Goal: Task Accomplishment & Management: Manage account settings

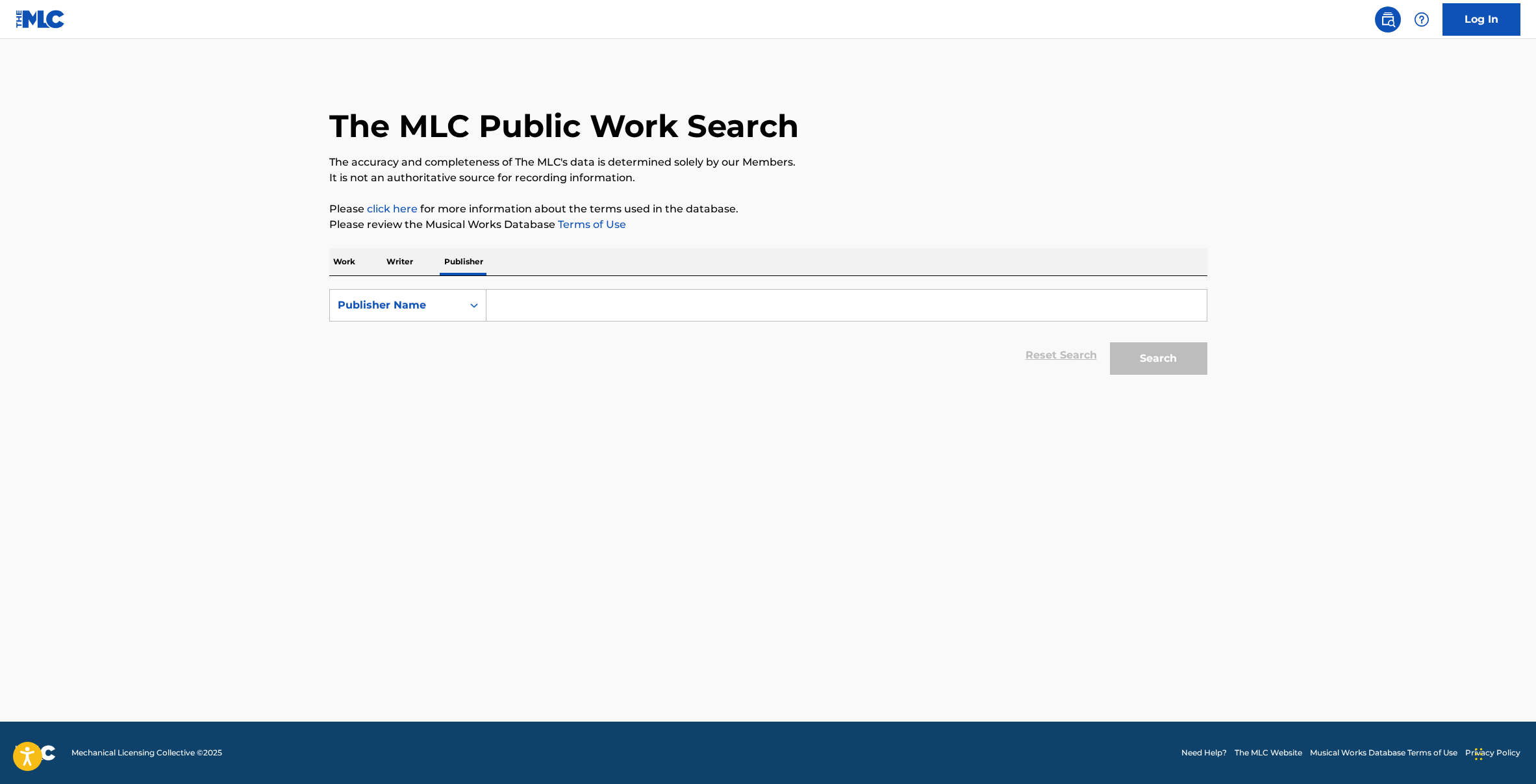
click at [506, 300] on input "Search Form" at bounding box center [846, 305] width 720 height 31
click at [399, 251] on p "Writer" at bounding box center [400, 262] width 35 height 28
click at [344, 265] on p "Work" at bounding box center [344, 262] width 30 height 28
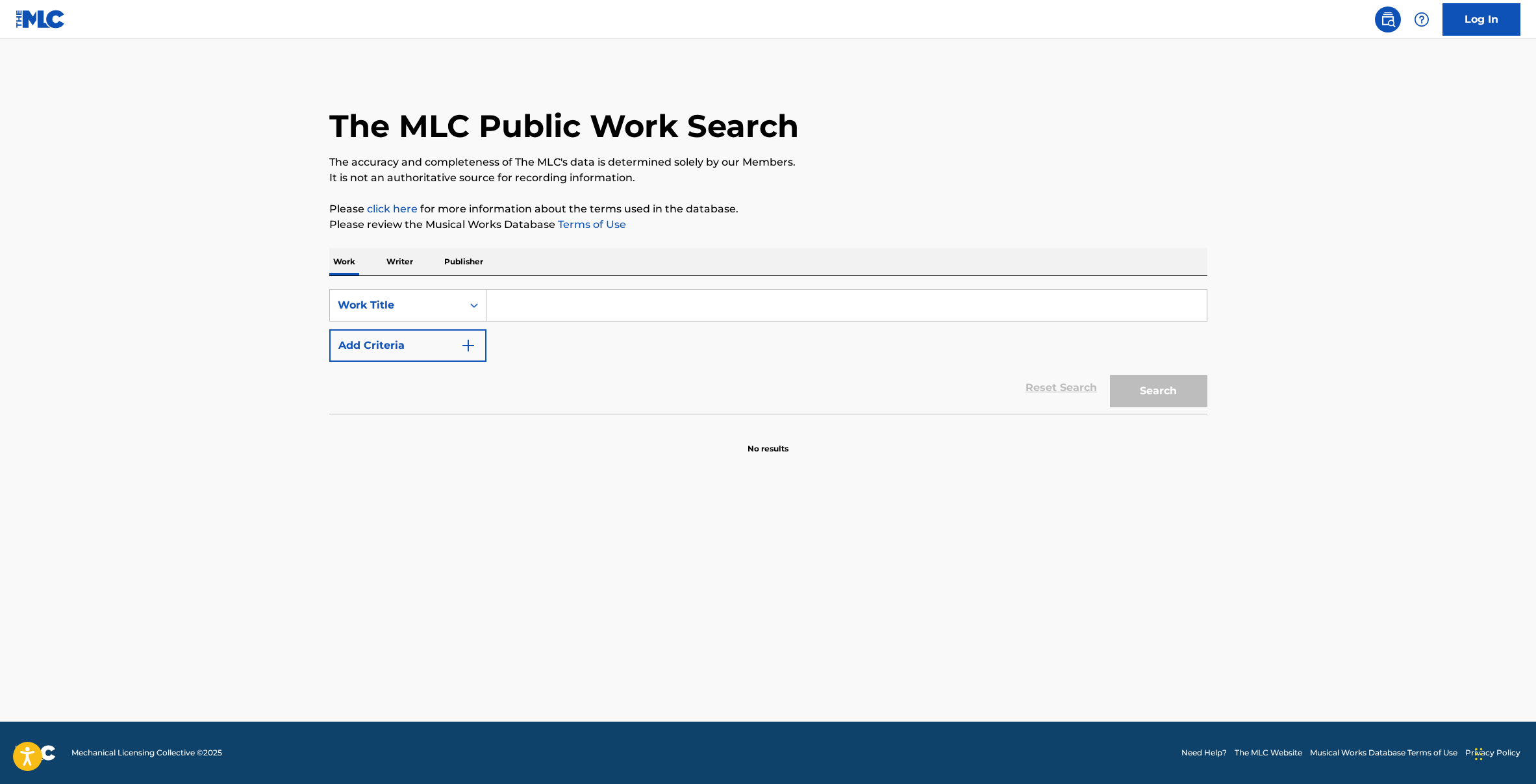
click at [404, 258] on p "Writer" at bounding box center [400, 262] width 35 height 28
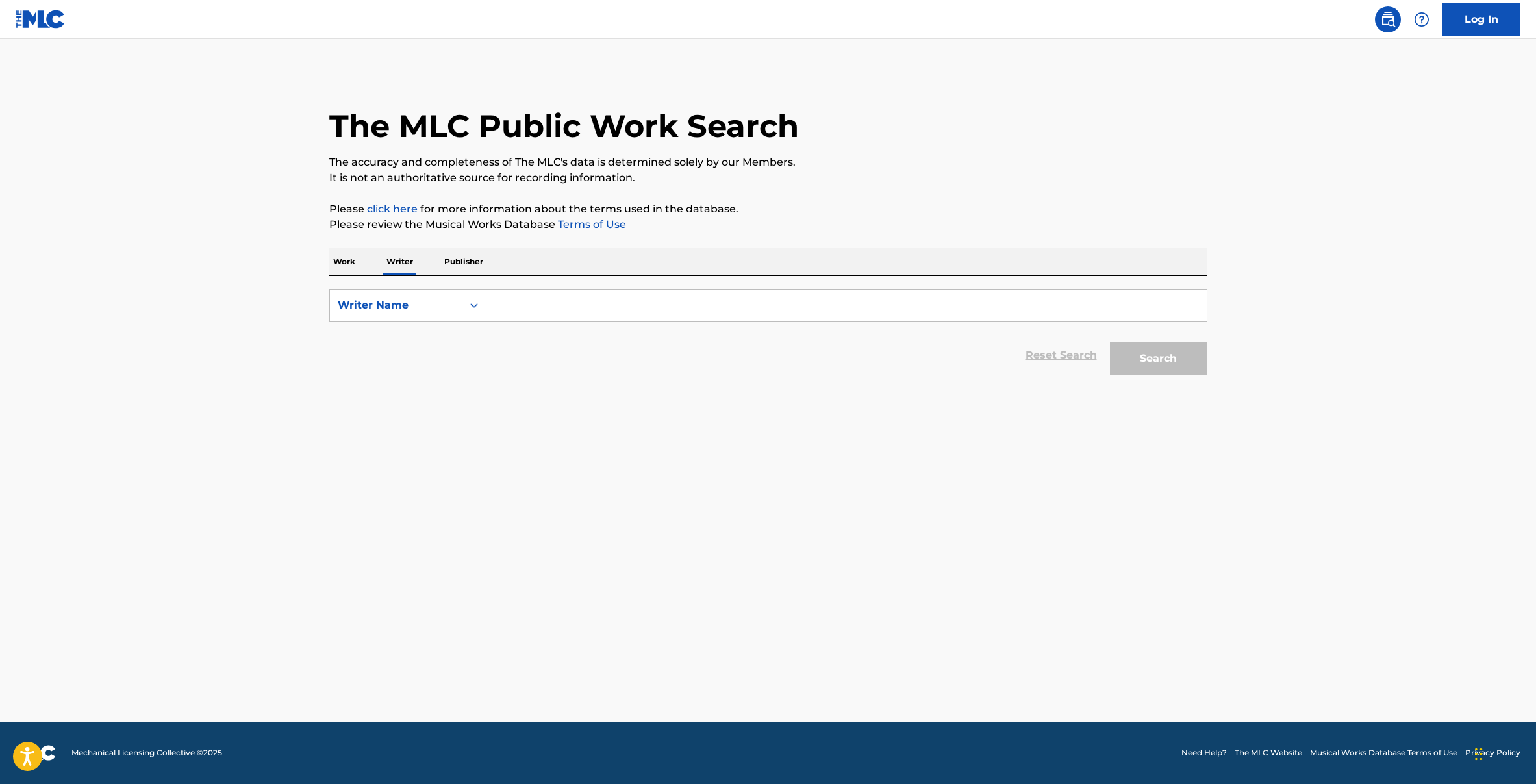
click at [561, 295] on input "Search Form" at bounding box center [846, 305] width 720 height 31
click at [524, 305] on input "Search Form" at bounding box center [846, 305] width 720 height 31
click at [1109, 342] on button "Search" at bounding box center [1158, 358] width 98 height 33
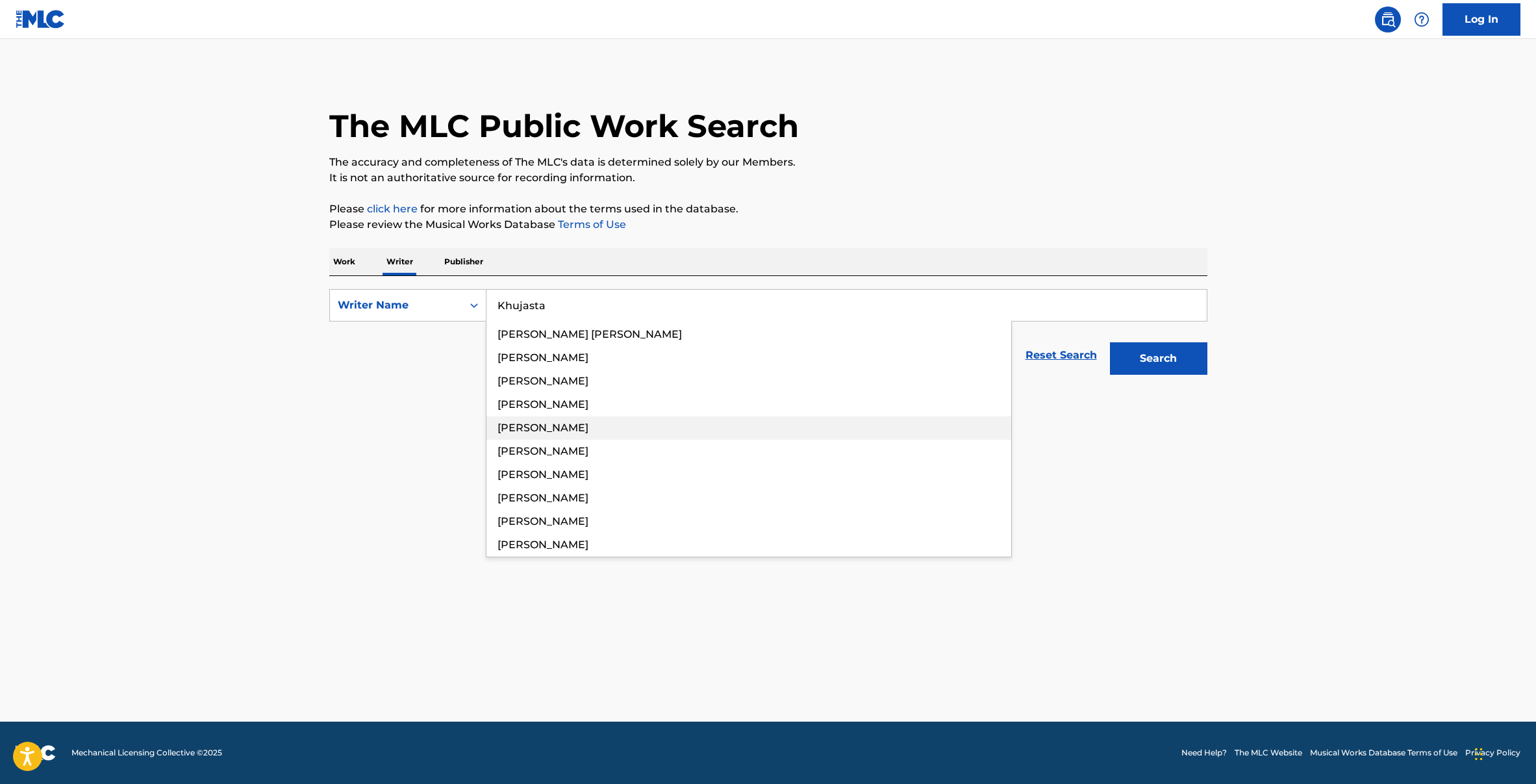
click at [509, 426] on span "besik kharanauli" at bounding box center [543, 427] width 91 height 12
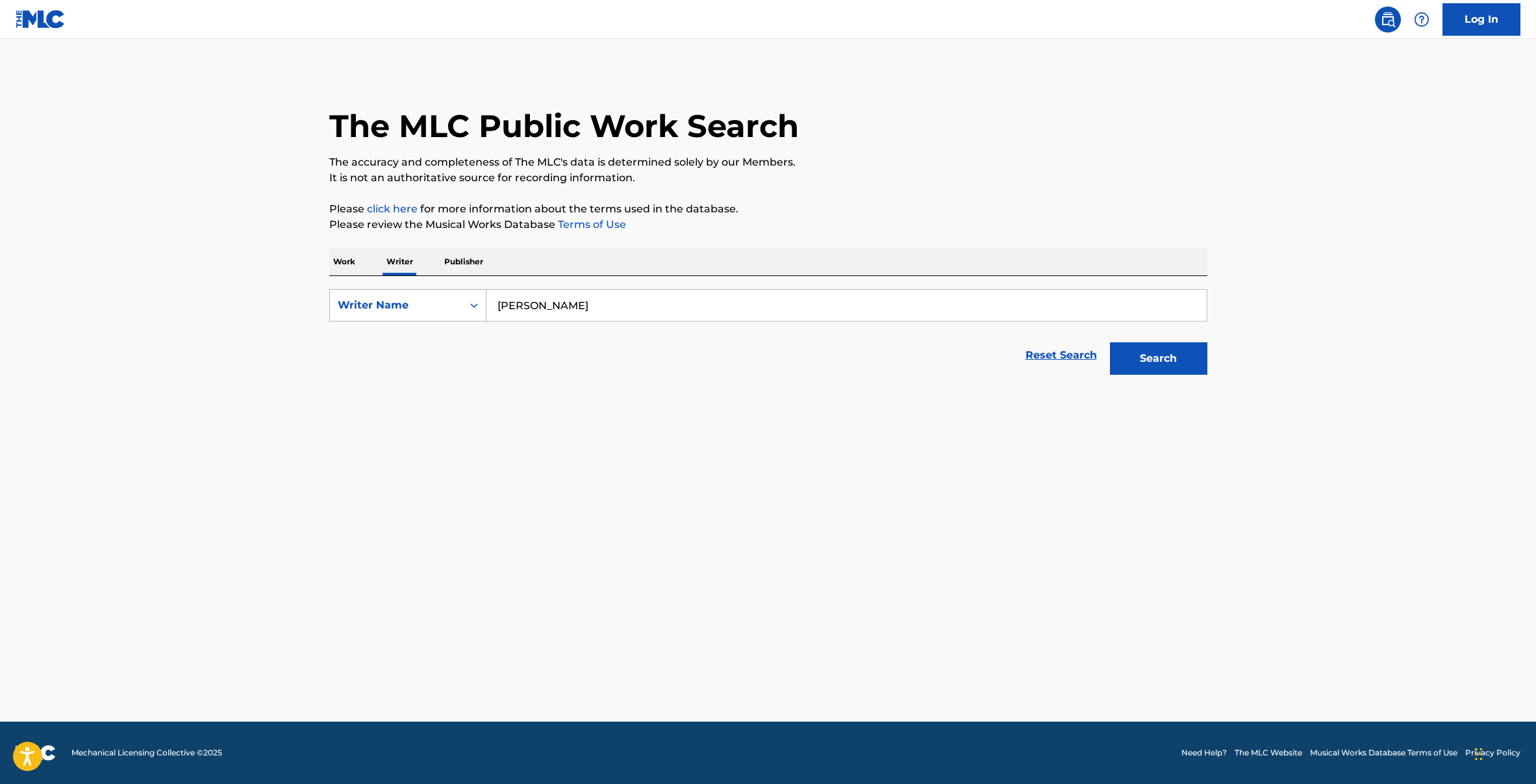
drag, startPoint x: 615, startPoint y: 303, endPoint x: 354, endPoint y: 311, distance: 261.1
click at [247, 303] on main "The MLC Public Work Search The accuracy and completeness of The MLC's data is d…" at bounding box center [768, 380] width 1536 height 683
paste input "Khujastai Mirzova"
type input "Khujastai Mirzovali"
click at [1166, 353] on button "Search" at bounding box center [1158, 358] width 98 height 33
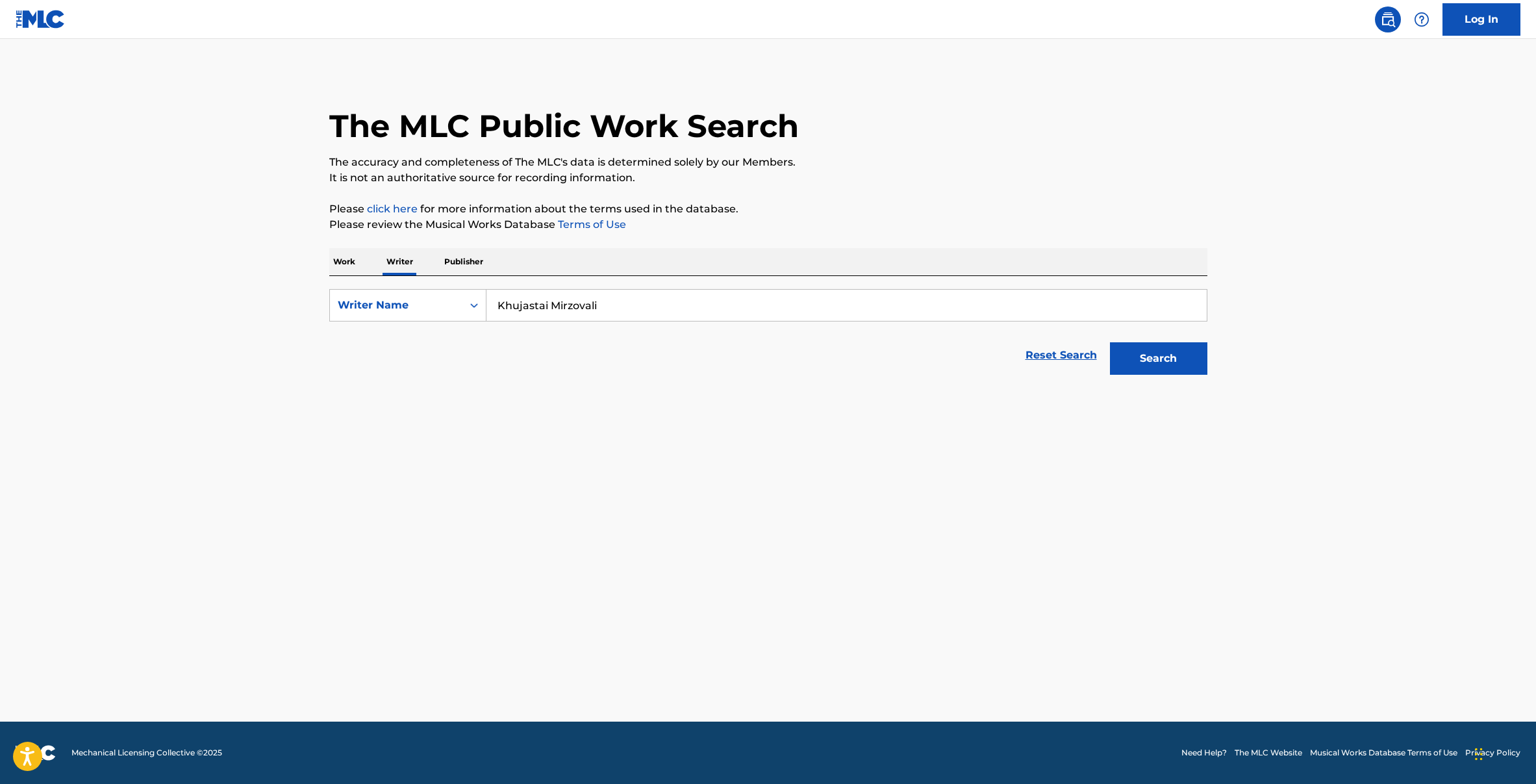
click at [345, 260] on p "Work" at bounding box center [344, 262] width 30 height 28
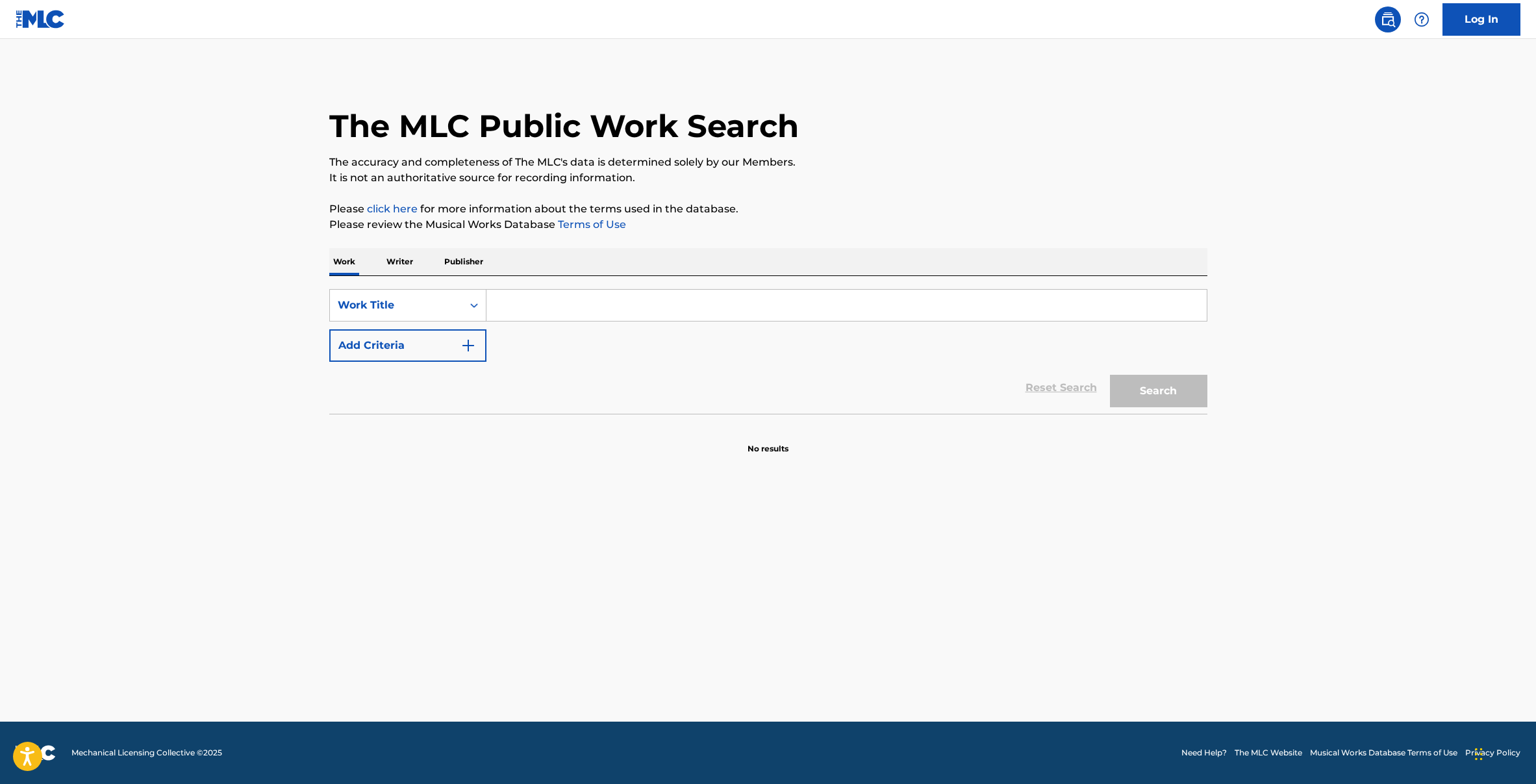
click at [537, 307] on input "Search Form" at bounding box center [846, 305] width 720 height 31
click at [538, 331] on strong "t" at bounding box center [537, 334] width 4 height 12
type input "jonam tu biyo"
click at [1169, 385] on button "Search" at bounding box center [1158, 391] width 98 height 33
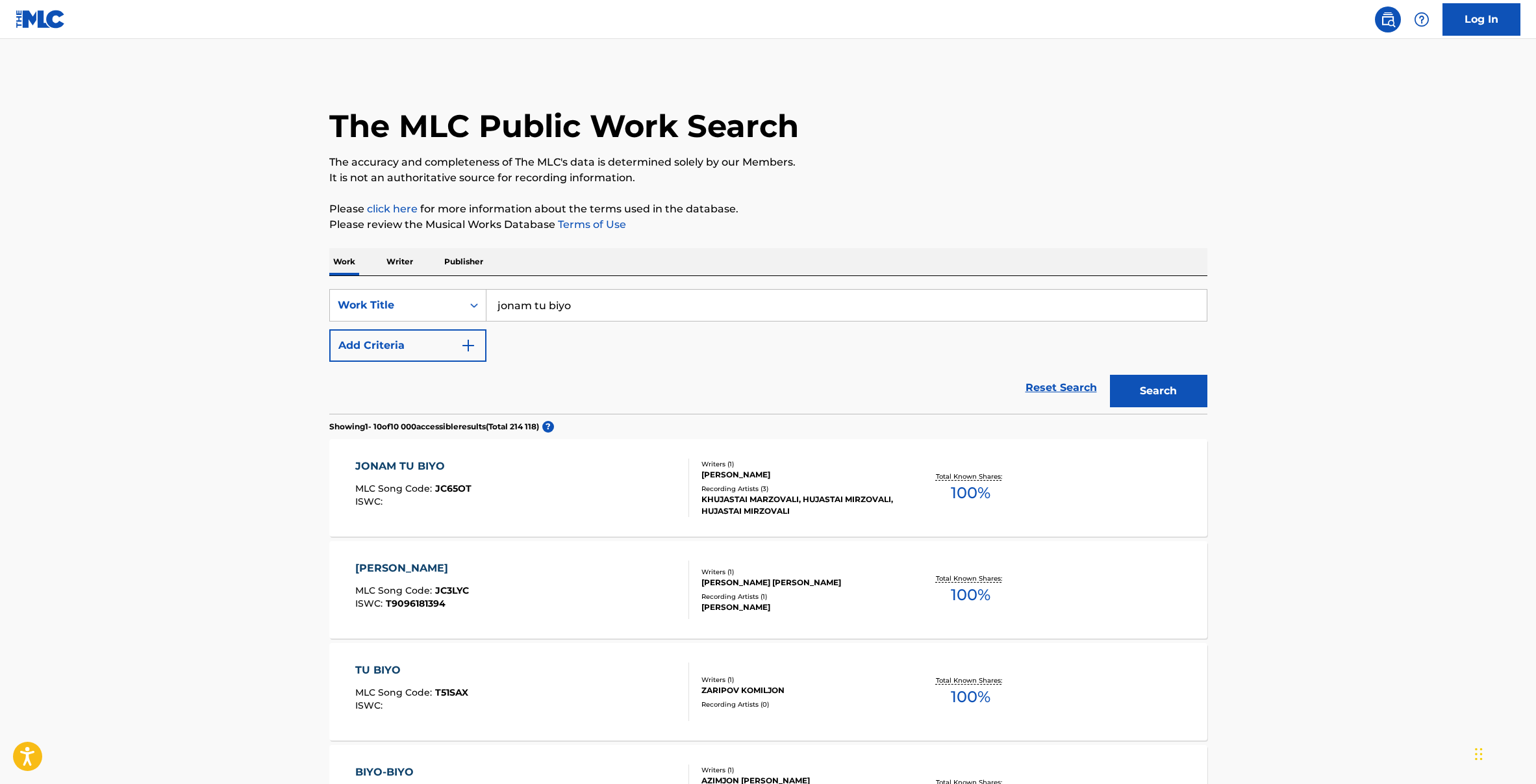
click at [742, 471] on div "MAHFIRAT HAMROQULOVA" at bounding box center [799, 475] width 196 height 12
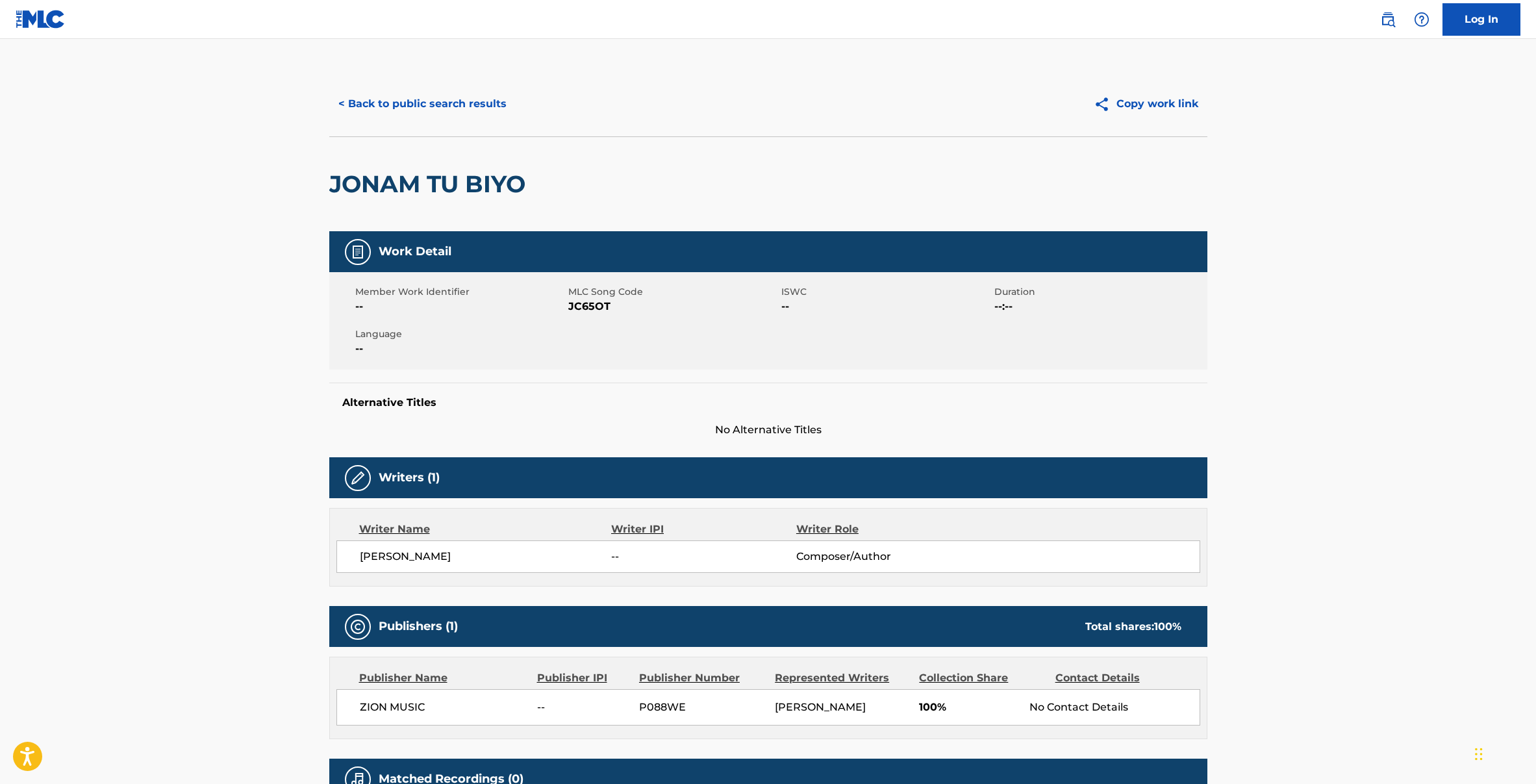
drag, startPoint x: 505, startPoint y: 556, endPoint x: 358, endPoint y: 556, distance: 147.0
click at [358, 556] on div "MAHFIRAT HAMROQULOVA -- Composer/Author" at bounding box center [768, 556] width 864 height 33
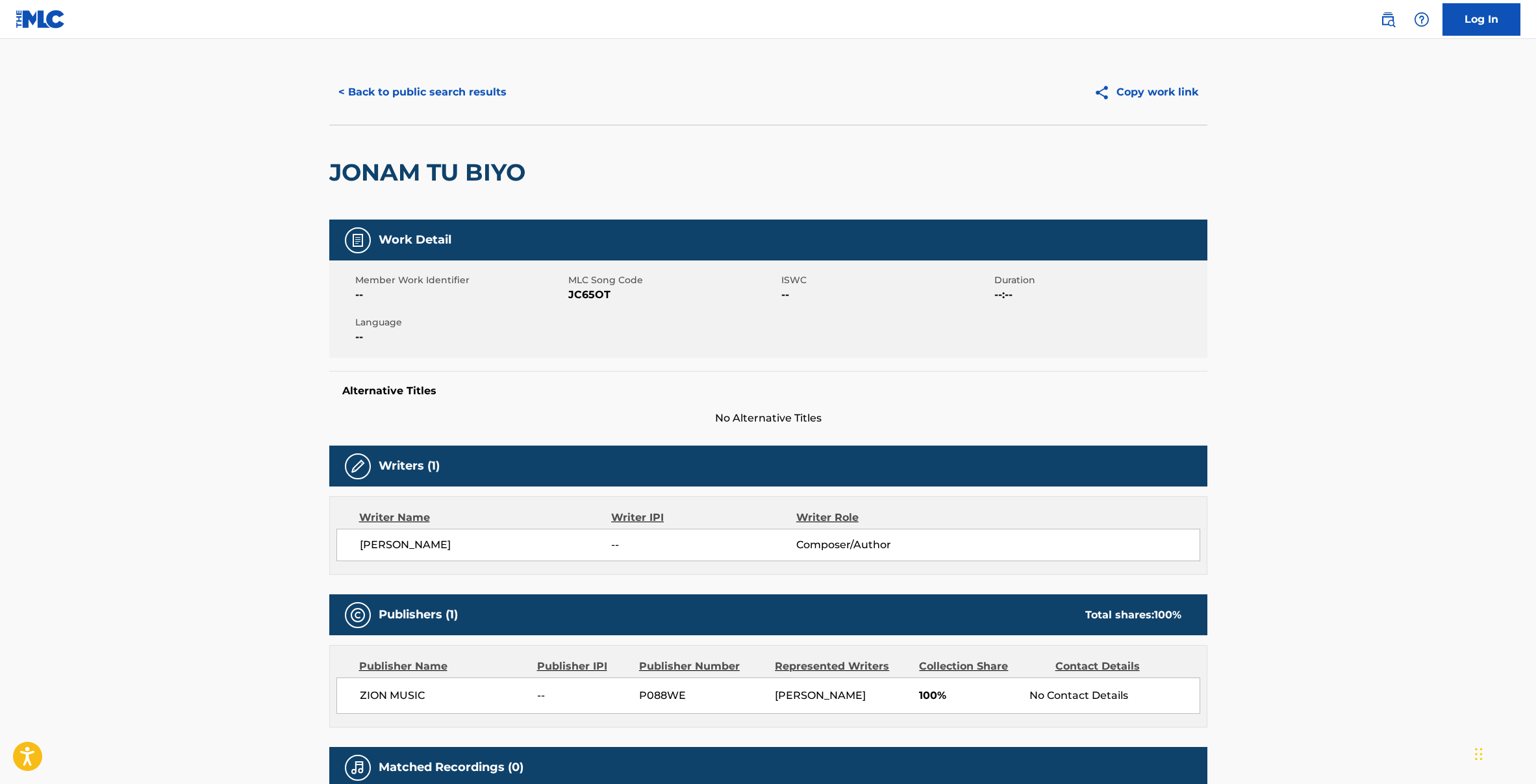
scroll to position [2, 0]
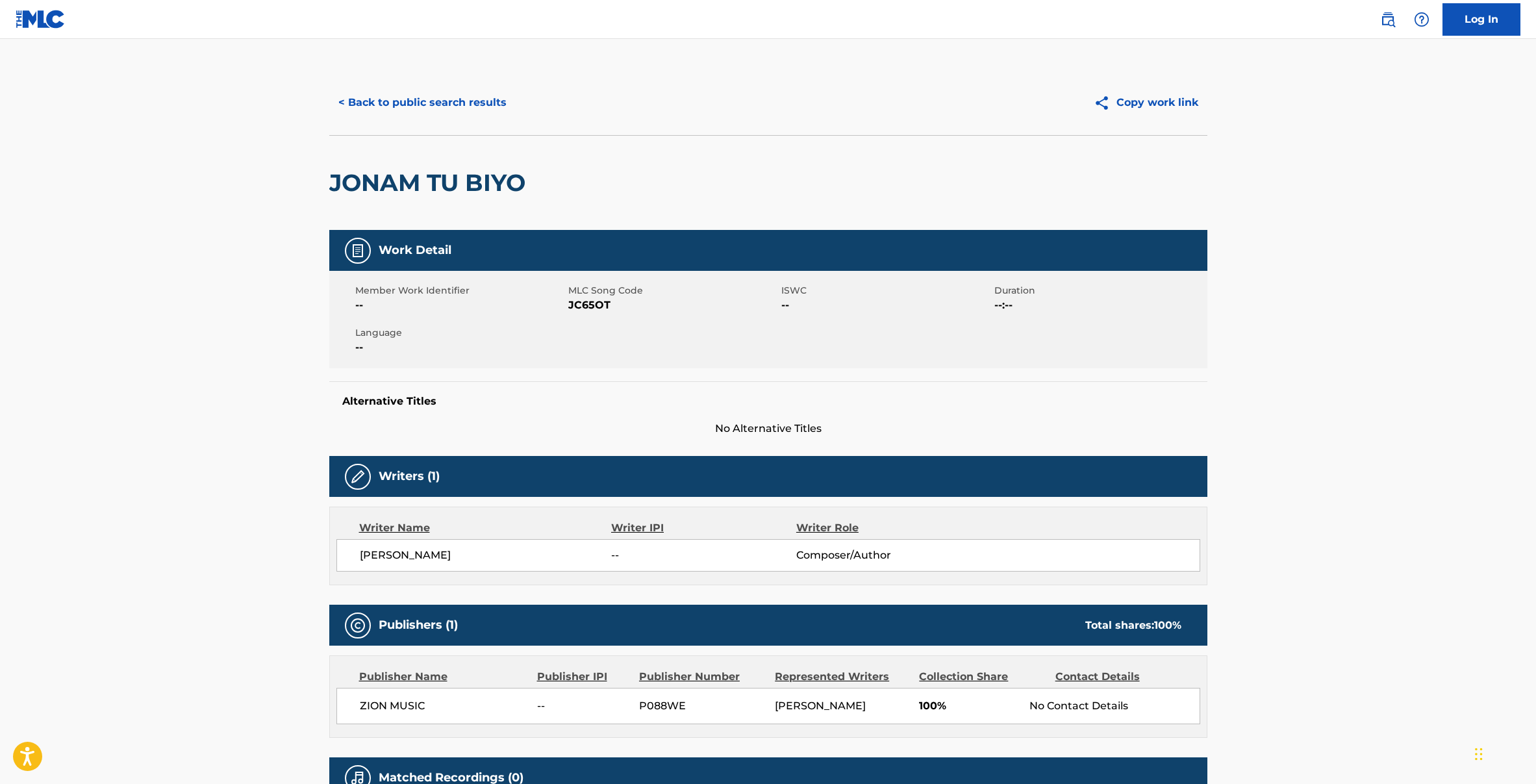
drag, startPoint x: 654, startPoint y: 451, endPoint x: 629, endPoint y: 446, distance: 25.5
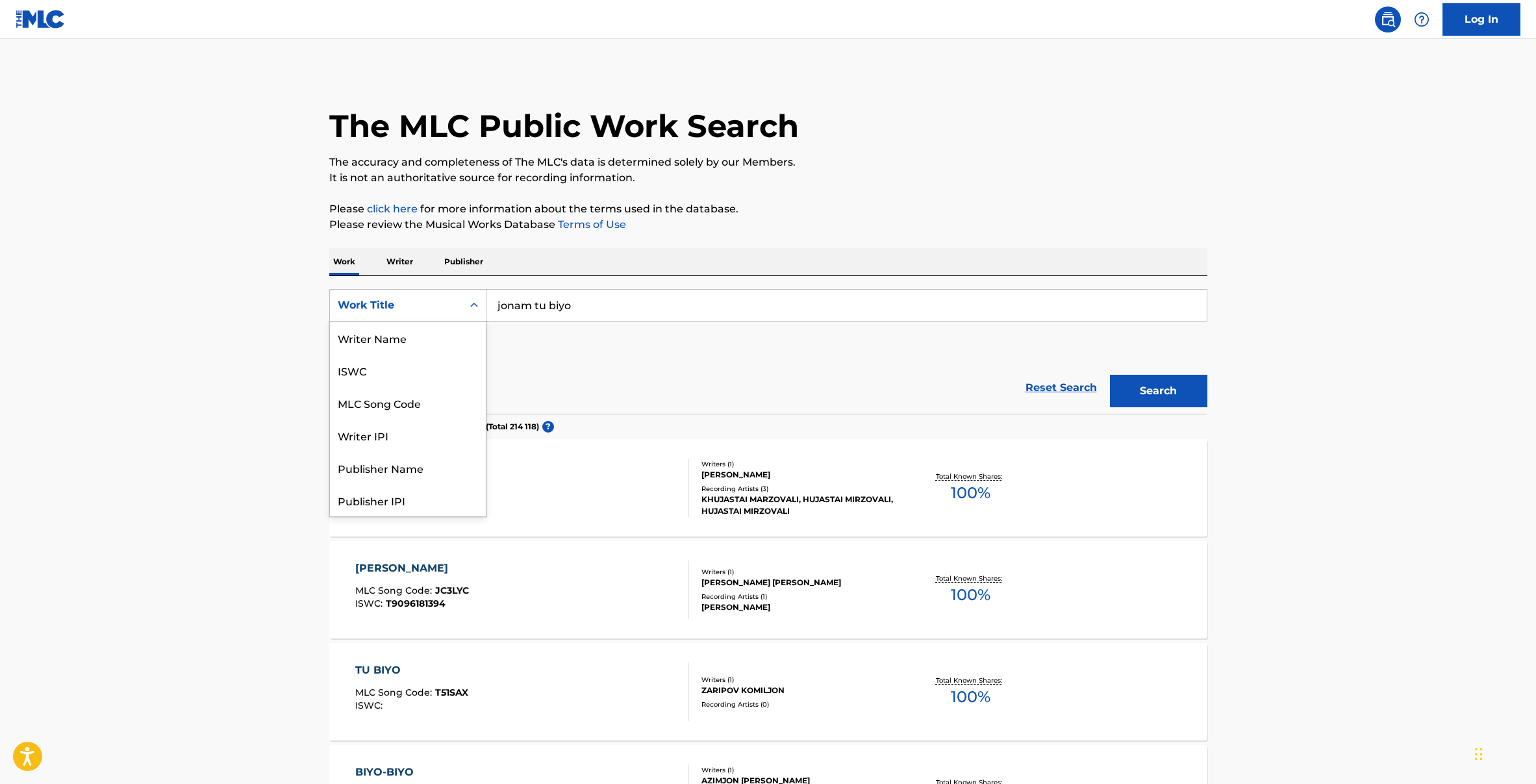
click at [422, 305] on div "Work Title" at bounding box center [395, 305] width 117 height 16
click at [389, 267] on p "Writer" at bounding box center [400, 262] width 35 height 28
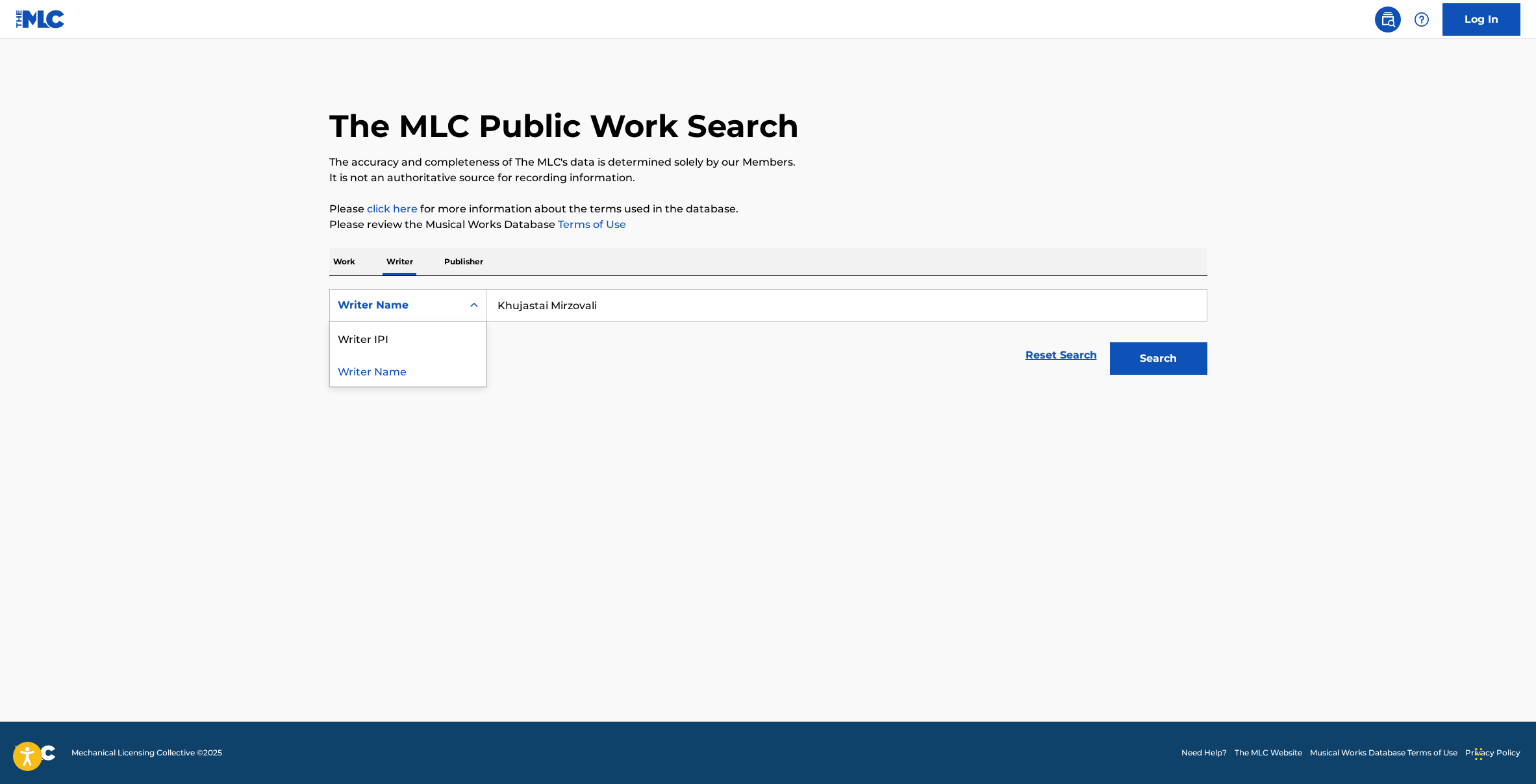
click at [408, 303] on div "Writer Name" at bounding box center [395, 305] width 117 height 16
click at [407, 303] on div "Writer Name" at bounding box center [395, 305] width 117 height 16
click at [478, 253] on p "Publisher" at bounding box center [464, 262] width 47 height 28
click at [407, 318] on div "Publisher Name" at bounding box center [408, 305] width 157 height 33
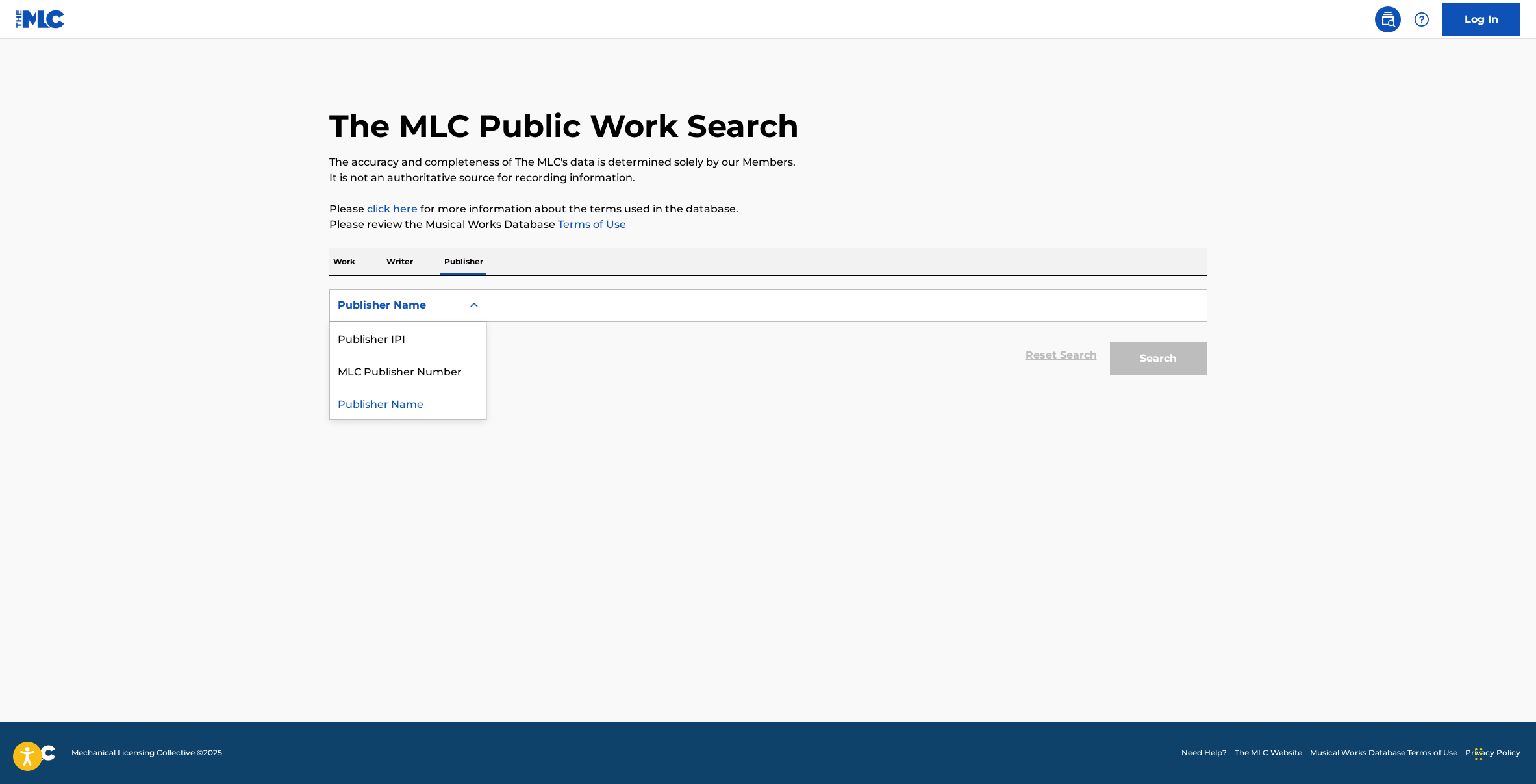
click at [407, 315] on div "Publisher Name" at bounding box center [395, 305] width 132 height 25
click at [403, 305] on div "Publisher Name" at bounding box center [395, 305] width 117 height 16
click at [394, 263] on p "Writer" at bounding box center [400, 262] width 35 height 28
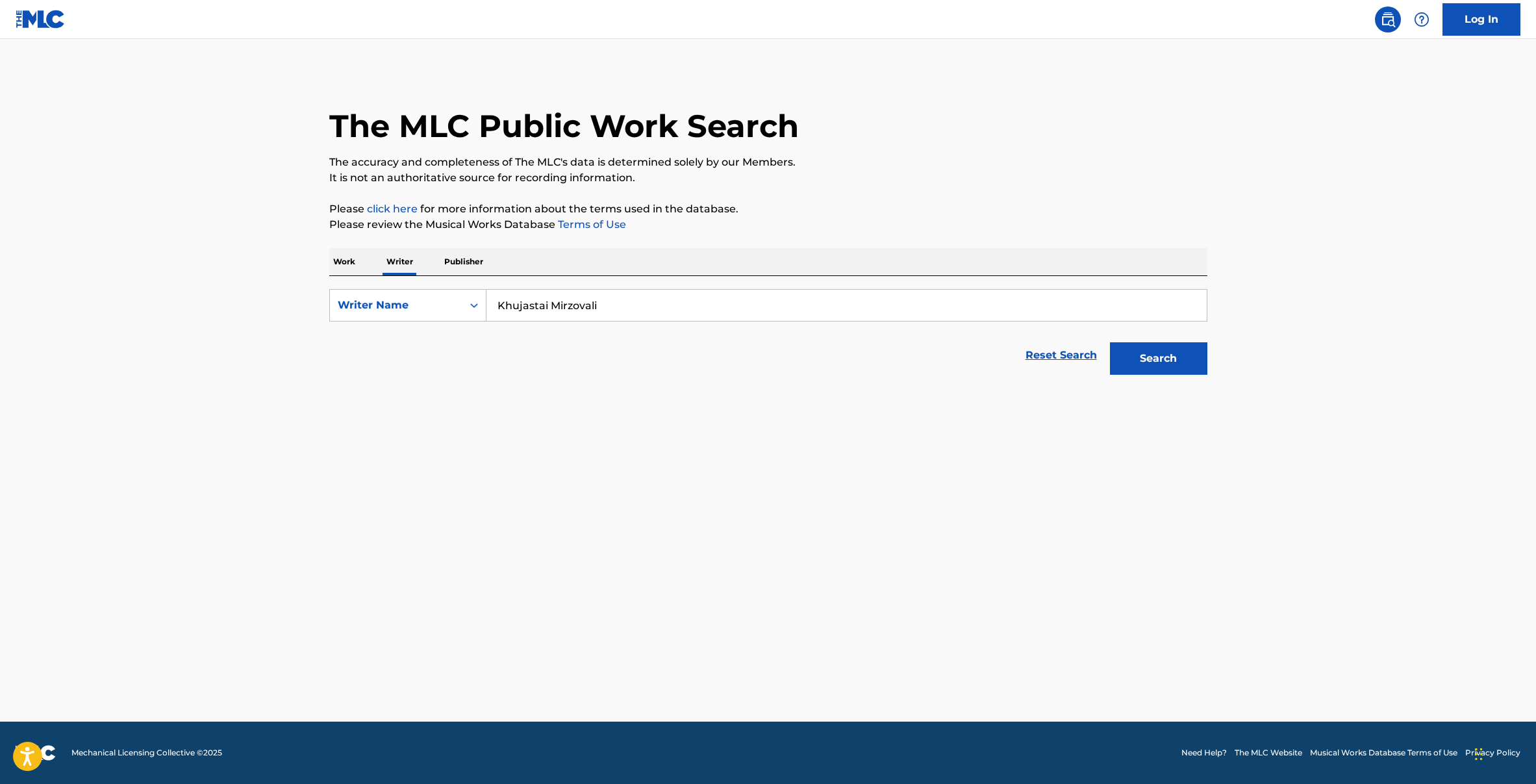
click at [326, 250] on div "The MLC Public Work Search The accuracy and completeness of The MLC's data is d…" at bounding box center [768, 227] width 909 height 310
click at [331, 255] on p "Work" at bounding box center [344, 262] width 30 height 28
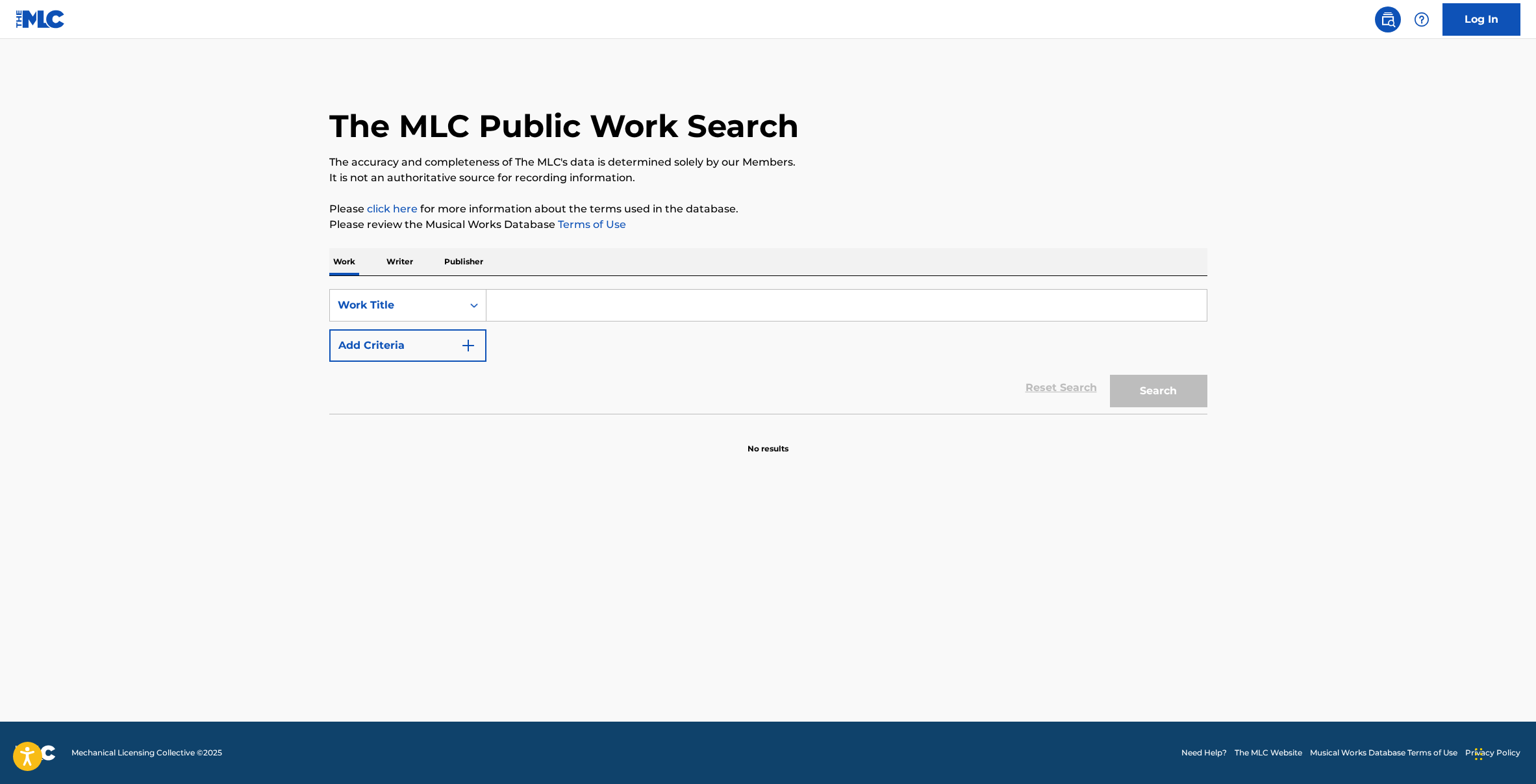
click at [389, 257] on p "Writer" at bounding box center [400, 262] width 35 height 28
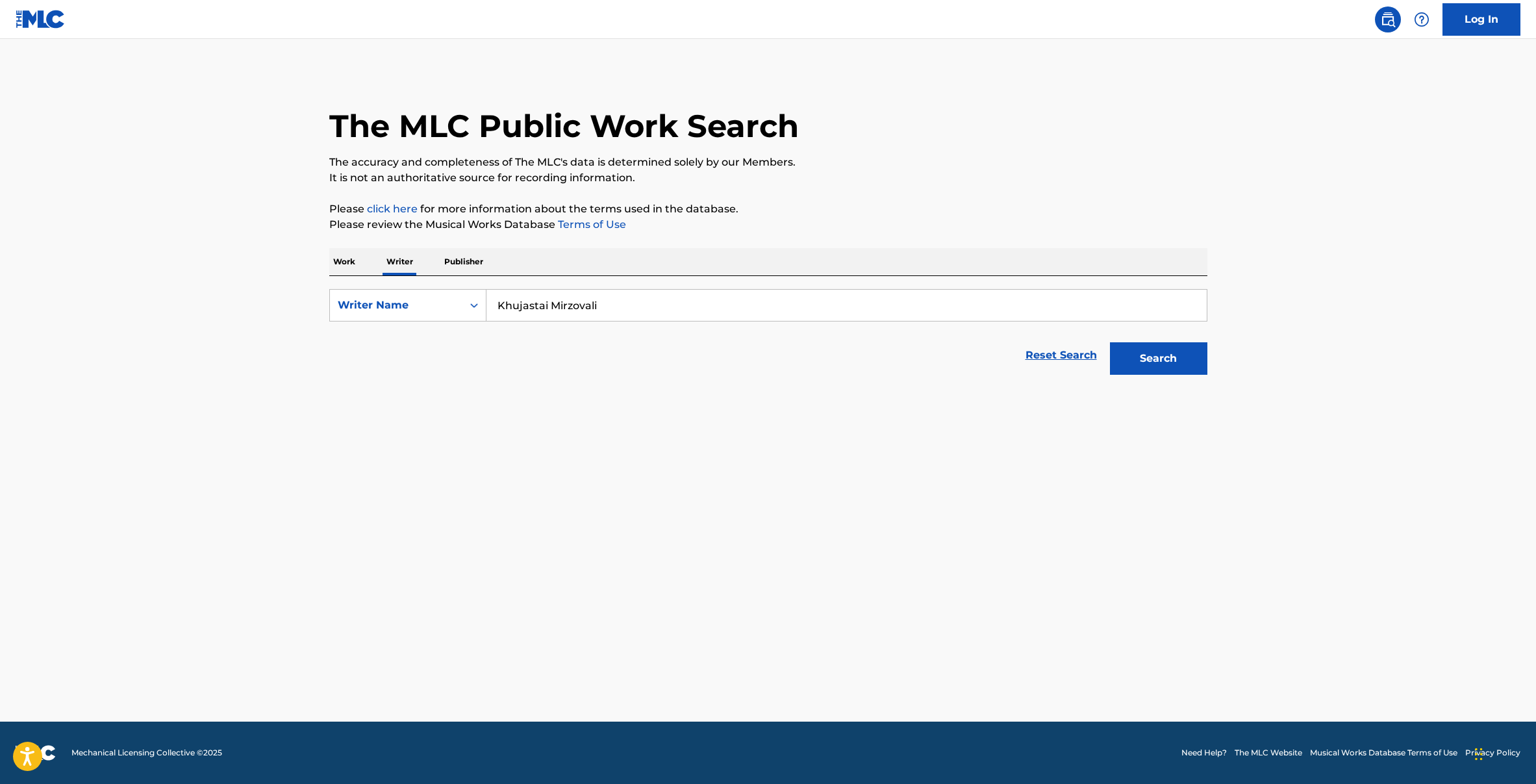
click at [361, 262] on div "Work Writer Publisher" at bounding box center [768, 262] width 877 height 28
click at [347, 266] on p "Work" at bounding box center [344, 262] width 30 height 28
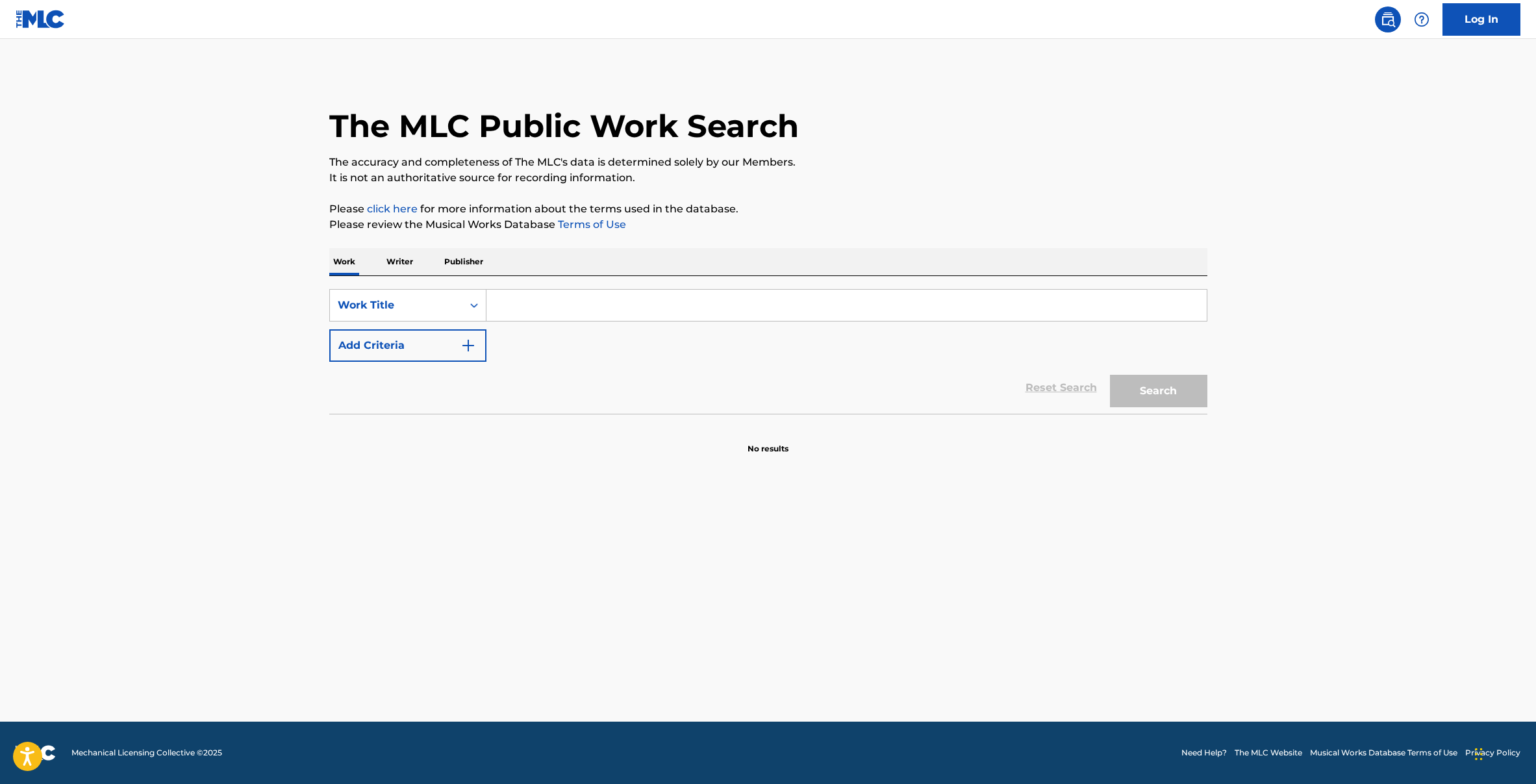
click at [569, 305] on input "Search Form" at bounding box center [846, 305] width 720 height 31
click at [393, 261] on p "Writer" at bounding box center [400, 262] width 35 height 28
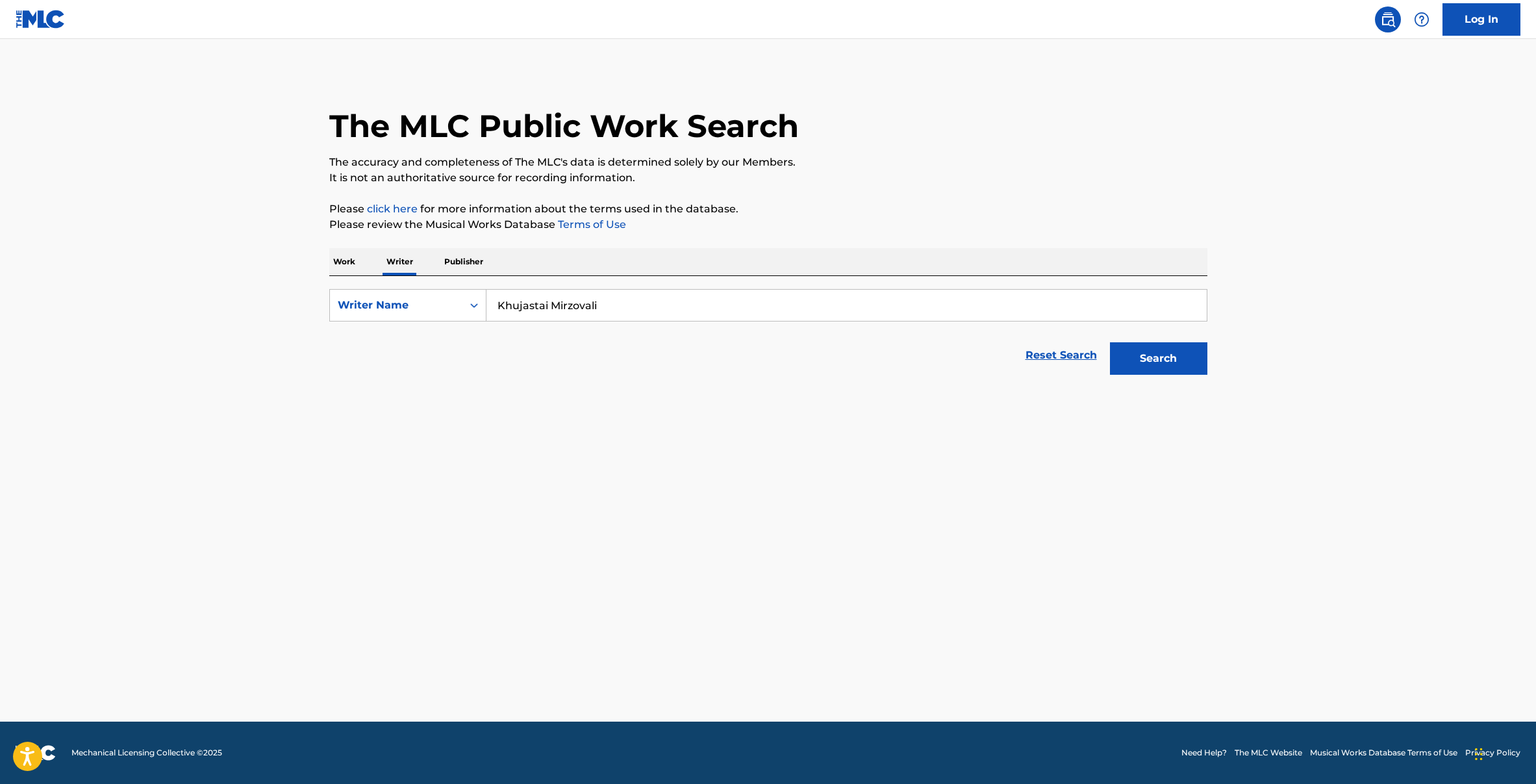
click at [1142, 373] on button "Search" at bounding box center [1158, 358] width 98 height 33
click at [547, 305] on input "Khujastai Mirzovali" at bounding box center [846, 305] width 720 height 31
drag, startPoint x: 602, startPoint y: 305, endPoint x: 399, endPoint y: 304, distance: 203.0
click at [213, 304] on main "The MLC Public Work Search The accuracy and completeness of The MLC's data is d…" at bounding box center [768, 380] width 1536 height 683
paste input "Sabzinarang"
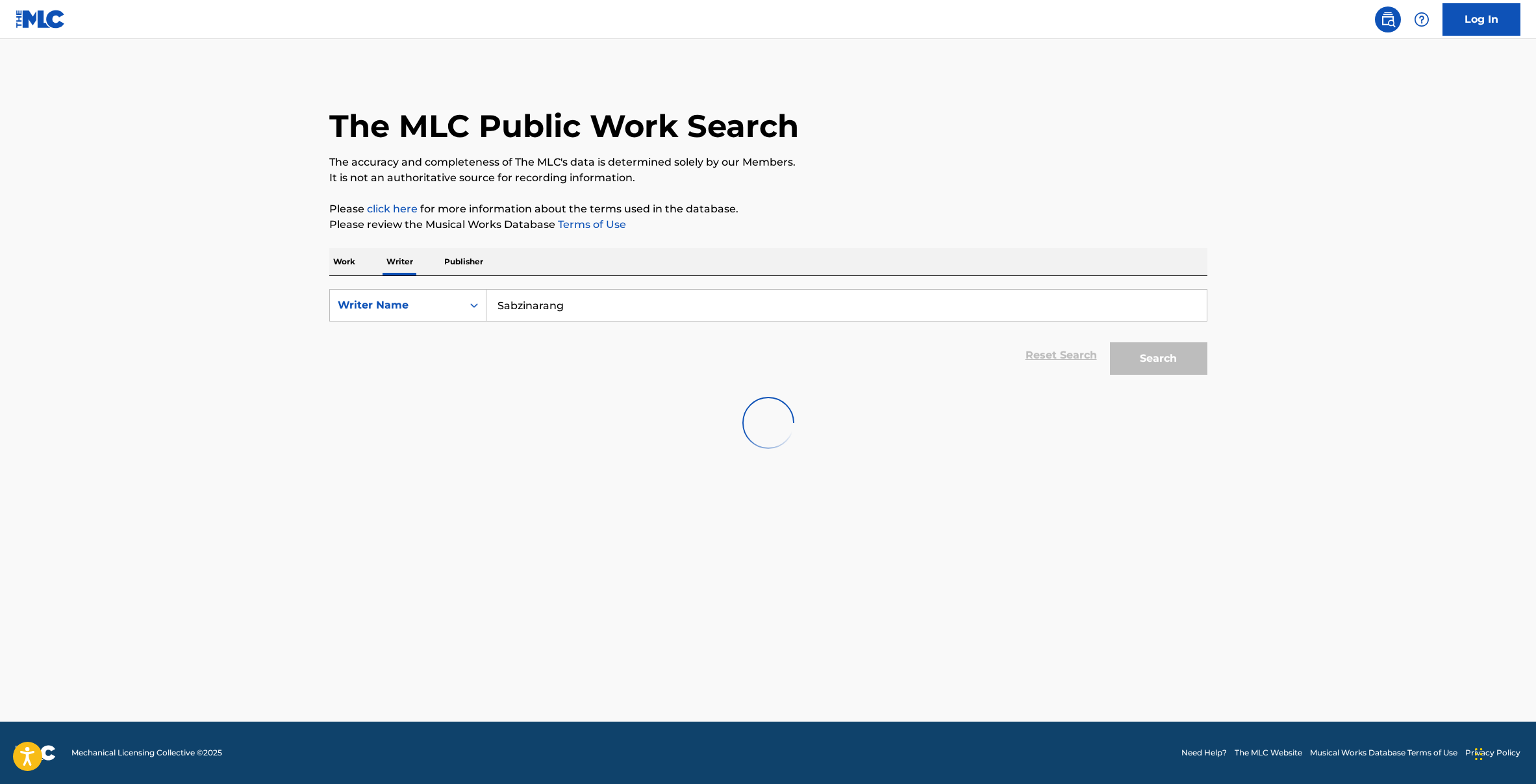
type input "Sabzinarang"
click at [1141, 350] on div "Search" at bounding box center [1155, 355] width 104 height 52
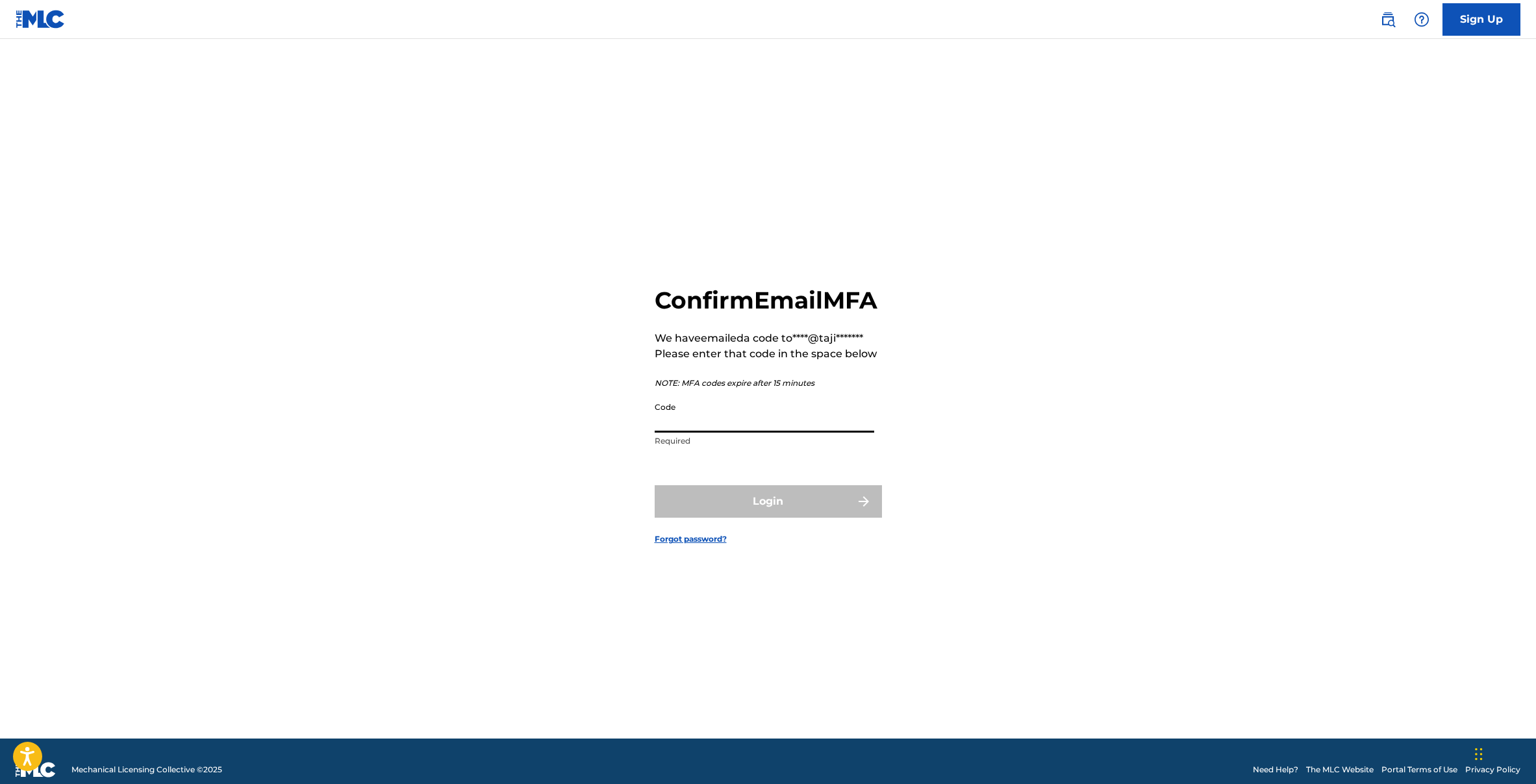
click at [696, 433] on input "Code" at bounding box center [764, 414] width 220 height 37
type input "244291"
click at [654, 485] on button "Login" at bounding box center [768, 502] width 228 height 33
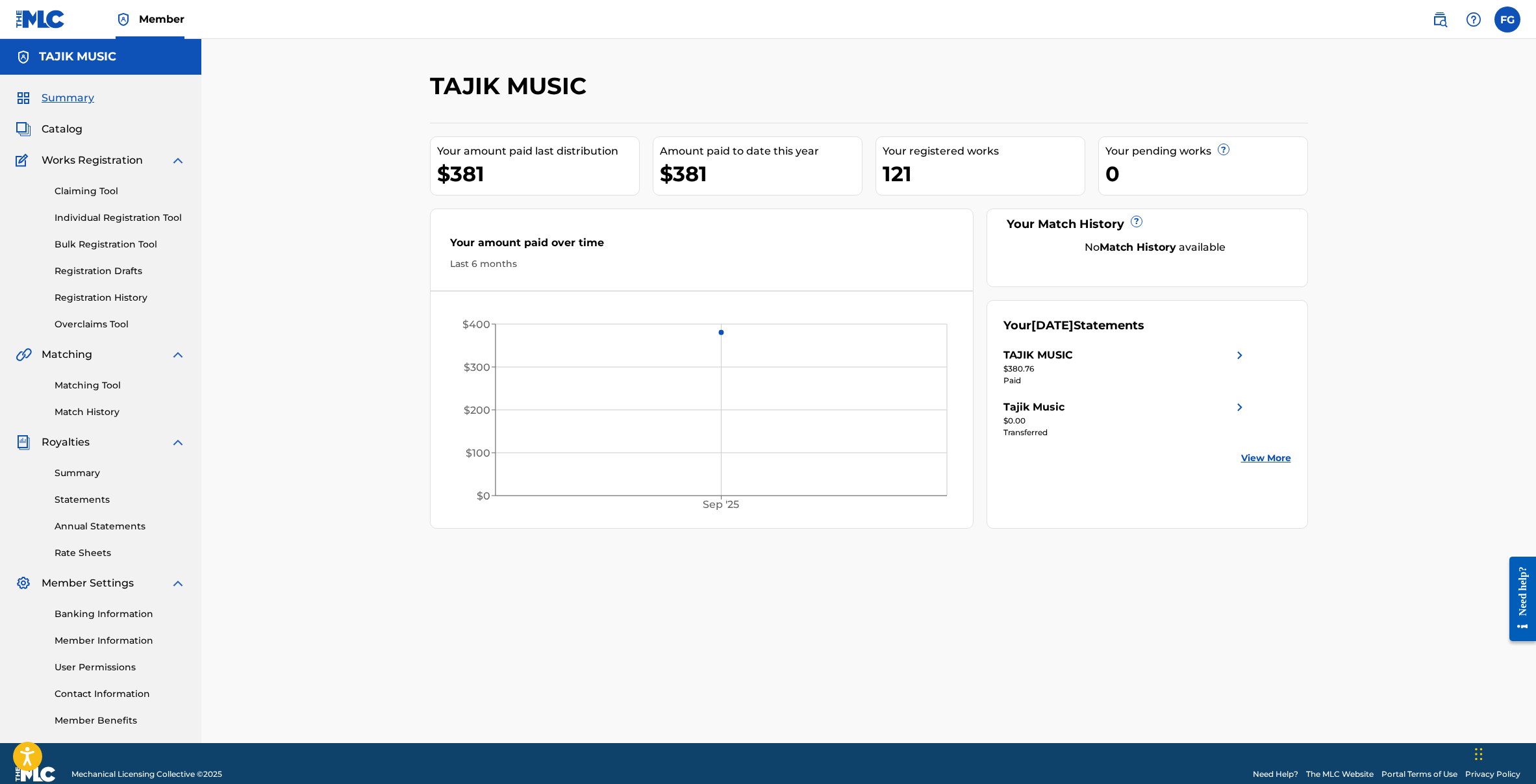
click at [91, 291] on link "Registration History" at bounding box center [120, 298] width 132 height 14
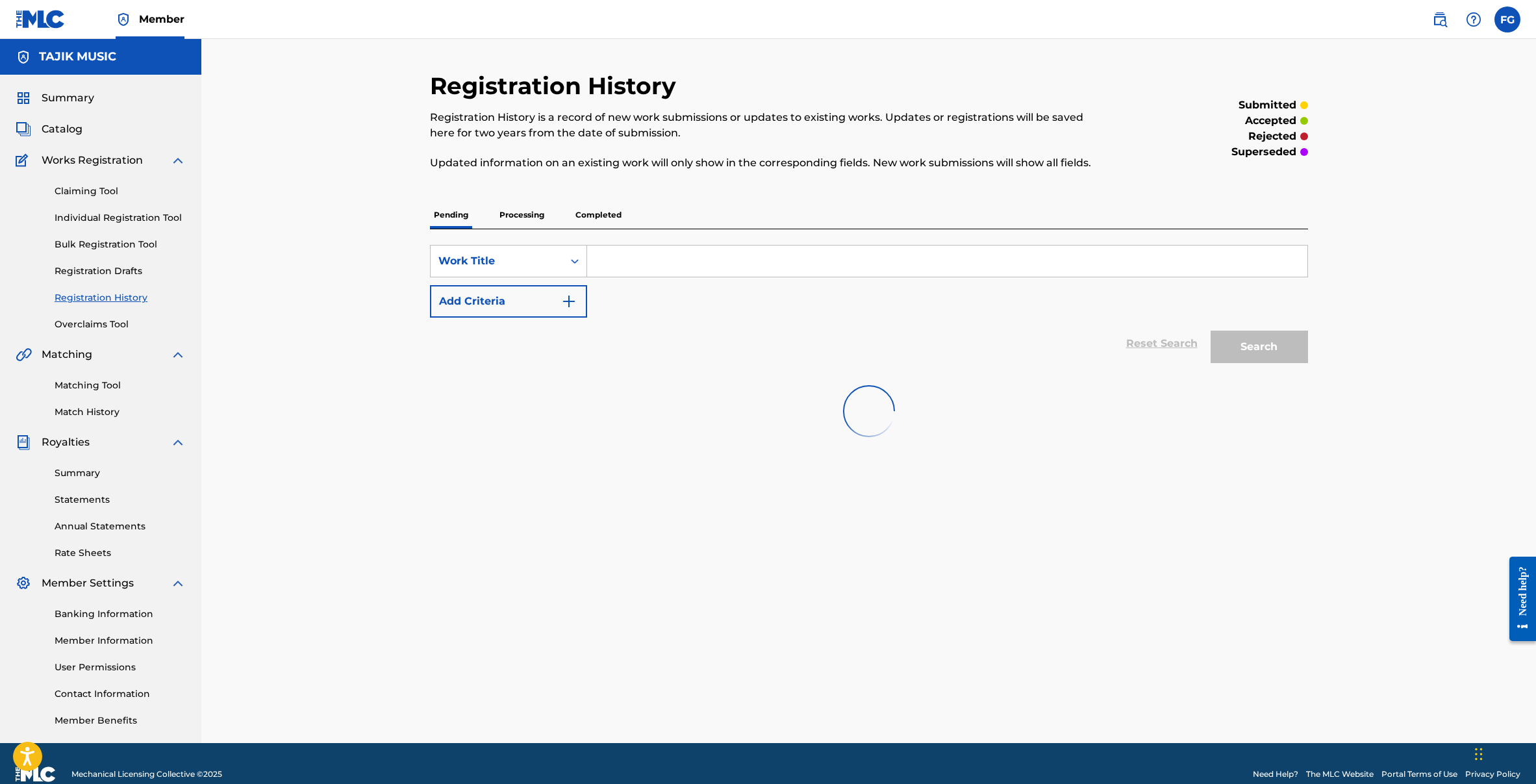
click at [542, 224] on p "Processing" at bounding box center [522, 215] width 53 height 28
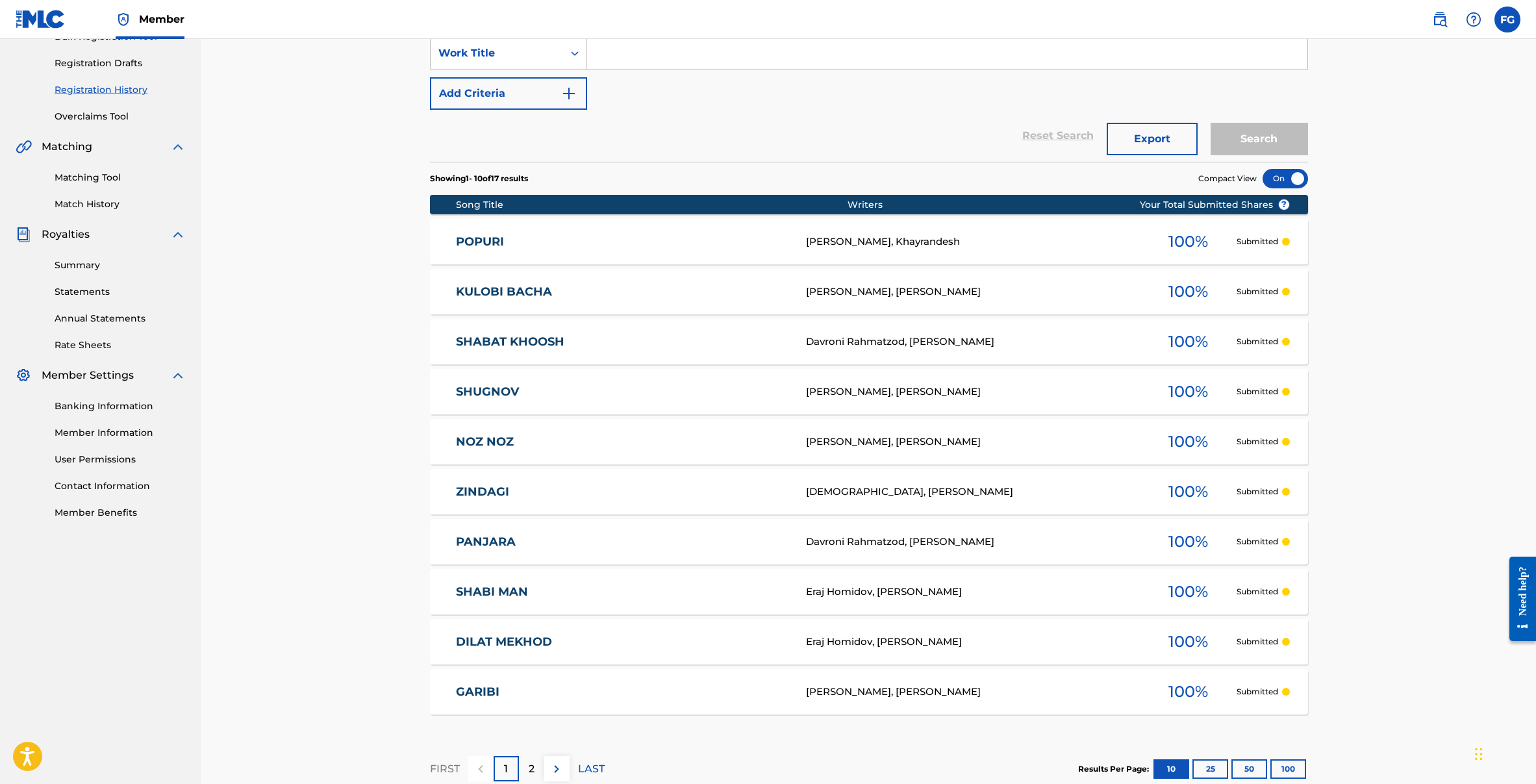
scroll to position [158, 0]
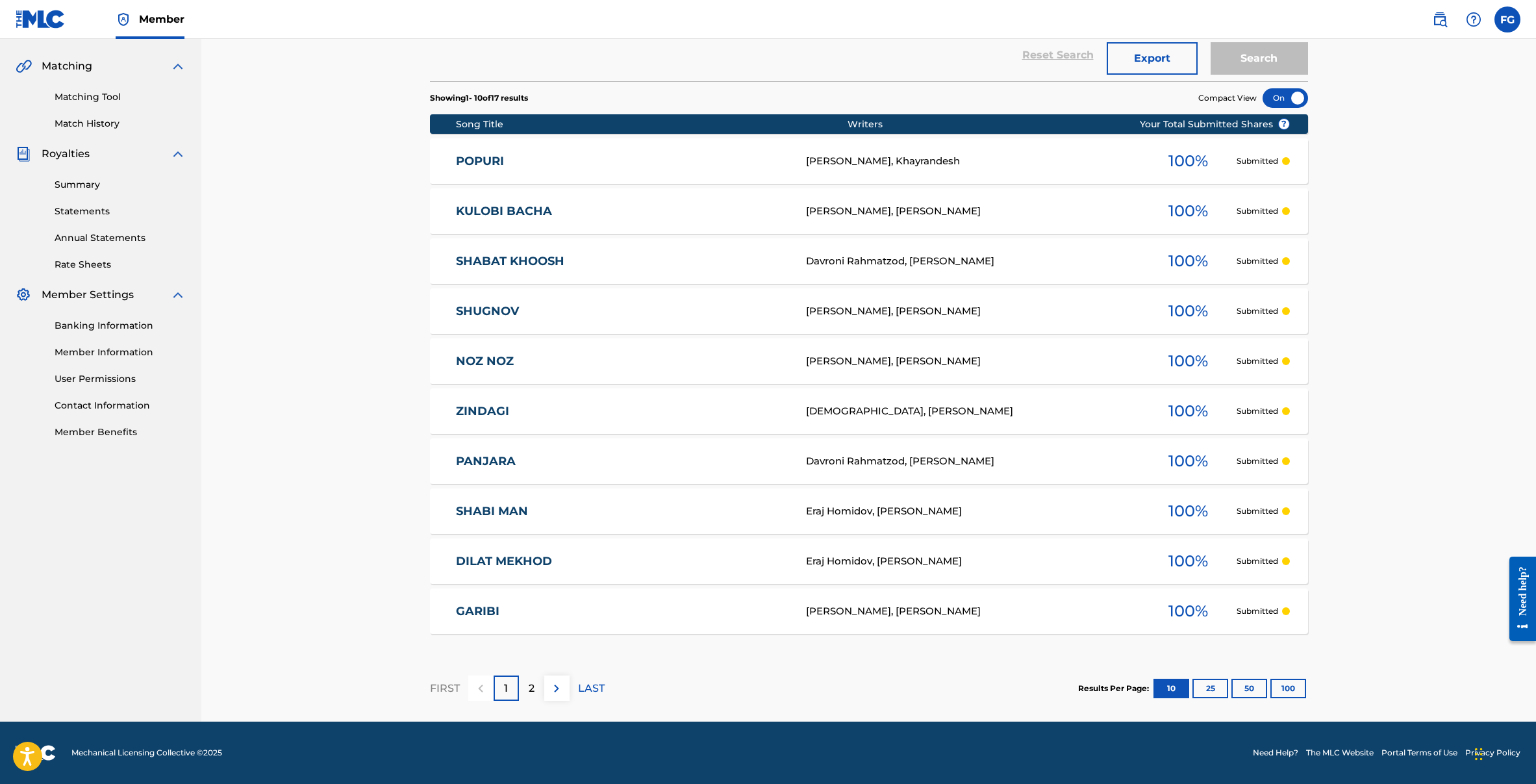
click at [527, 685] on div "2" at bounding box center [531, 687] width 25 height 25
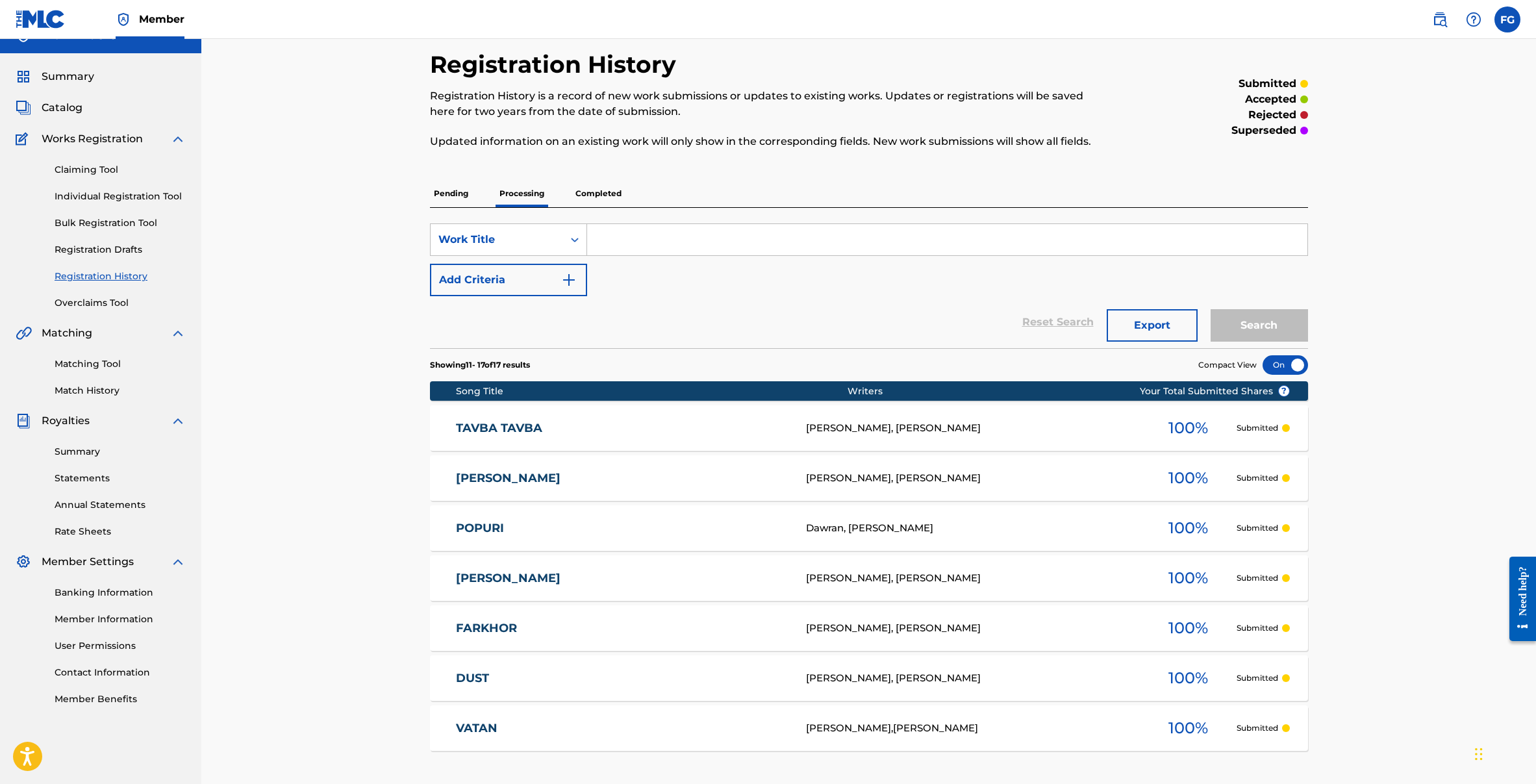
scroll to position [138, 0]
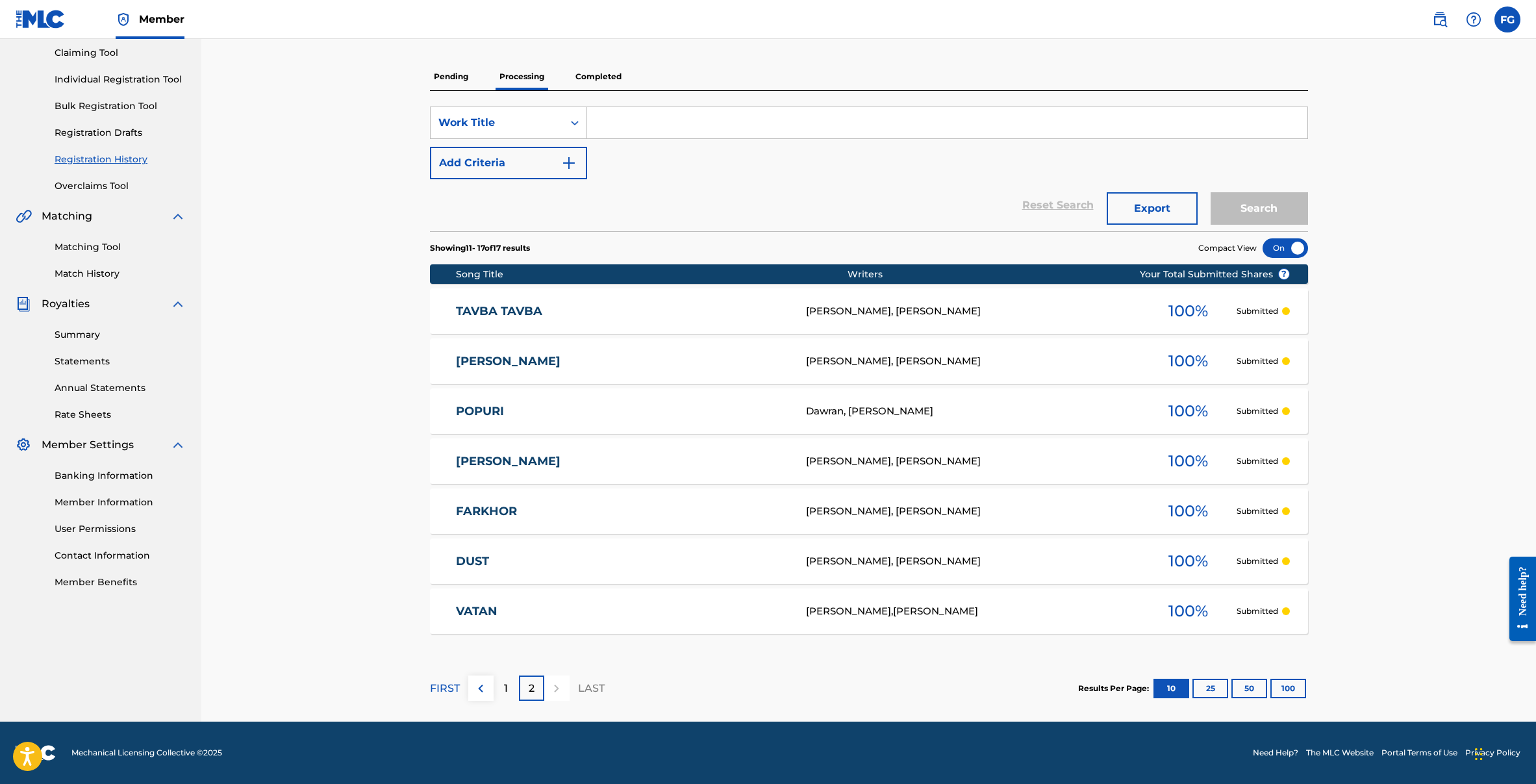
click at [584, 75] on p "Completed" at bounding box center [598, 77] width 54 height 28
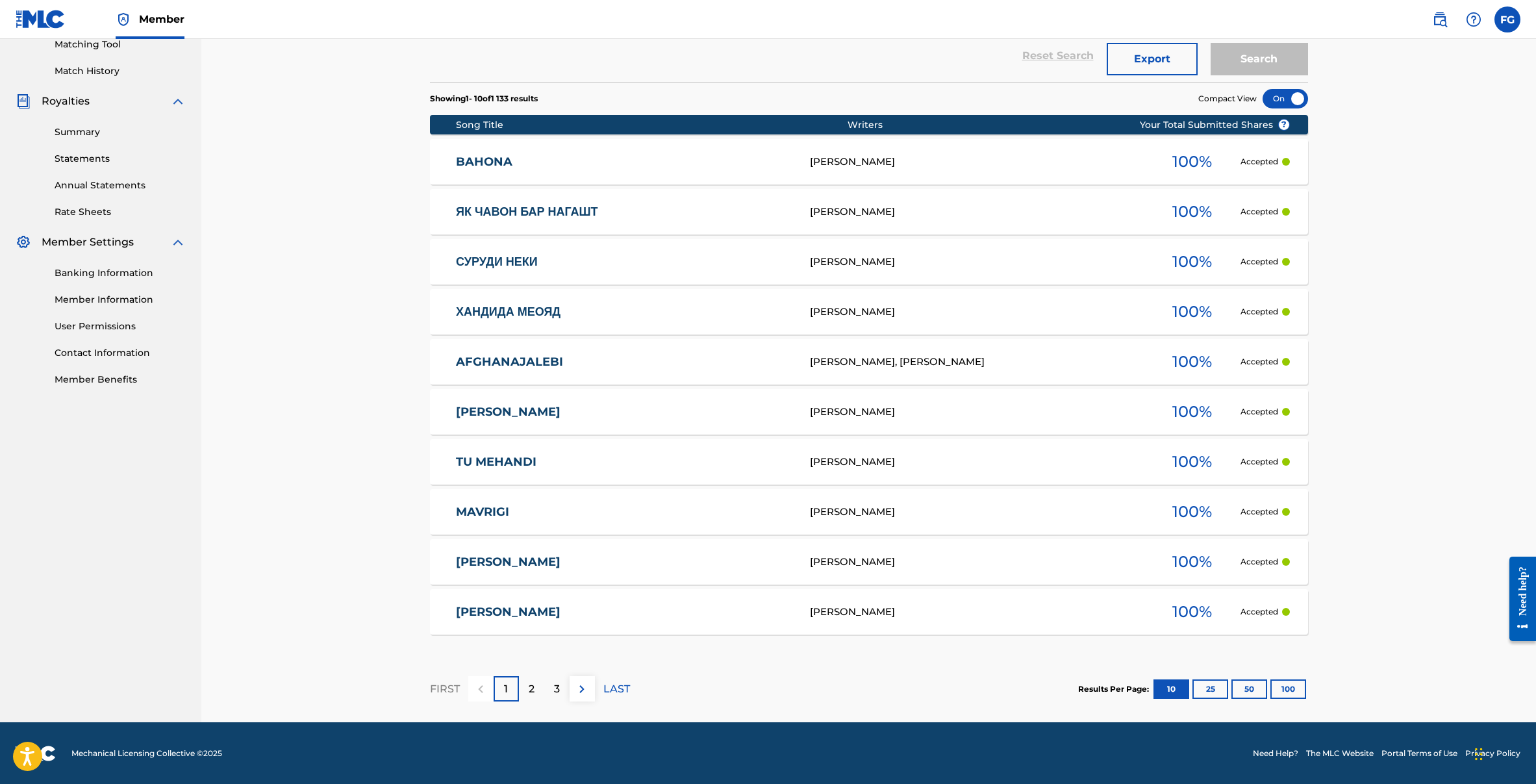
scroll to position [342, 0]
click at [1292, 680] on button "100" at bounding box center [1288, 688] width 35 height 20
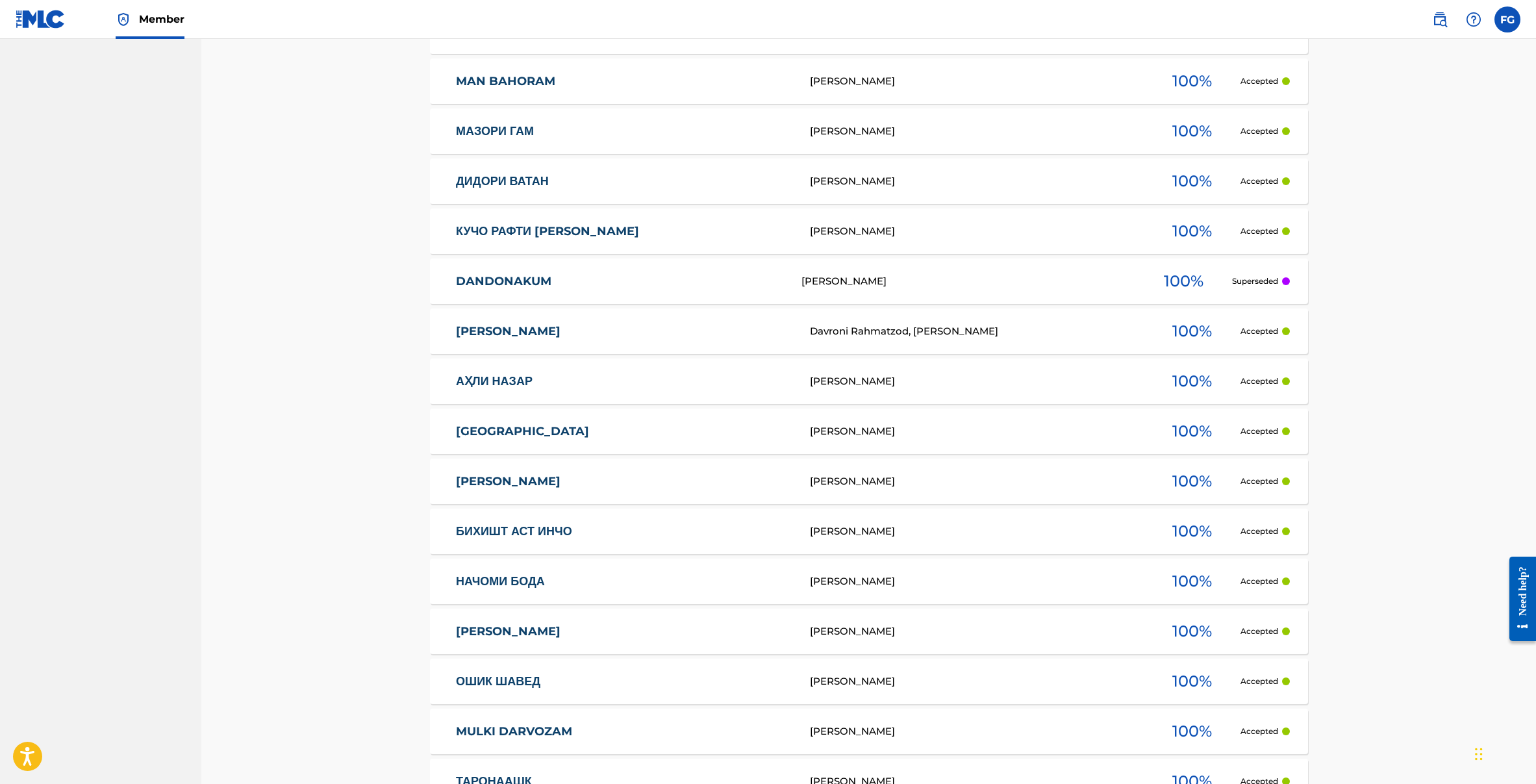
scroll to position [3263, 0]
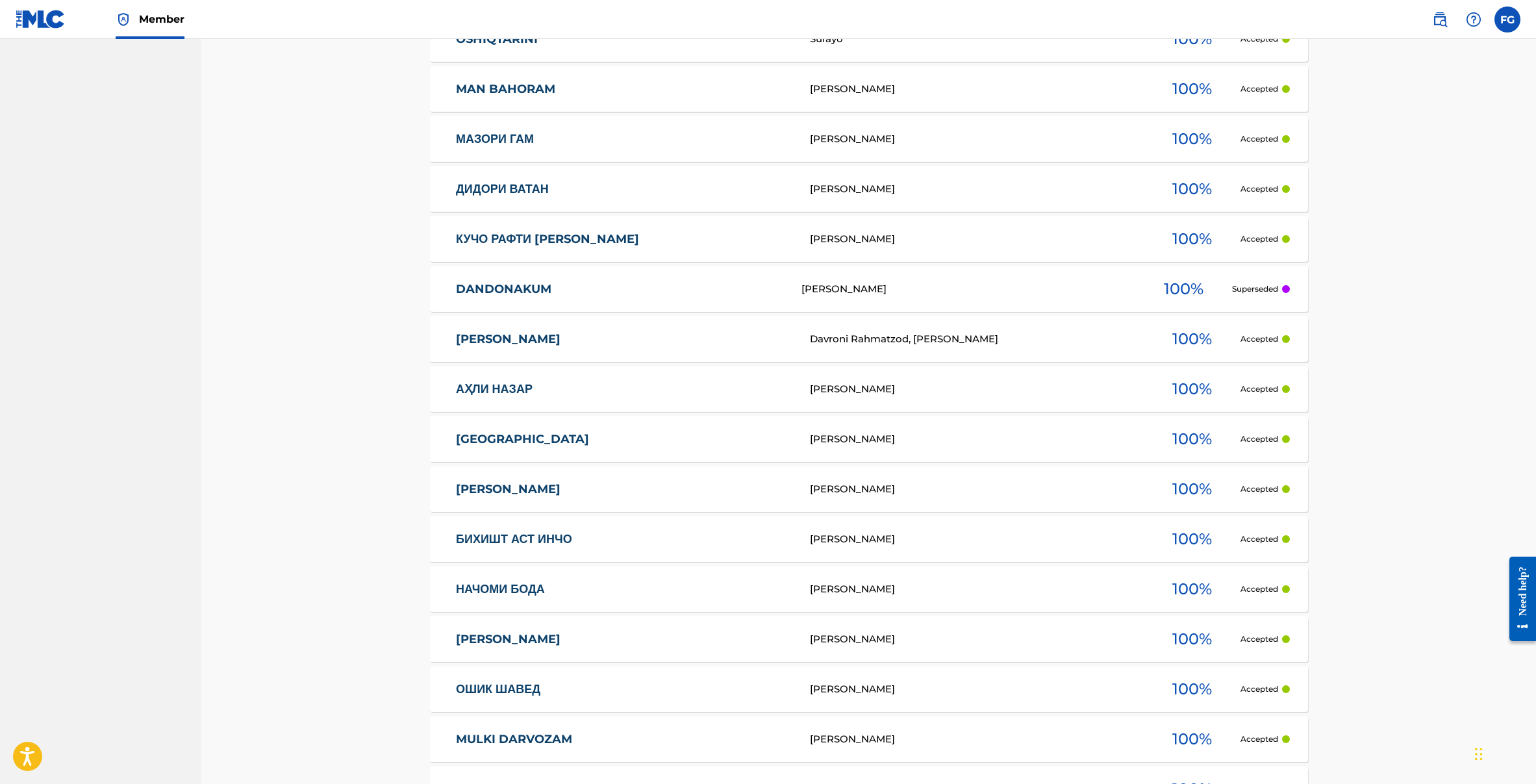
click at [509, 285] on link "DANDONAKUM" at bounding box center [620, 289] width 328 height 15
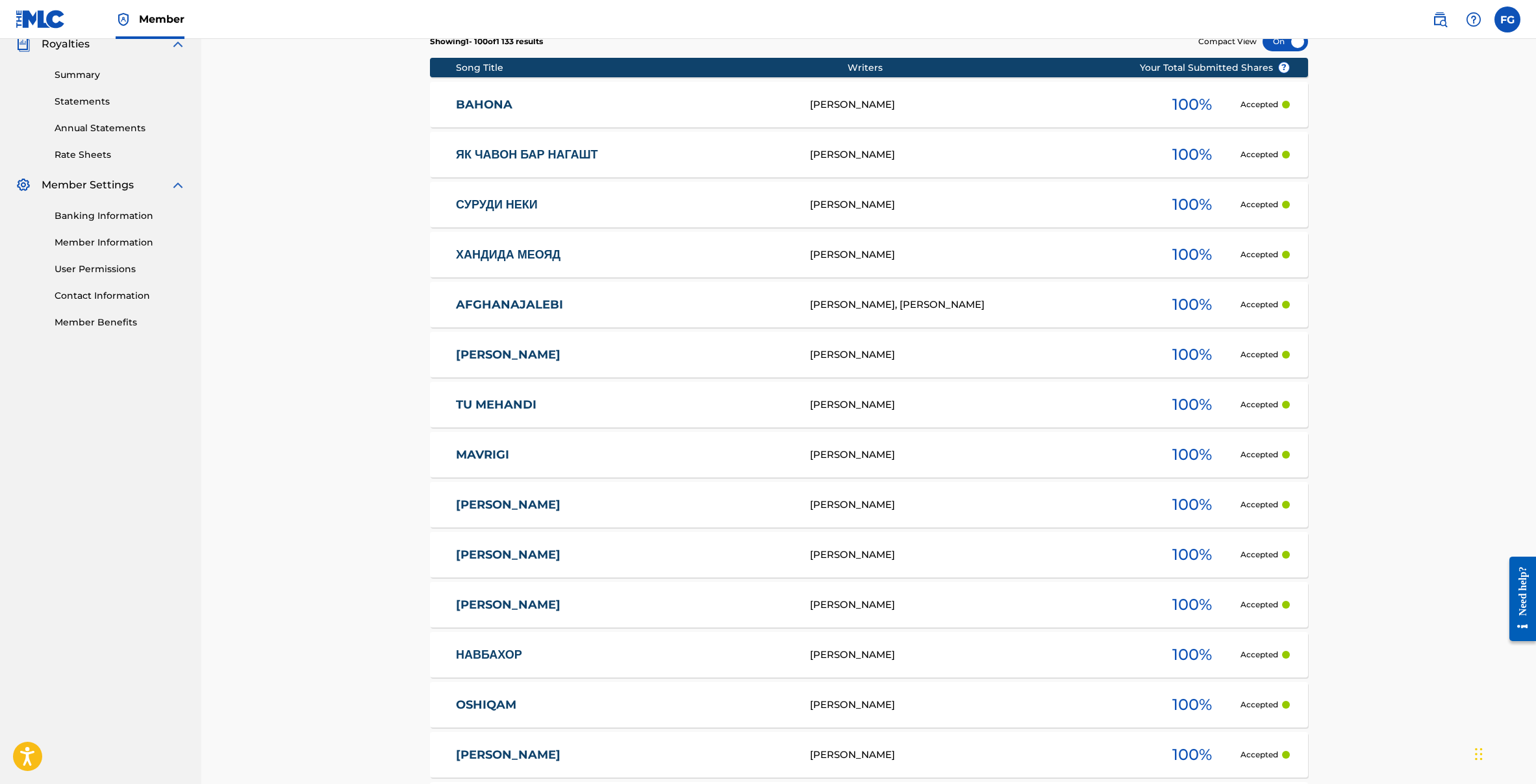
scroll to position [411, 0]
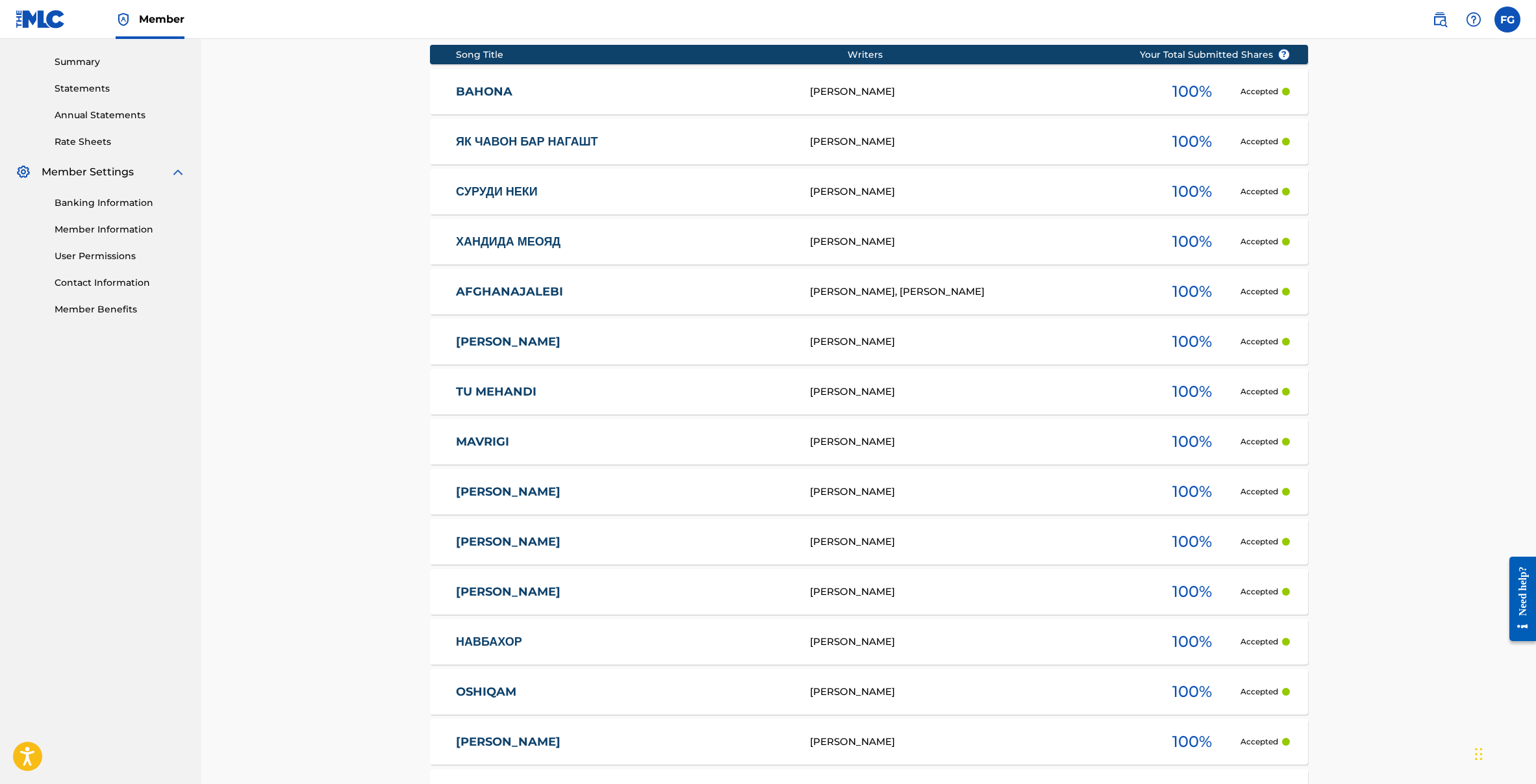
click at [507, 443] on link "MAVRIGI" at bounding box center [624, 441] width 337 height 15
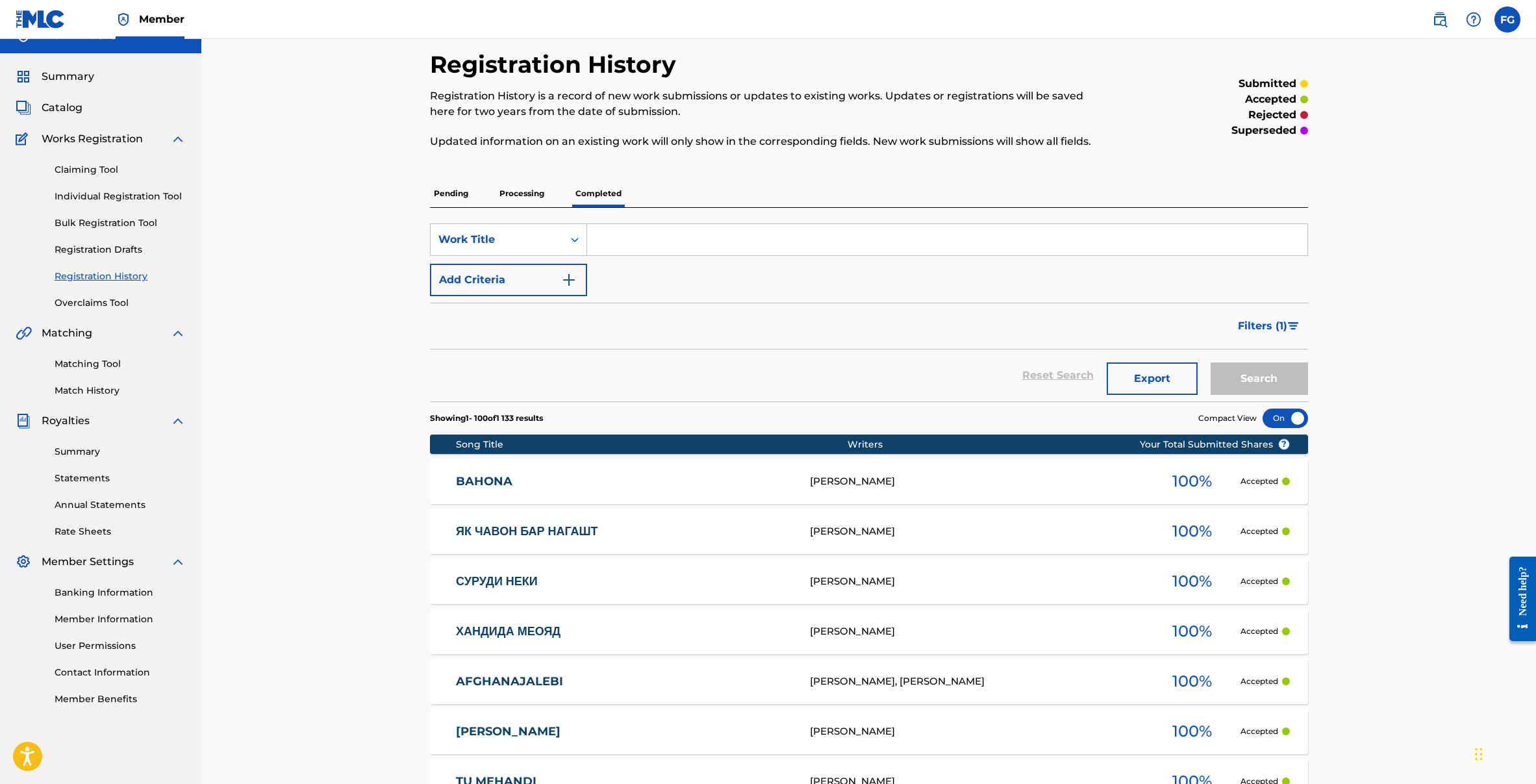
click at [1267, 326] on span "Filters ( 1 )" at bounding box center [1262, 326] width 49 height 16
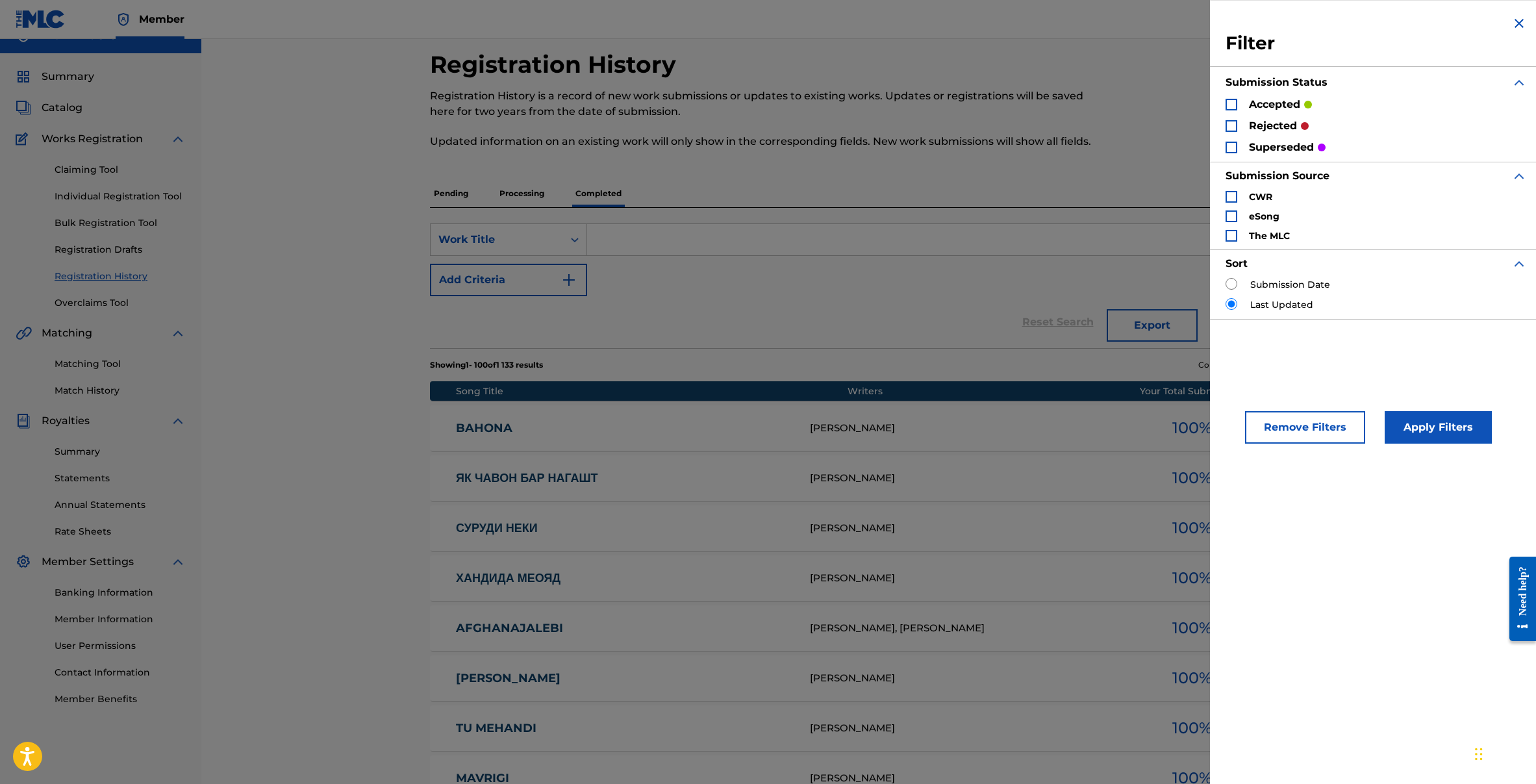
click at [1231, 151] on div "Search Form" at bounding box center [1231, 148] width 12 height 12
click at [1420, 434] on button "Apply Filters" at bounding box center [1438, 427] width 107 height 33
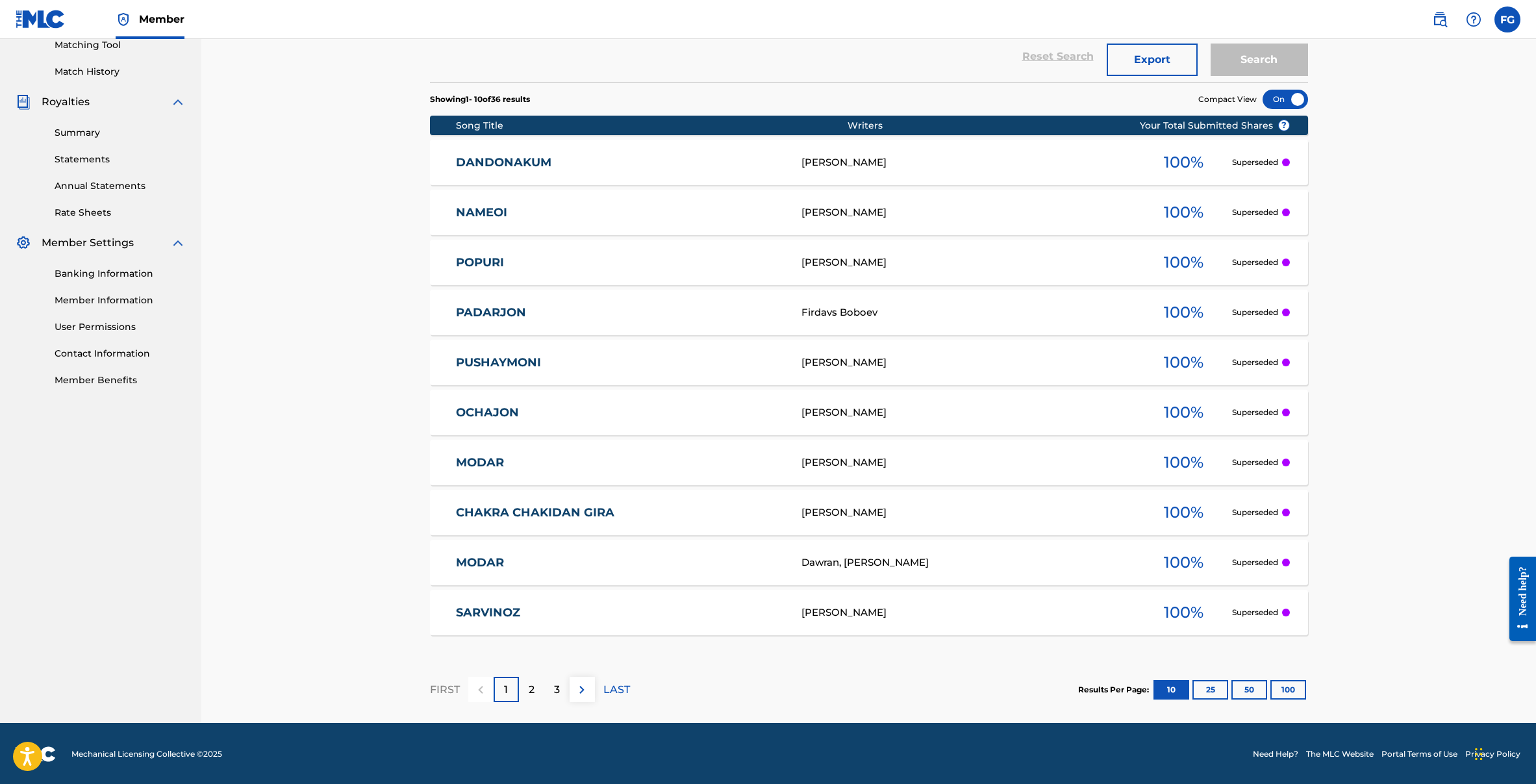
scroll to position [342, 0]
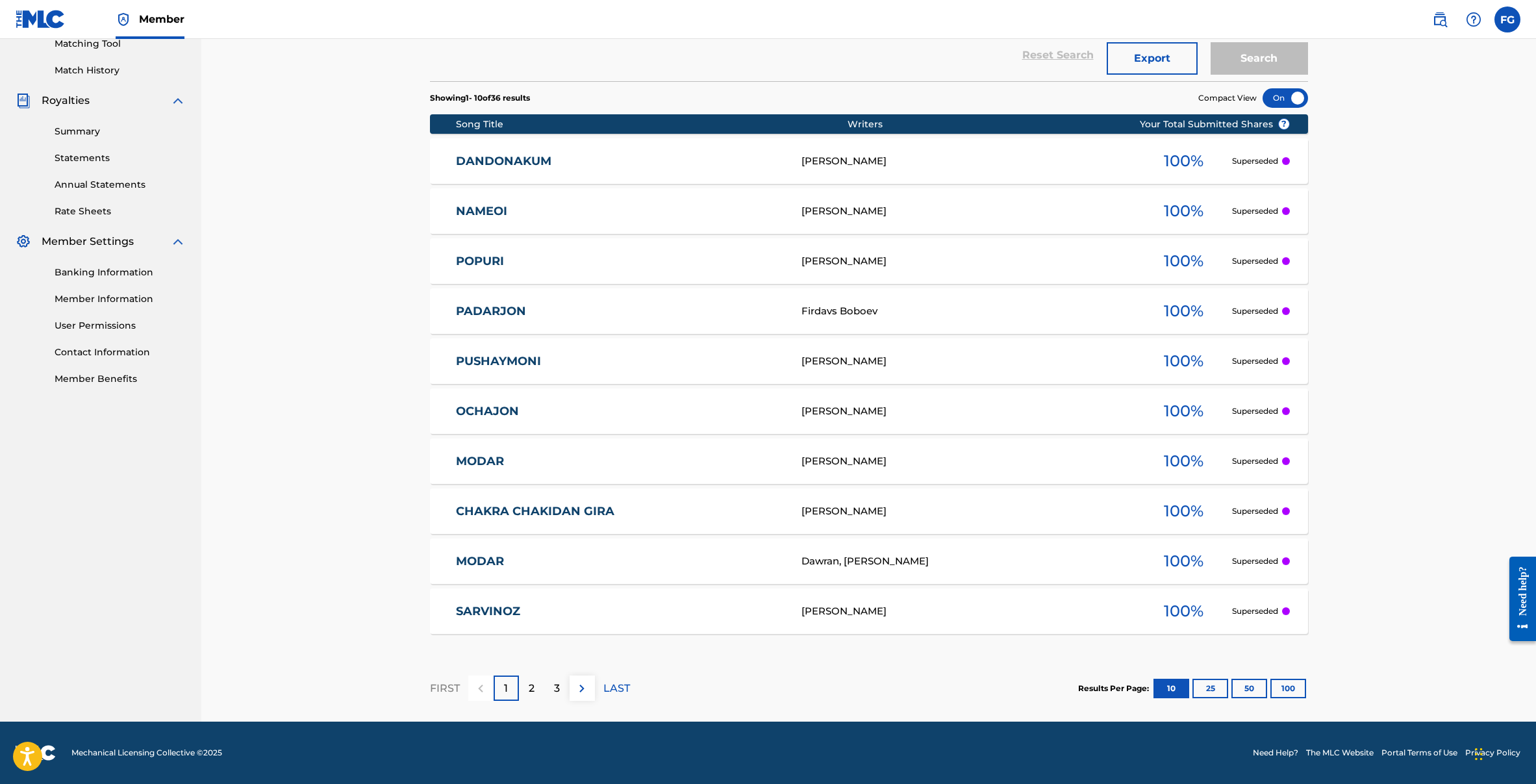
click at [568, 693] on div "3" at bounding box center [556, 687] width 25 height 25
click at [1277, 691] on button "100" at bounding box center [1288, 688] width 35 height 20
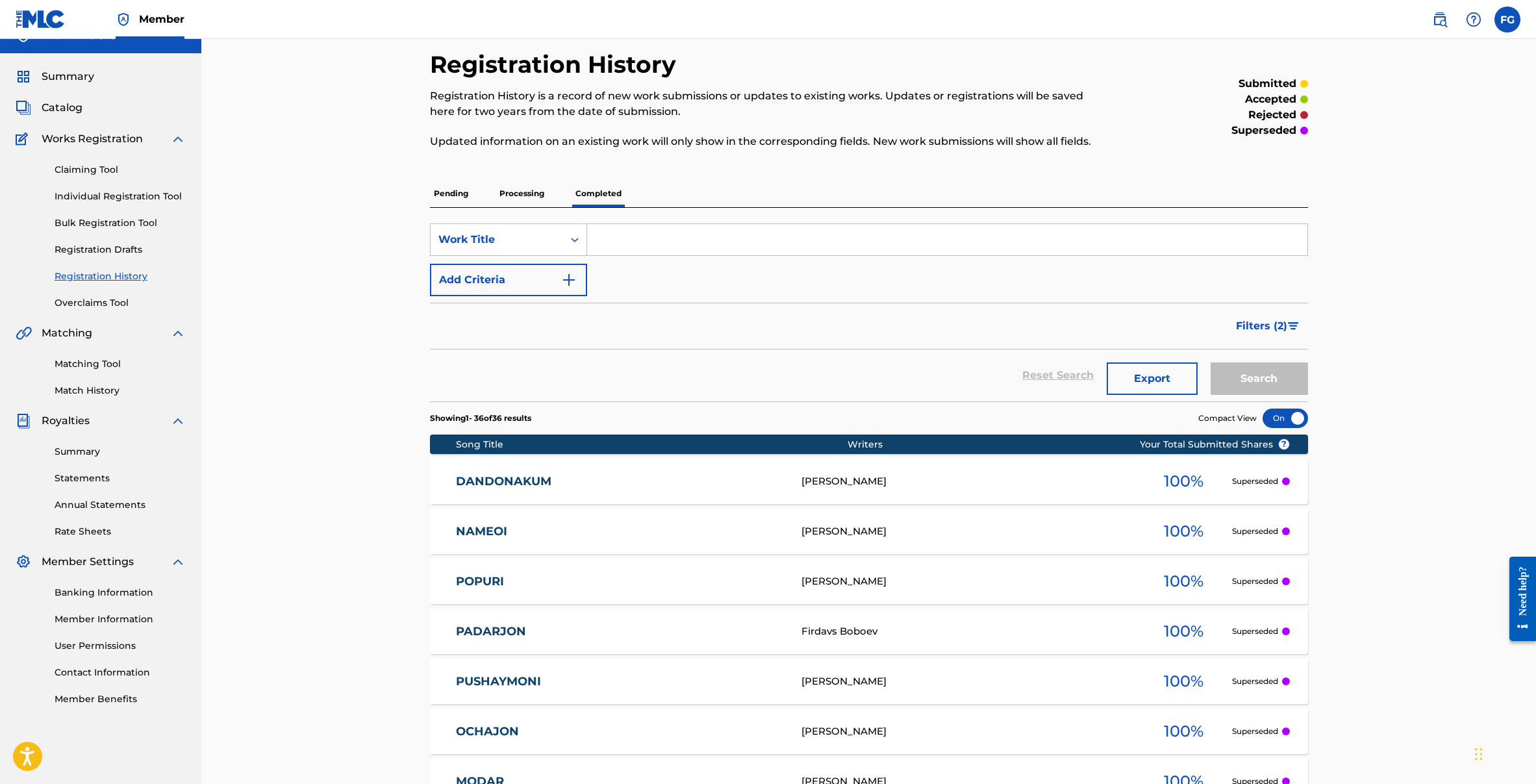
scroll to position [0, 0]
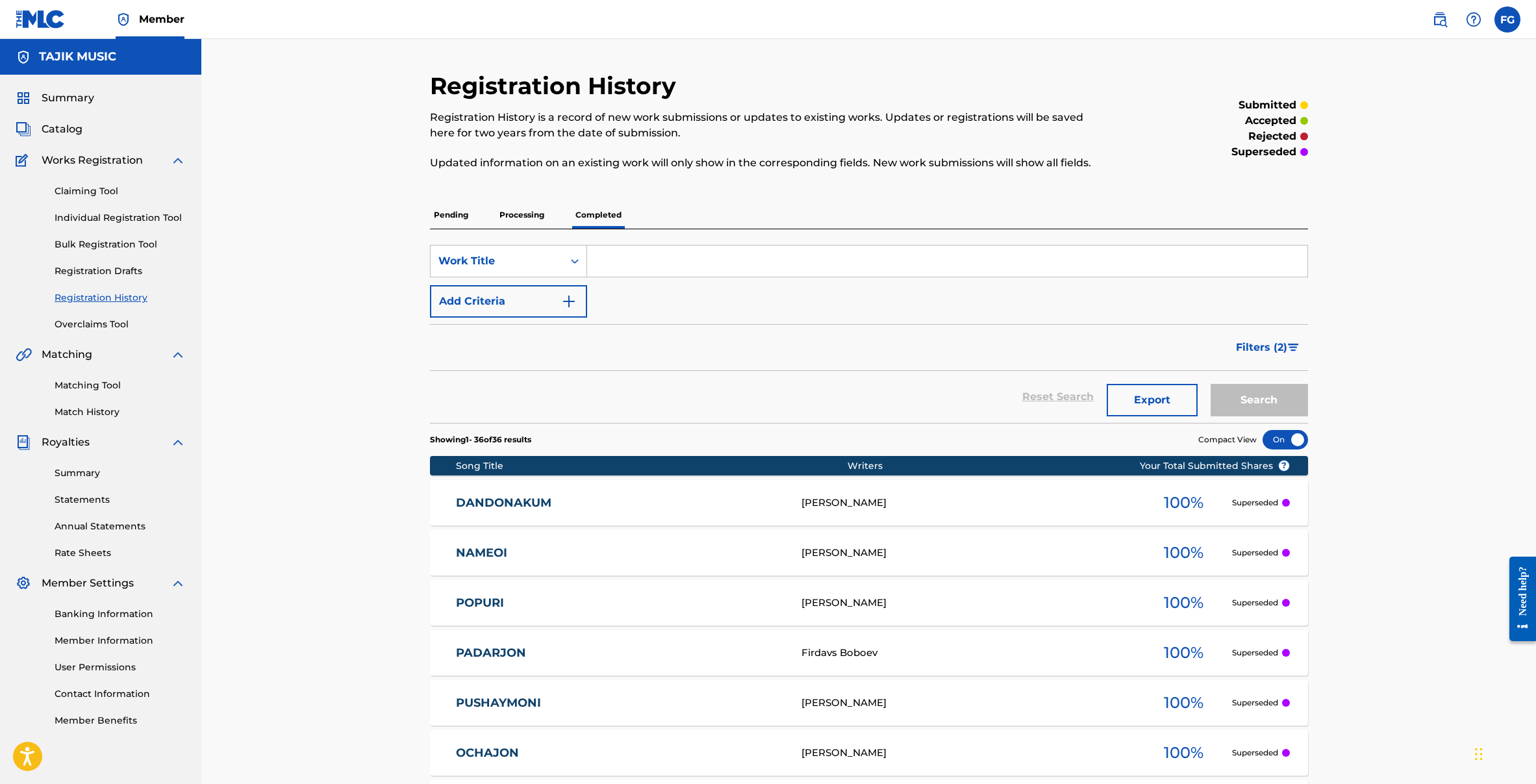
click at [29, 123] on img at bounding box center [23, 129] width 16 height 16
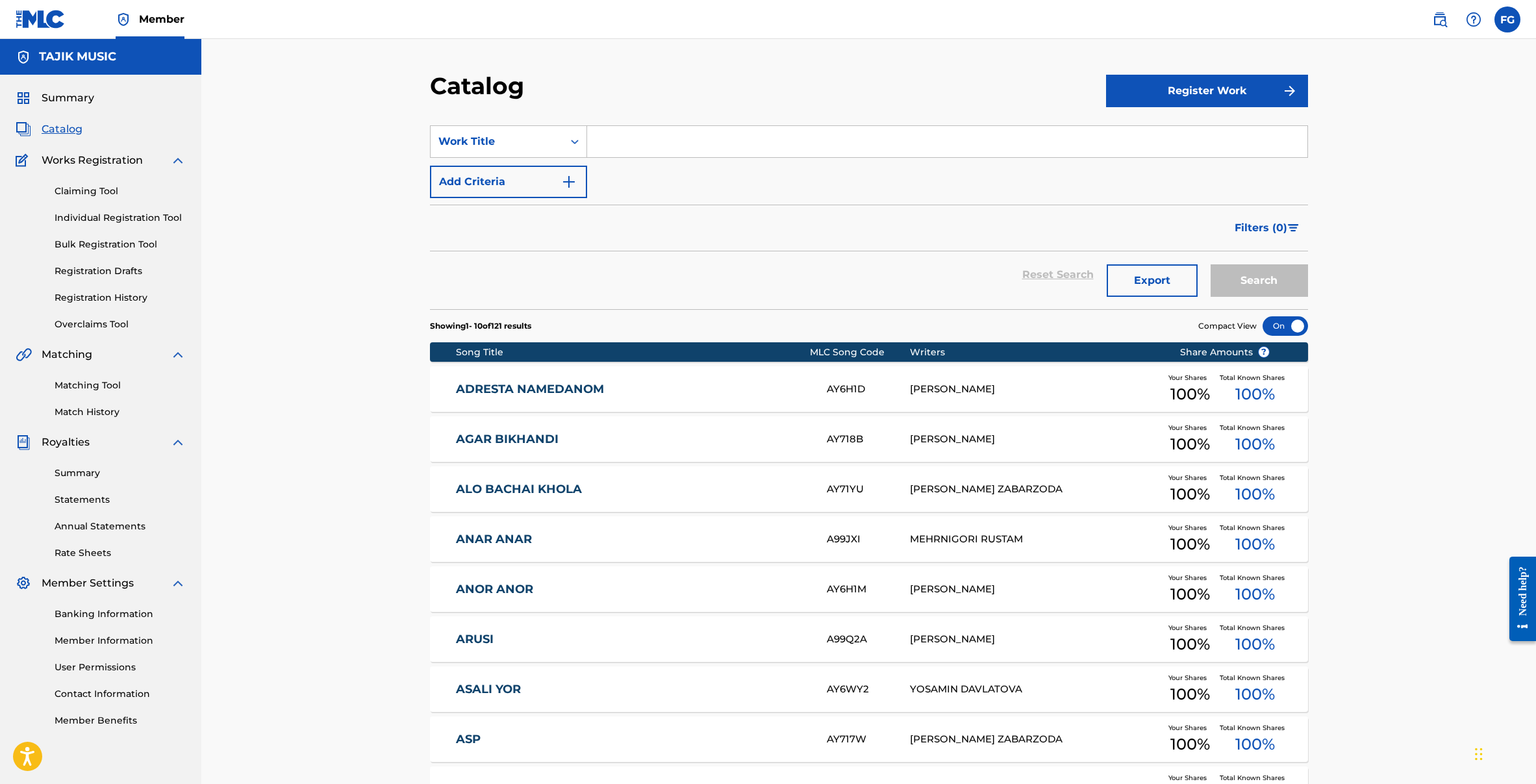
click at [37, 89] on div "Summary Catalog Works Registration Claiming Tool Individual Registration Tool B…" at bounding box center [100, 408] width 202 height 668
click at [32, 100] on link "Summary" at bounding box center [55, 98] width 79 height 16
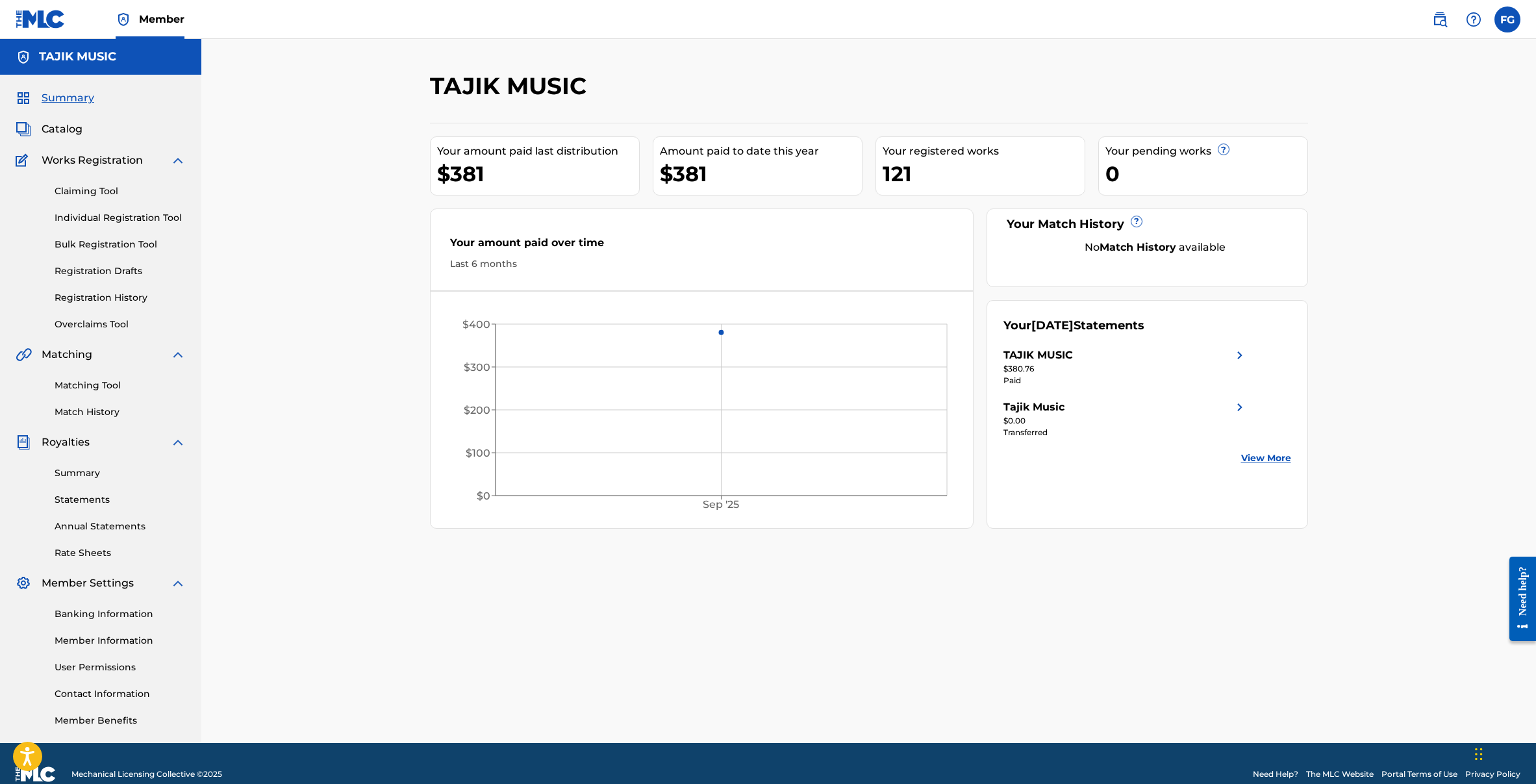
click at [63, 133] on span "Catalog" at bounding box center [61, 129] width 41 height 16
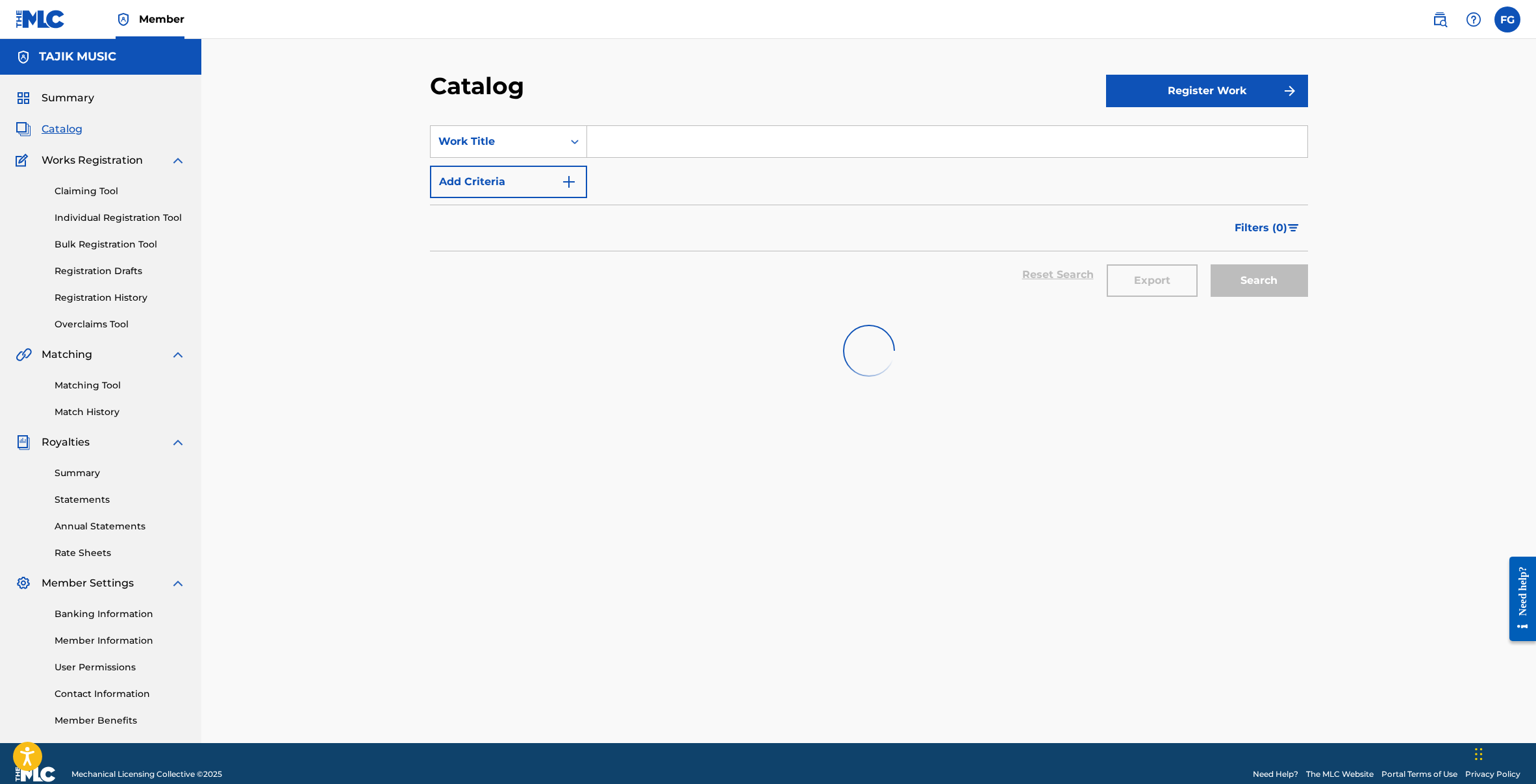
click at [1209, 93] on button "Register Work" at bounding box center [1206, 91] width 202 height 33
click at [1147, 132] on link "Individual" at bounding box center [1206, 133] width 202 height 31
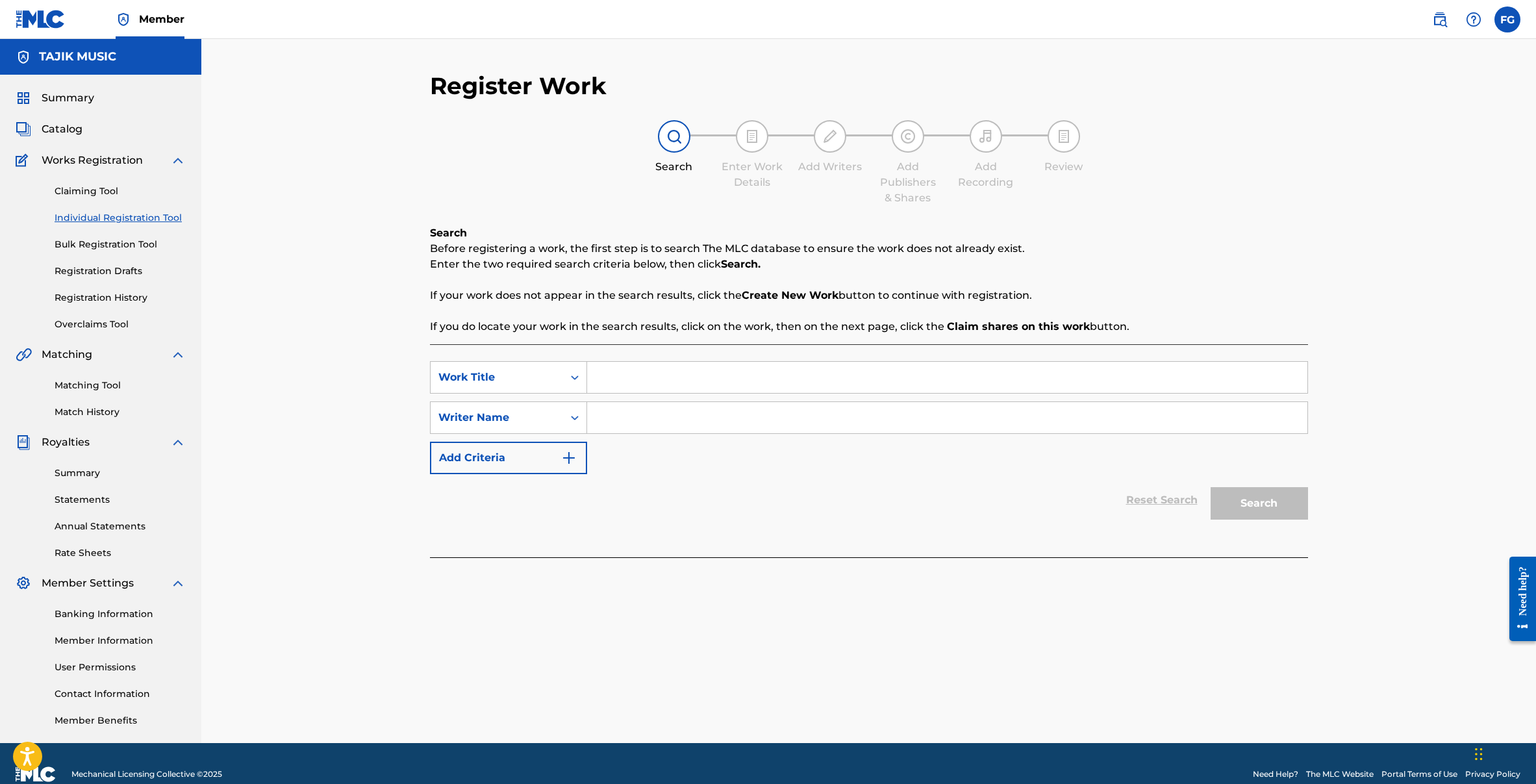
click at [619, 381] on input "Search Form" at bounding box center [947, 377] width 720 height 31
click at [623, 422] on input "Search Form" at bounding box center [947, 417] width 720 height 31
paste input "Khujastai Mirzovali"
click at [632, 376] on input "Search Form" at bounding box center [947, 377] width 720 height 31
drag, startPoint x: 620, startPoint y: 419, endPoint x: 534, endPoint y: 414, distance: 86.1
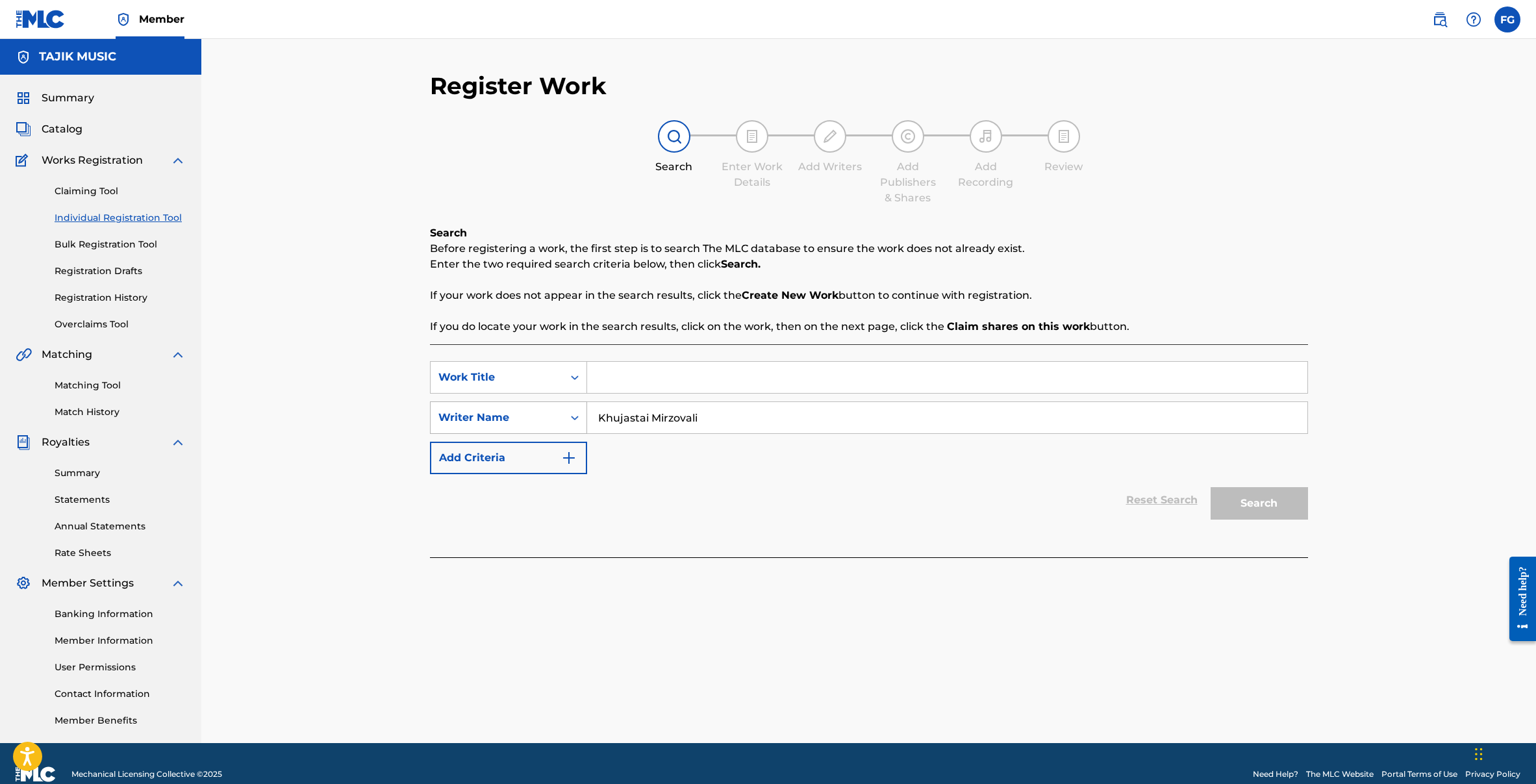
click at [534, 414] on div "SearchWithCriteria60e3d067-2833-445a-93ed-39edd7599ecc Writer Name Khujastai Mi…" at bounding box center [869, 418] width 877 height 33
type input "Khujastai Mirzovali"
click at [623, 382] on input "Search Form" at bounding box center [947, 377] width 720 height 31
paste input "Badakhshoni"
type input "Badakhshoni"
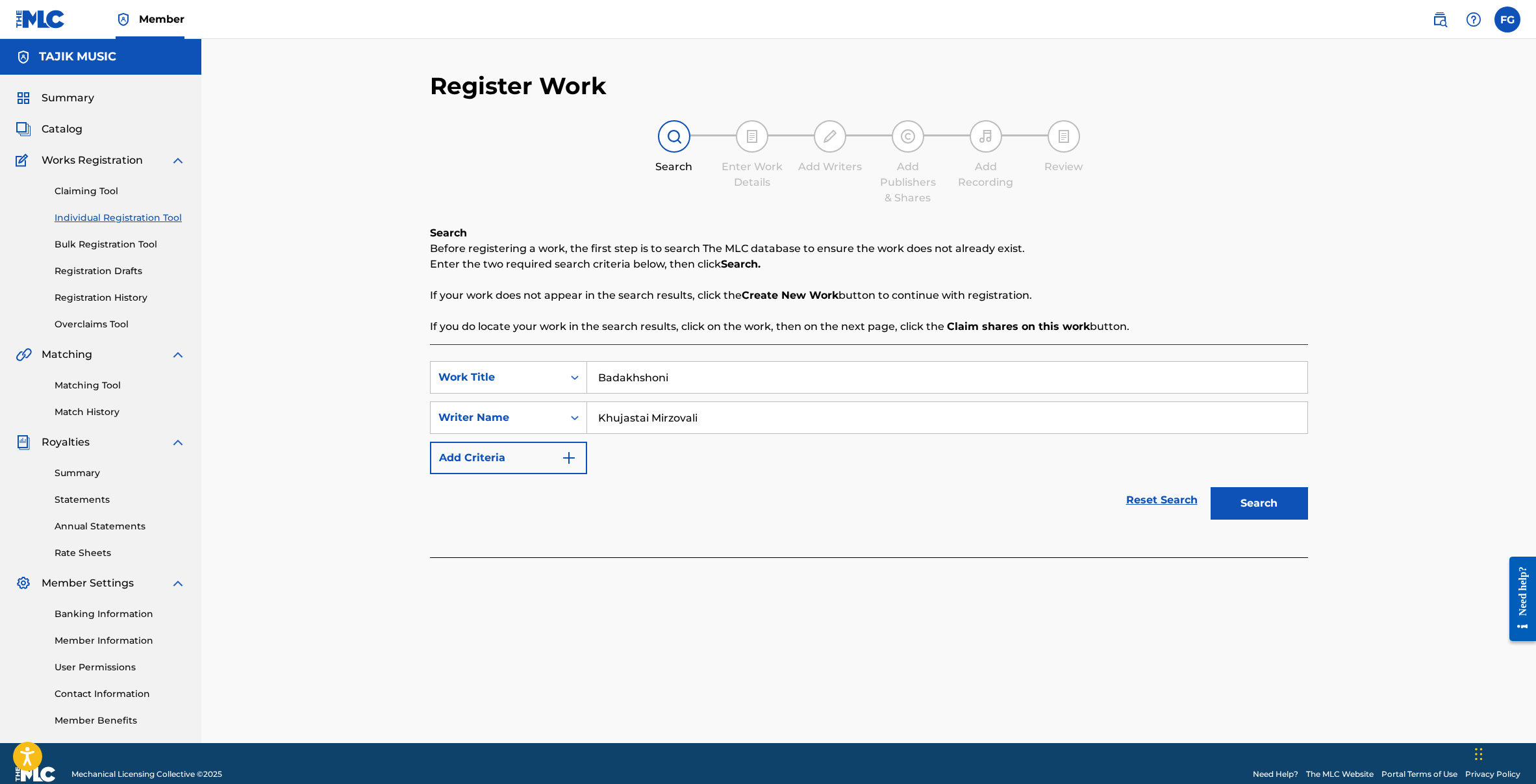
click at [1274, 504] on button "Search" at bounding box center [1259, 504] width 98 height 33
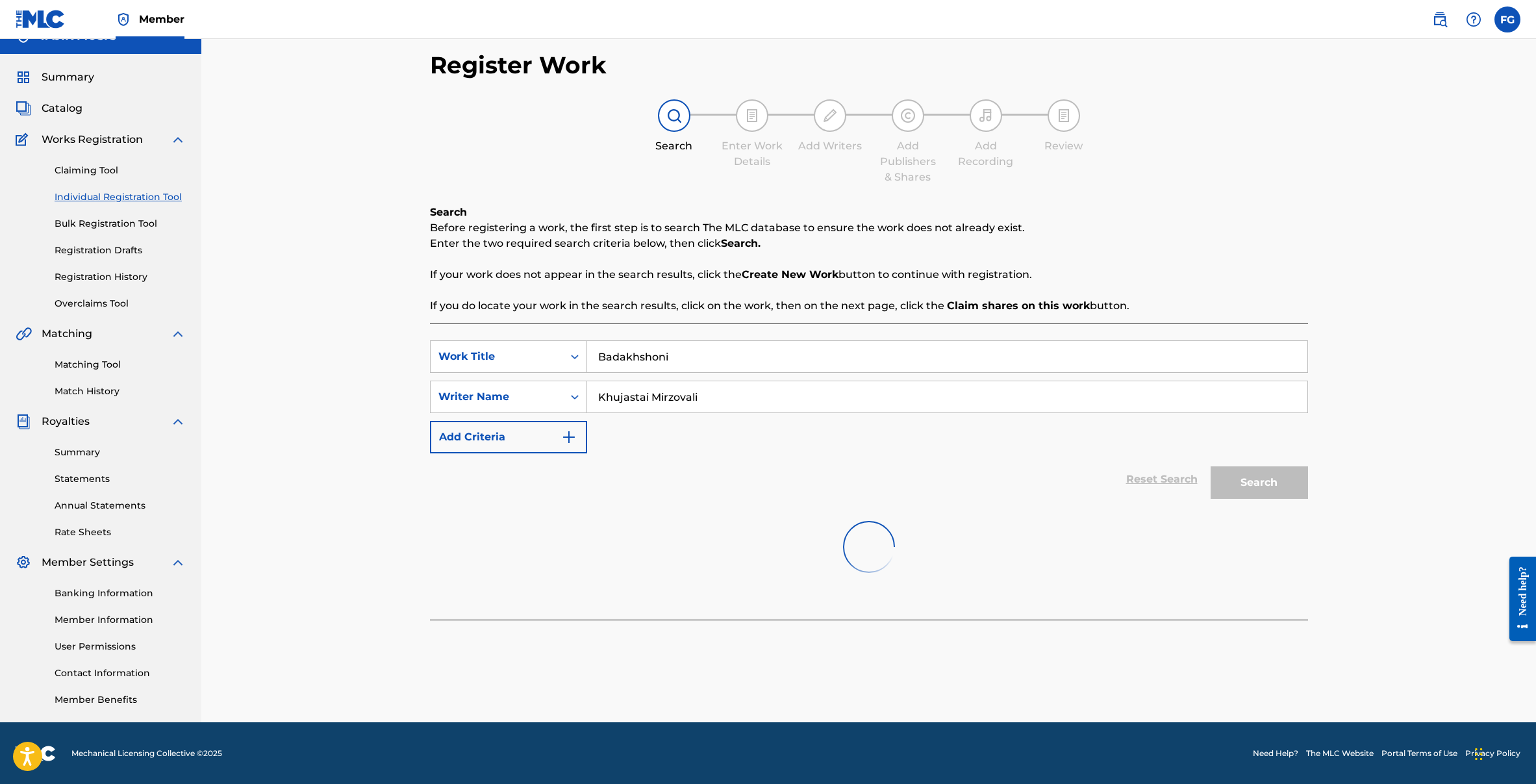
scroll to position [22, 0]
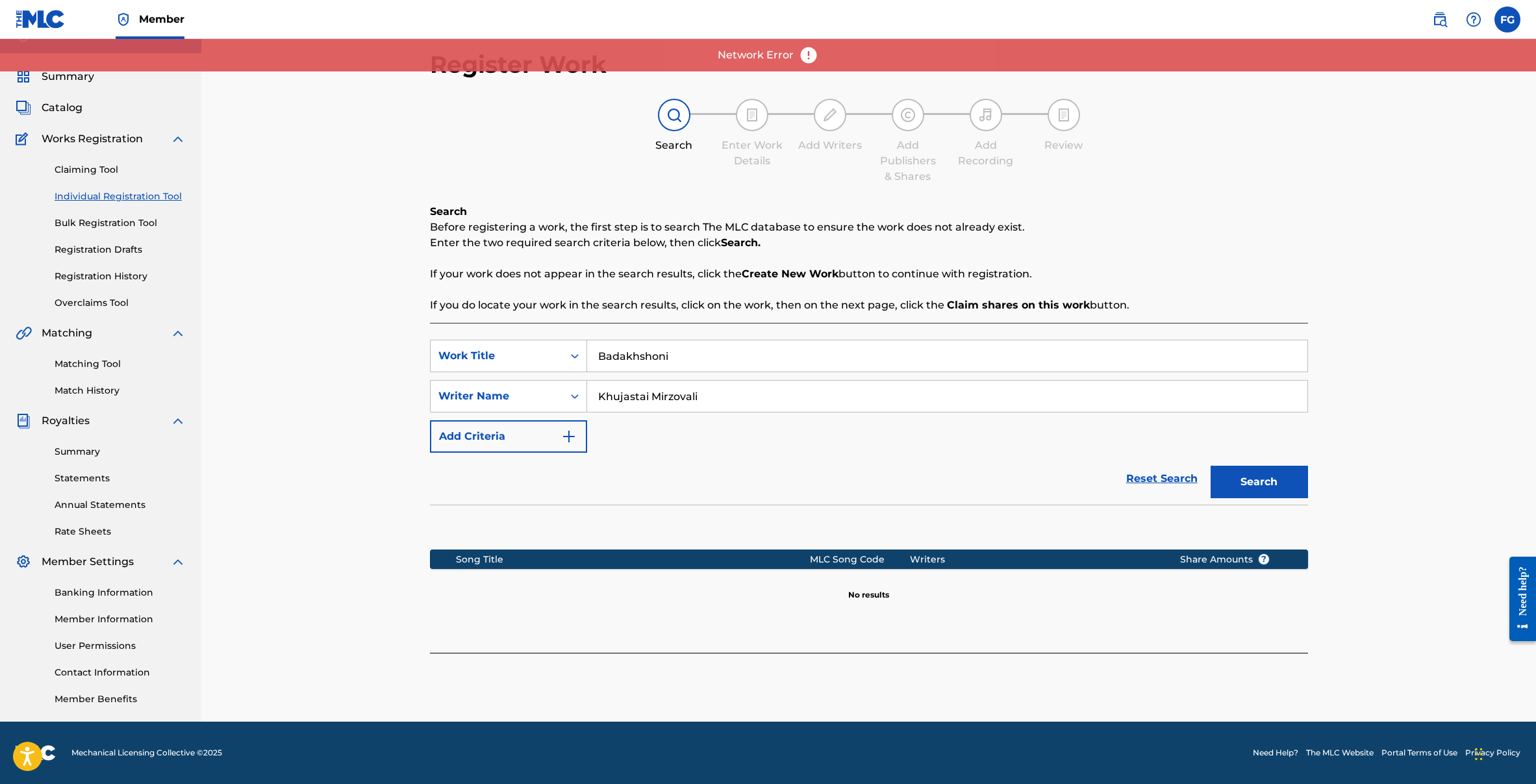
click at [1258, 476] on button "Search" at bounding box center [1259, 482] width 98 height 33
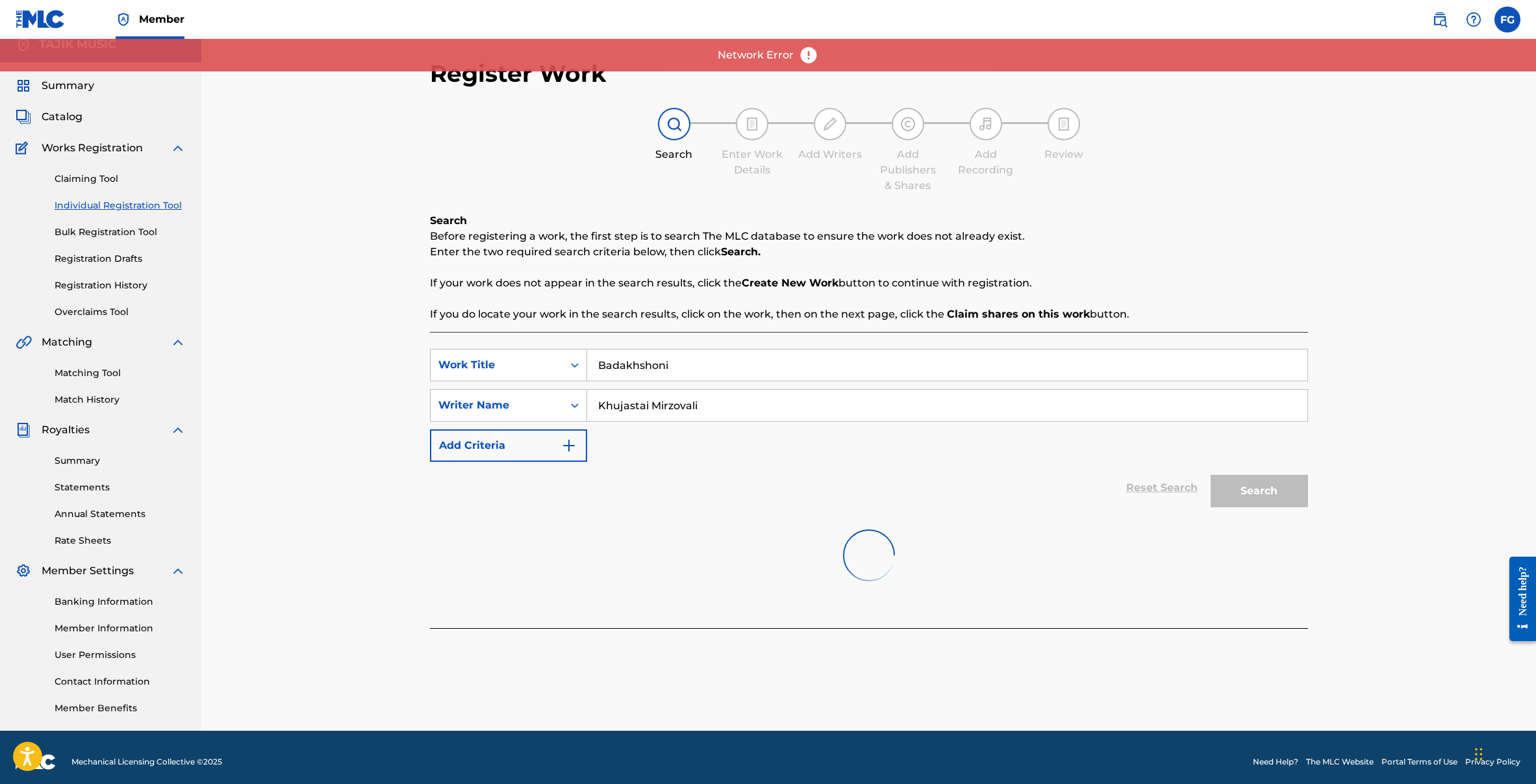
scroll to position [0, 0]
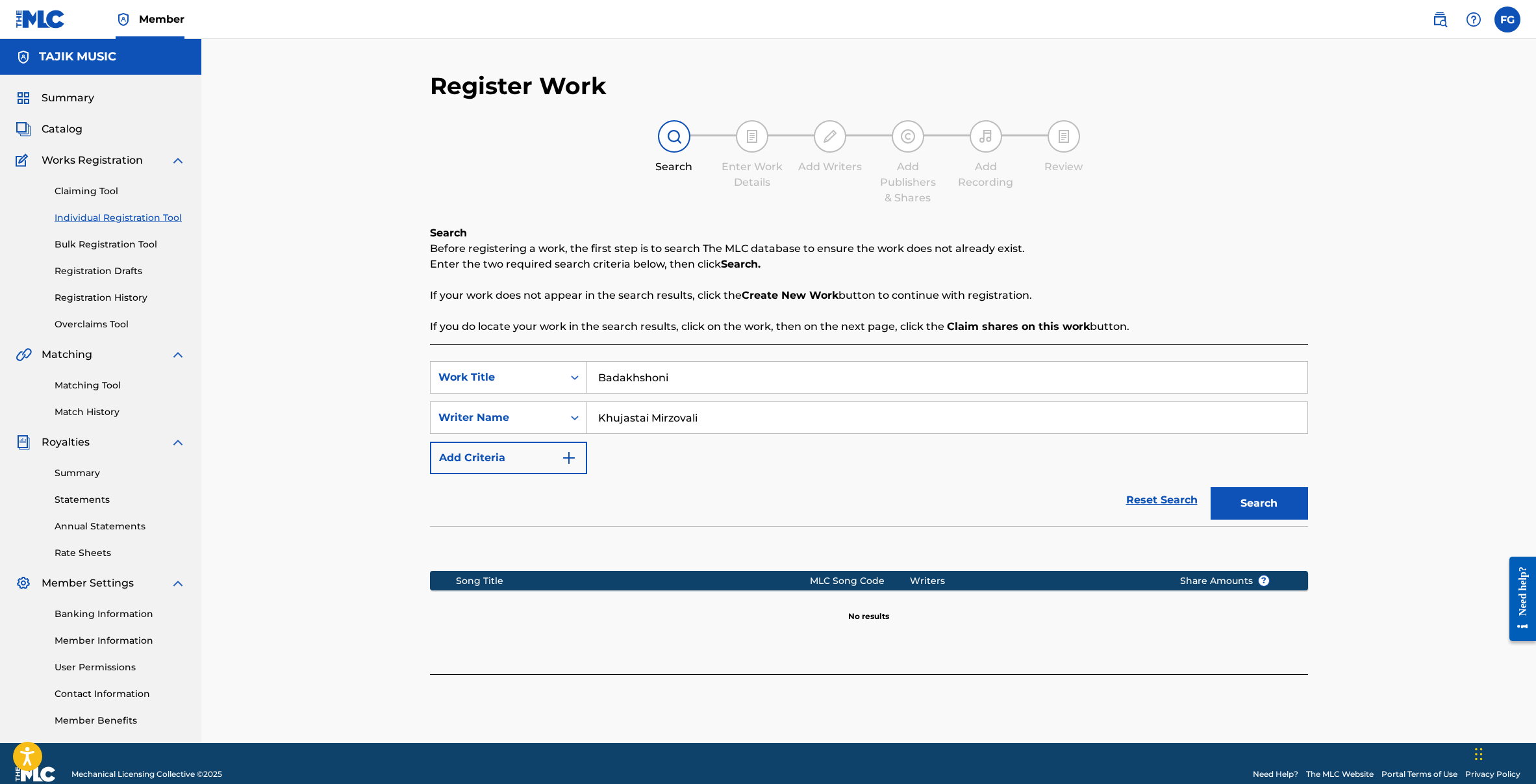
click at [1255, 494] on button "Search" at bounding box center [1259, 504] width 98 height 33
click at [1272, 696] on button "Create new work" at bounding box center [1251, 704] width 112 height 33
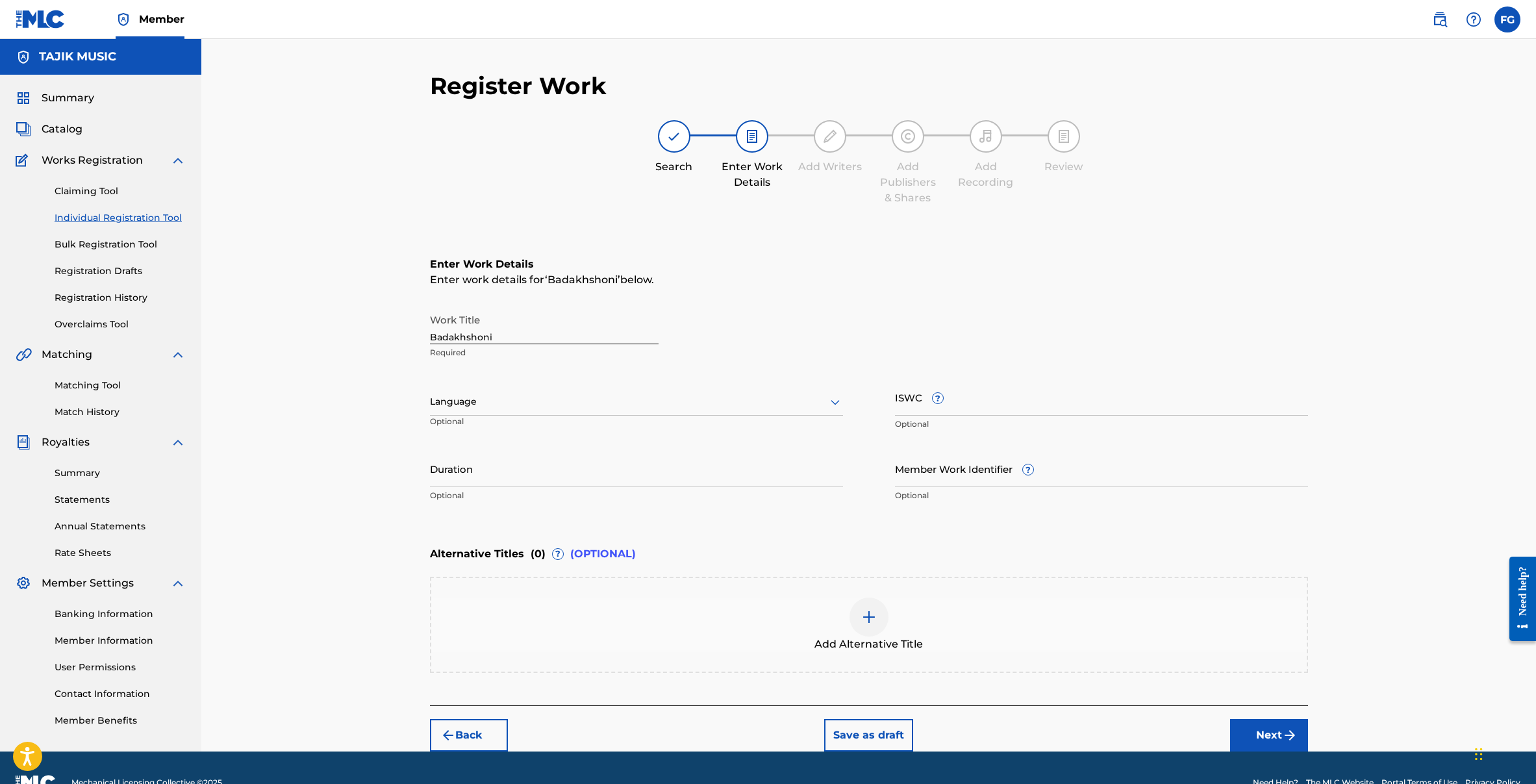
click at [488, 396] on div at bounding box center [636, 402] width 413 height 16
type input "a"
type input "per"
click at [471, 457] on div "Persian" at bounding box center [636, 459] width 412 height 29
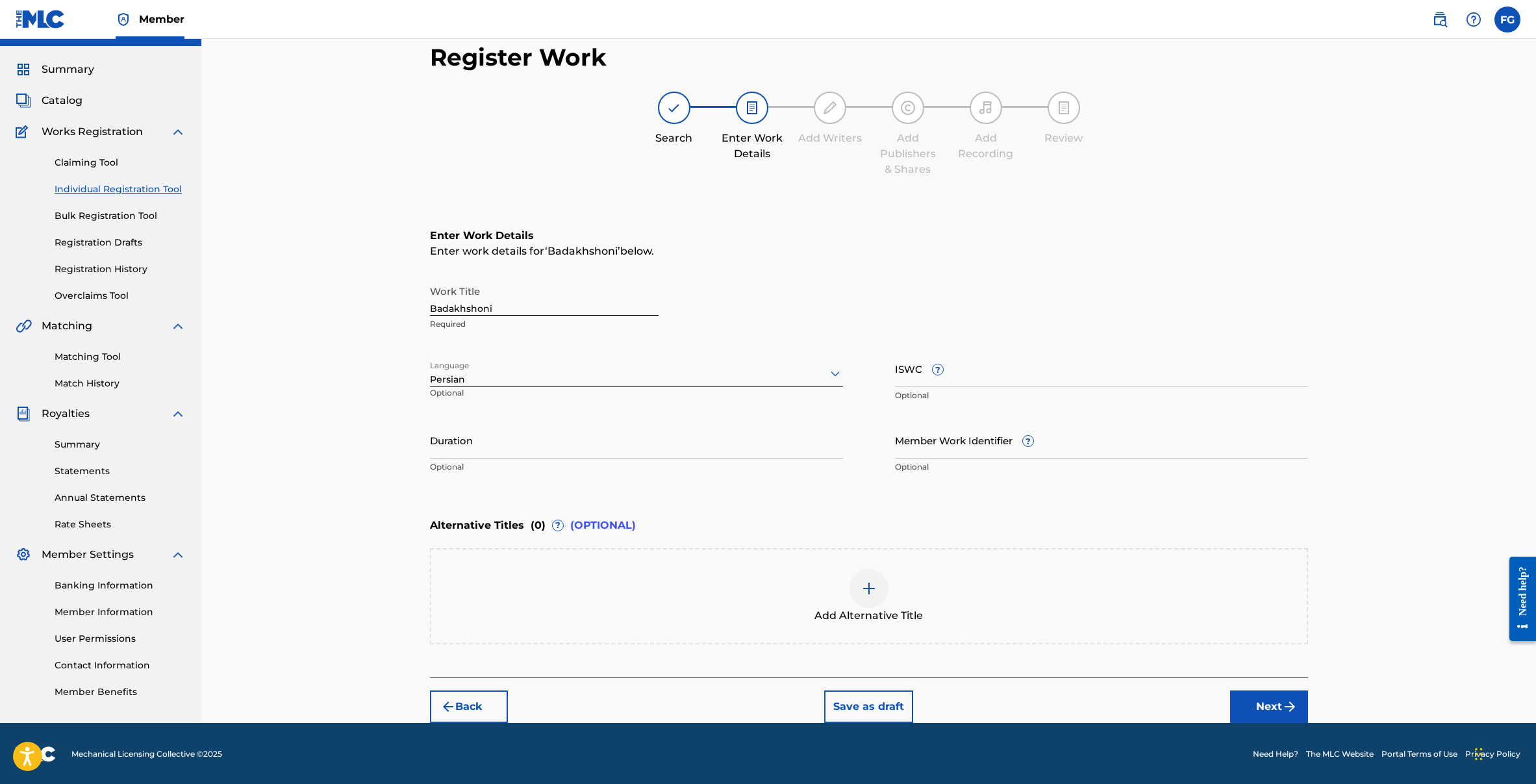
scroll to position [30, 0]
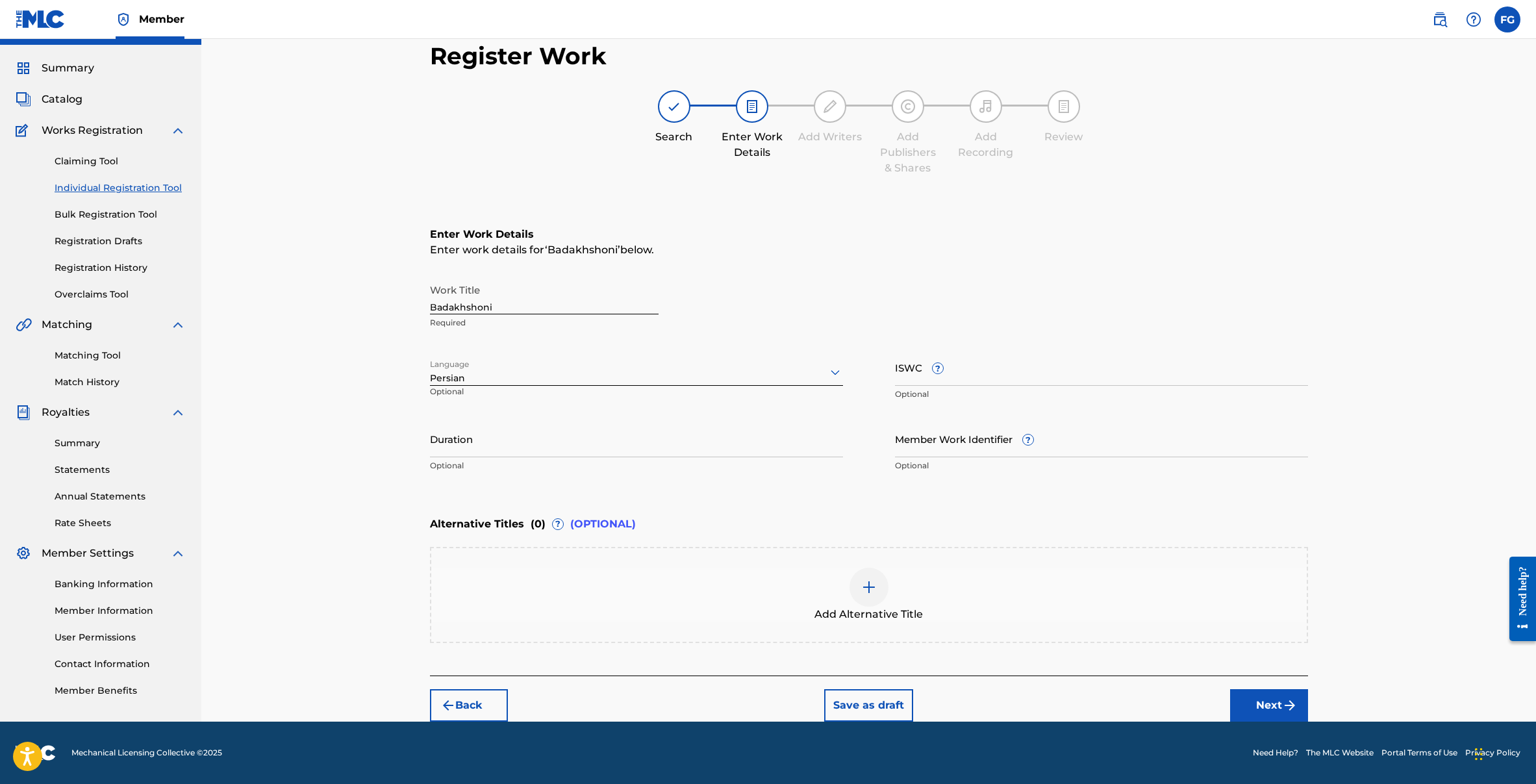
click at [1270, 706] on button "Next" at bounding box center [1269, 705] width 78 height 33
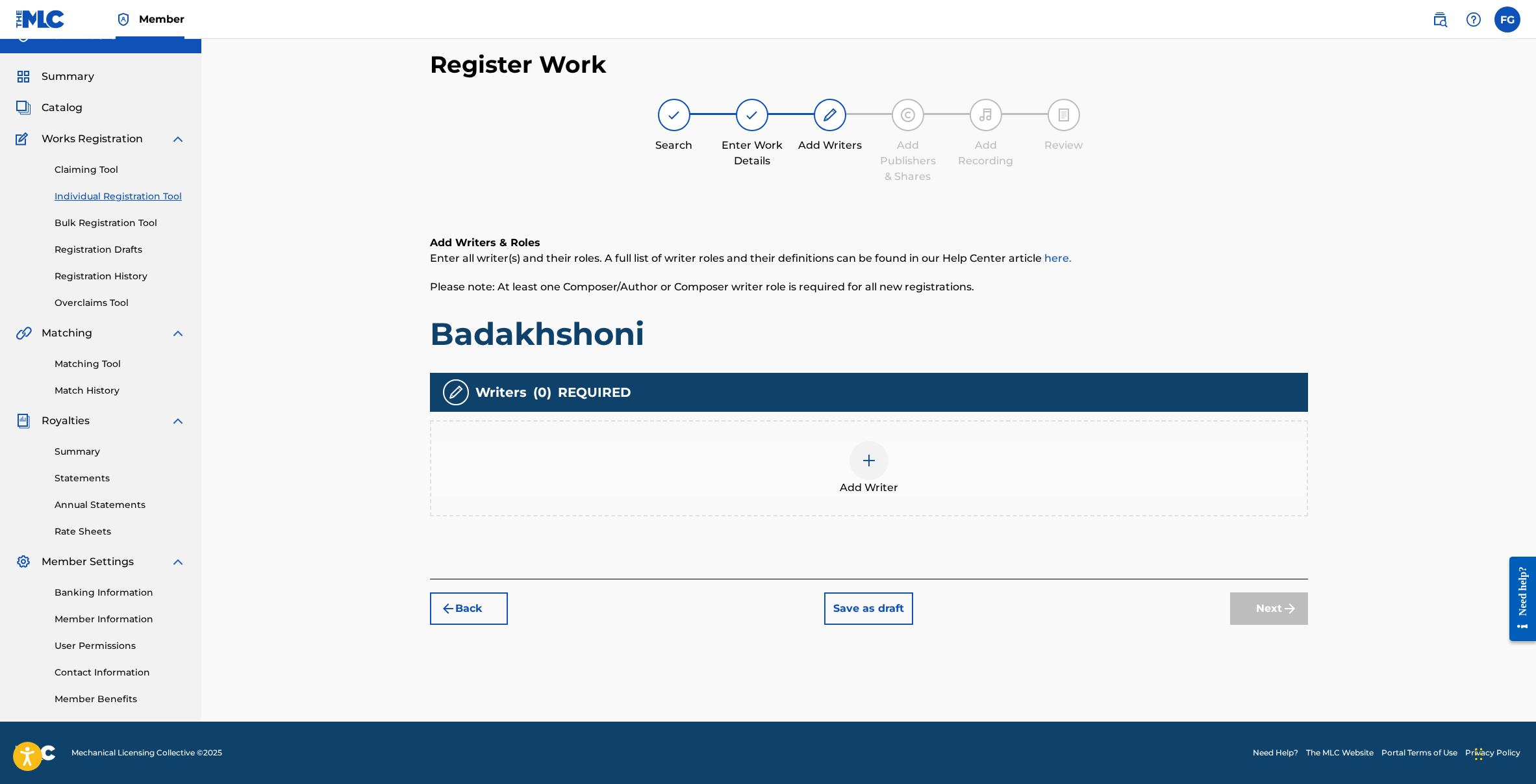
click at [874, 462] on img at bounding box center [869, 460] width 16 height 16
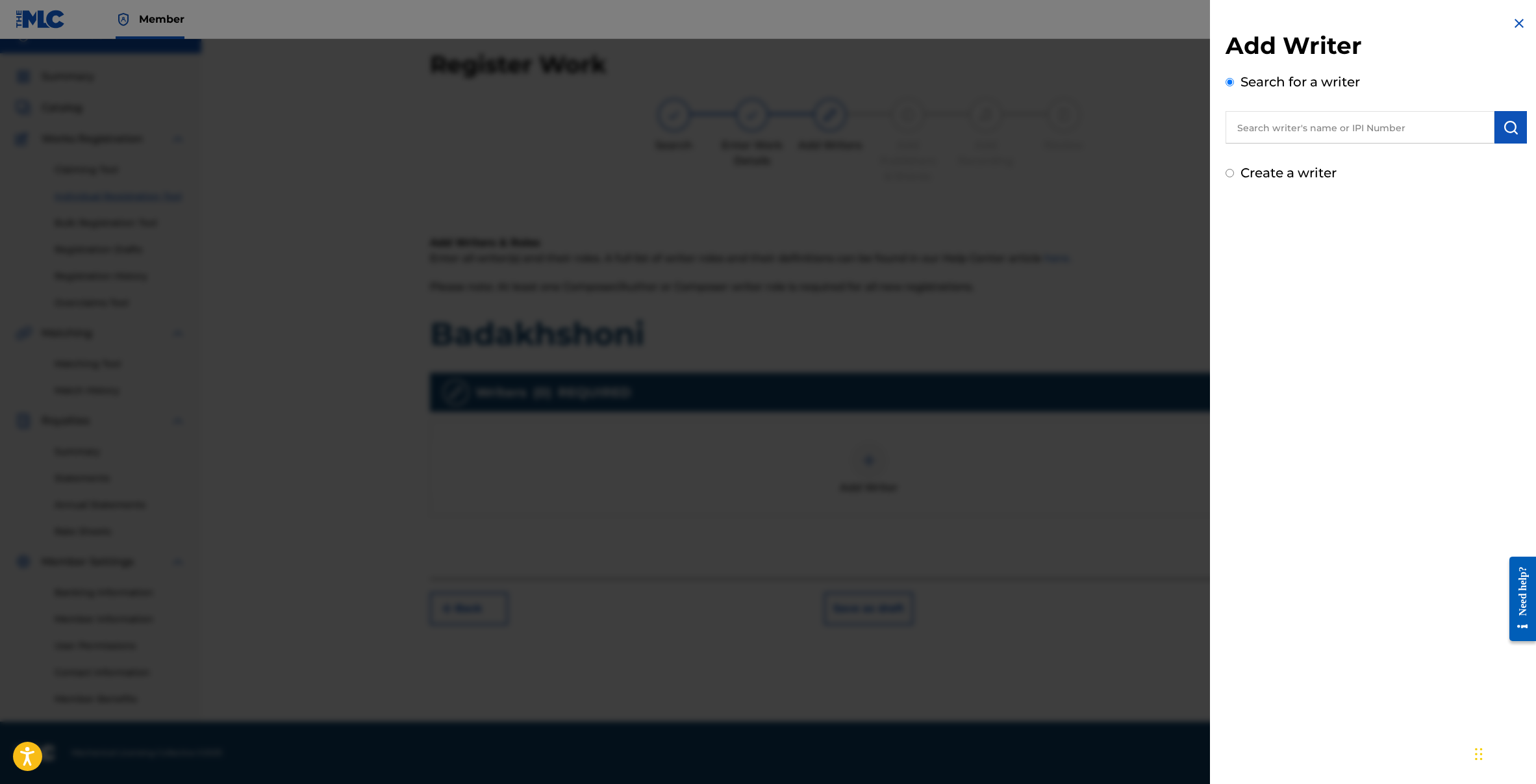
click at [1273, 124] on input "text" at bounding box center [1359, 127] width 269 height 33
paste input "Badakhshoni"
drag, startPoint x: 1330, startPoint y: 124, endPoint x: 1170, endPoint y: 120, distance: 160.0
click at [1170, 120] on div "Add Writer Search for a writer Badakhshoni Create a writer" at bounding box center [768, 411] width 1536 height 745
click at [1347, 132] on input "Badakhshoni" at bounding box center [1359, 127] width 269 height 33
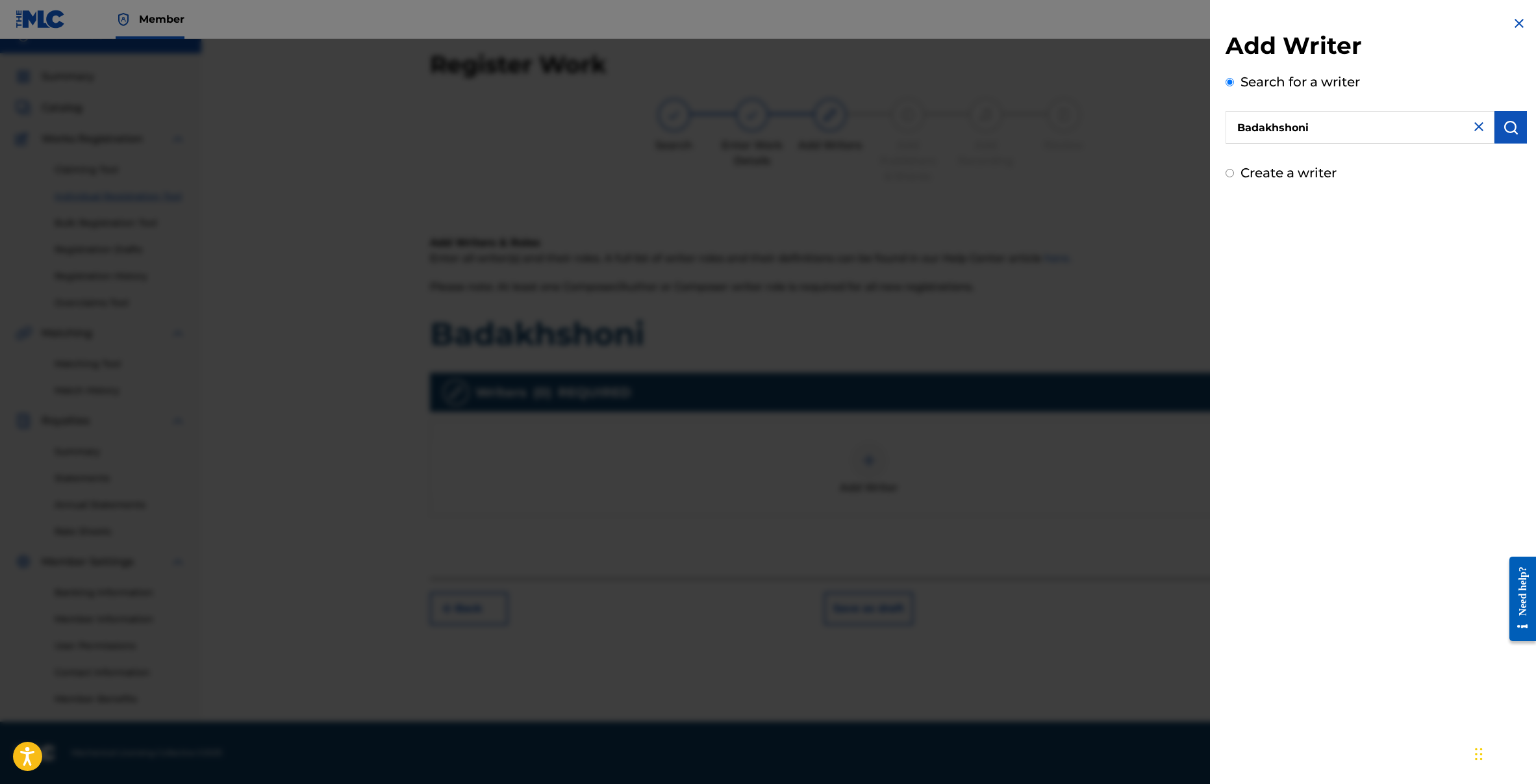
drag, startPoint x: 1346, startPoint y: 119, endPoint x: 1124, endPoint y: 121, distance: 222.0
click at [1125, 121] on div "Add Writer Search for a writer Badakhshoni Create a writer" at bounding box center [768, 411] width 1536 height 745
paste input "Khujastai Mirzoval"
type input "Khujastai Mirzovali"
click at [1514, 130] on button "submit" at bounding box center [1511, 127] width 33 height 33
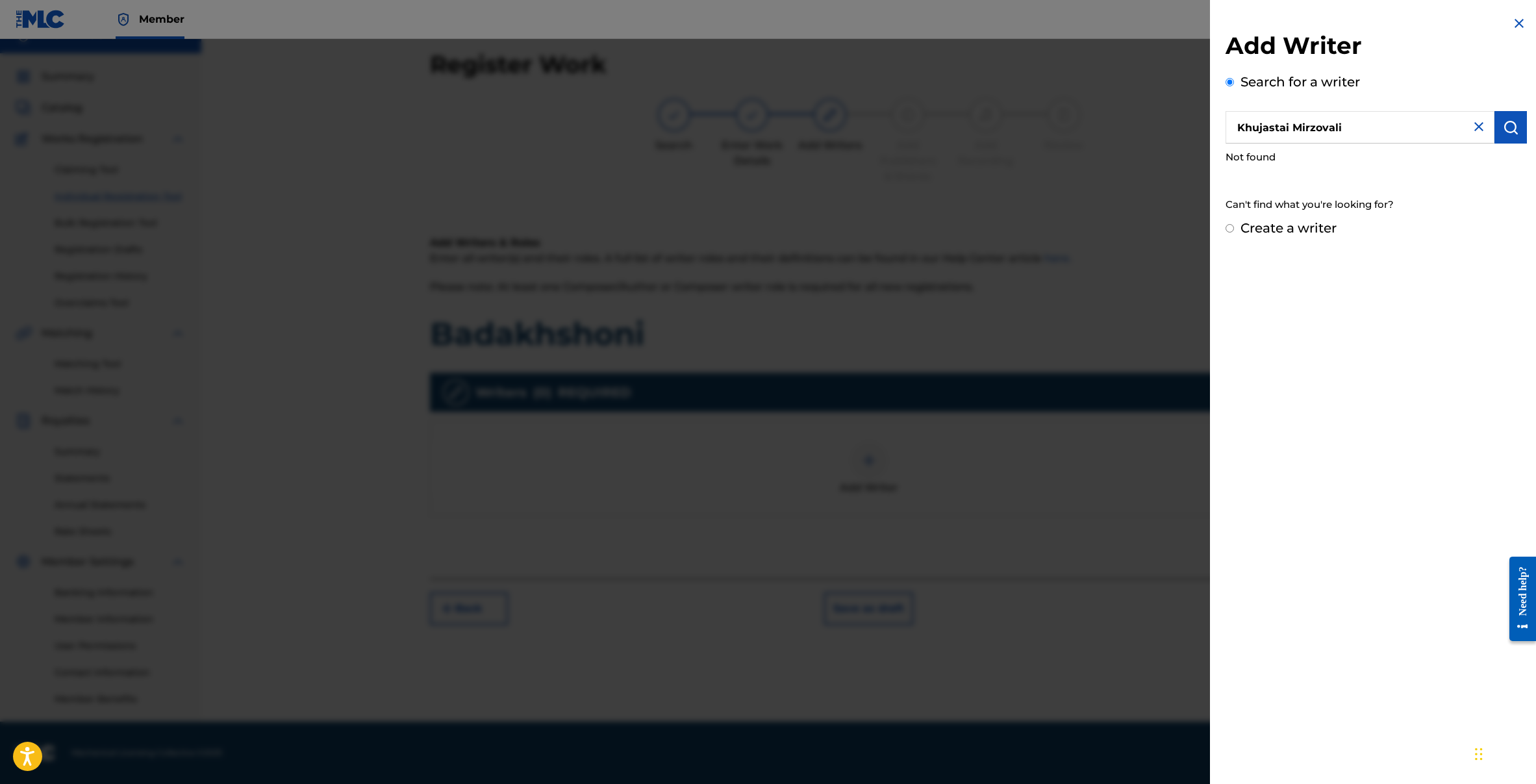
drag, startPoint x: 1265, startPoint y: 217, endPoint x: 1262, endPoint y: 228, distance: 11.4
click at [1265, 219] on div "Add Writer Search for a writer Khujastai Mirzovali Not found Can't find what yo…" at bounding box center [1376, 134] width 301 height 207
click at [1259, 233] on label "Create a writer" at bounding box center [1288, 228] width 96 height 16
radio input "true"
click at [1234, 233] on input "Create a writer" at bounding box center [1230, 228] width 9 height 9
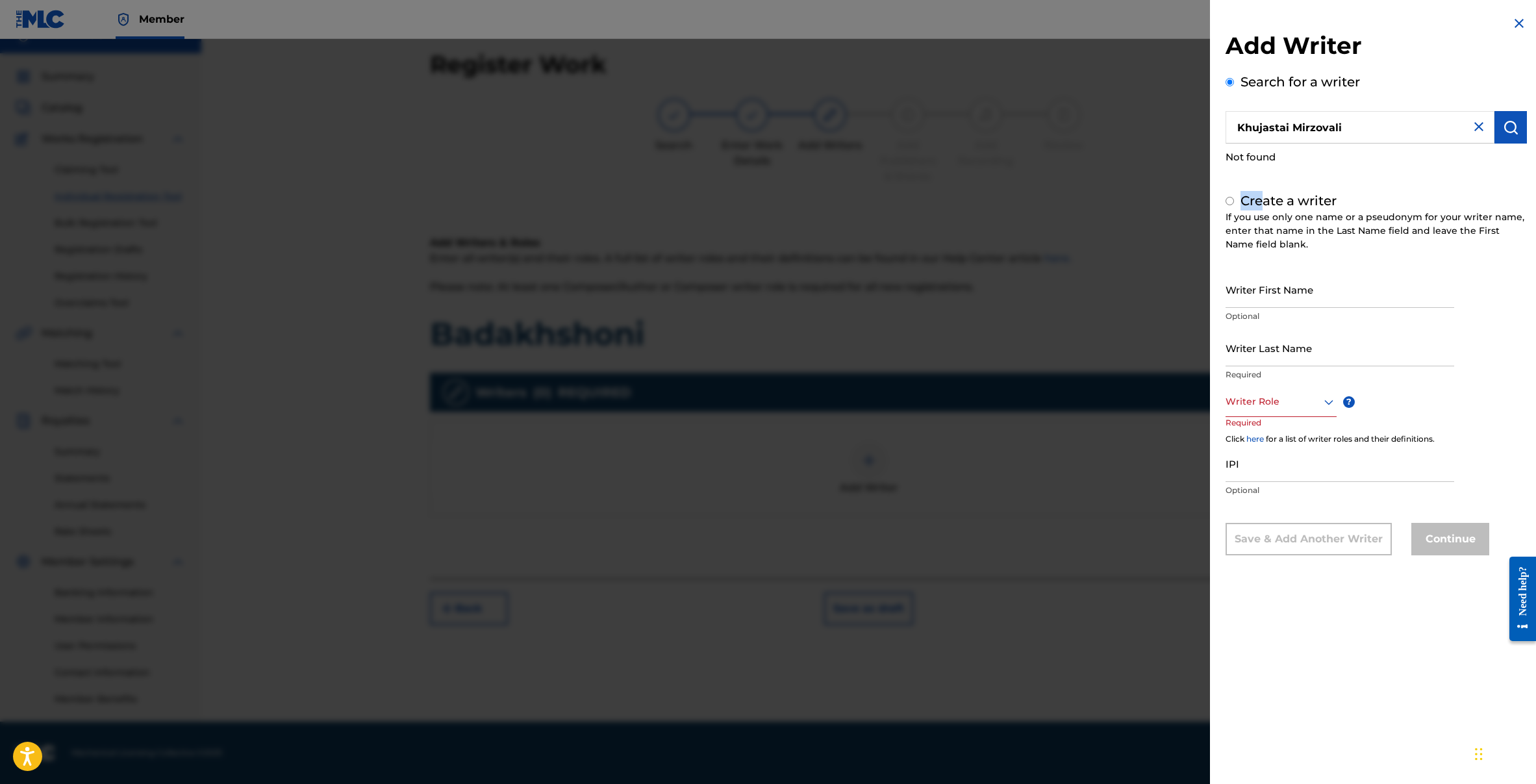
radio input "false"
radio input "true"
click at [1240, 300] on input "Writer First Name" at bounding box center [1340, 289] width 228 height 37
paste input "Khujastai Mirzovali"
drag, startPoint x: 1272, startPoint y: 300, endPoint x: 1379, endPoint y: 300, distance: 107.0
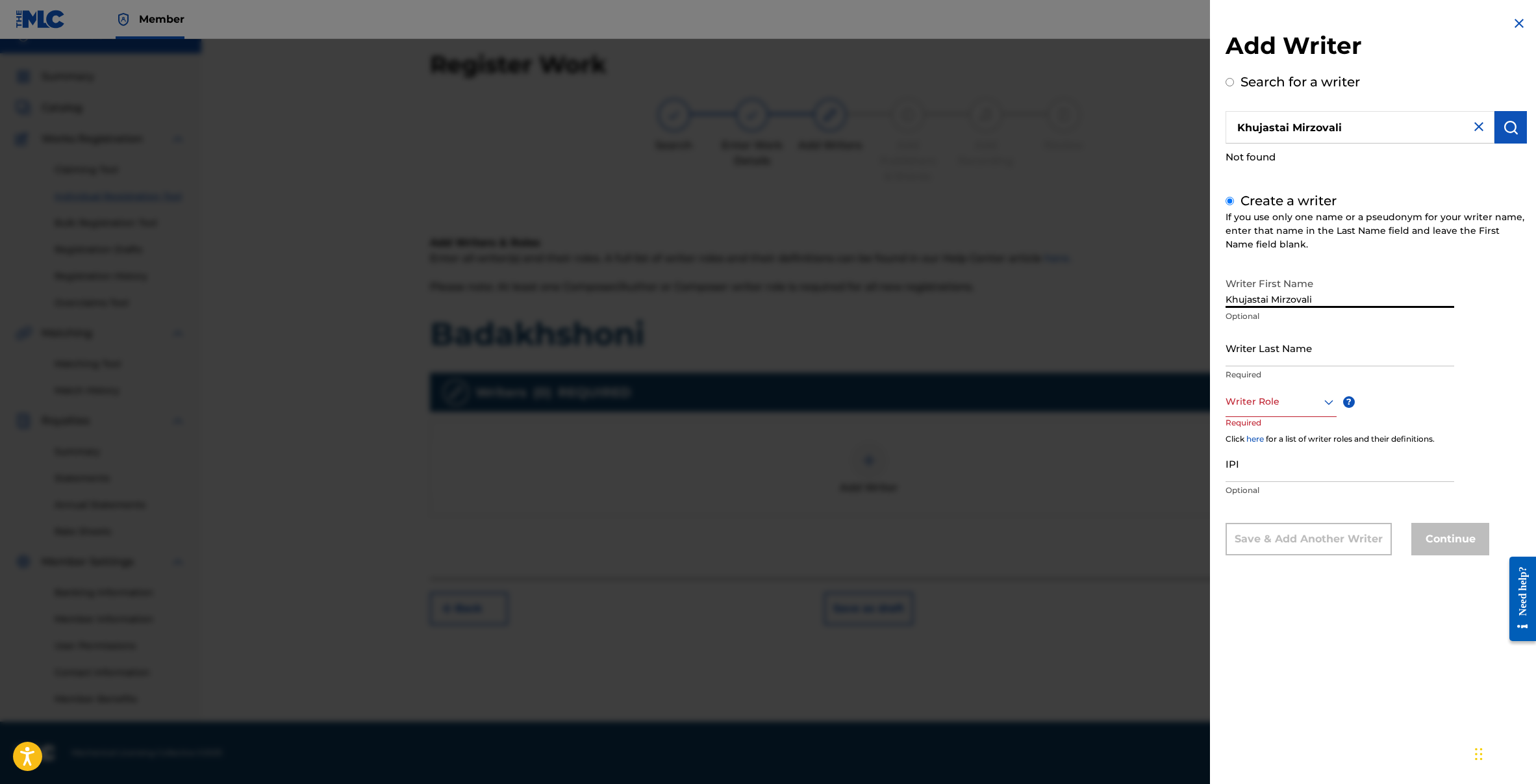
click at [1379, 300] on input "Khujastai Mirzovali" at bounding box center [1340, 289] width 228 height 37
type input "Khujastai"
click at [1276, 352] on input "Writer Last Name" at bounding box center [1340, 347] width 228 height 37
paste input "Mirzovali"
type input "Mirzovali"
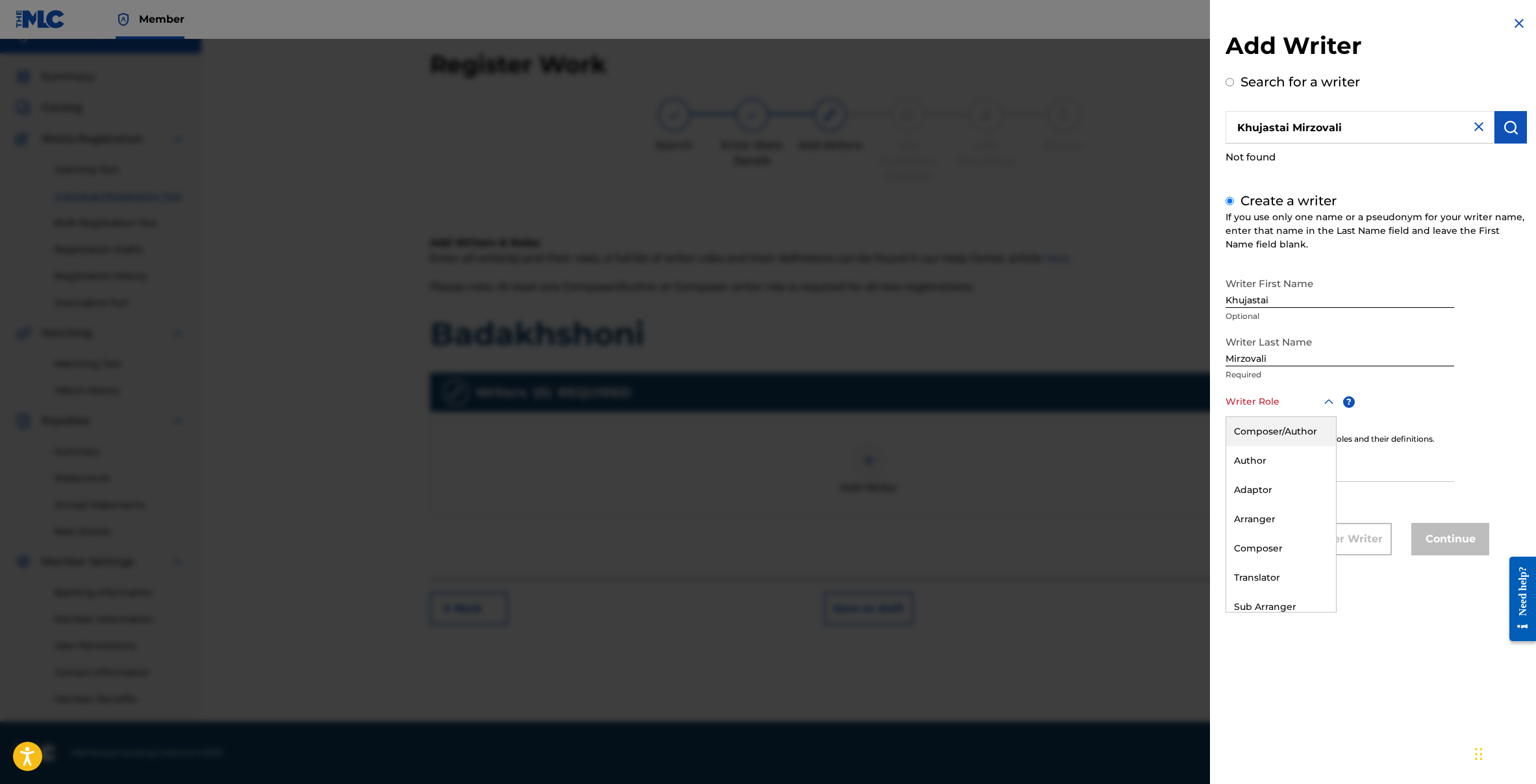
click at [1309, 415] on div "Writer Role" at bounding box center [1281, 402] width 111 height 29
click at [1261, 434] on div "Composer/Author" at bounding box center [1281, 432] width 110 height 29
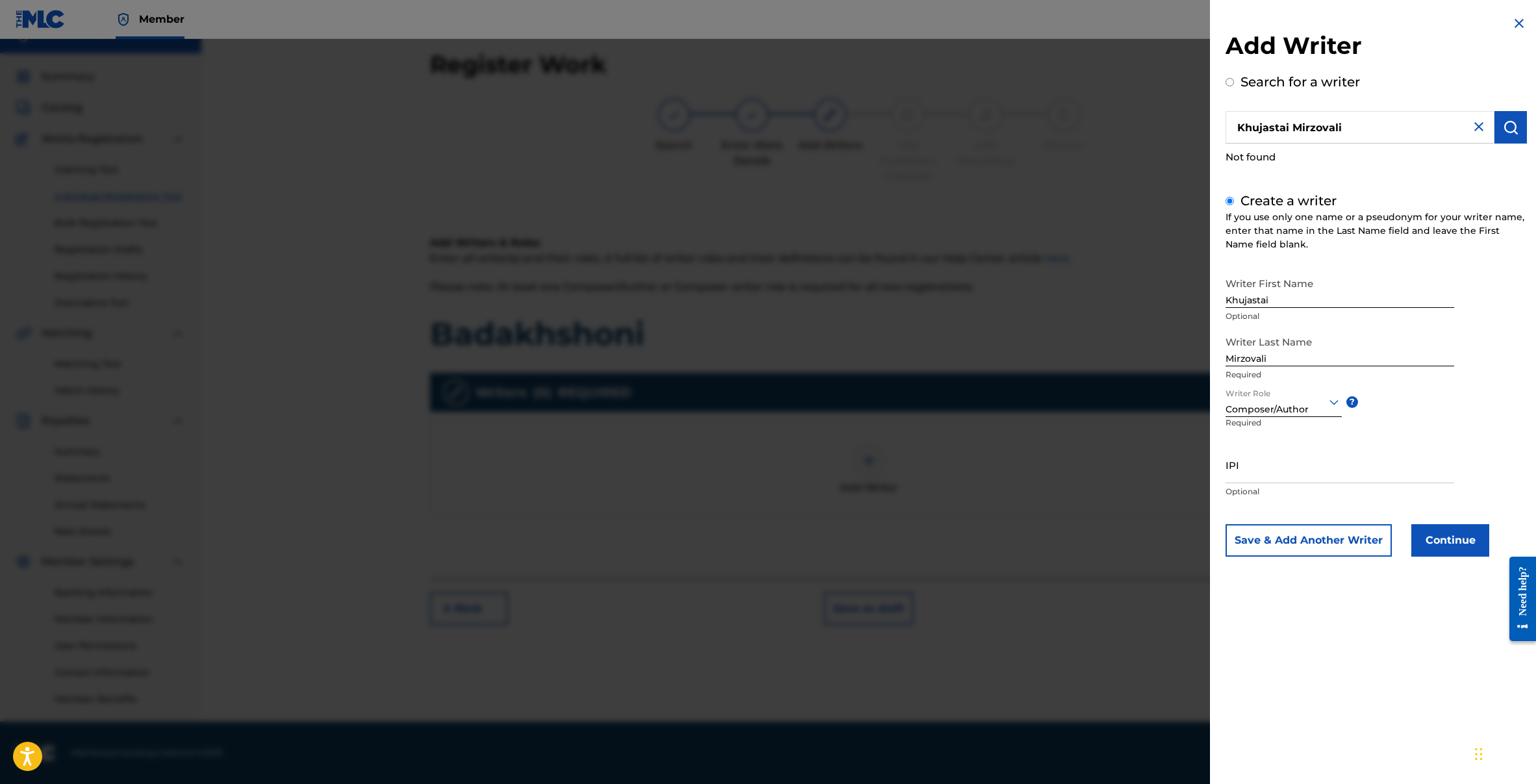
click at [1470, 552] on button "Continue" at bounding box center [1450, 541] width 78 height 33
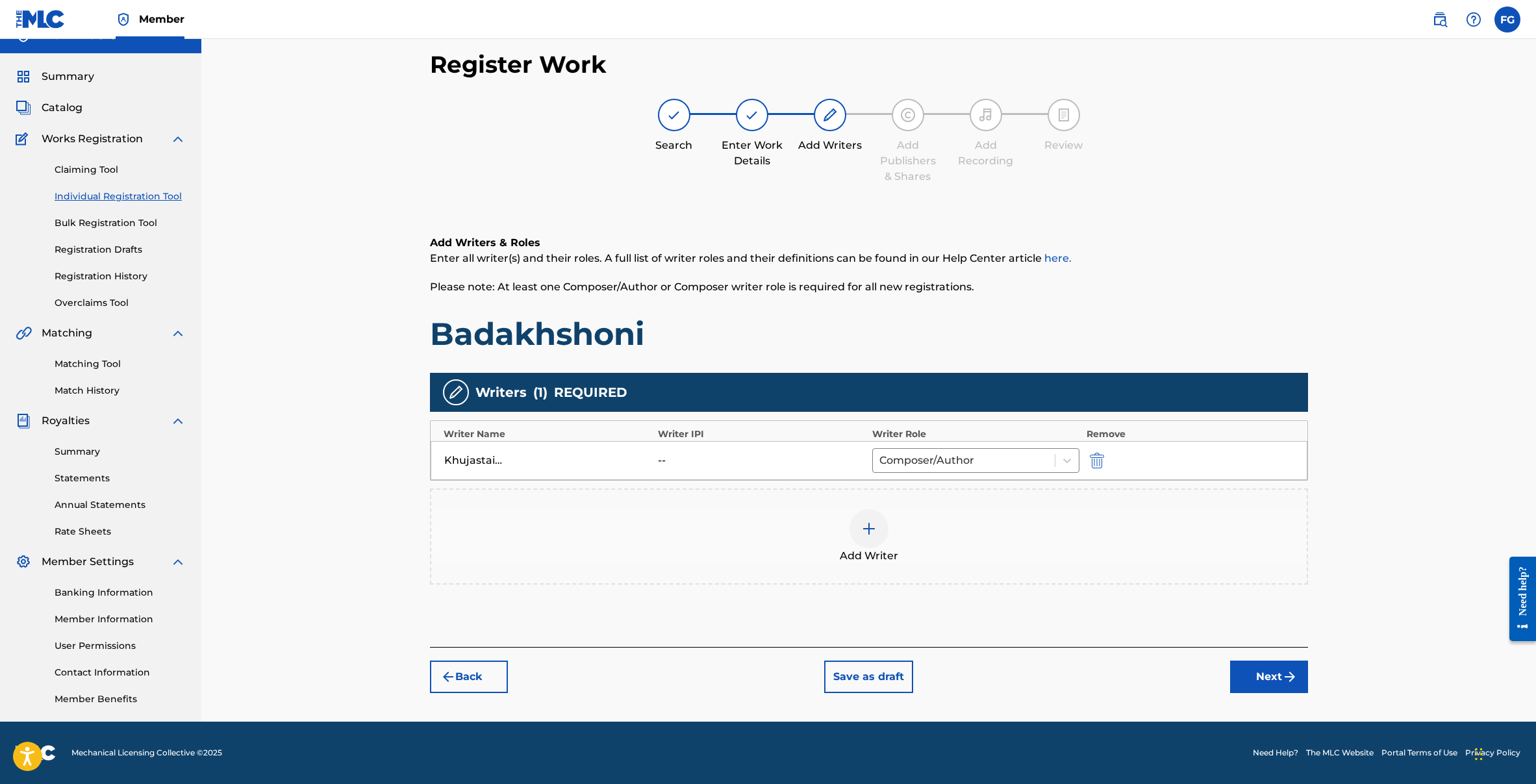
click at [1264, 675] on button "Next" at bounding box center [1269, 677] width 78 height 33
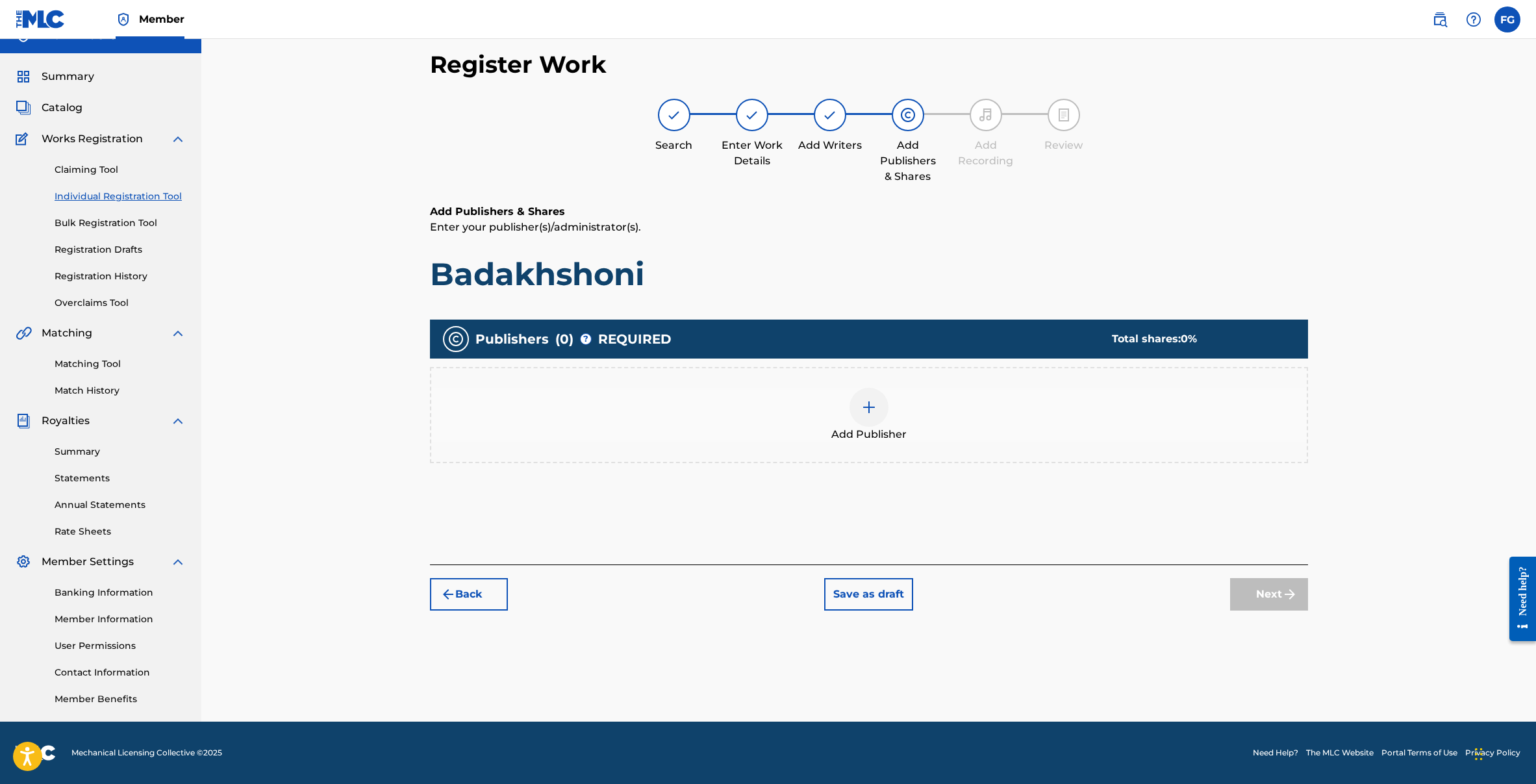
click at [875, 406] on img at bounding box center [869, 407] width 16 height 16
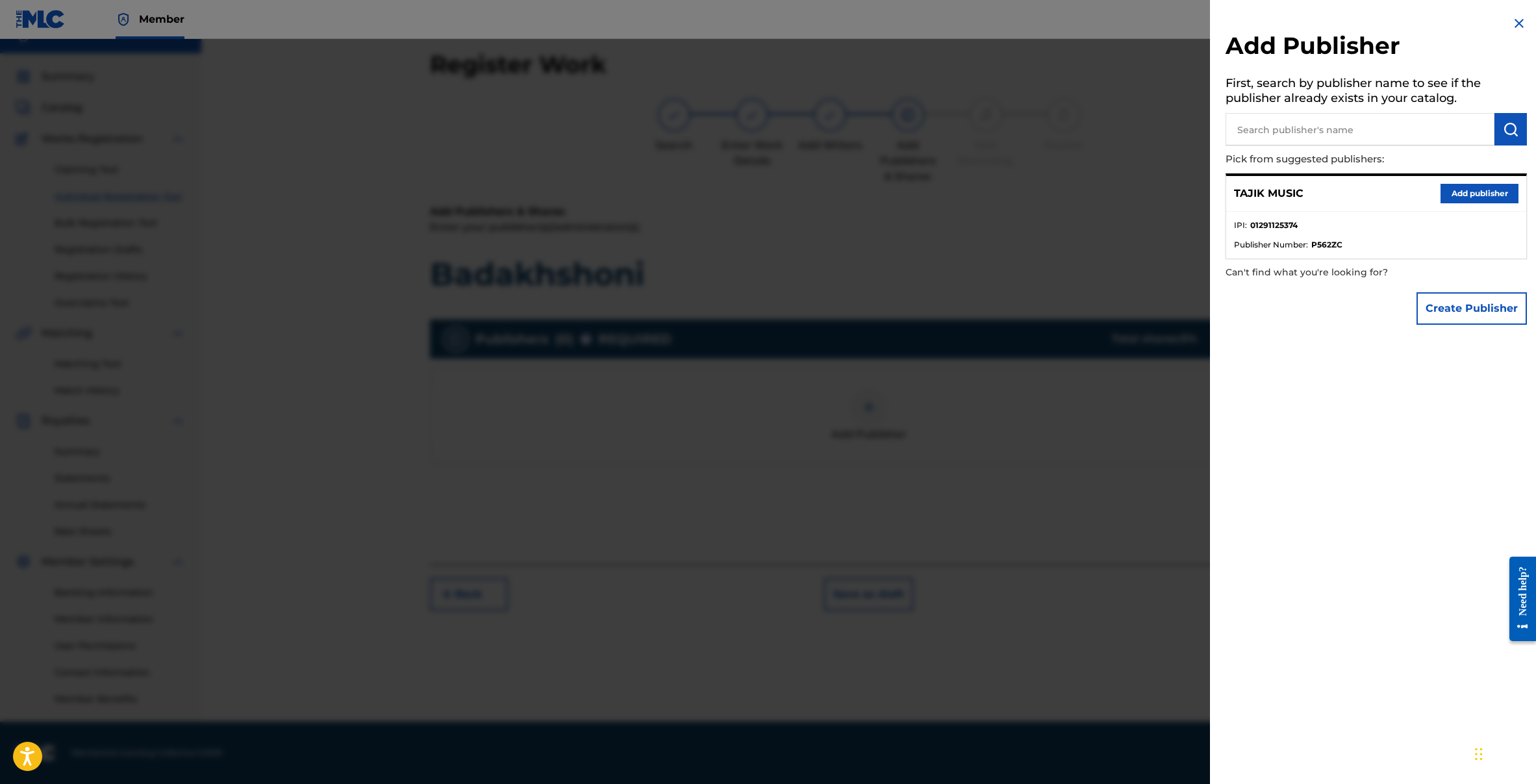
click at [1474, 199] on button "Add publisher" at bounding box center [1479, 193] width 78 height 20
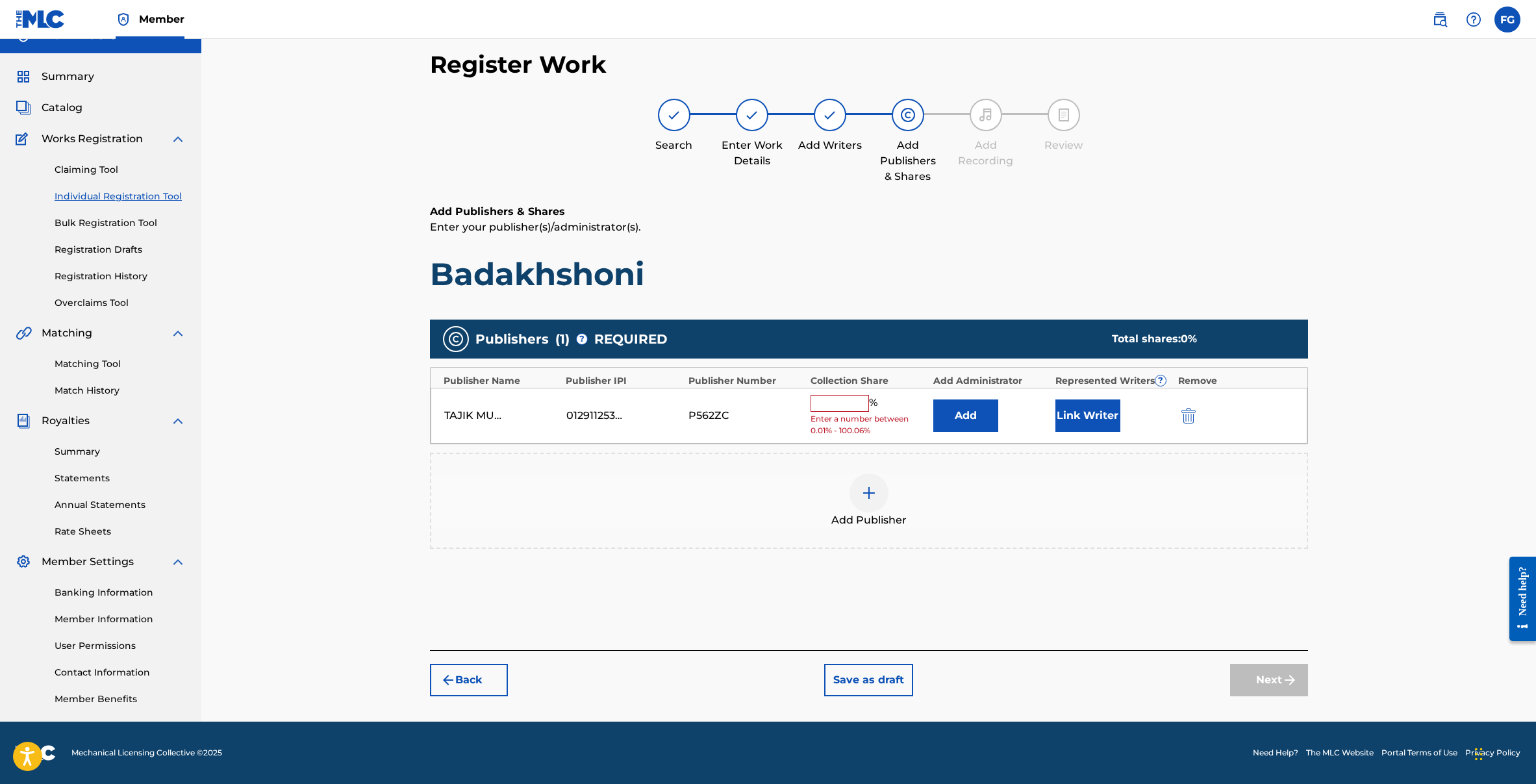
click at [844, 406] on input "text" at bounding box center [839, 403] width 59 height 17
type input "100"
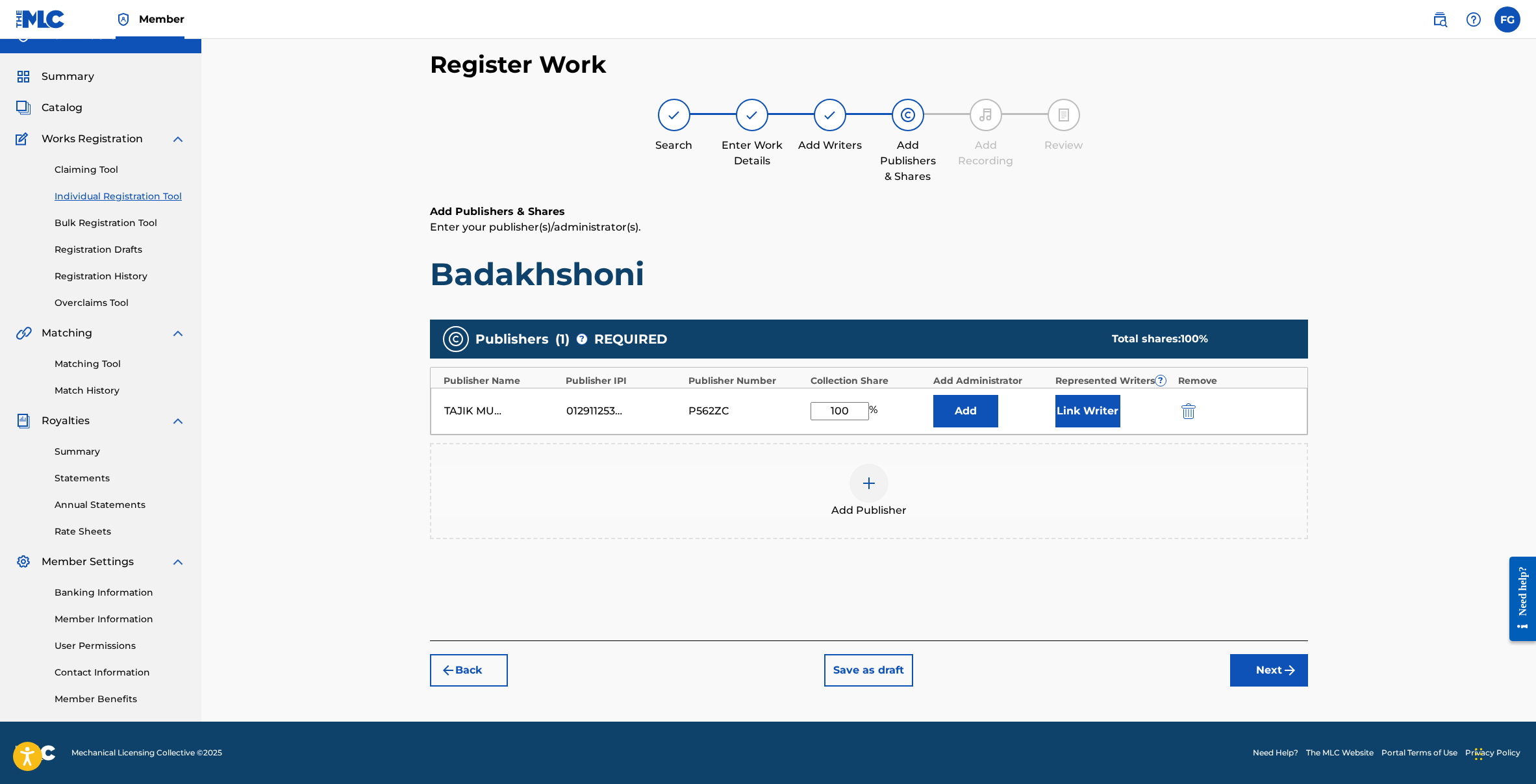
click at [1260, 665] on button "Next" at bounding box center [1269, 671] width 78 height 33
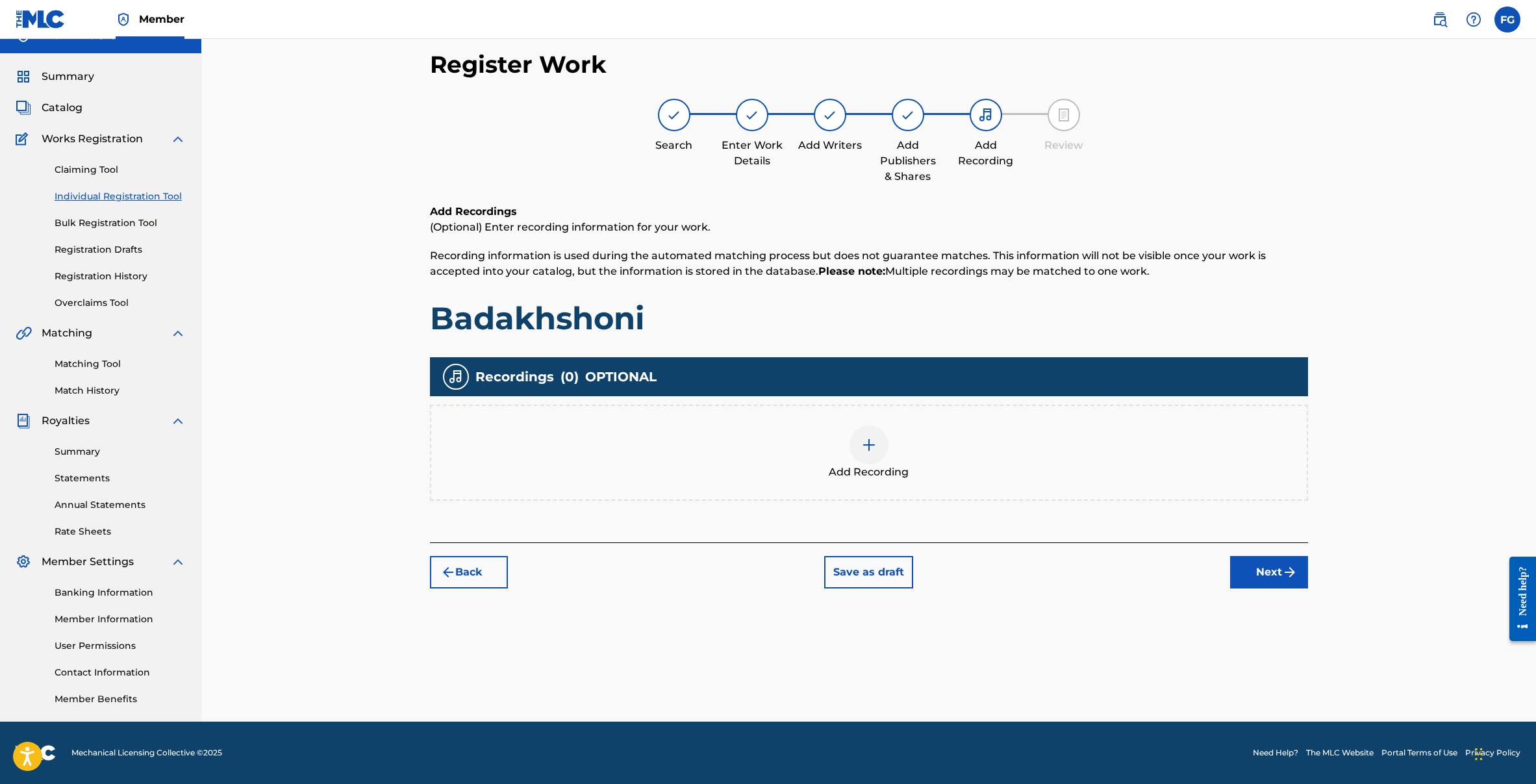
click at [883, 449] on div at bounding box center [868, 444] width 39 height 39
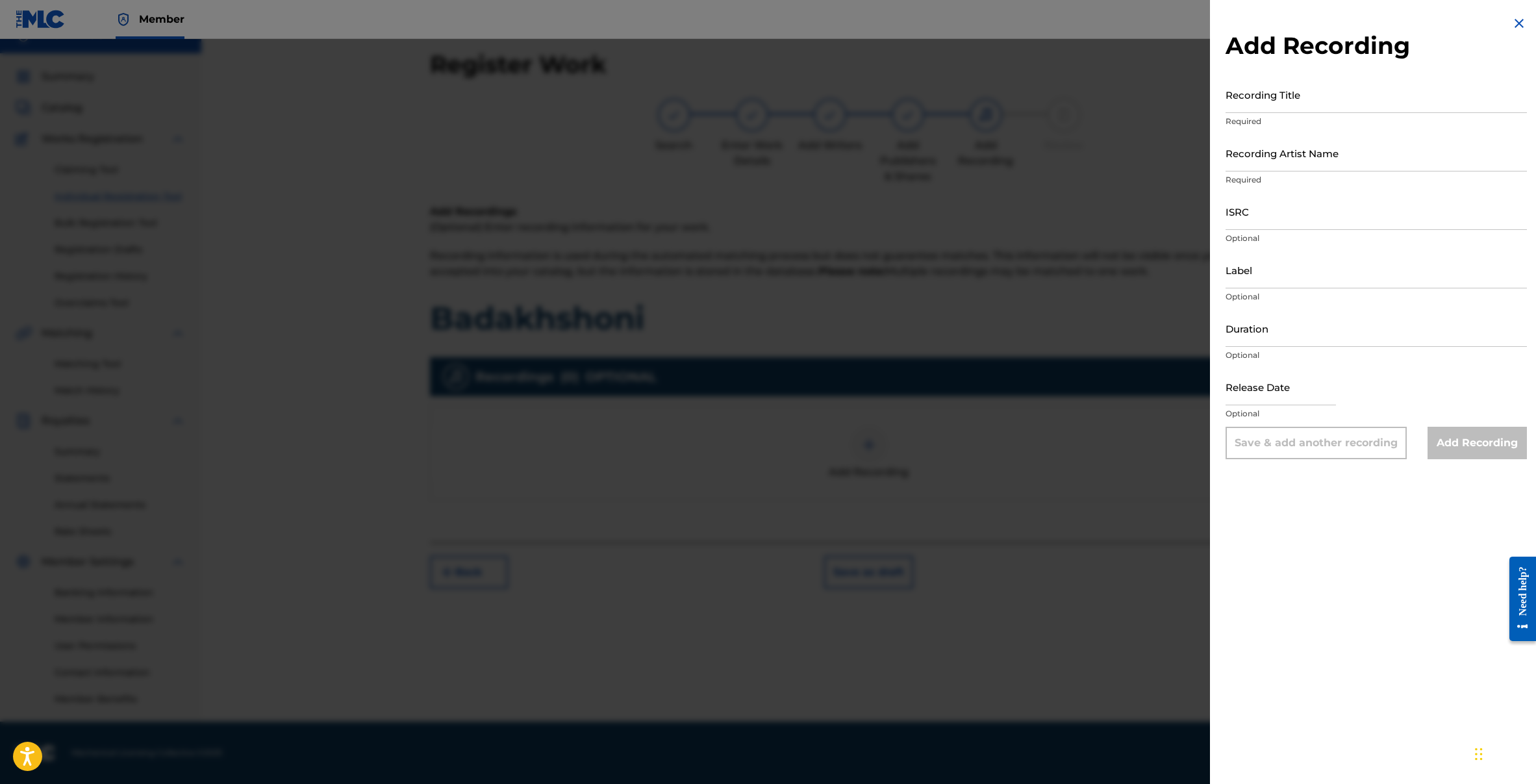
click at [1258, 170] on input "Recording Artist Name" at bounding box center [1376, 152] width 301 height 37
paste input "Mirzovali"
drag, startPoint x: 1273, startPoint y: 165, endPoint x: 1154, endPoint y: 157, distance: 119.3
click at [1154, 157] on div "Add Recording Recording Title Required Recording Artist Name Mirzovali Required…" at bounding box center [768, 411] width 1536 height 745
type input "Mirzovali"
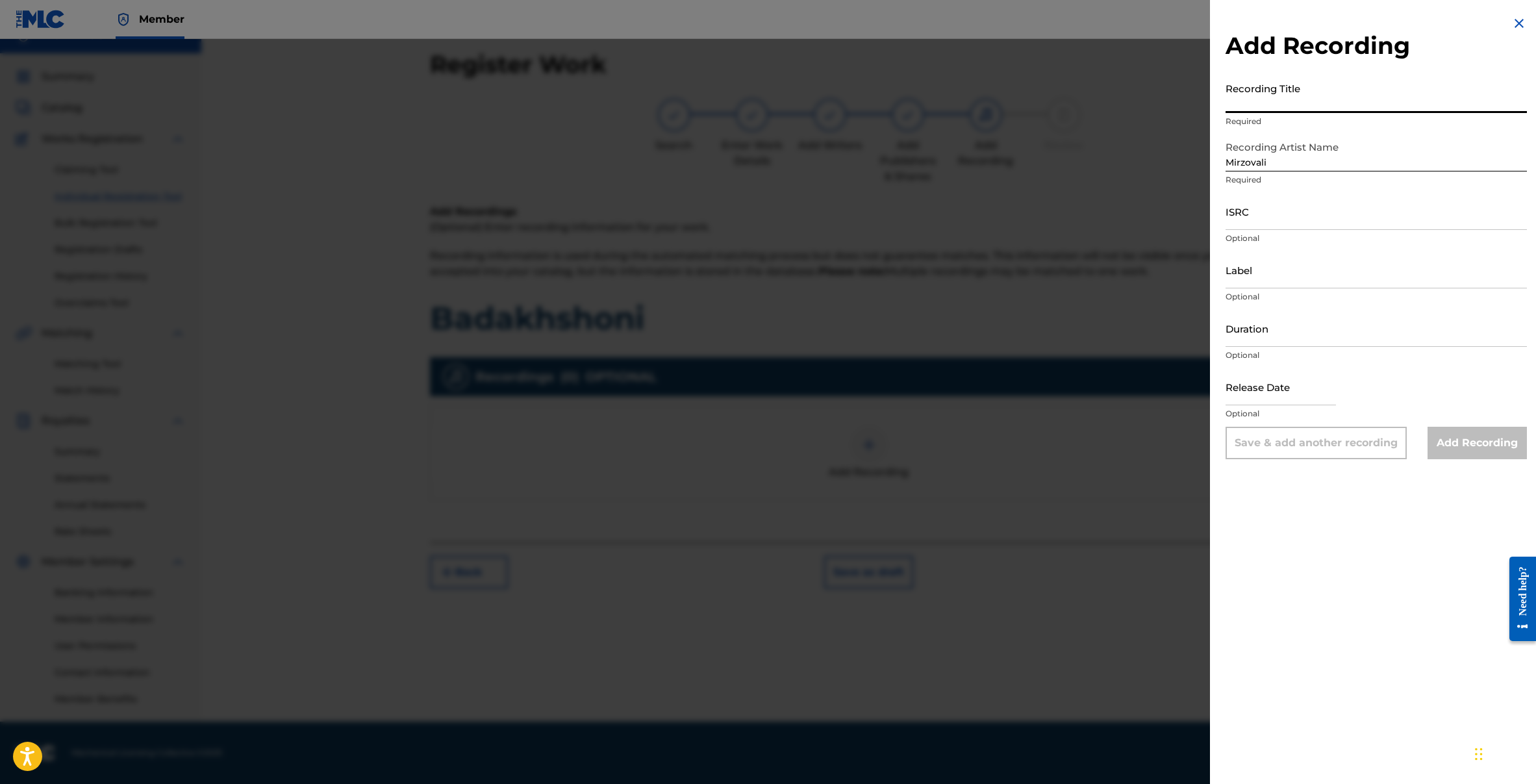
click at [1263, 93] on input "Recording Title" at bounding box center [1376, 94] width 301 height 37
paste input "Badakhshoni Khujastai Mirzovali"
drag, startPoint x: 1289, startPoint y: 105, endPoint x: 1501, endPoint y: 105, distance: 212.0
click at [1501, 105] on input "Badakhshoni Khujastai Mirzovali" at bounding box center [1376, 94] width 301 height 37
type input "Badakhshoni"
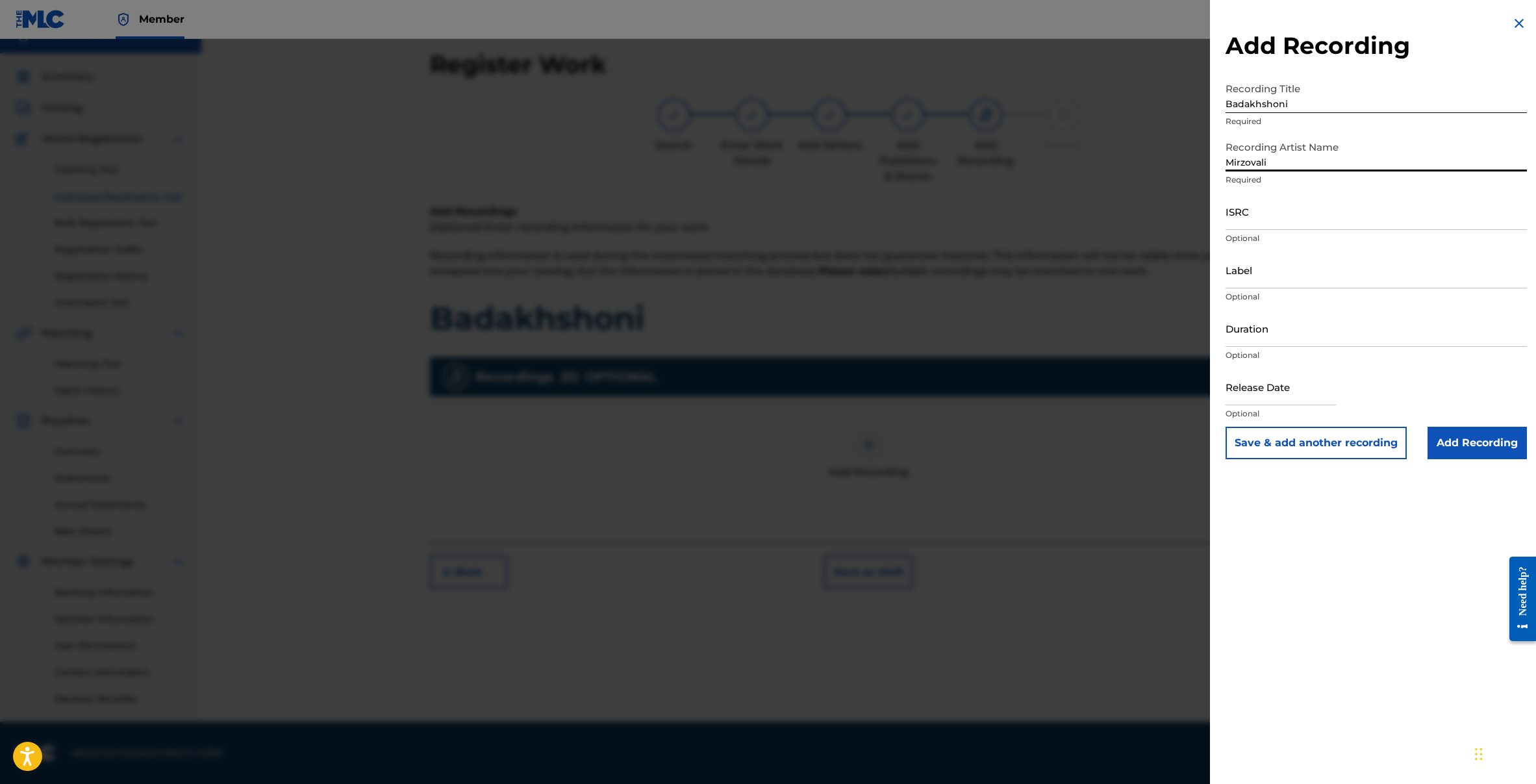
drag, startPoint x: 1296, startPoint y: 165, endPoint x: 1099, endPoint y: 165, distance: 197.0
click at [1099, 165] on div "Add Recording Recording Title Badakhshoni Required Recording Artist Name Mirzov…" at bounding box center [768, 411] width 1536 height 745
paste input "Khujastai"
type input "Khujastai Mirzovali"
click at [1296, 212] on input "ISRC" at bounding box center [1376, 211] width 301 height 37
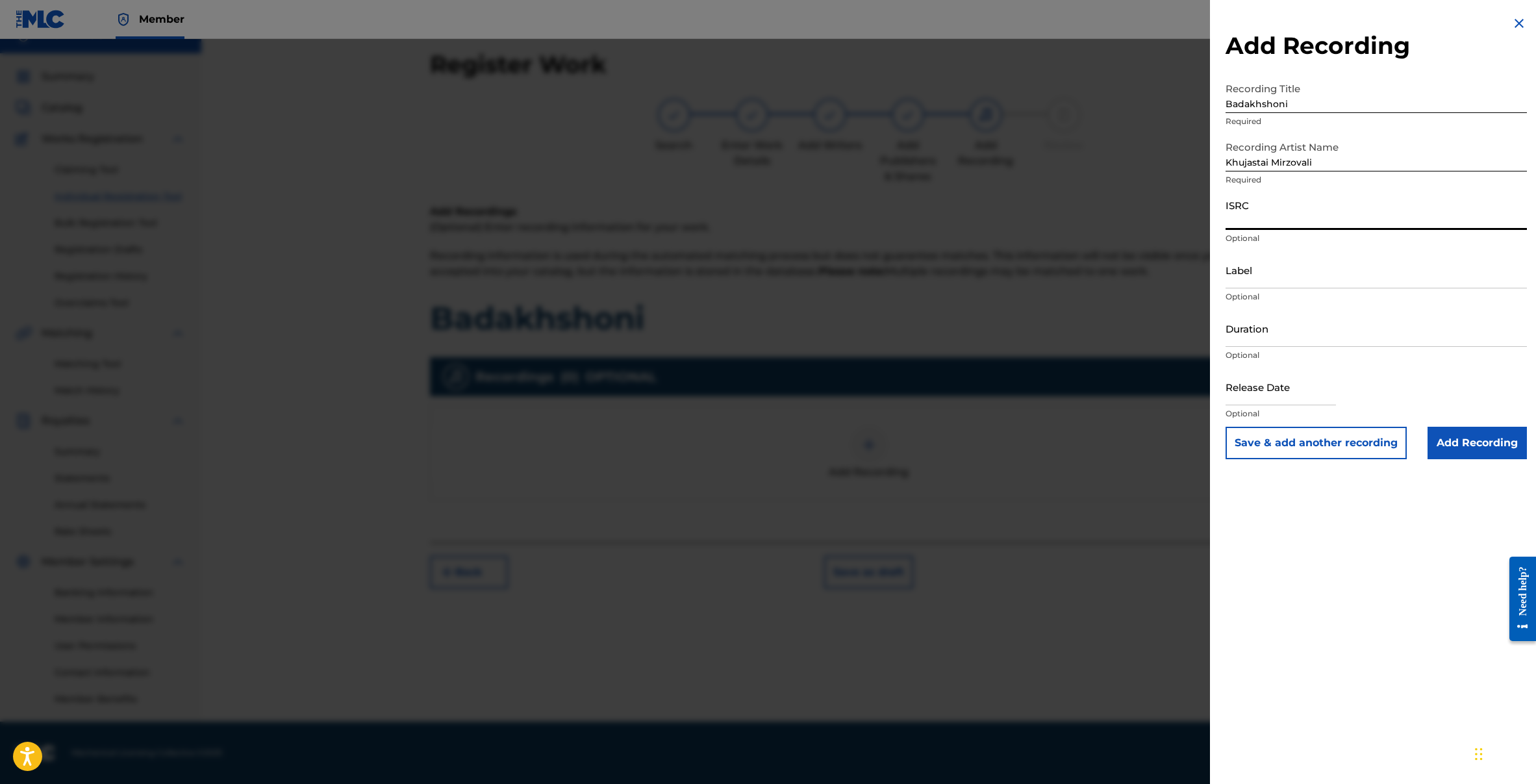
paste input "DE1KS2505995"
type input "DE1KS2505995"
click at [1269, 277] on input "Label" at bounding box center [1376, 269] width 301 height 37
type input "Tajik Music"
click at [1249, 389] on input "text" at bounding box center [1281, 386] width 111 height 37
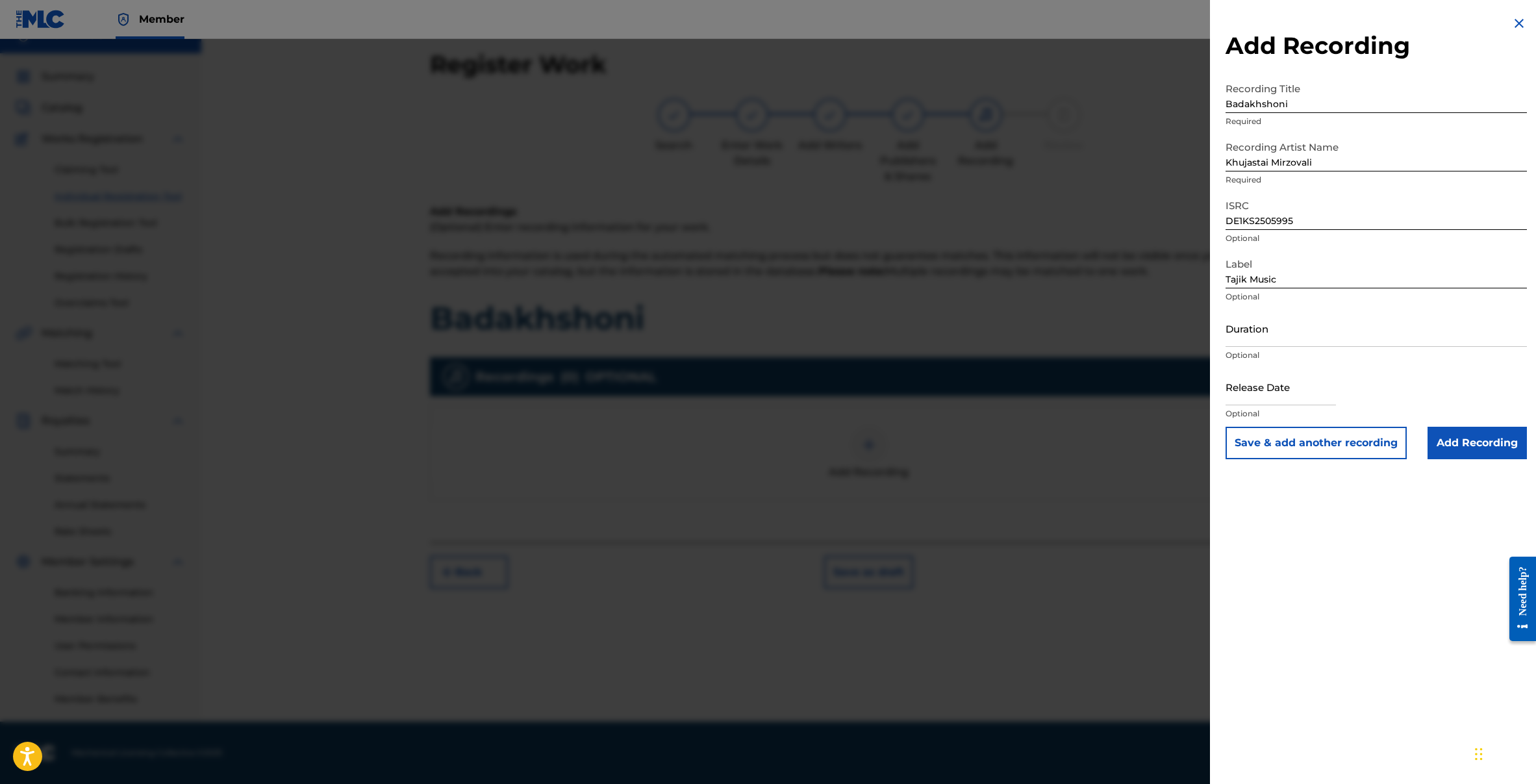
paste input "20.03.2024"
type input "20.03.2024"
select select "8"
select select "2025"
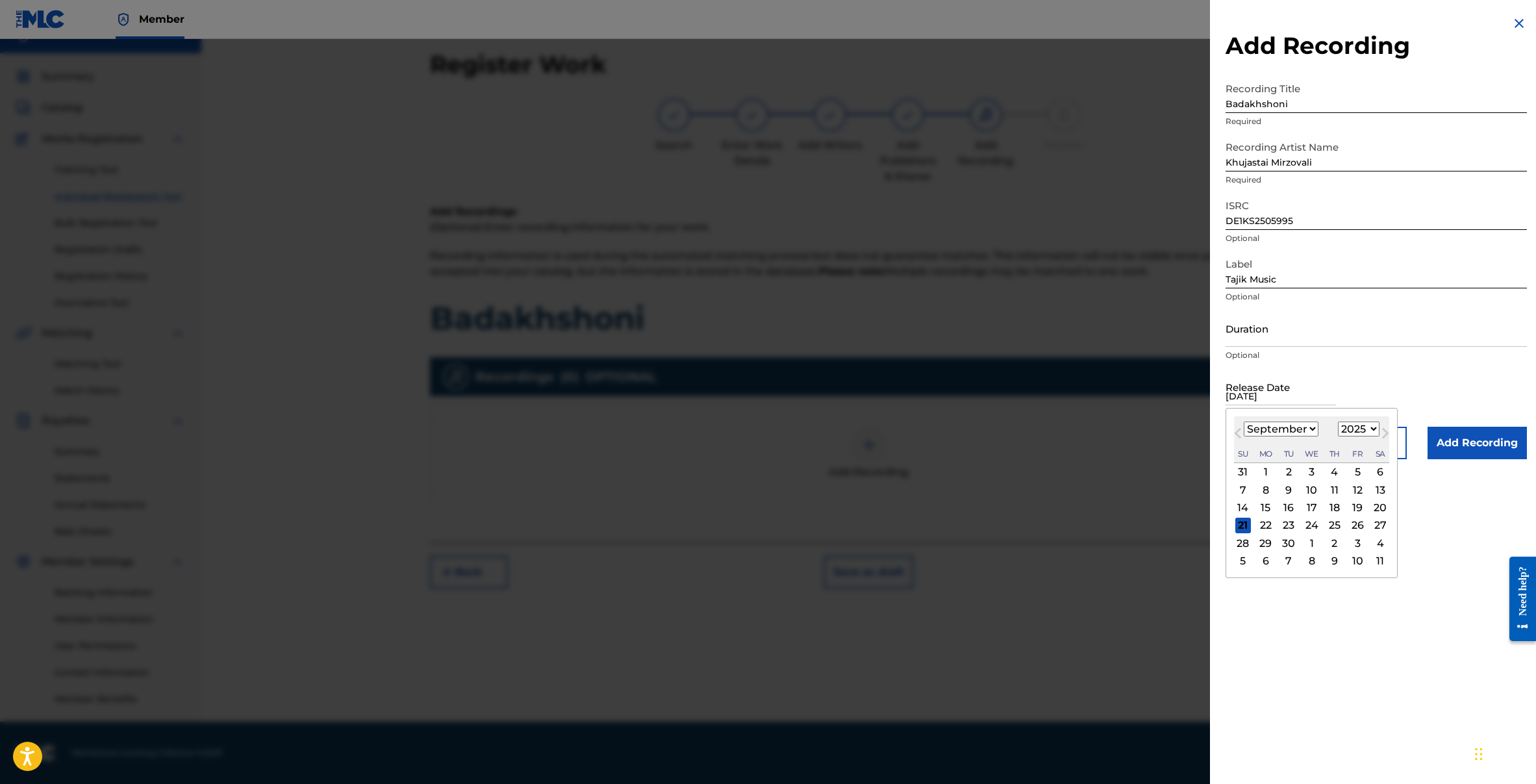
type input "20.03.2024"
click at [1270, 427] on select "January February March April May June July August September October November De…" at bounding box center [1281, 428] width 74 height 15
select select "2"
click at [1244, 421] on select "January February March April May June July August September October November De…" at bounding box center [1281, 428] width 74 height 15
click at [1331, 522] on div "20" at bounding box center [1334, 525] width 16 height 16
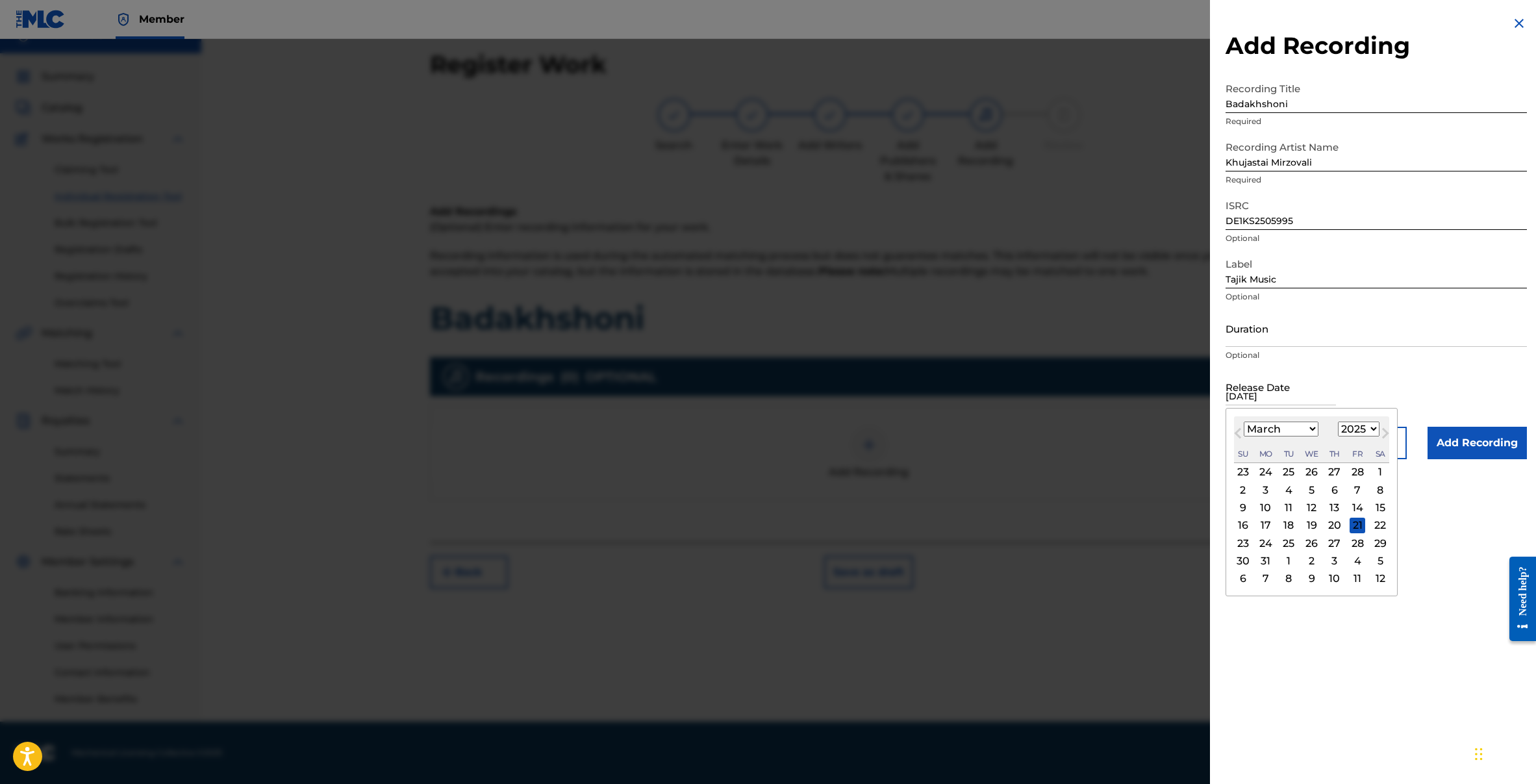
type input "March 20 2025"
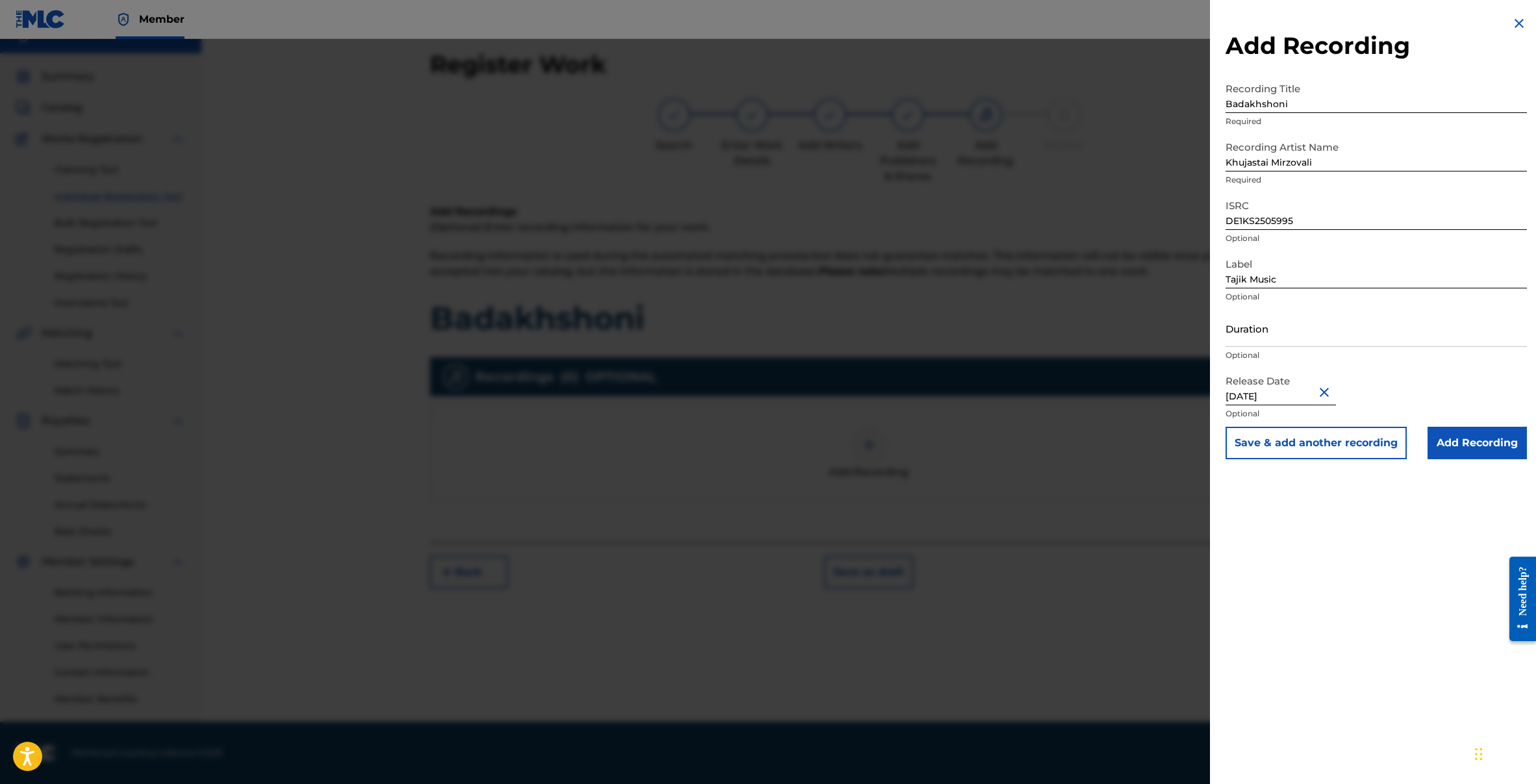
click at [1481, 444] on input "Add Recording" at bounding box center [1476, 443] width 100 height 33
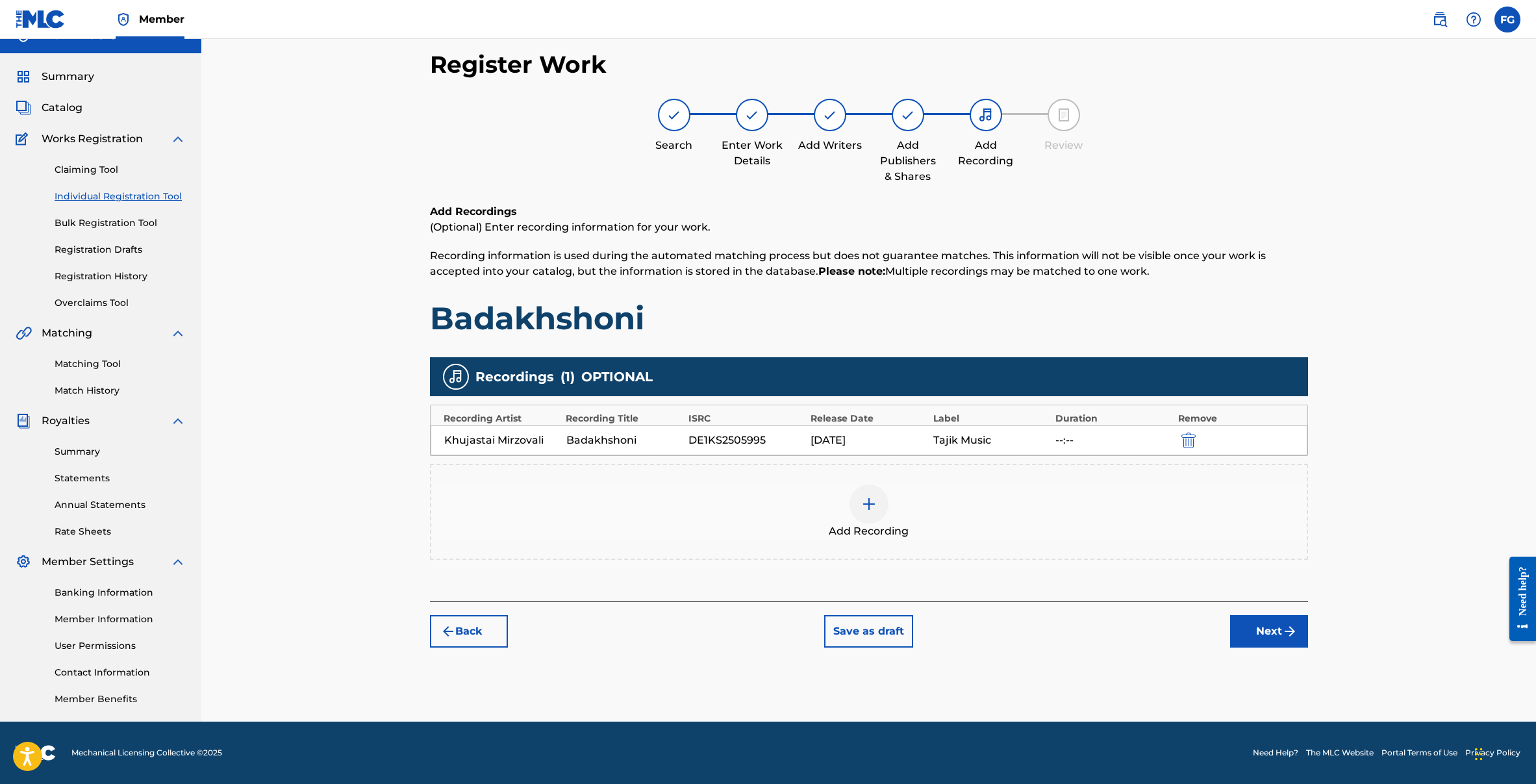
click at [1258, 630] on button "Next" at bounding box center [1269, 632] width 78 height 33
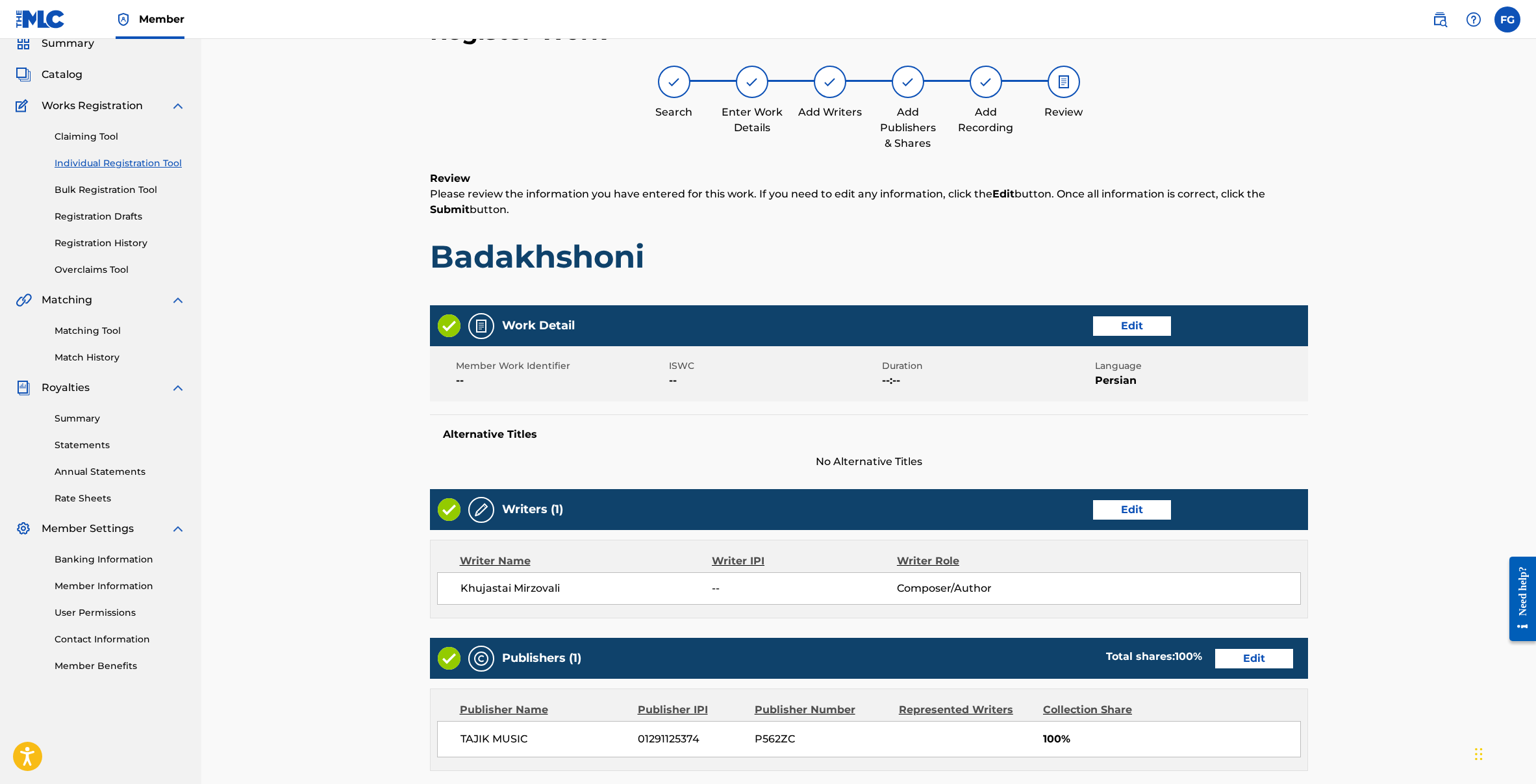
scroll to position [314, 0]
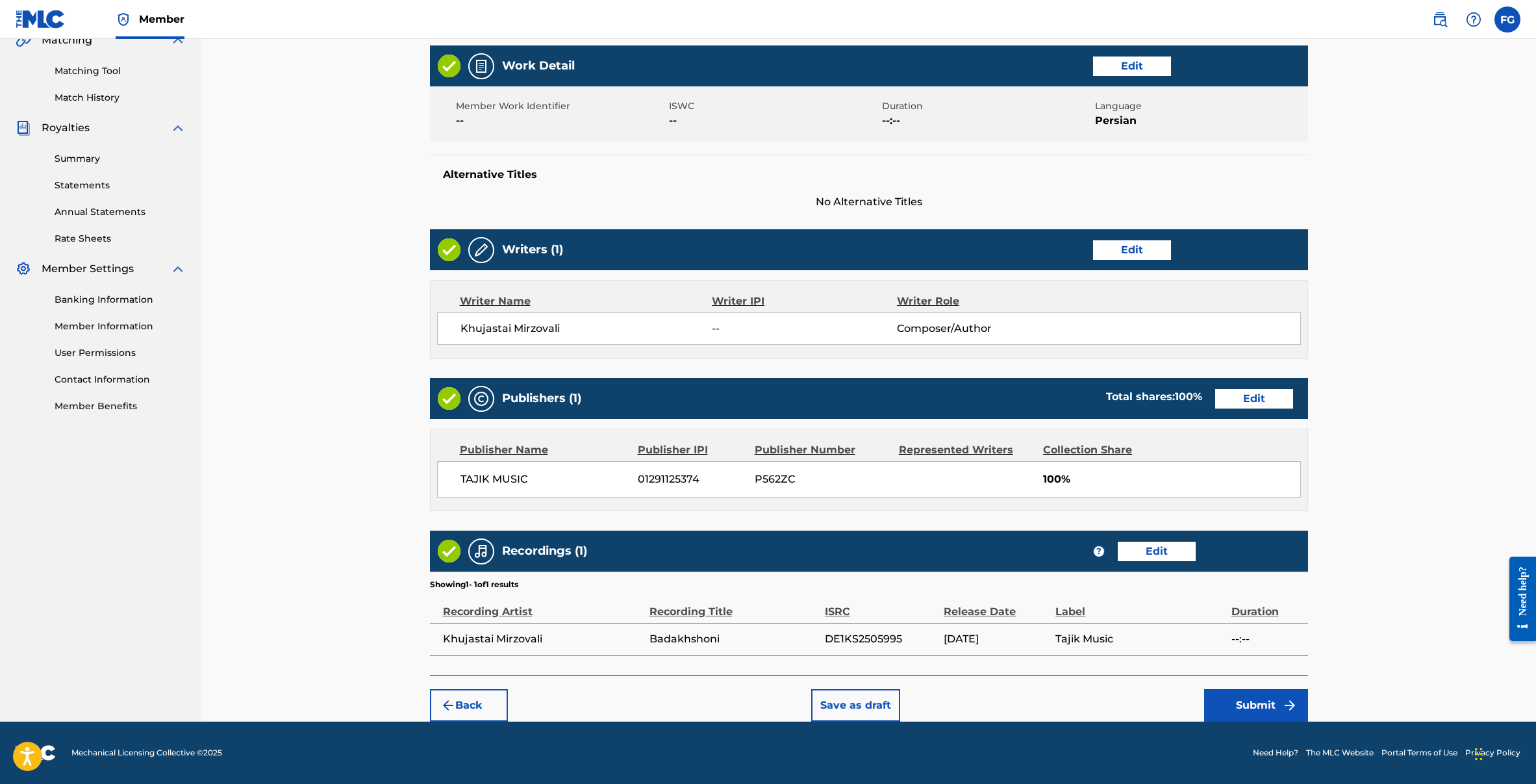
click at [1231, 698] on button "Submit" at bounding box center [1256, 705] width 104 height 33
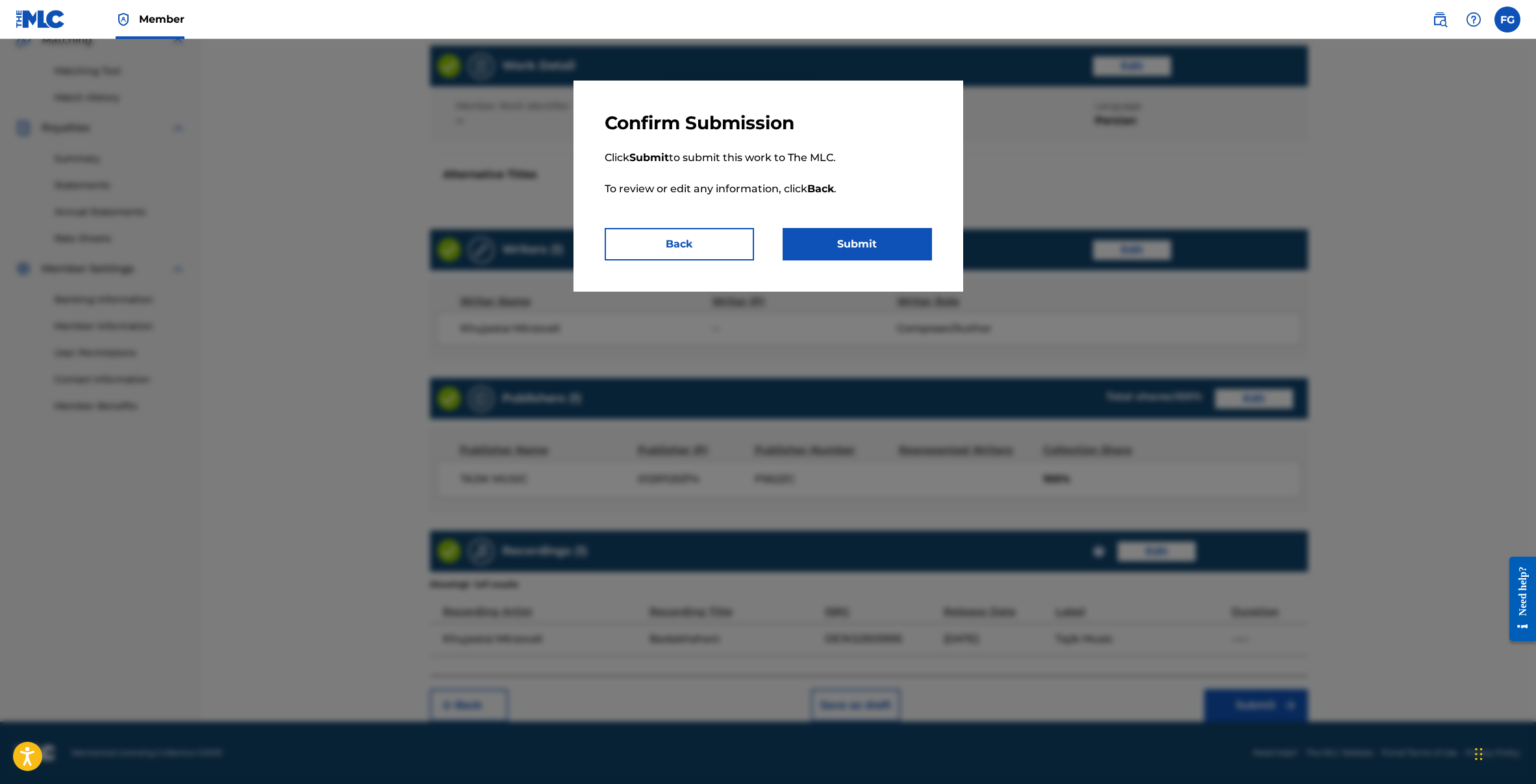
click at [880, 246] on button "Submit" at bounding box center [857, 244] width 150 height 33
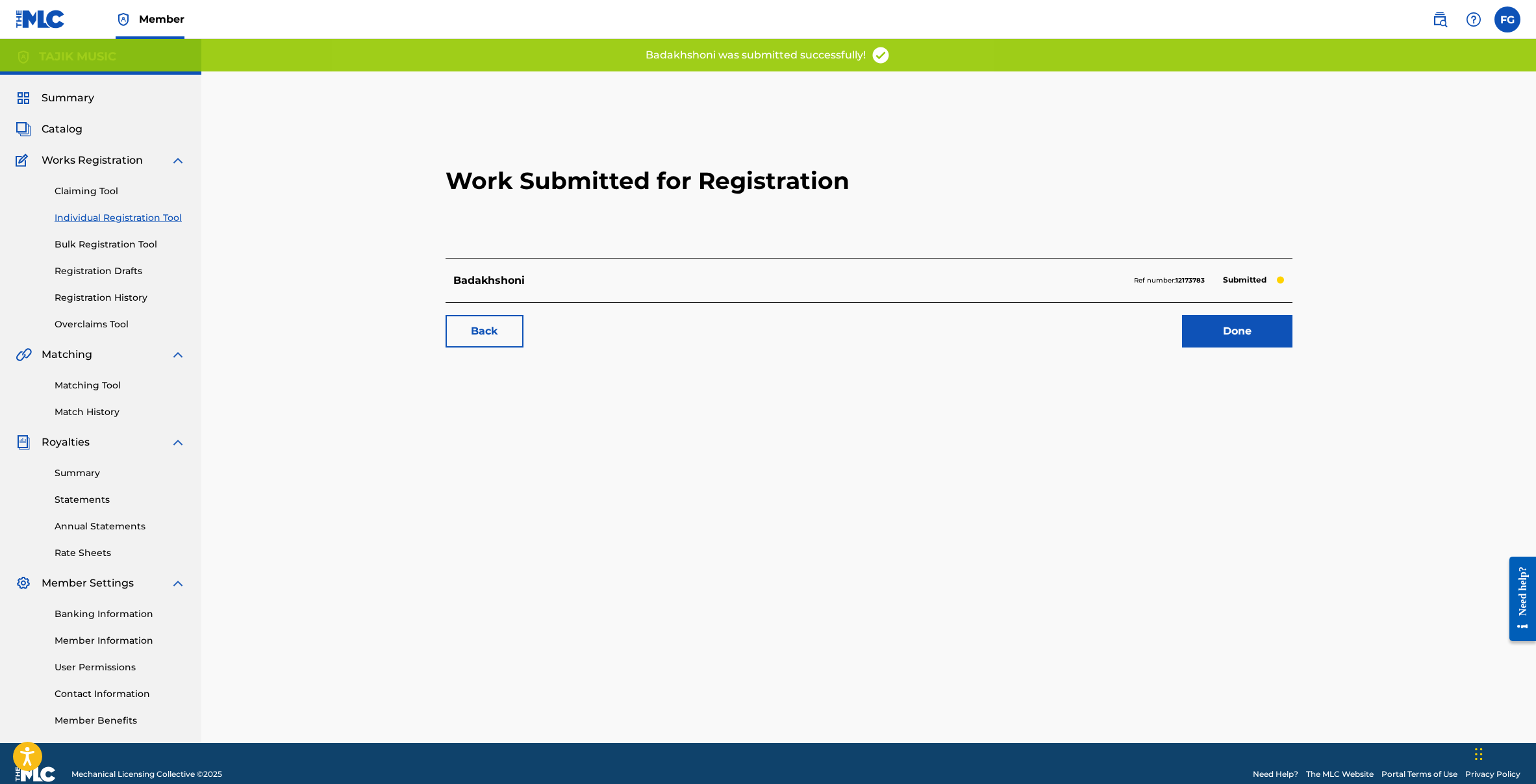
click at [1235, 333] on link "Done" at bounding box center [1237, 331] width 111 height 33
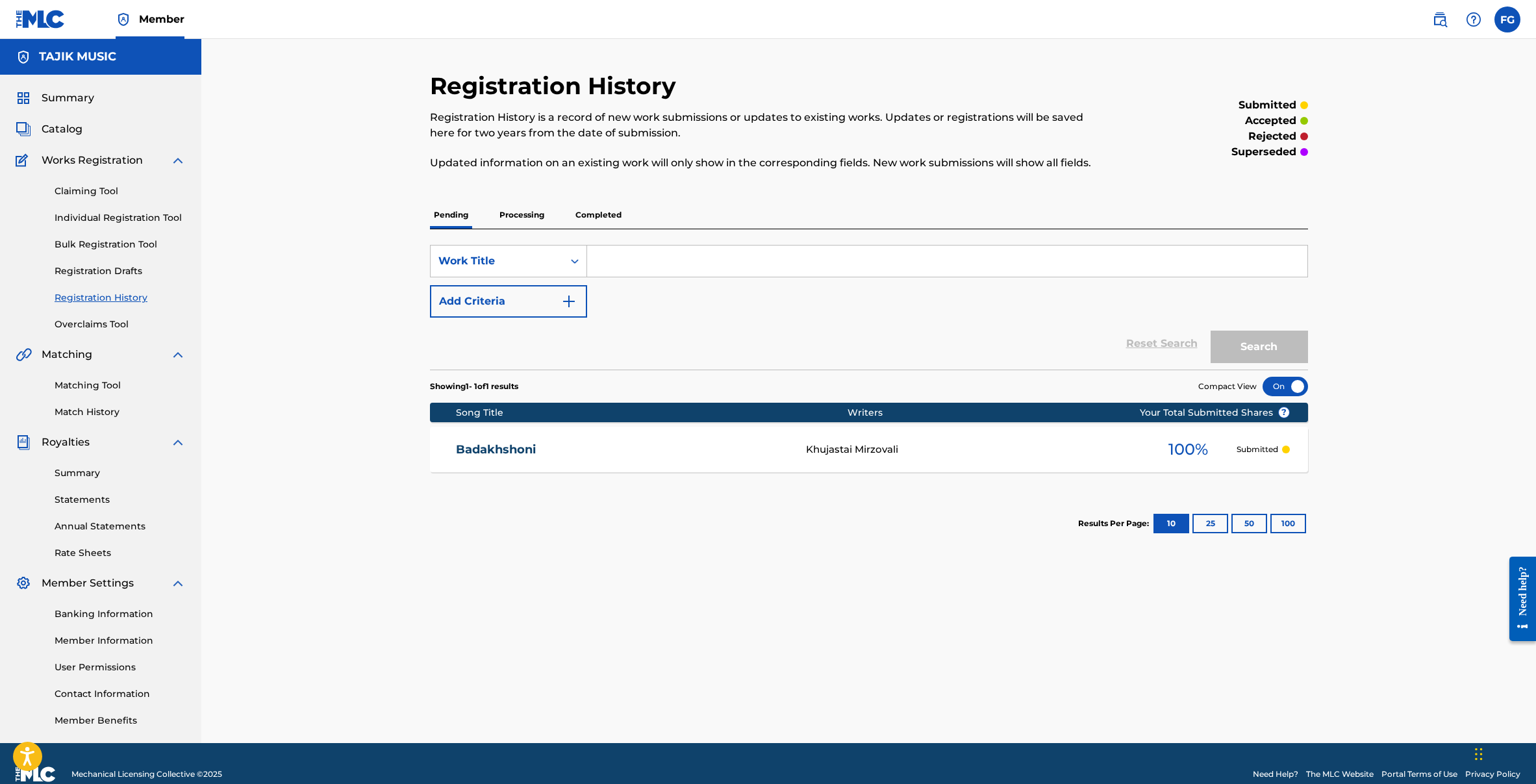
click at [87, 267] on link "Registration Drafts" at bounding box center [120, 271] width 132 height 14
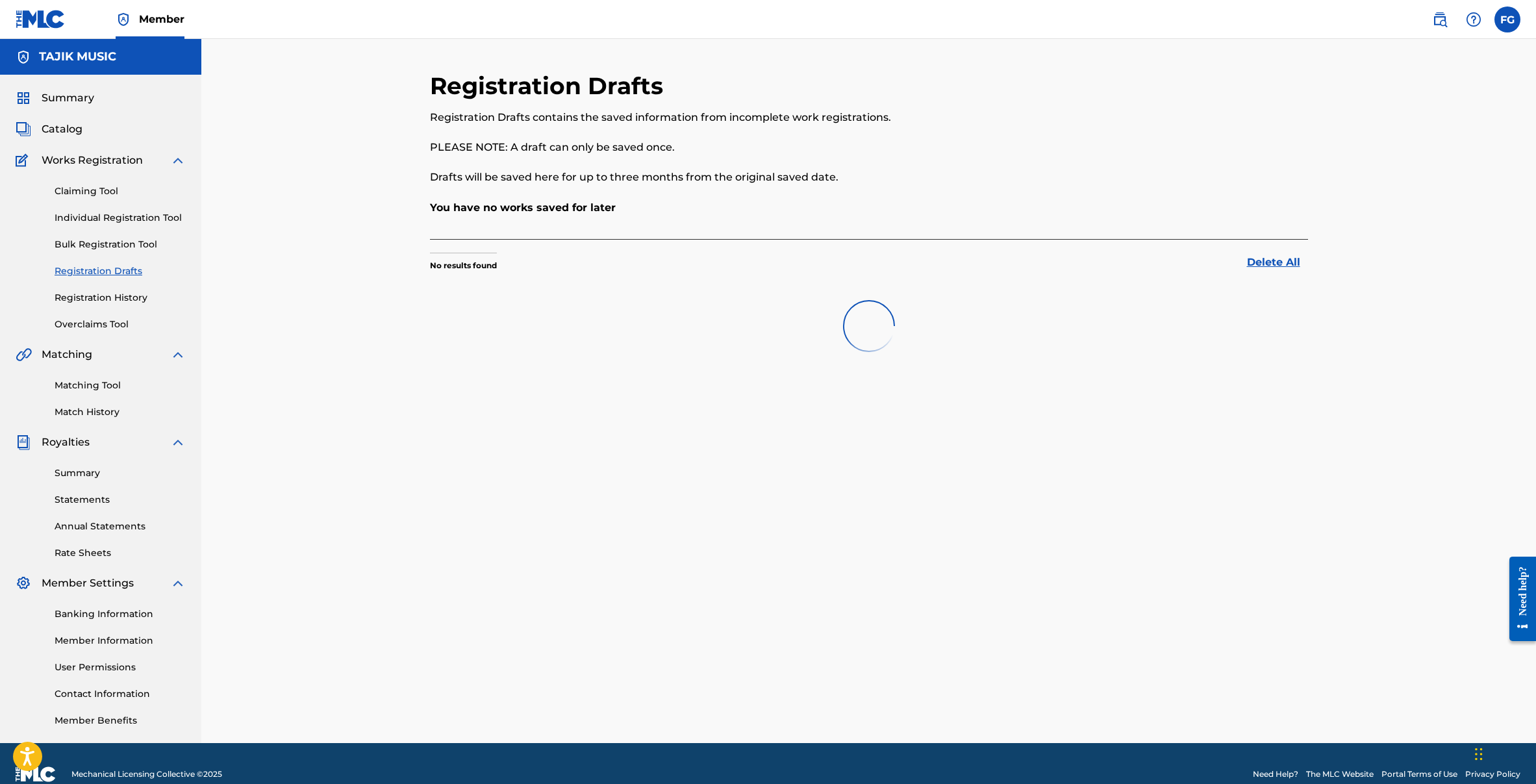
click at [82, 299] on link "Registration History" at bounding box center [120, 298] width 132 height 14
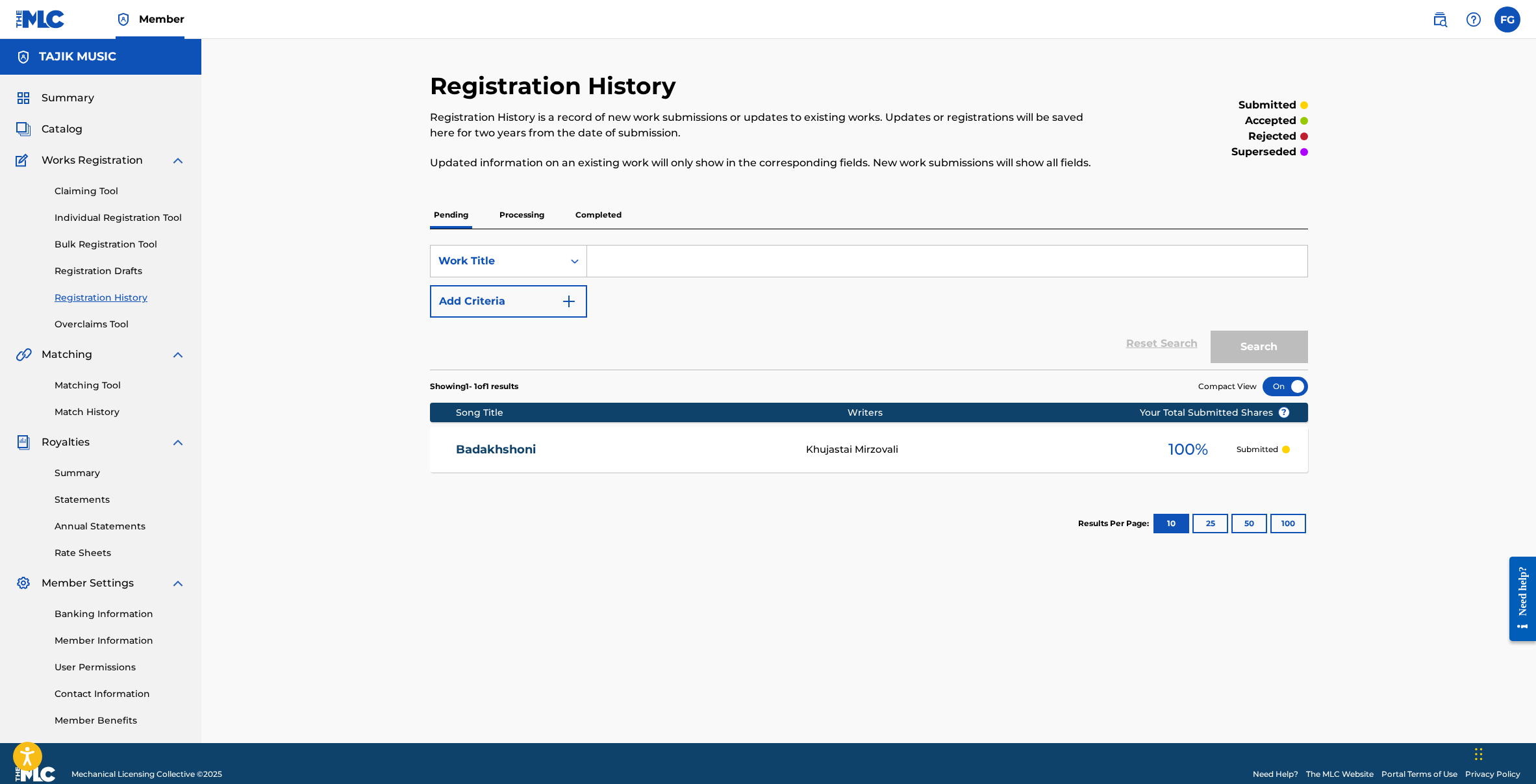
click at [83, 298] on link "Registration History" at bounding box center [120, 298] width 132 height 14
click at [51, 124] on span "Catalog" at bounding box center [61, 129] width 41 height 16
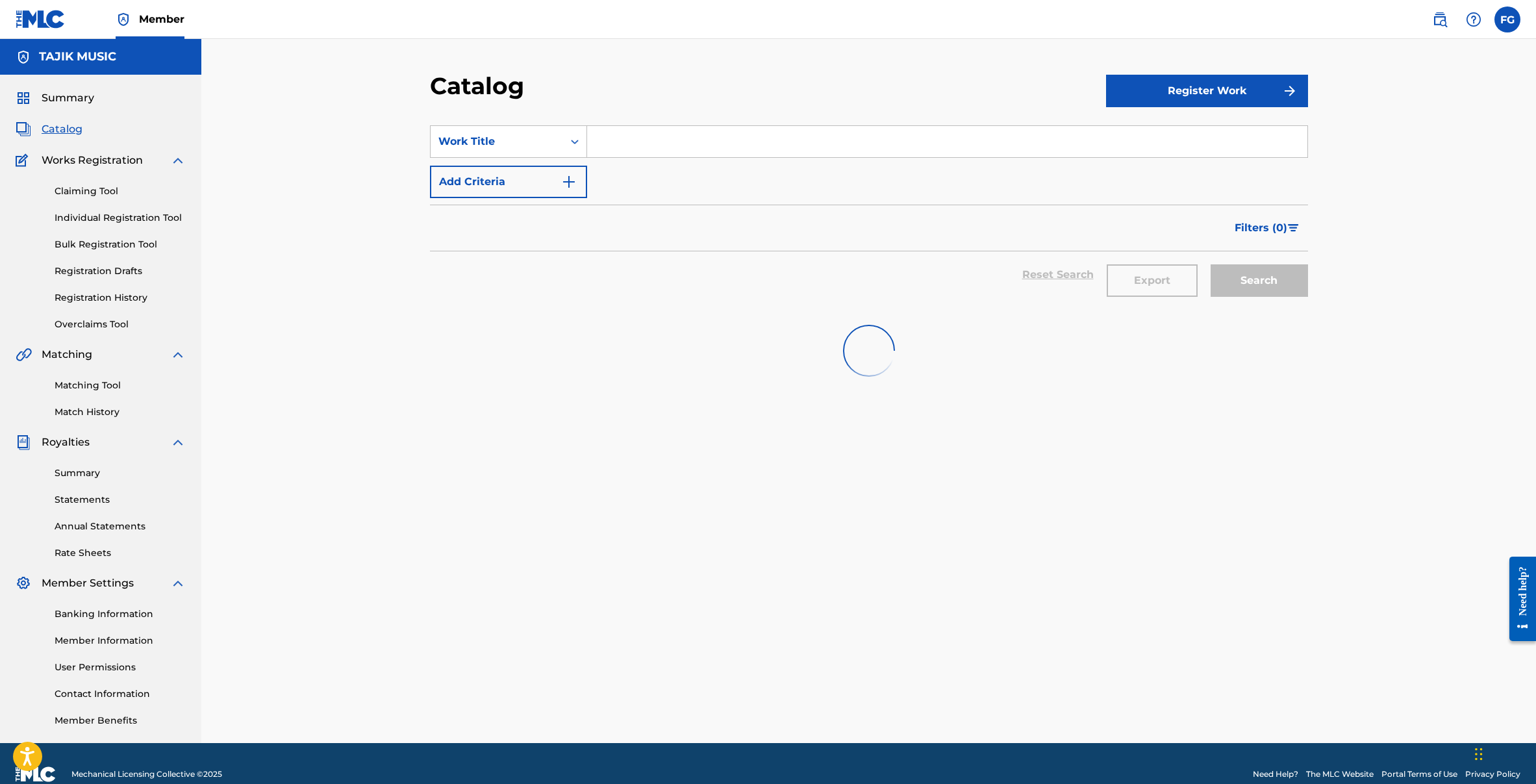
drag, startPoint x: 1271, startPoint y: 124, endPoint x: 1252, endPoint y: 103, distance: 28.3
click at [1265, 119] on section "SearchWithCriteria3ad62591-1217-4f6d-be6b-ea215749c731 Work Title Add Criteria …" at bounding box center [869, 209] width 877 height 199
click at [1250, 100] on button "Register Work" at bounding box center [1206, 91] width 202 height 33
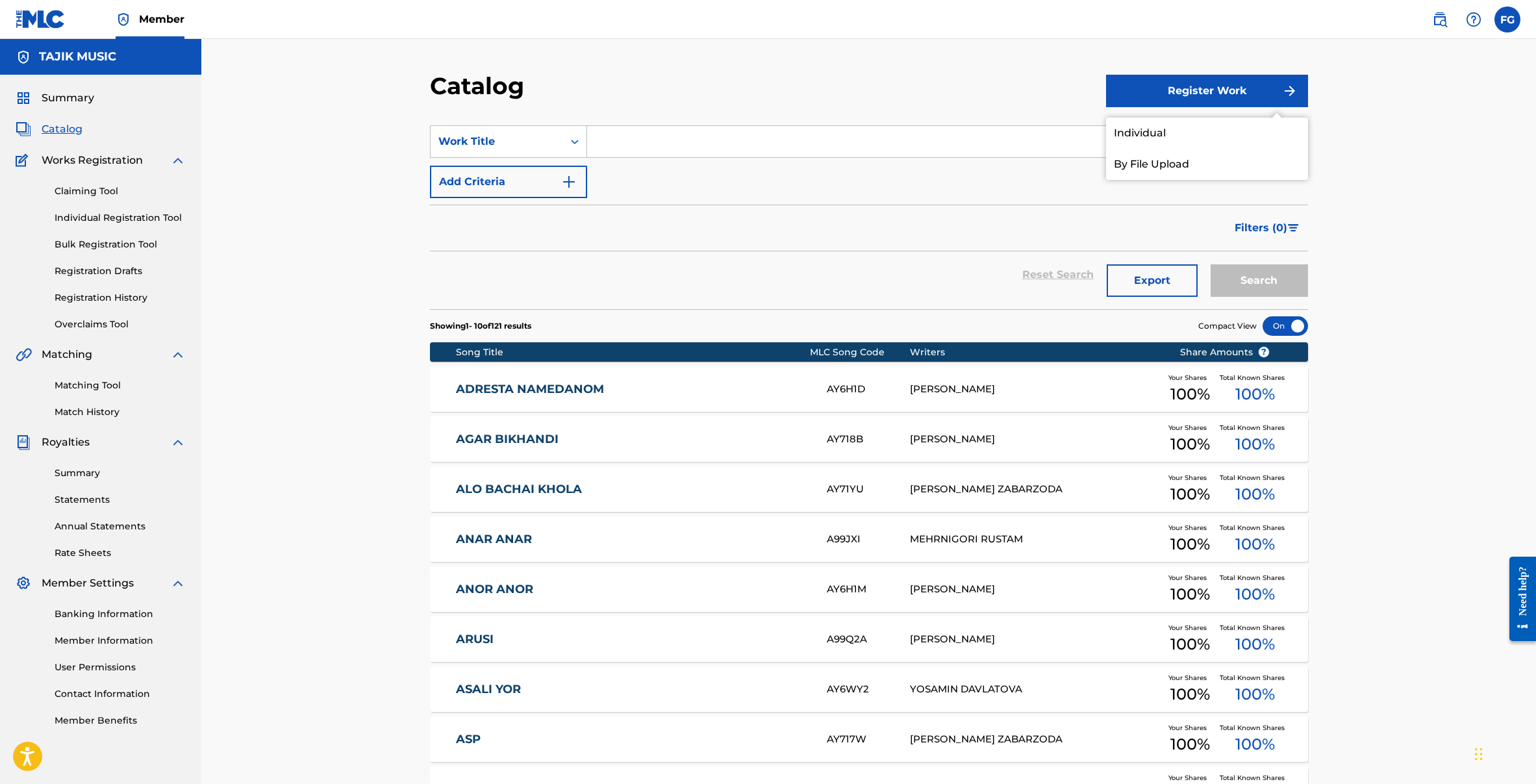
click at [1147, 134] on link "Individual" at bounding box center [1206, 133] width 202 height 31
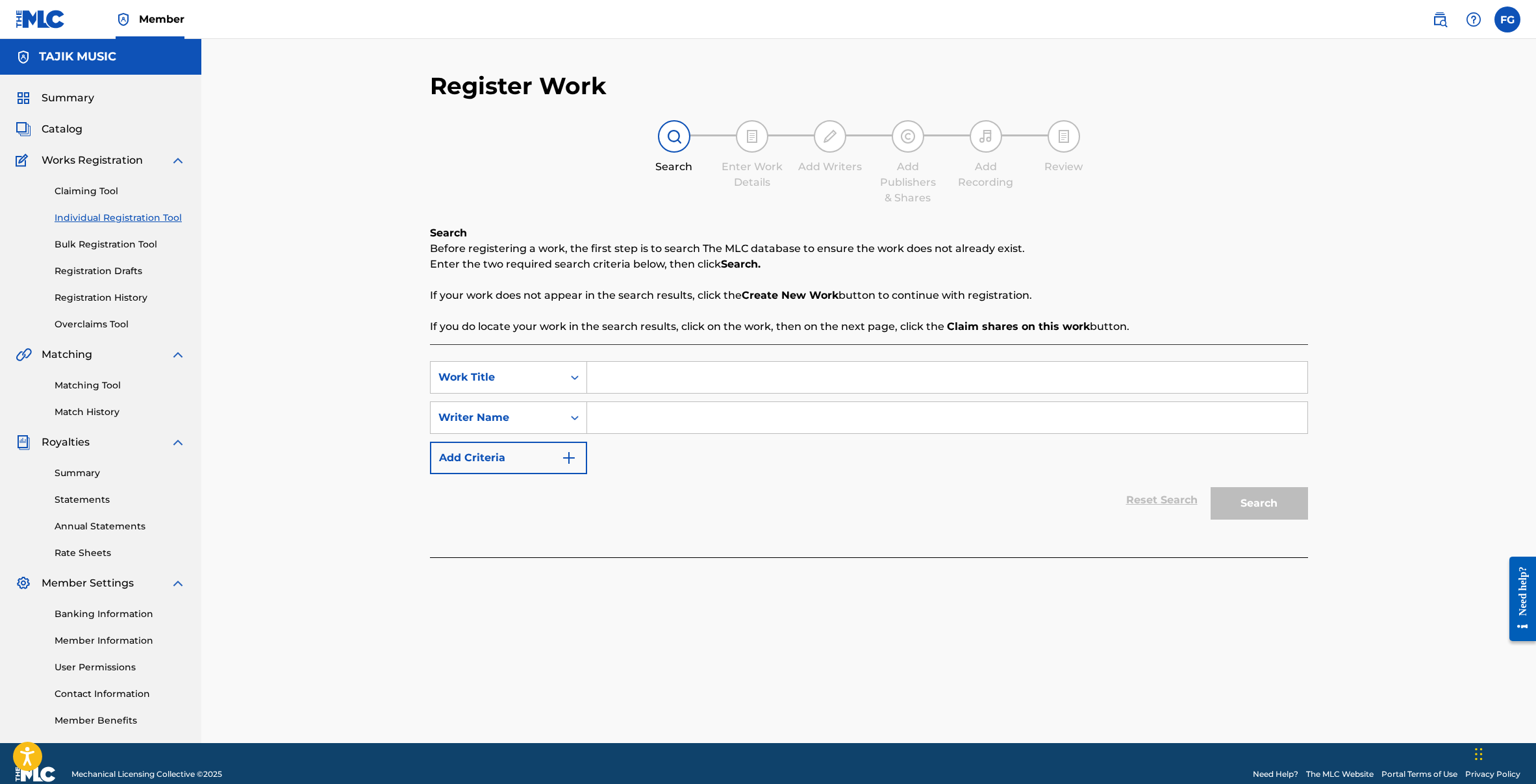
click at [615, 381] on input "Search Form" at bounding box center [947, 377] width 720 height 31
paste input "Bovar Mekunam"
type input "Bovar Mekunam"
click at [657, 431] on input "Search Form" at bounding box center [947, 417] width 720 height 31
paste input "Khujasta Mirzovali"
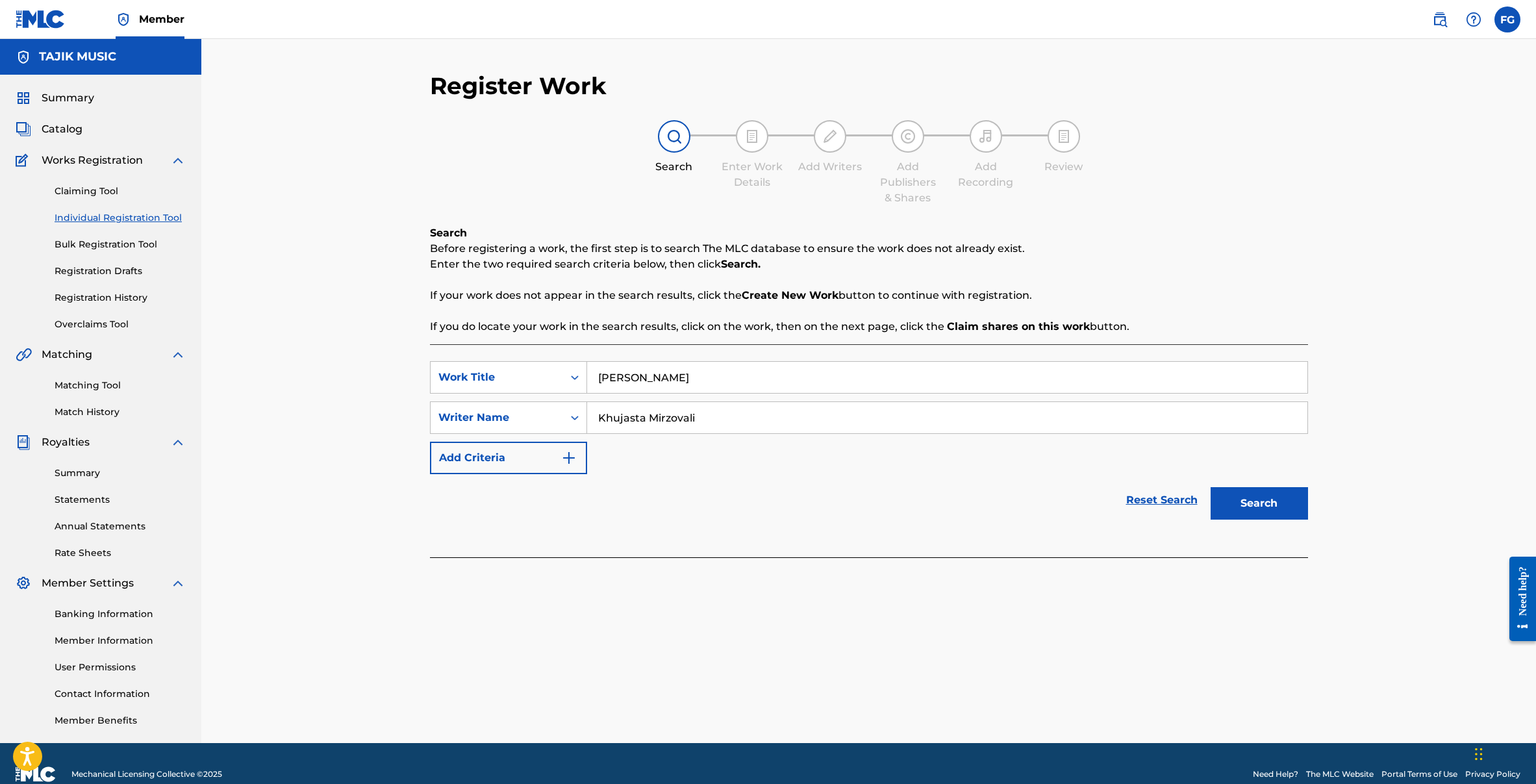
type input "Khujasta Mirzovali"
click at [1254, 516] on button "Search" at bounding box center [1259, 504] width 98 height 33
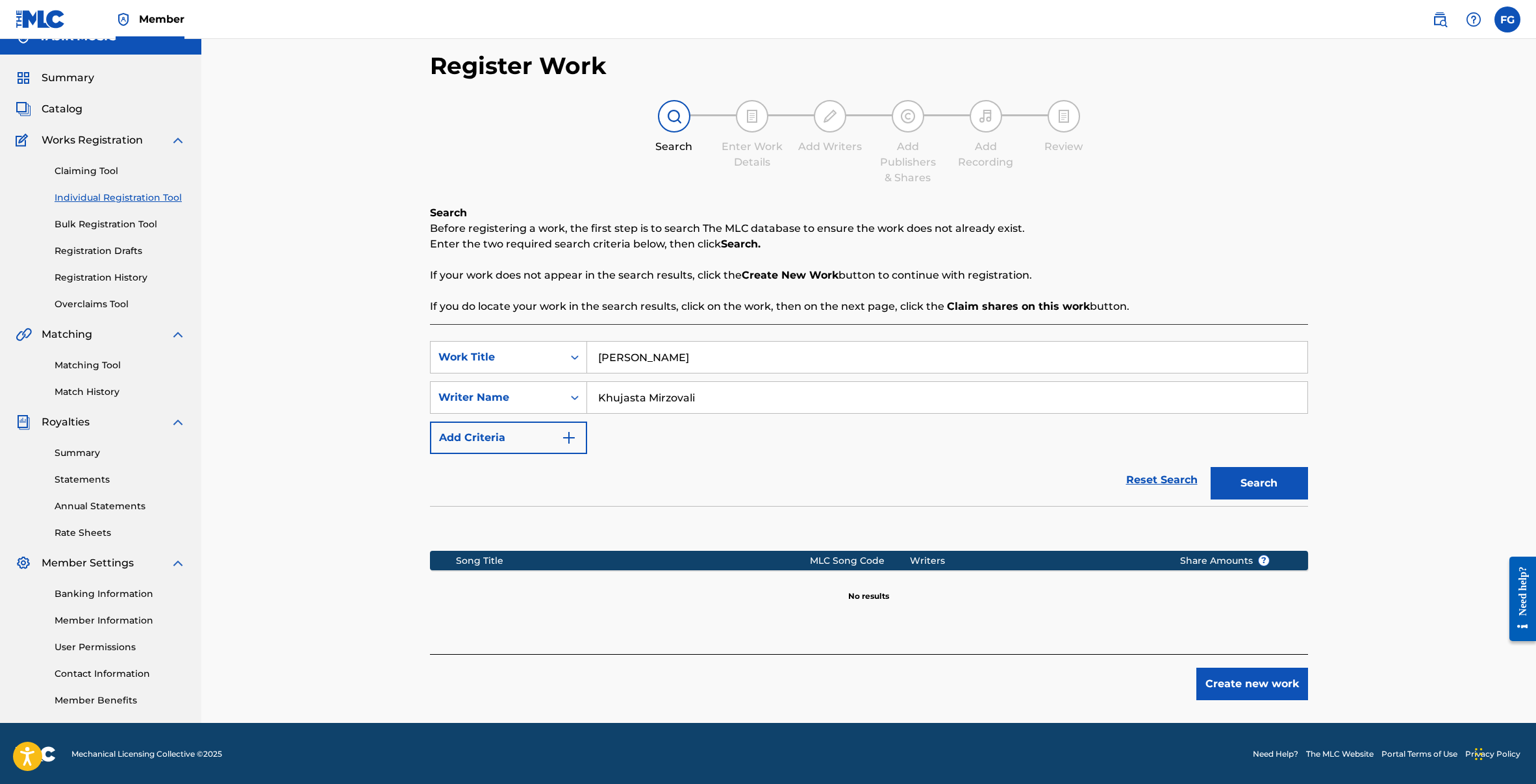
scroll to position [22, 0]
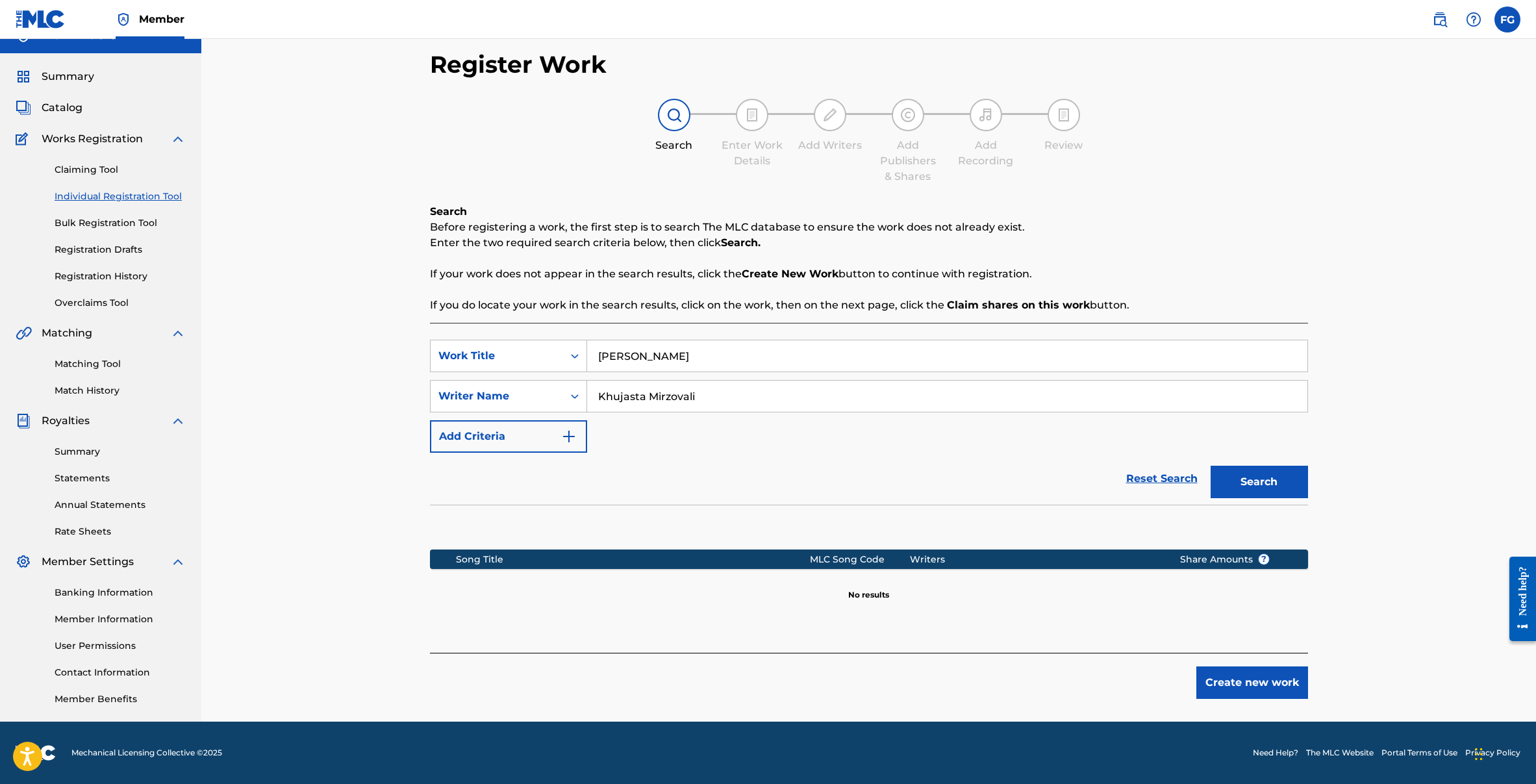
click at [1218, 678] on button "Create new work" at bounding box center [1251, 683] width 112 height 33
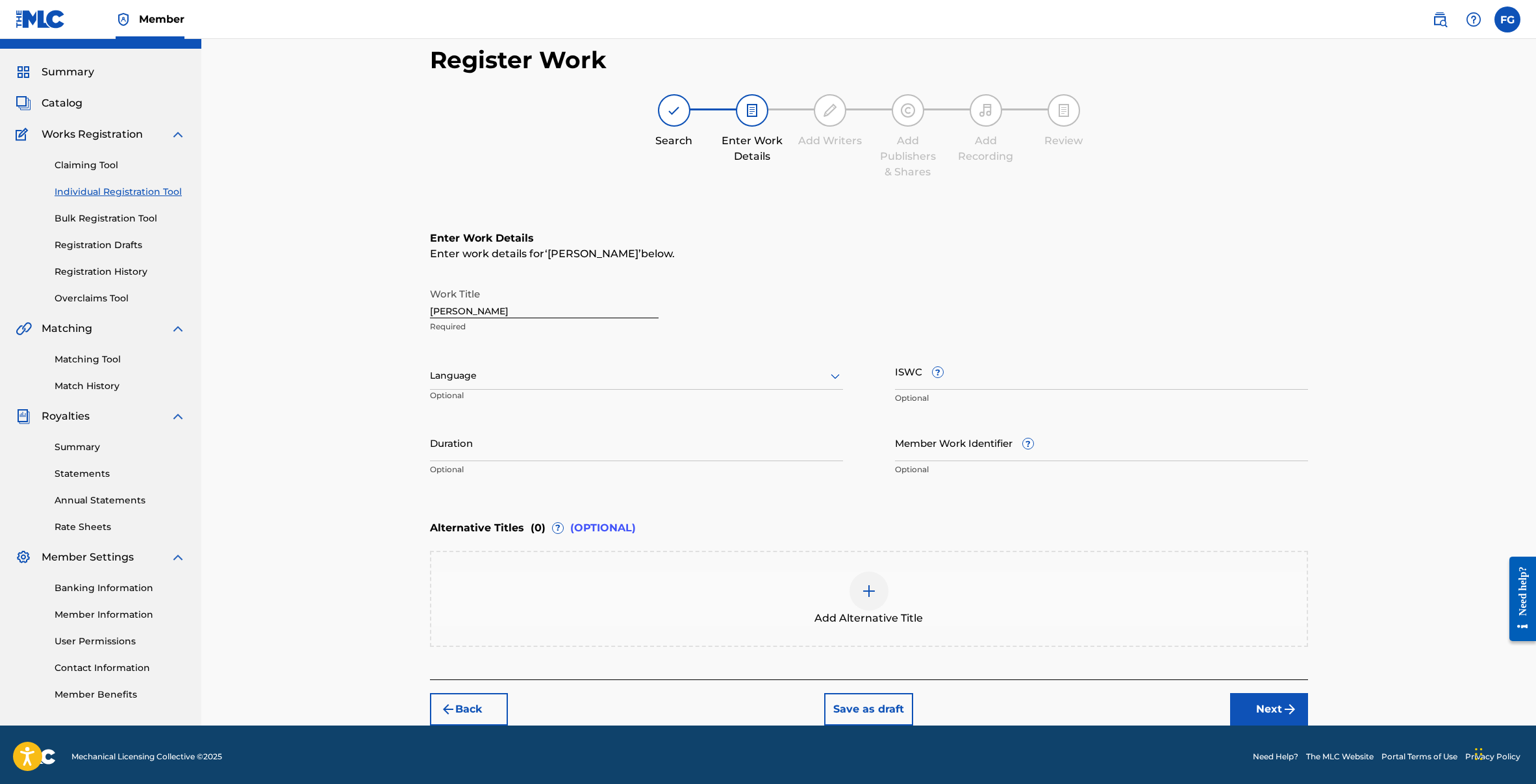
scroll to position [30, 0]
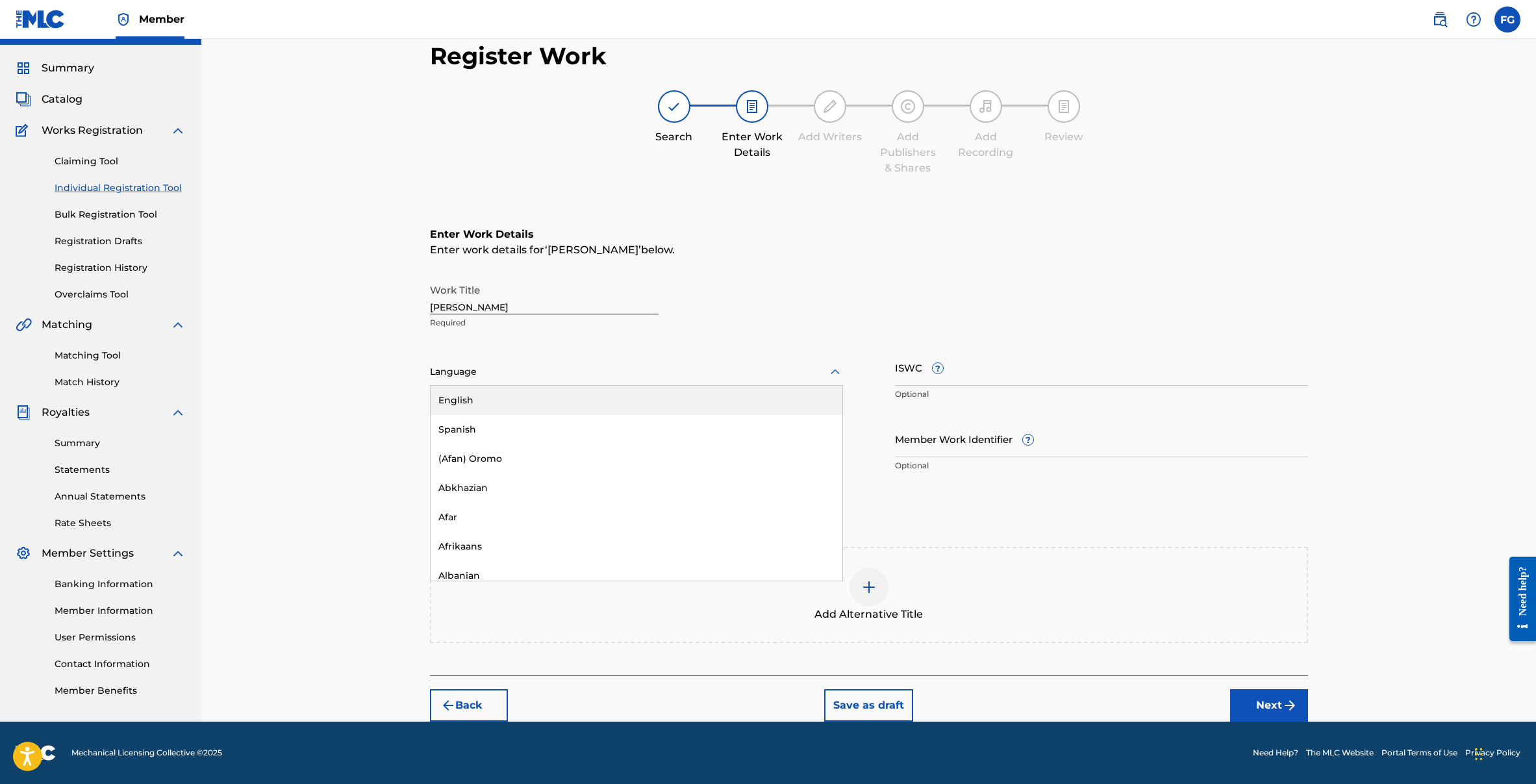
click at [480, 370] on div at bounding box center [636, 371] width 413 height 16
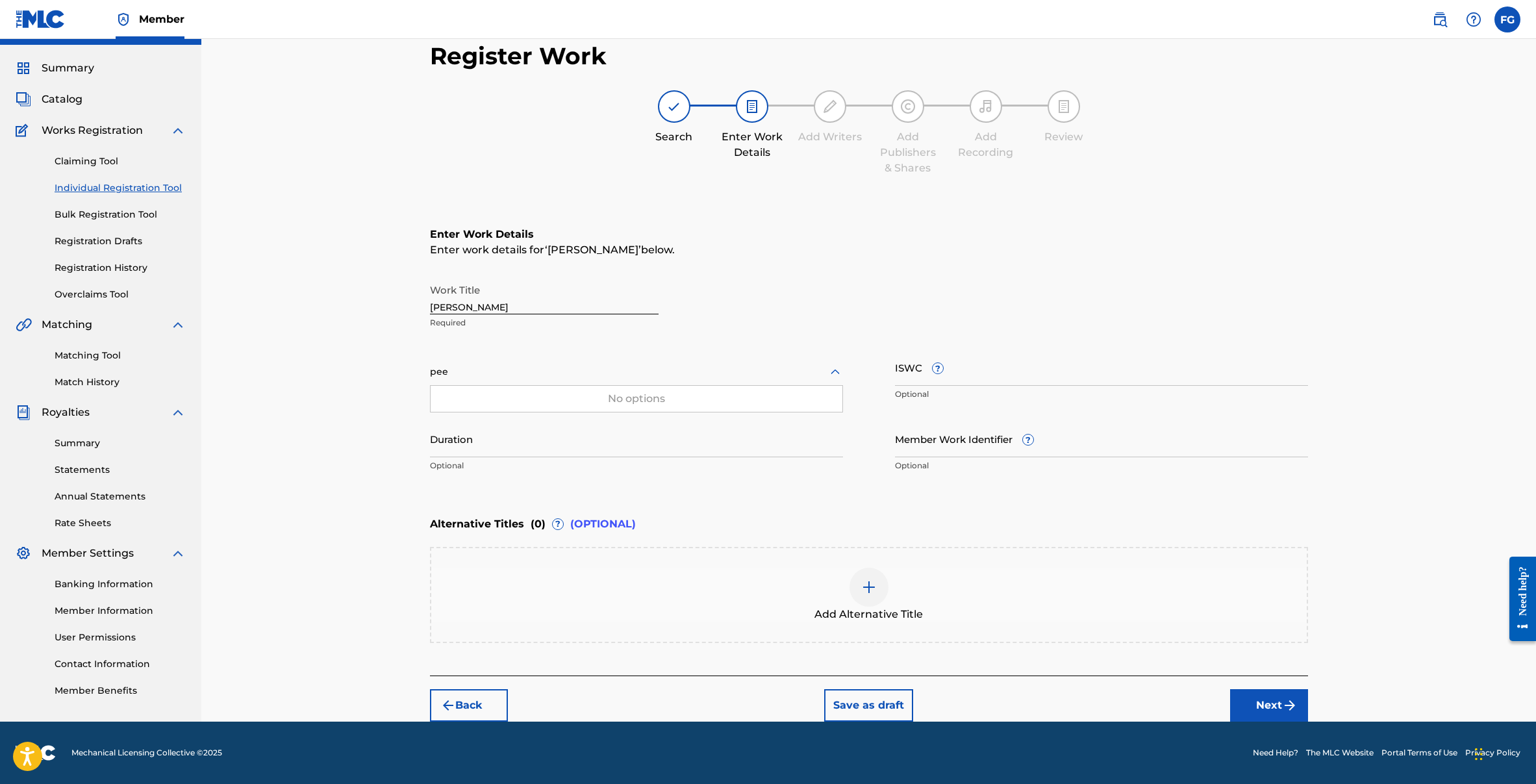
type input "pe"
click at [478, 422] on div "Persian" at bounding box center [636, 429] width 412 height 29
click at [1239, 704] on button "Next" at bounding box center [1269, 705] width 78 height 33
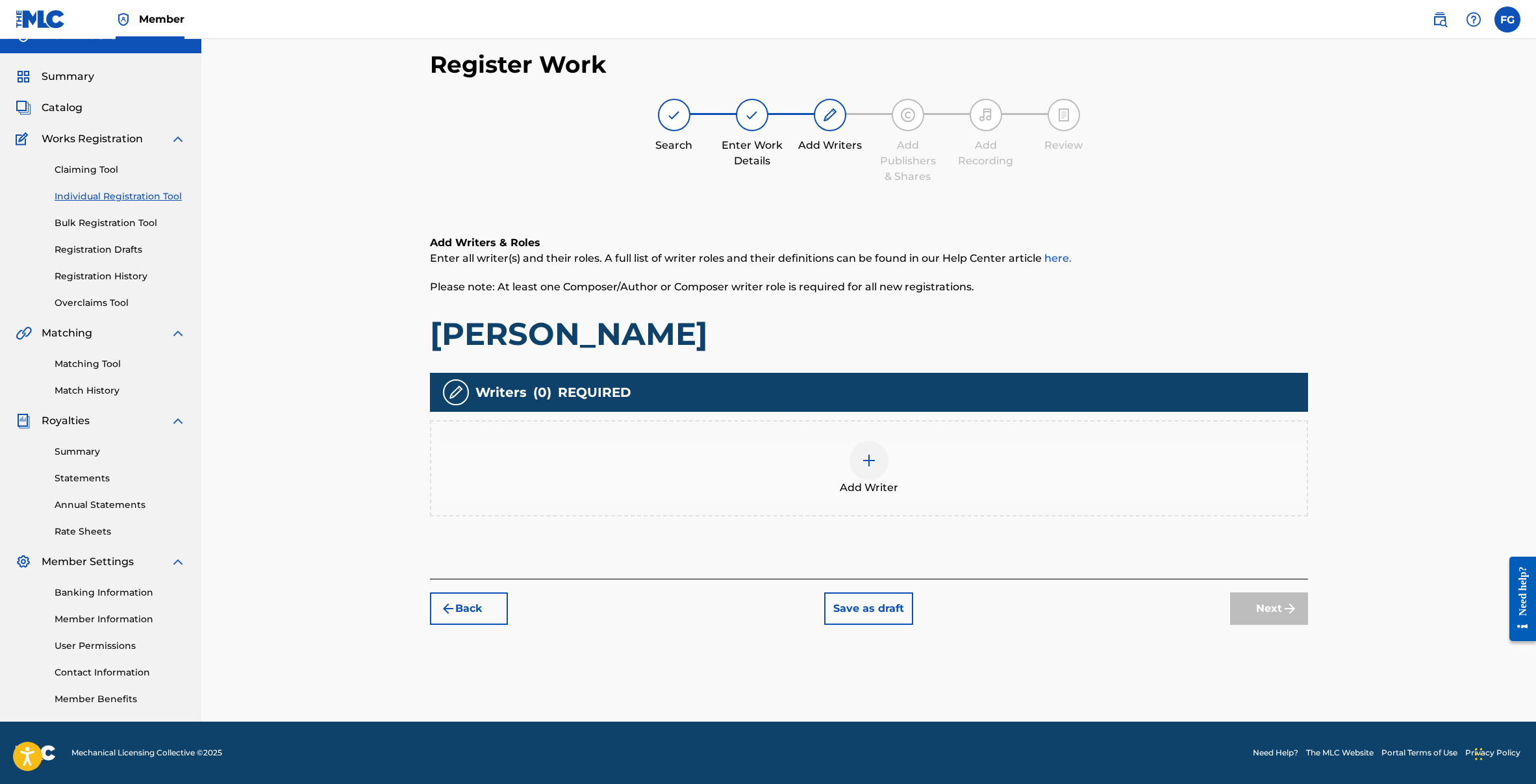
click at [865, 459] on img at bounding box center [869, 460] width 16 height 16
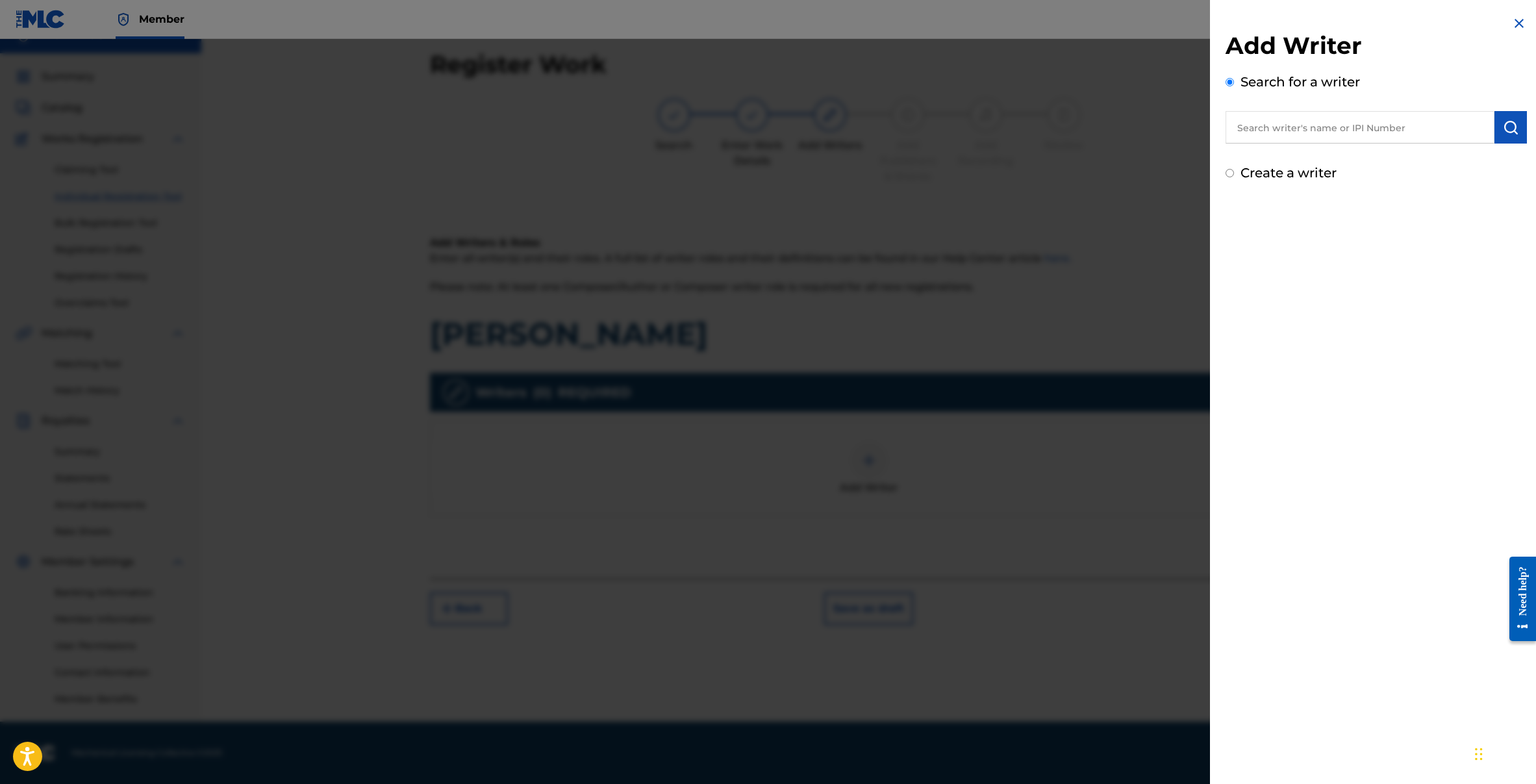
click at [1269, 116] on input "text" at bounding box center [1359, 127] width 269 height 33
paste input "Khujasta Mirzovali"
type input "Khujasta Mirzovali"
click at [1503, 124] on img "submit" at bounding box center [1510, 127] width 16 height 16
click at [1247, 230] on label "Create a writer" at bounding box center [1288, 228] width 96 height 16
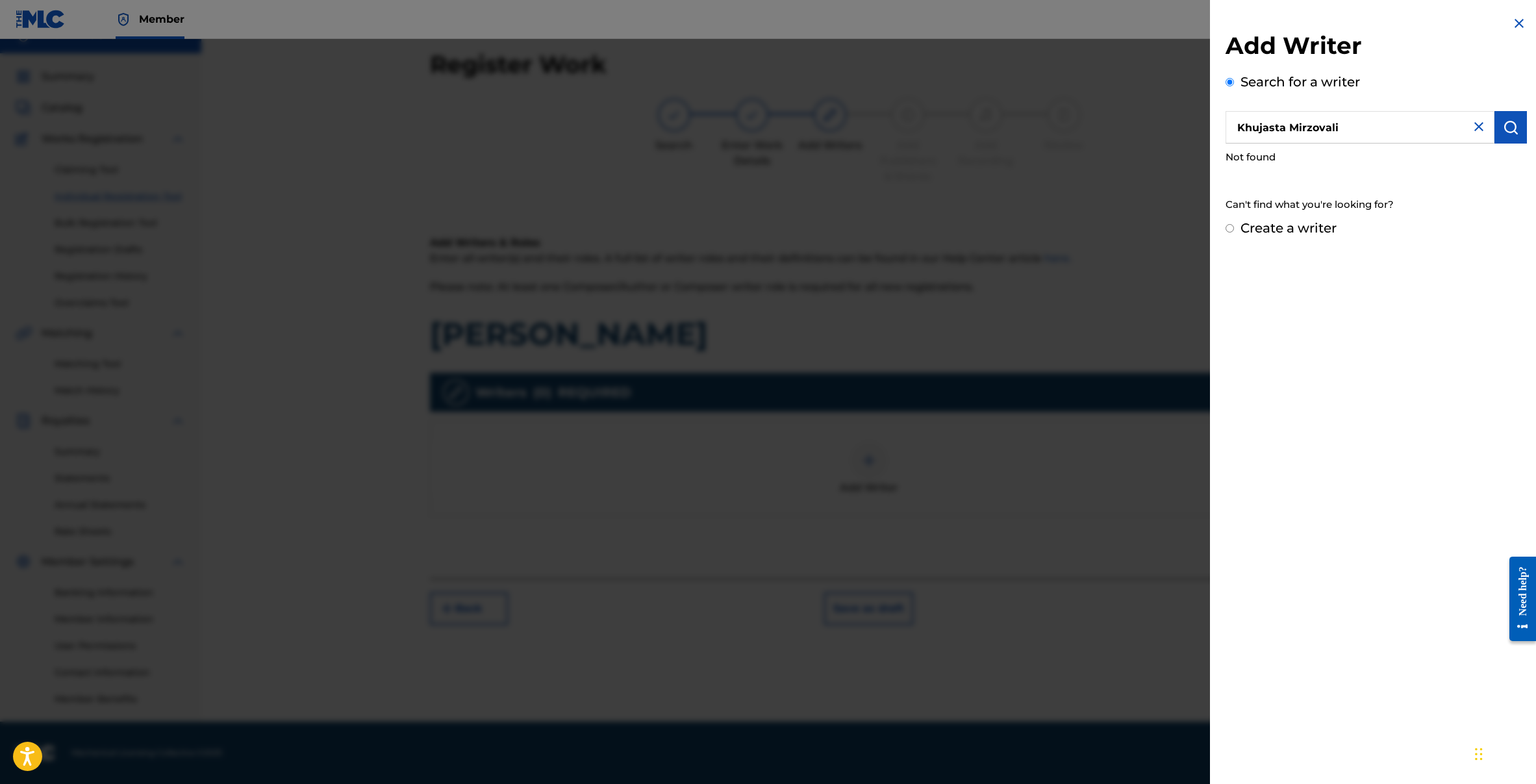
radio input "true"
click at [1234, 230] on input "Create a writer" at bounding box center [1230, 228] width 9 height 9
radio input "false"
radio input "true"
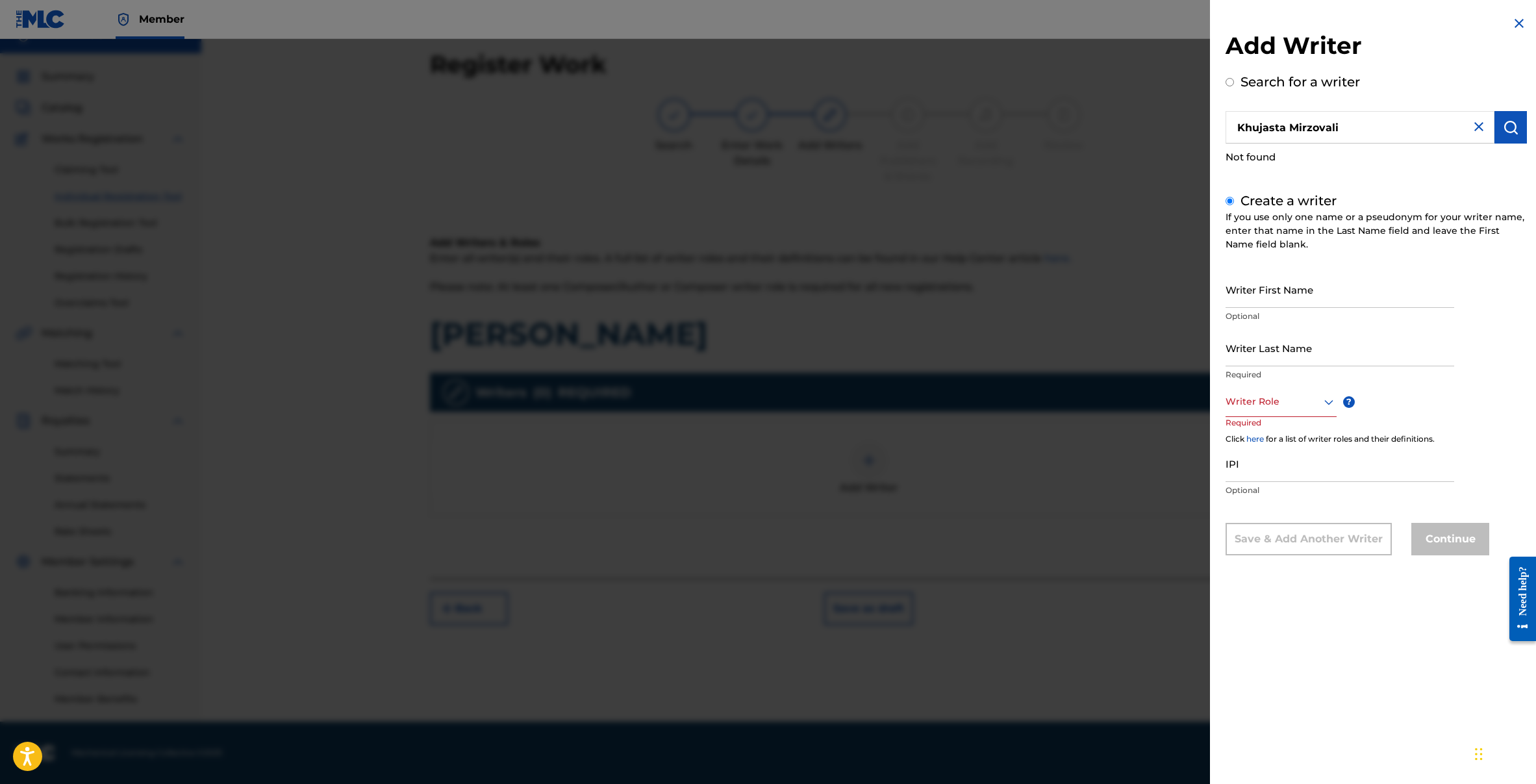
click at [1257, 286] on input "Writer First Name" at bounding box center [1340, 289] width 228 height 37
paste input "Khujasta Mirzovali"
drag, startPoint x: 1270, startPoint y: 300, endPoint x: 1364, endPoint y: 300, distance: 94.0
click at [1364, 300] on input "Khujasta Mirzovali" at bounding box center [1340, 289] width 228 height 37
type input "Khujasta"
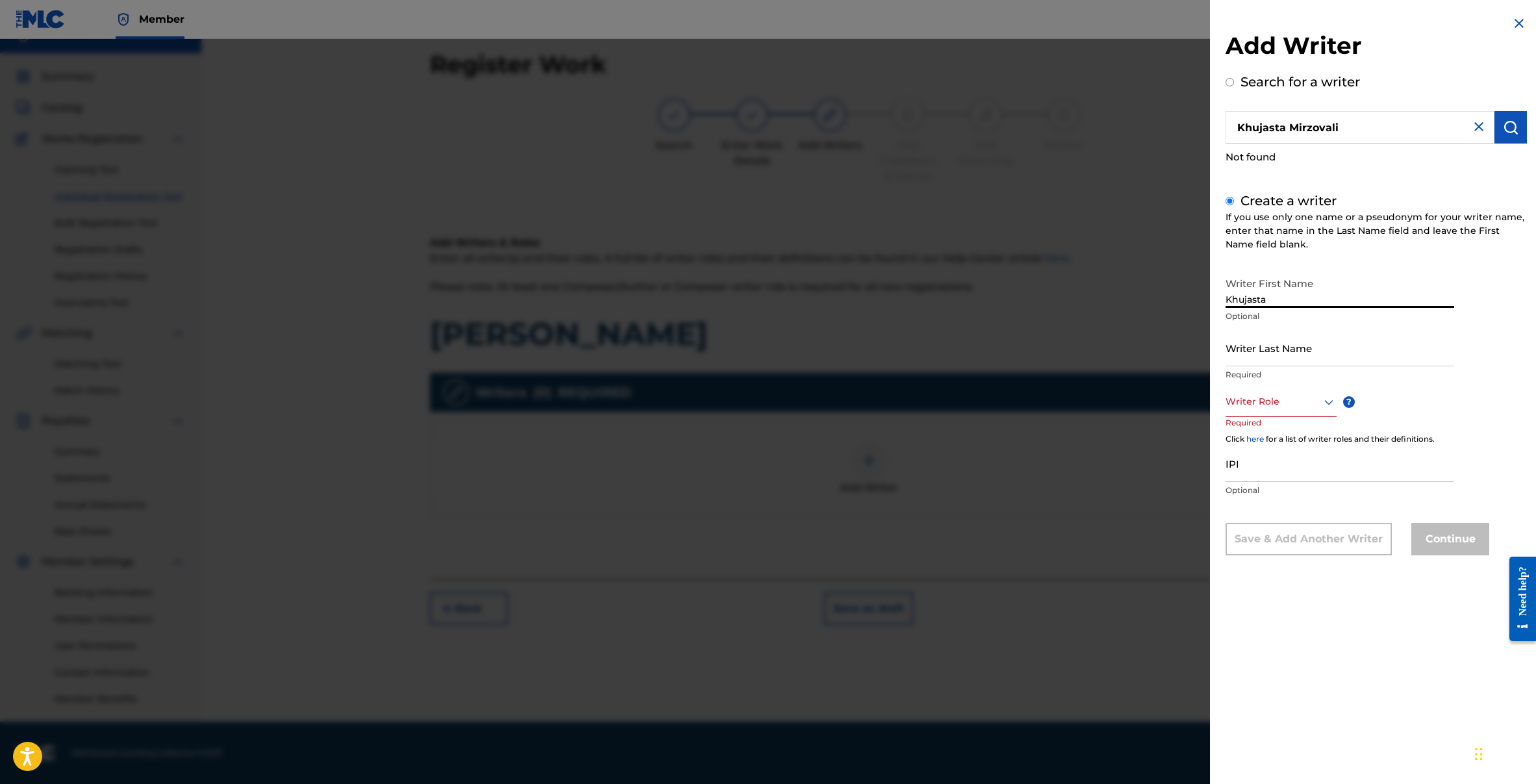
click at [1263, 337] on input "Writer Last Name" at bounding box center [1340, 347] width 228 height 37
paste input "Mirzovali"
type input "Mirzovali"
click at [1268, 399] on div at bounding box center [1281, 402] width 111 height 16
click at [1259, 440] on div "Composer/Author" at bounding box center [1281, 432] width 110 height 29
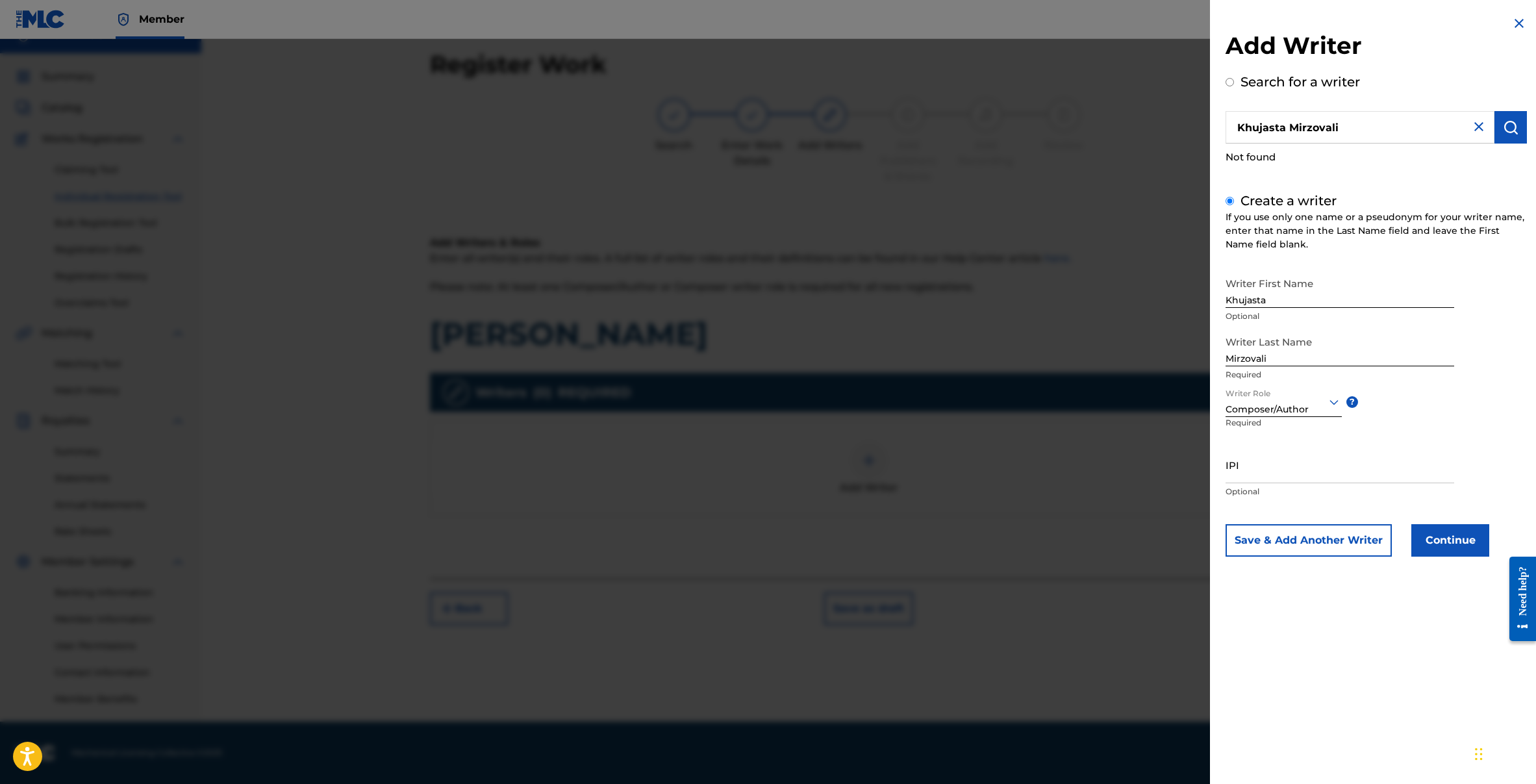
click at [1432, 534] on button "Continue" at bounding box center [1450, 541] width 78 height 33
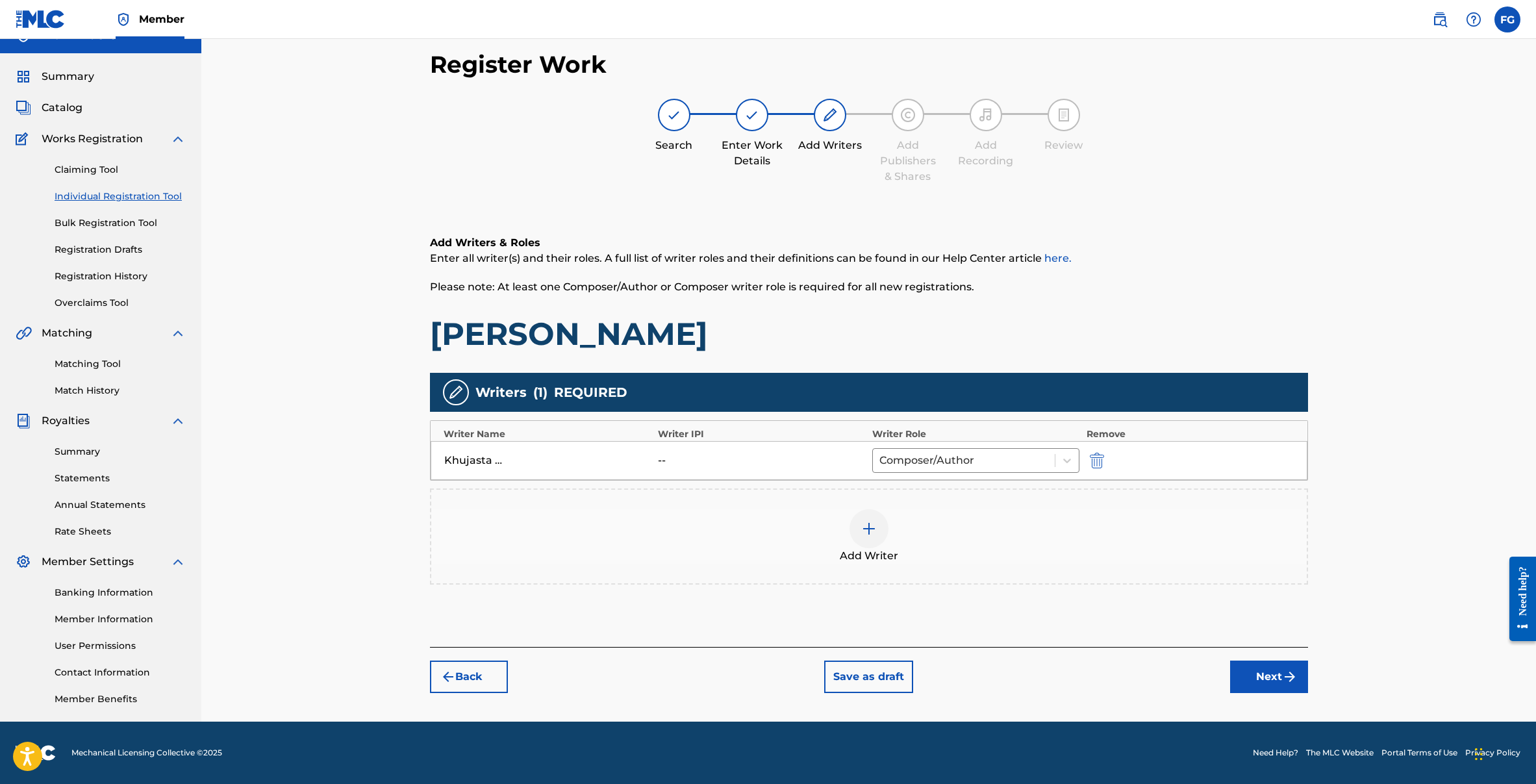
click at [1279, 680] on button "Next" at bounding box center [1269, 677] width 78 height 33
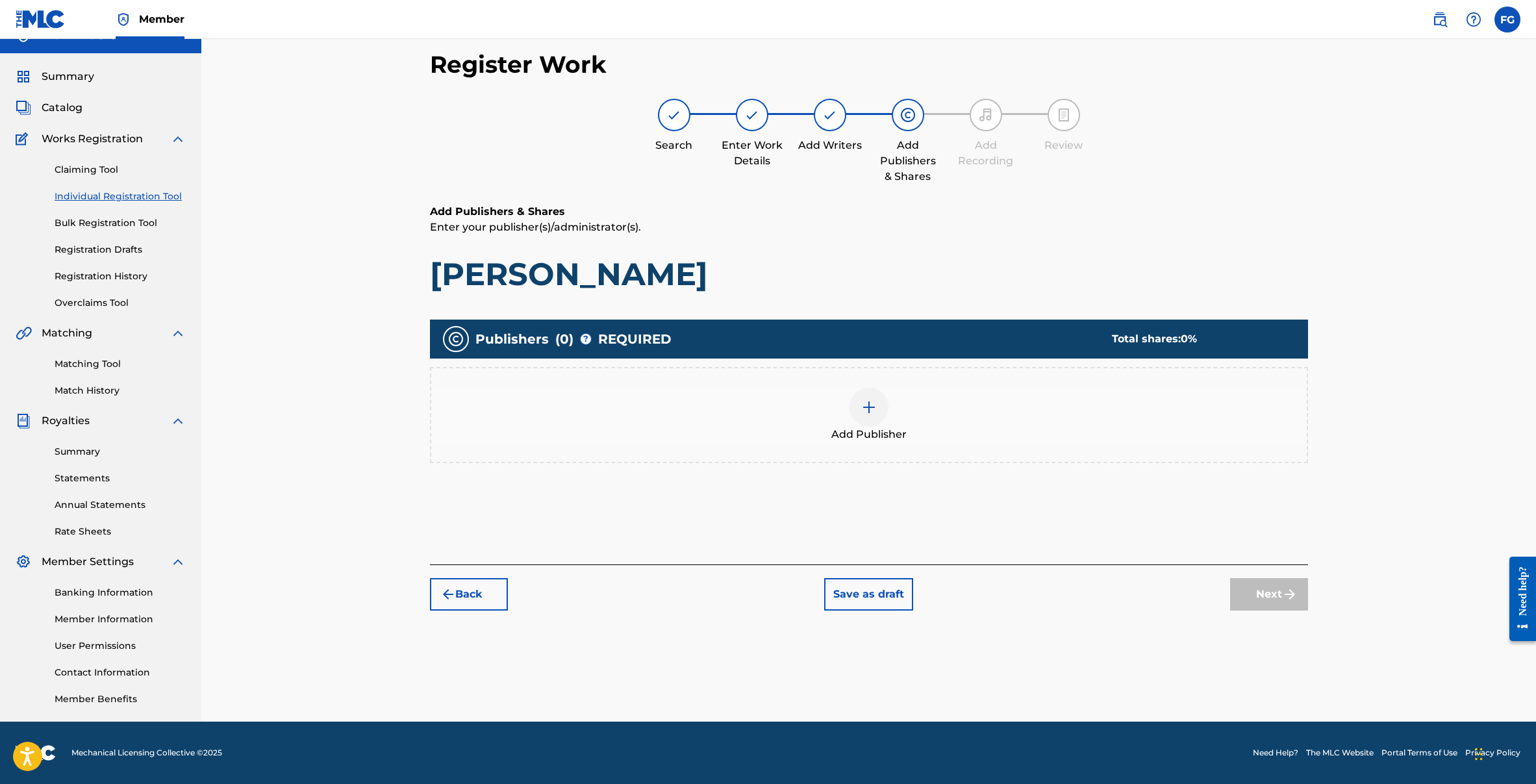
click at [872, 402] on img at bounding box center [869, 407] width 16 height 16
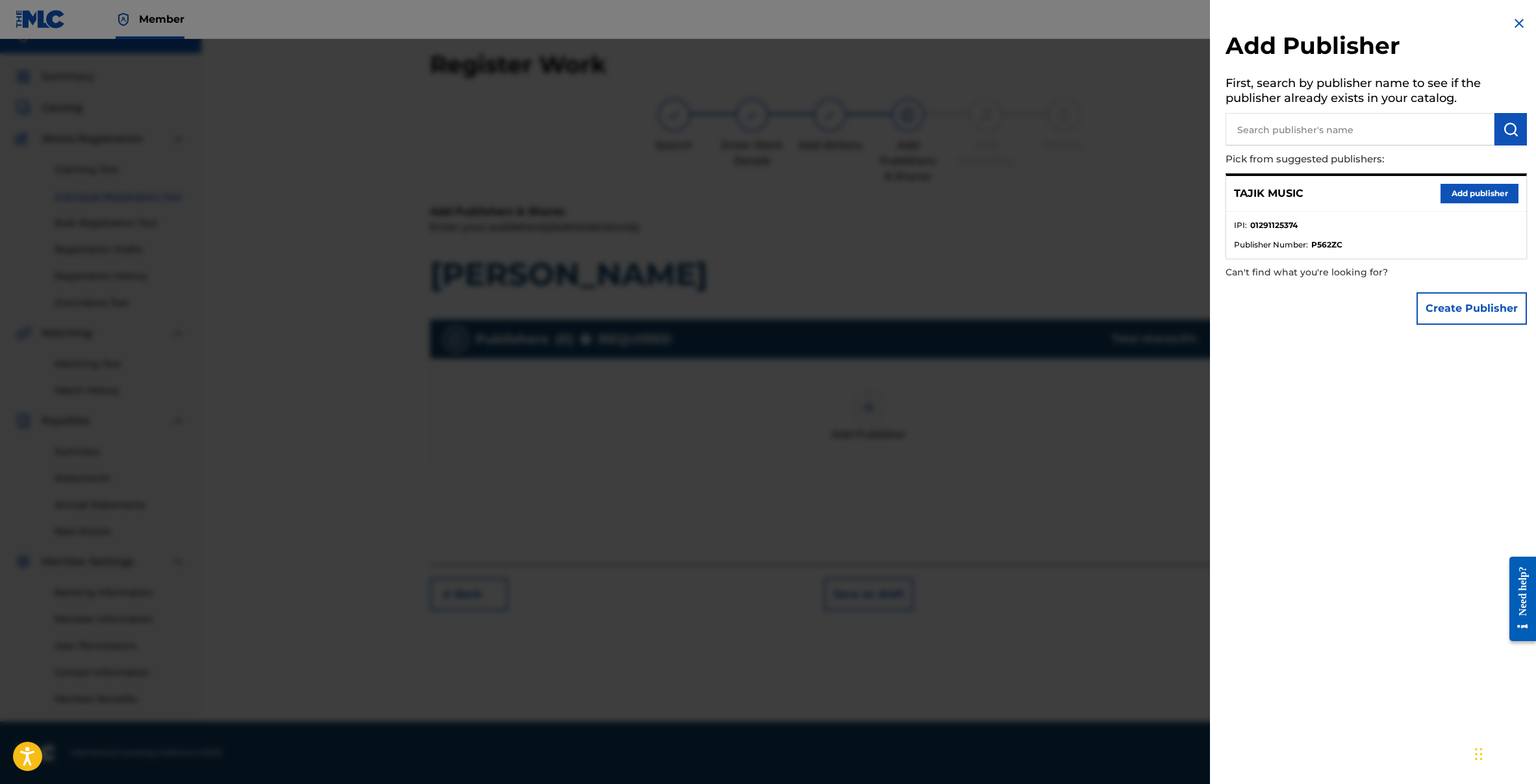
click at [1463, 190] on button "Add publisher" at bounding box center [1479, 193] width 78 height 20
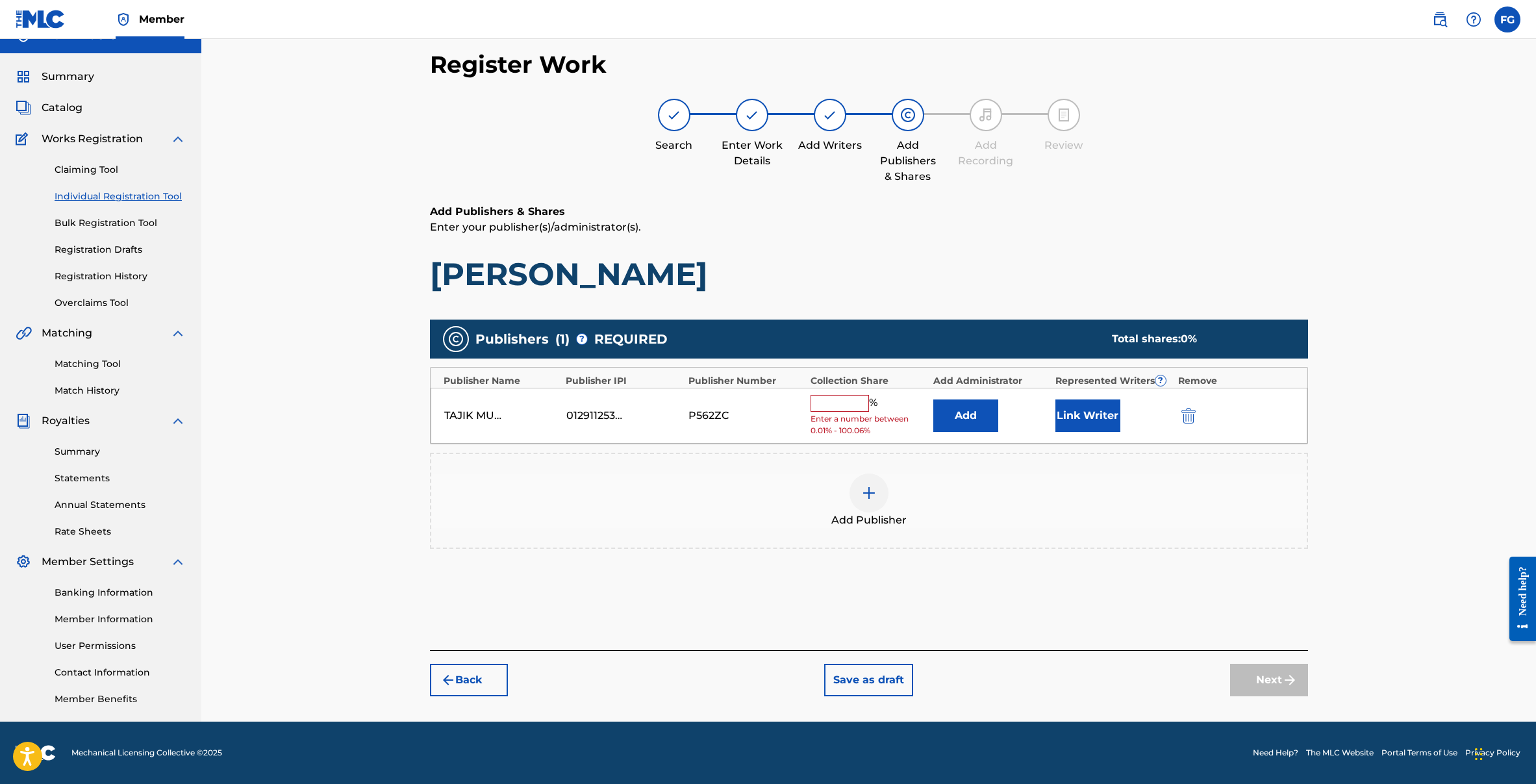
drag, startPoint x: 849, startPoint y: 399, endPoint x: 851, endPoint y: 412, distance: 13.2
click at [849, 399] on input "text" at bounding box center [839, 403] width 59 height 17
type input "100"
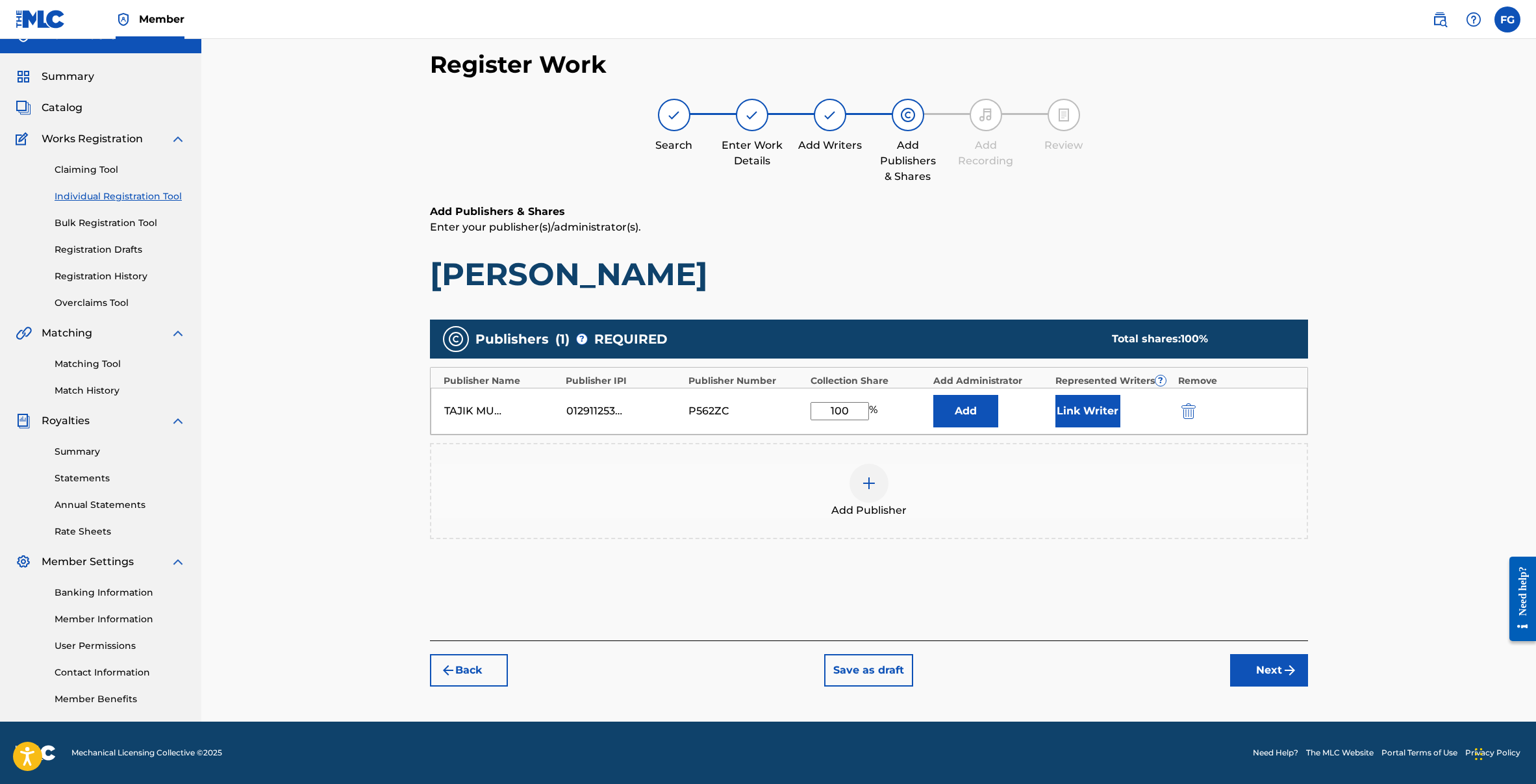
click at [1266, 667] on button "Next" at bounding box center [1269, 671] width 78 height 33
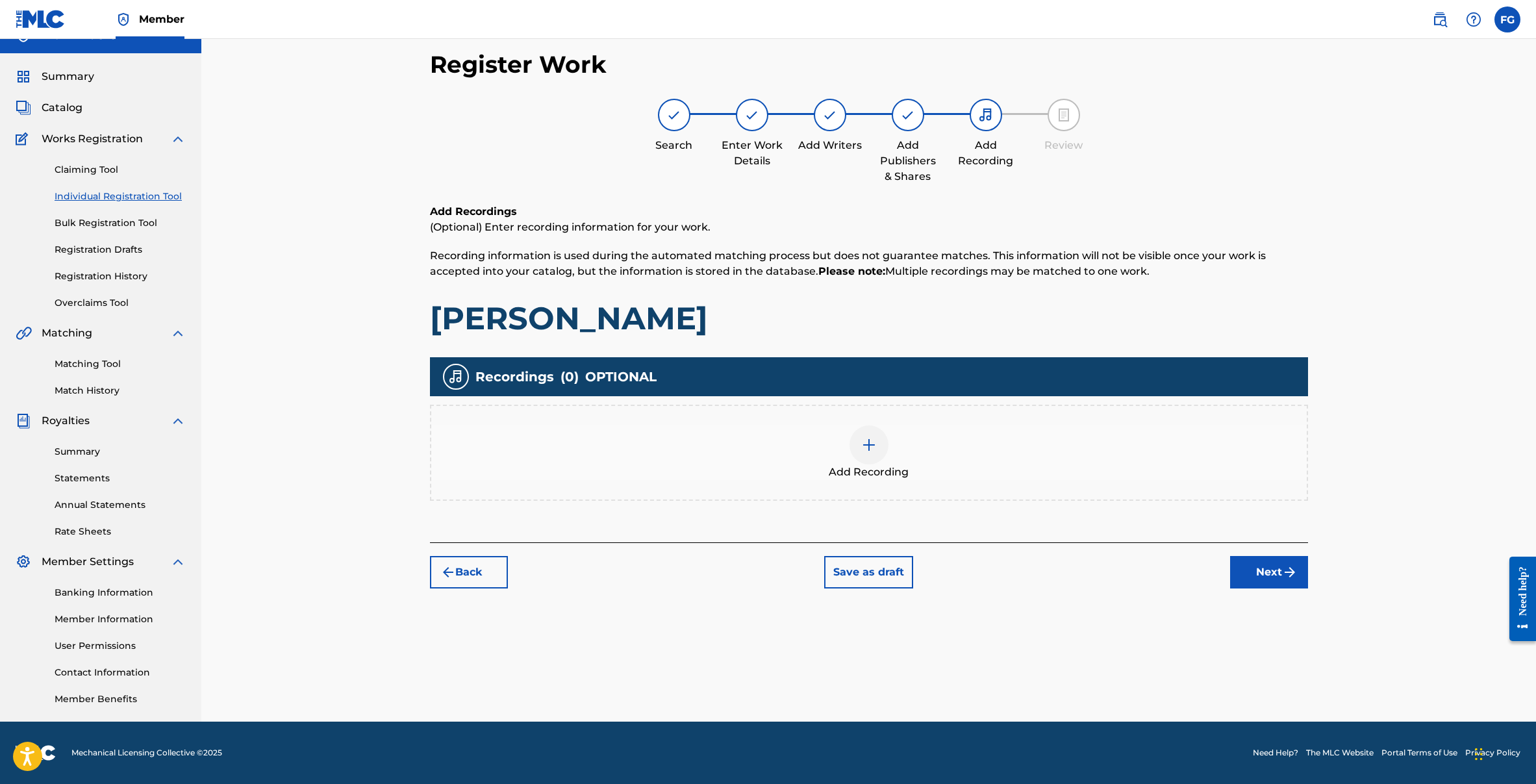
click at [865, 447] on img at bounding box center [869, 445] width 16 height 16
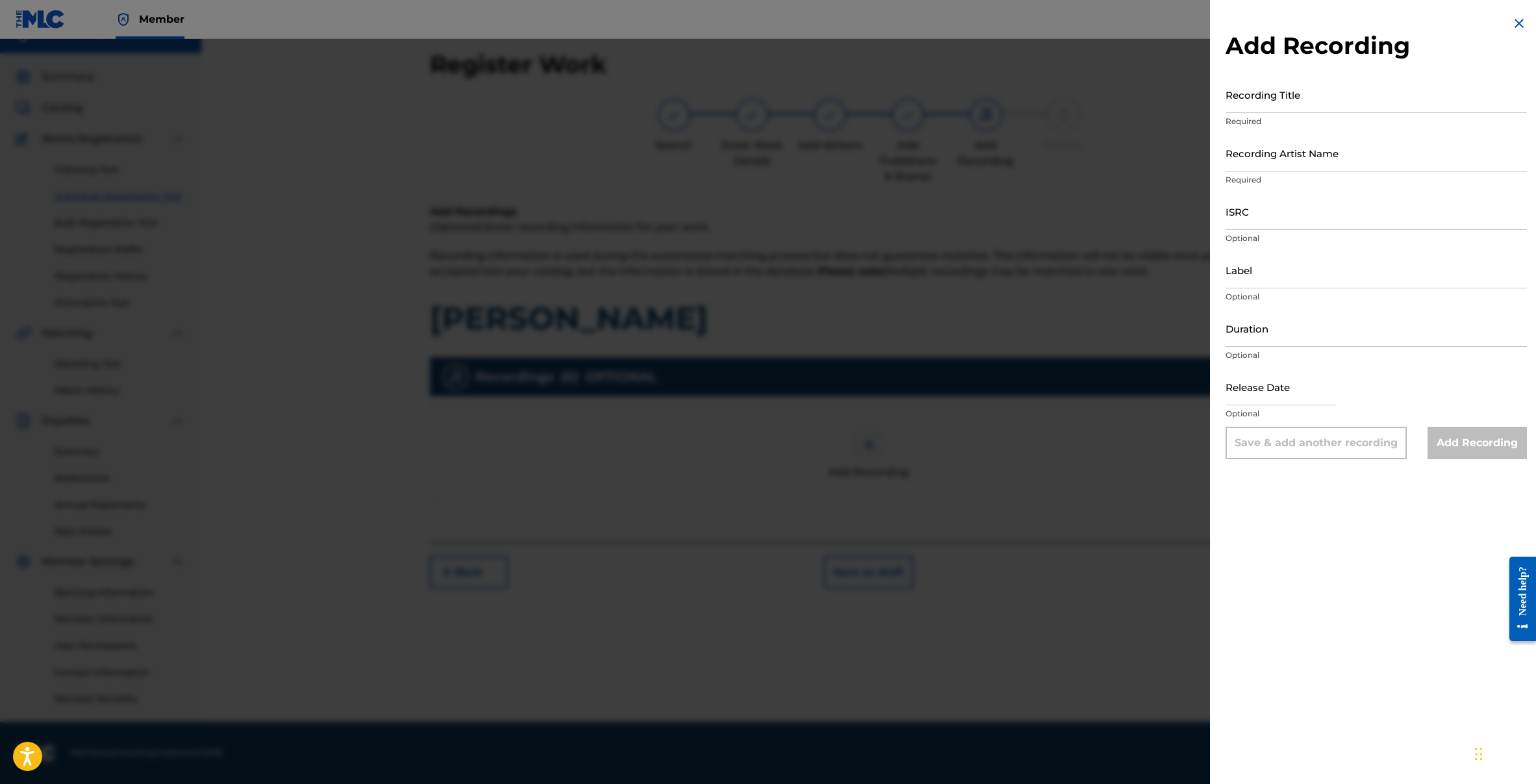
click at [843, 334] on div at bounding box center [768, 431] width 1536 height 784
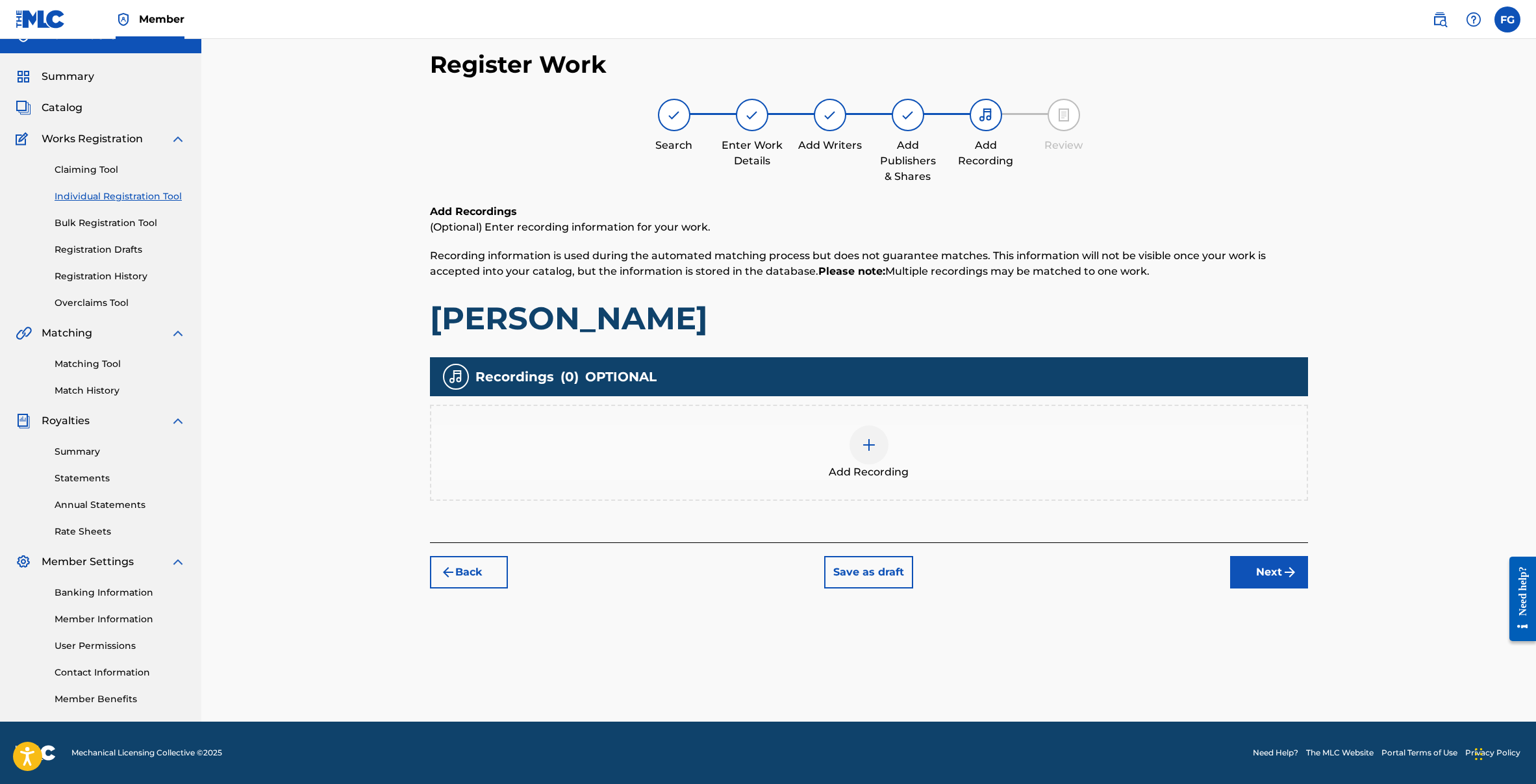
click at [862, 425] on div "Add Recording" at bounding box center [868, 452] width 875 height 55
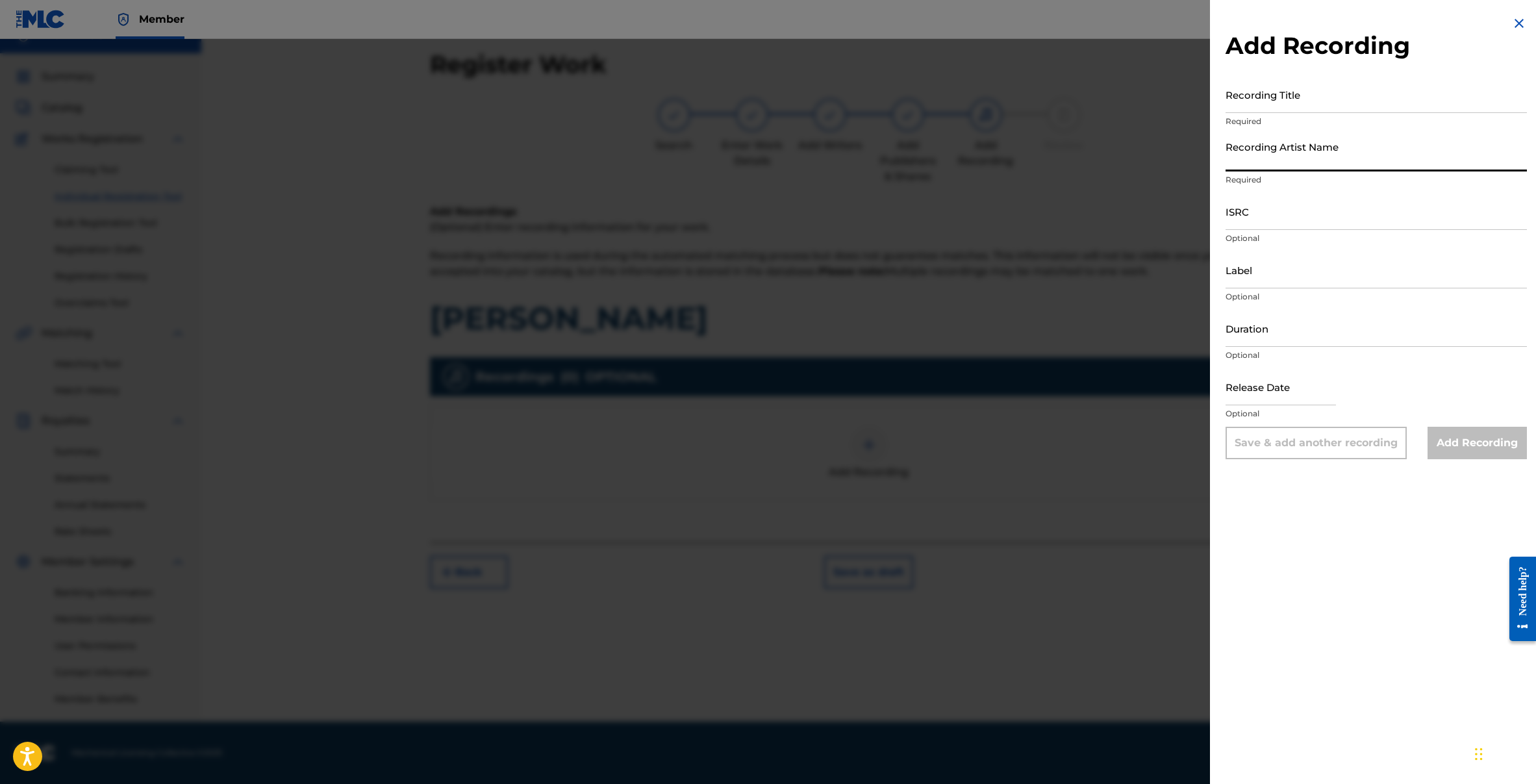
click at [1279, 159] on input "Recording Artist Name" at bounding box center [1376, 152] width 301 height 37
paste input "Baroi Tu"
type input "Baroi Tu"
click at [1274, 106] on input "Recording Title" at bounding box center [1376, 94] width 301 height 37
paste input "Khujasta Mirzovali"
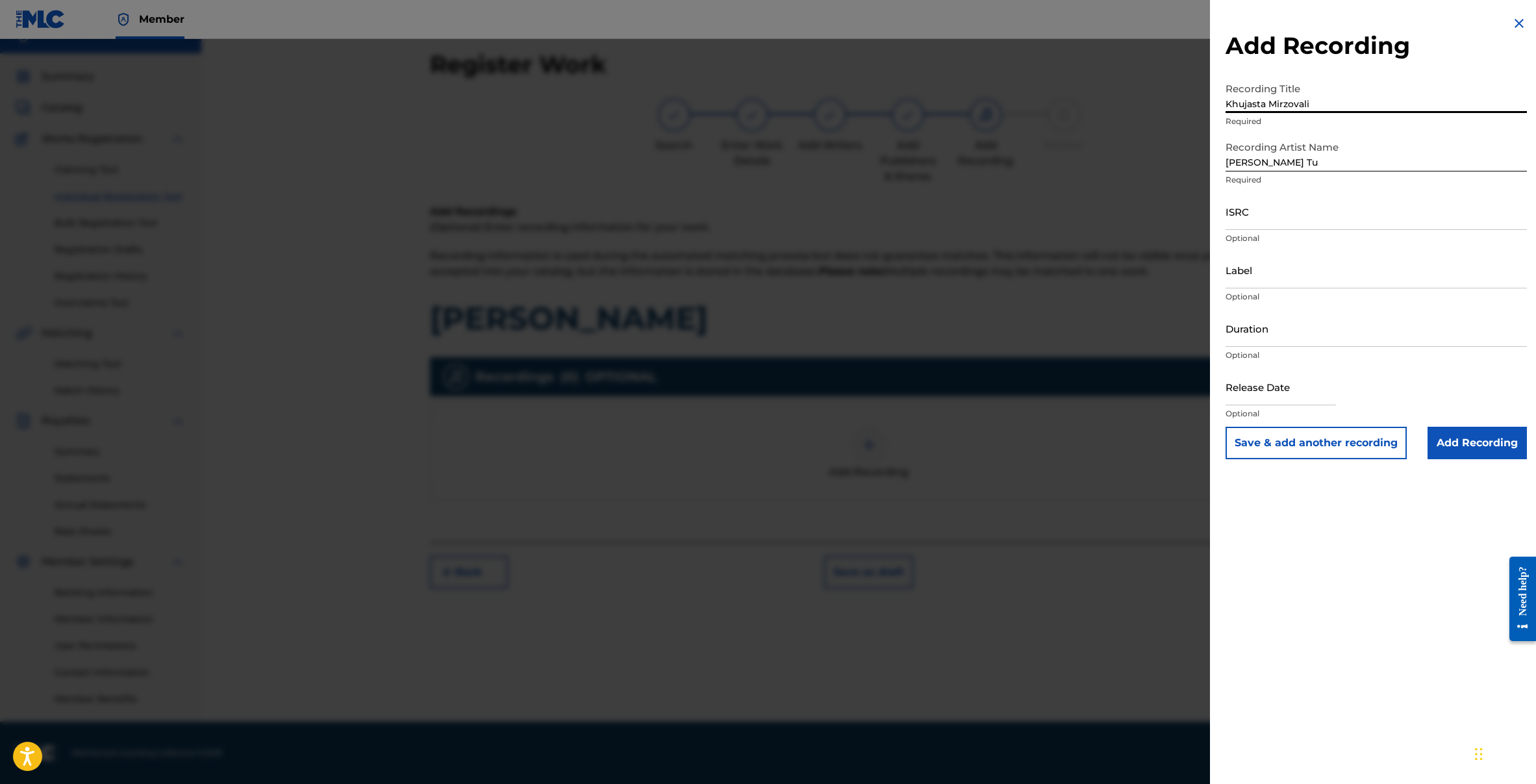
type input "Khujasta Mirzovali"
click at [1247, 217] on input "ISRC" at bounding box center [1376, 211] width 301 height 37
paste input "DGA072279012"
type input "DGA072279012"
click at [1262, 274] on input "Label" at bounding box center [1376, 269] width 301 height 37
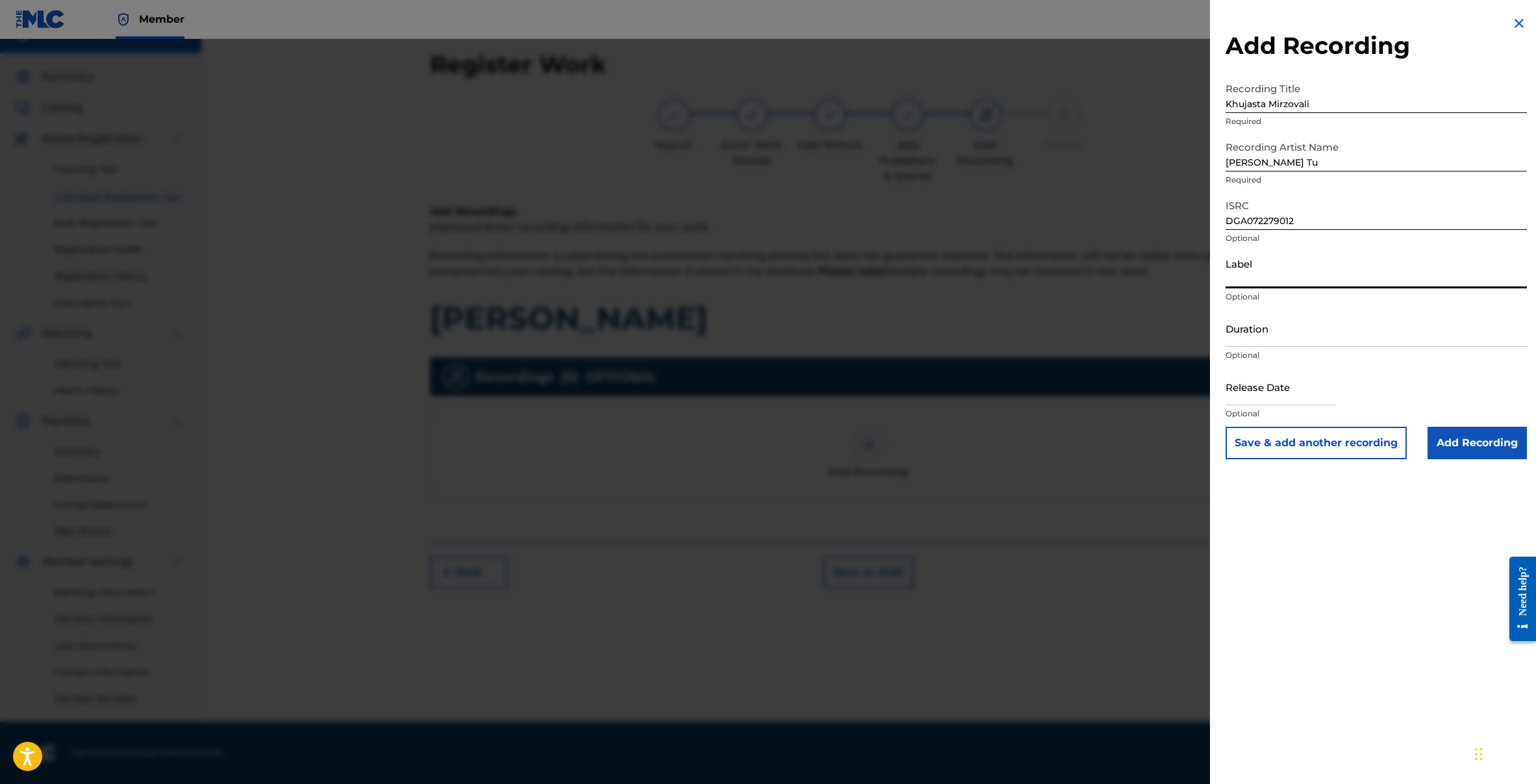
type input "Tajik Music"
select select "8"
select select "2025"
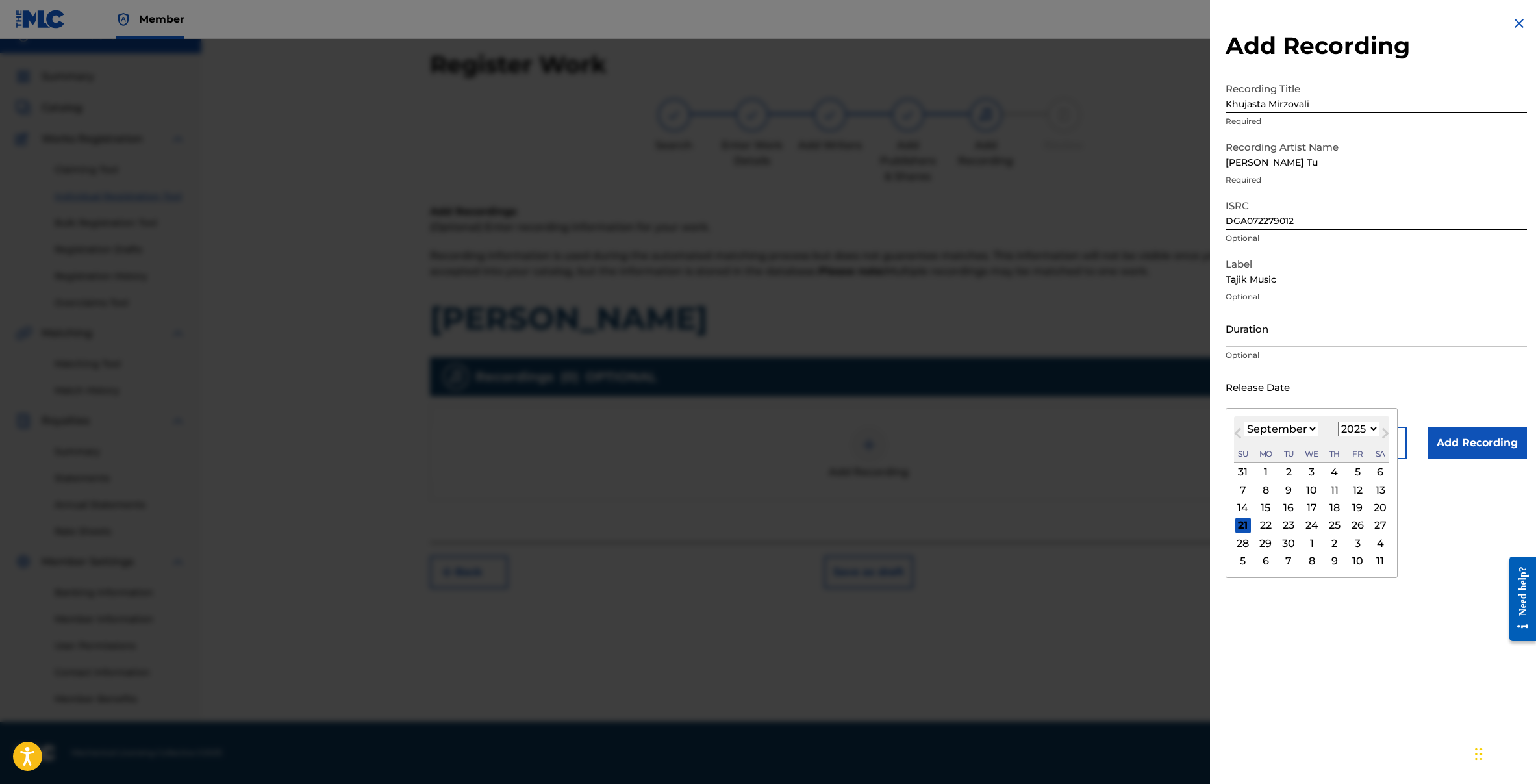
click at [1291, 390] on input "text" at bounding box center [1281, 386] width 111 height 37
drag, startPoint x: 1306, startPoint y: 604, endPoint x: 1262, endPoint y: 485, distance: 126.9
click at [1305, 602] on div "Add Recording Recording Title Khujasta Mirzovali Required Recording Artist Name…" at bounding box center [1376, 392] width 332 height 784
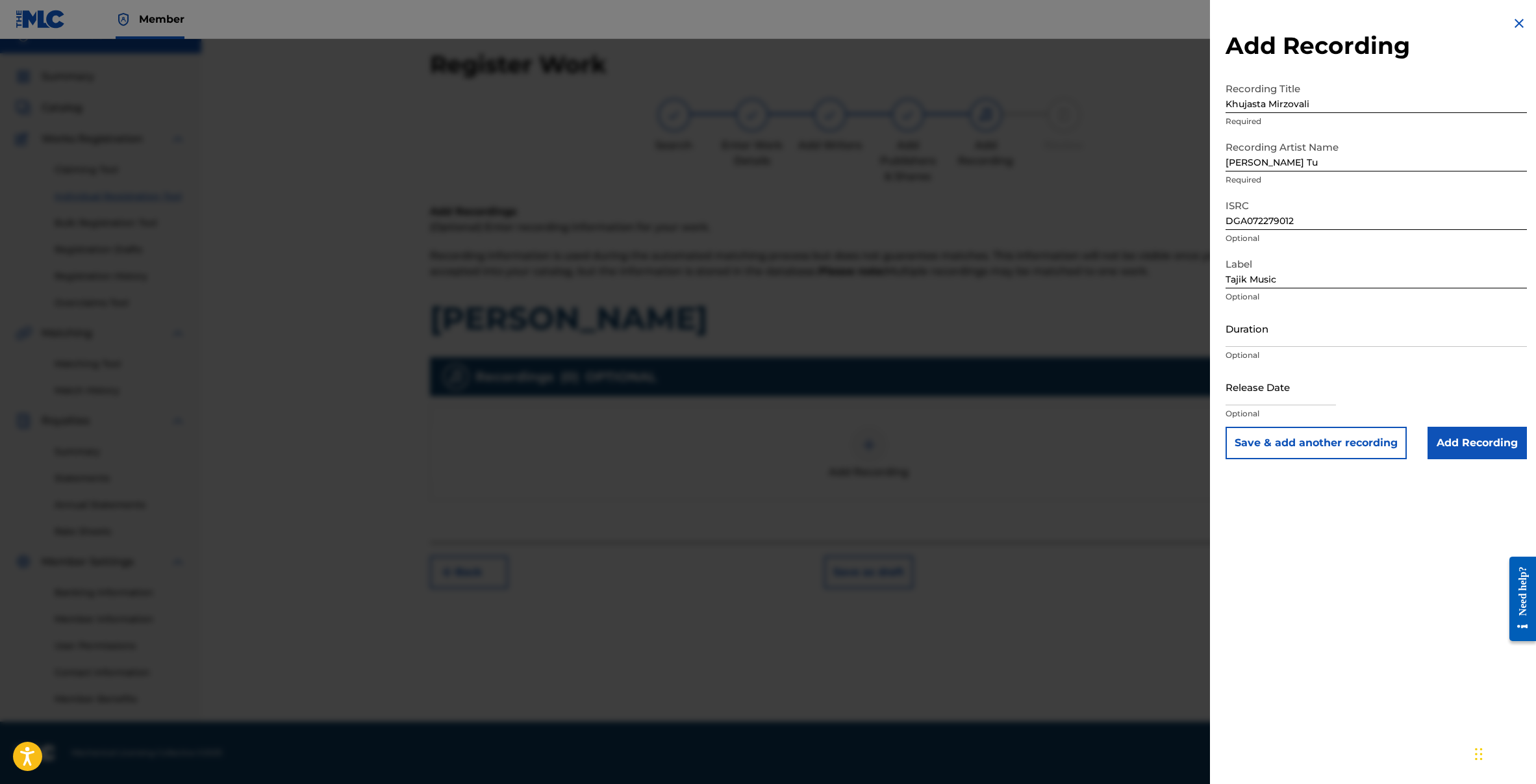
click at [1262, 393] on input "text" at bounding box center [1281, 386] width 111 height 37
select select "8"
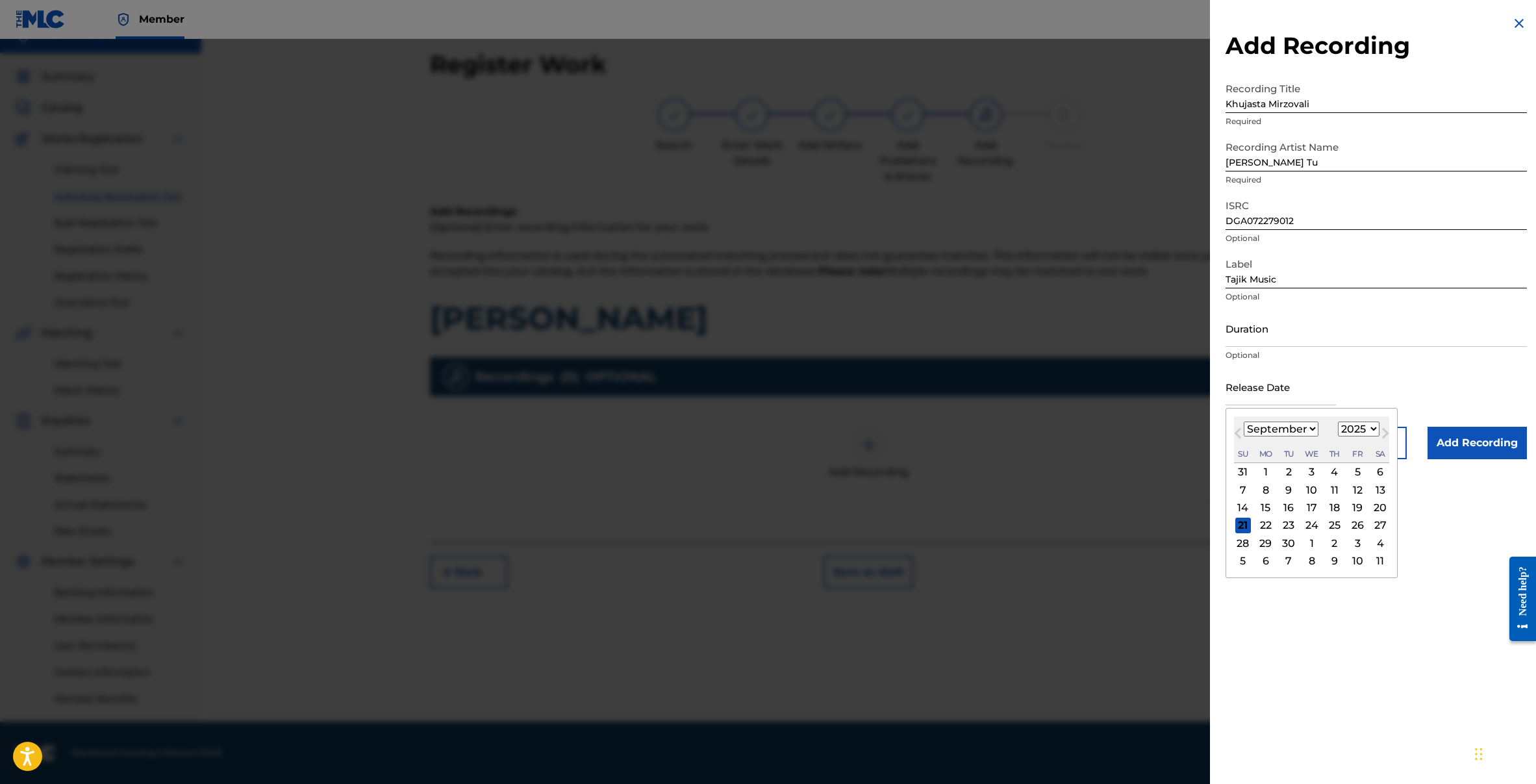
click at [1378, 425] on div "Previous Month Next Month September 2025 January February March April May June …" at bounding box center [1311, 492] width 172 height 170
click at [1372, 430] on select "1900 1901 1902 1903 1904 1905 1906 1907 1908 1909 1910 1911 1912 1913 1914 1915…" at bounding box center [1359, 428] width 42 height 15
select select "2023"
click at [1338, 421] on select "1900 1901 1902 1903 1904 1905 1906 1907 1908 1909 1910 1911 1912 1913 1914 1915…" at bounding box center [1359, 428] width 42 height 15
click at [1270, 493] on div "4" at bounding box center [1265, 490] width 16 height 16
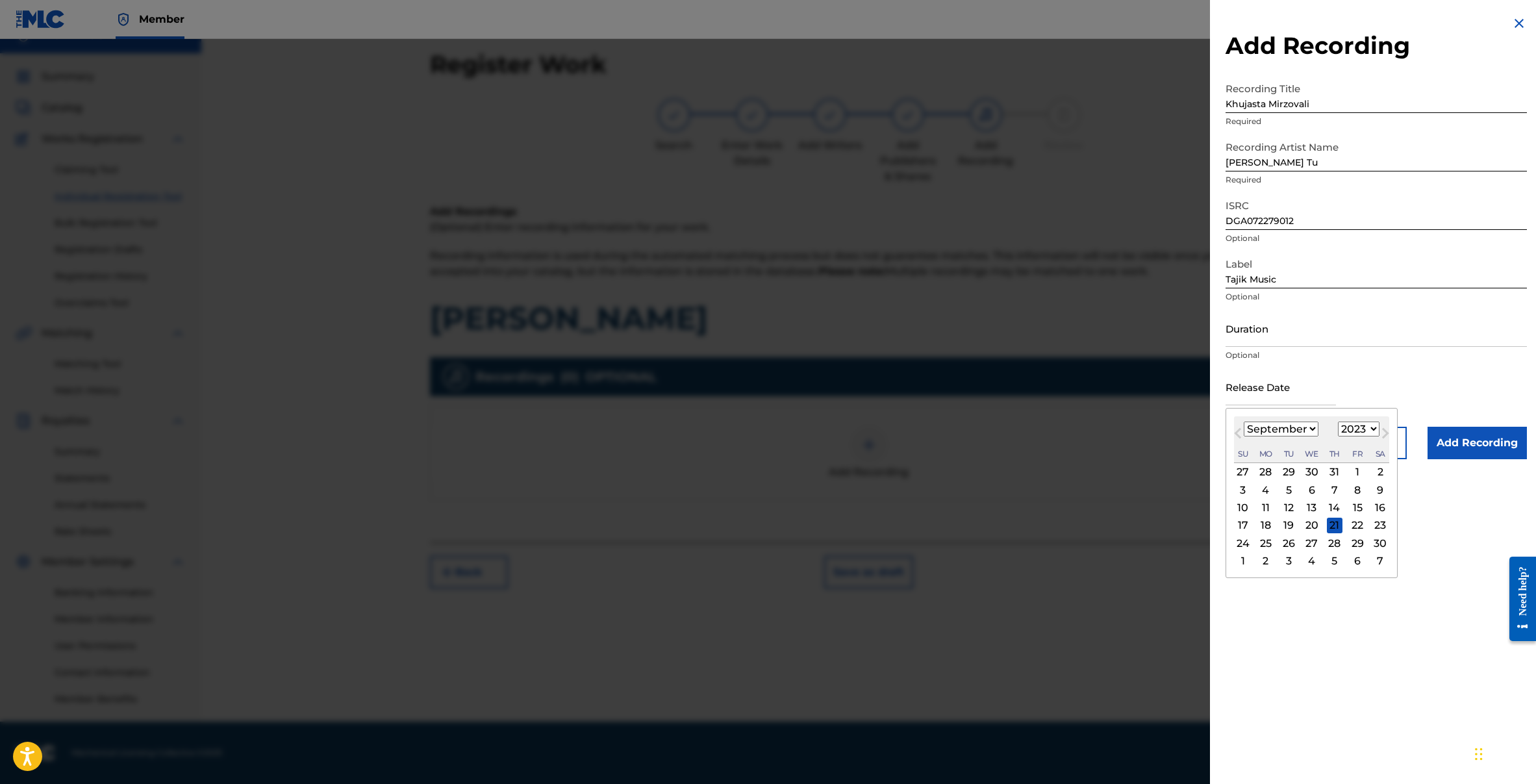
type input "September 4 2023"
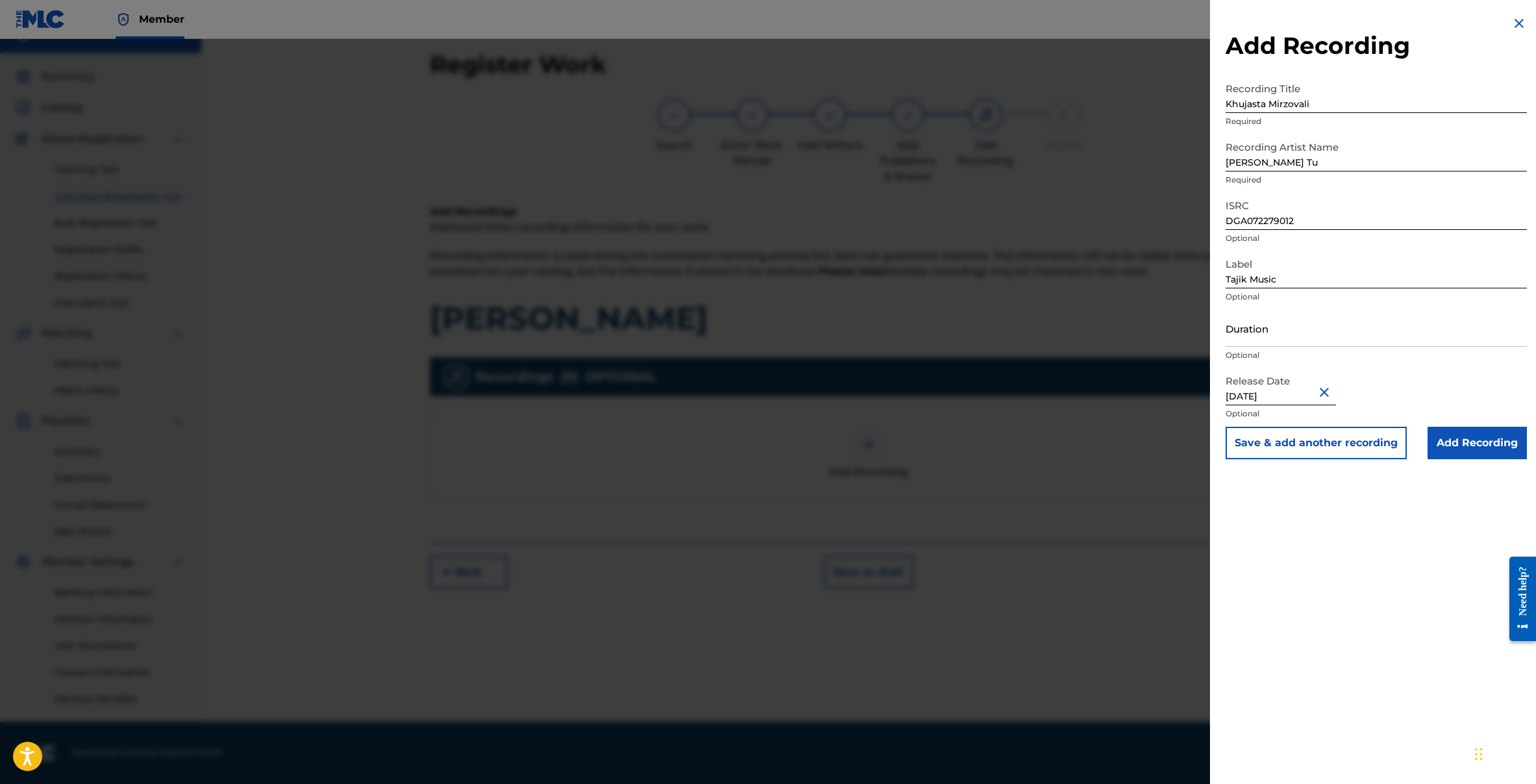
click at [1322, 436] on button "Save & add another recording" at bounding box center [1315, 443] width 181 height 33
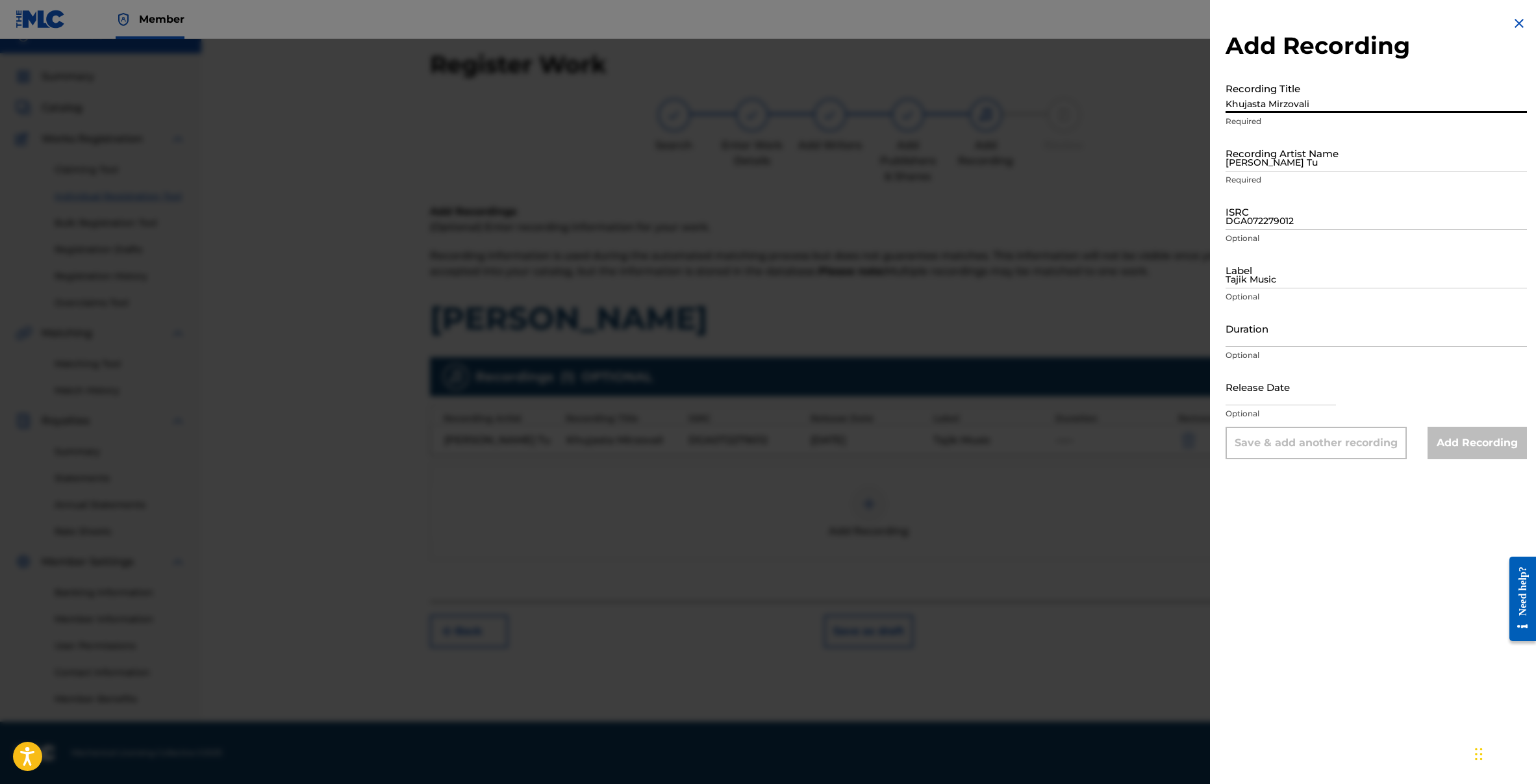
click at [1248, 108] on input "Khujasta Mirzovali" at bounding box center [1376, 94] width 301 height 37
click at [1245, 150] on input "Baroi Tu" at bounding box center [1376, 152] width 301 height 37
paste input "Bovar Mekunam"
type input "Bovar Mekunam"
click at [1341, 98] on input "Recording Title" at bounding box center [1376, 94] width 301 height 37
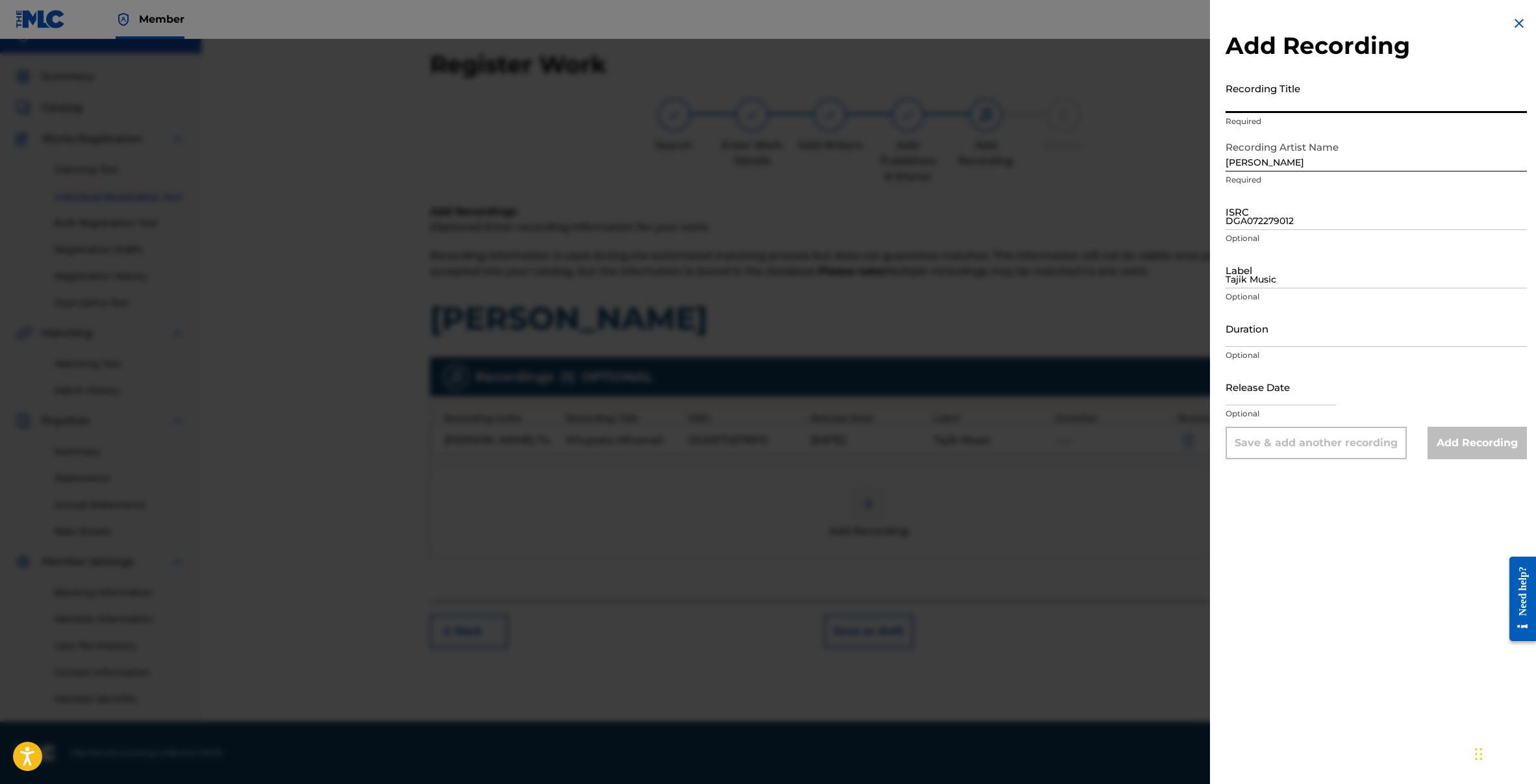
click at [1317, 101] on input "Recording Title" at bounding box center [1376, 94] width 301 height 37
type input "Khu"
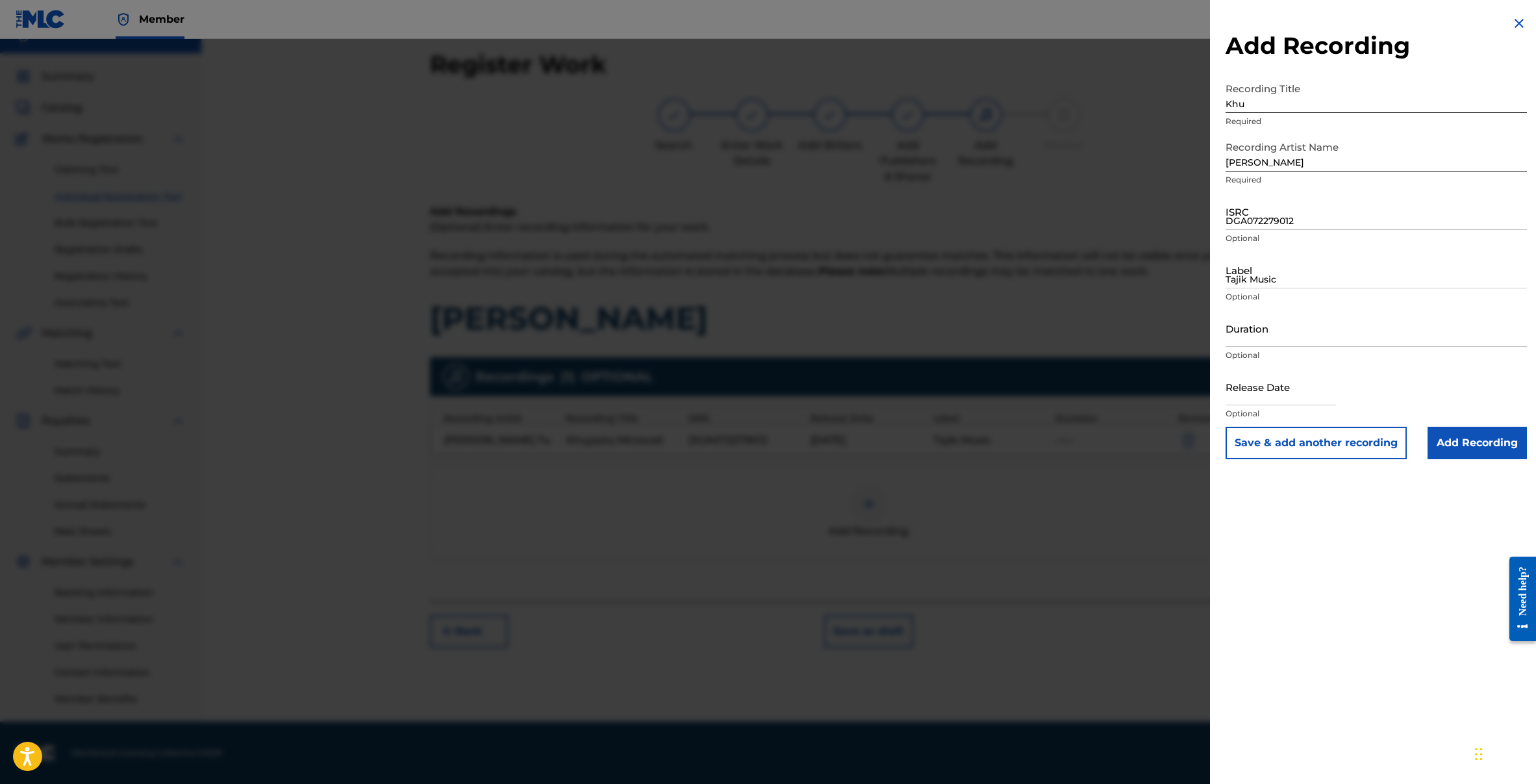
click at [1267, 217] on input "DGA072279012" at bounding box center [1376, 211] width 301 height 37
paste input "DGA072279013"
type input "DGA072279013"
click at [1294, 277] on input "Tajik Music" at bounding box center [1376, 269] width 301 height 37
type input "Tajik Music"
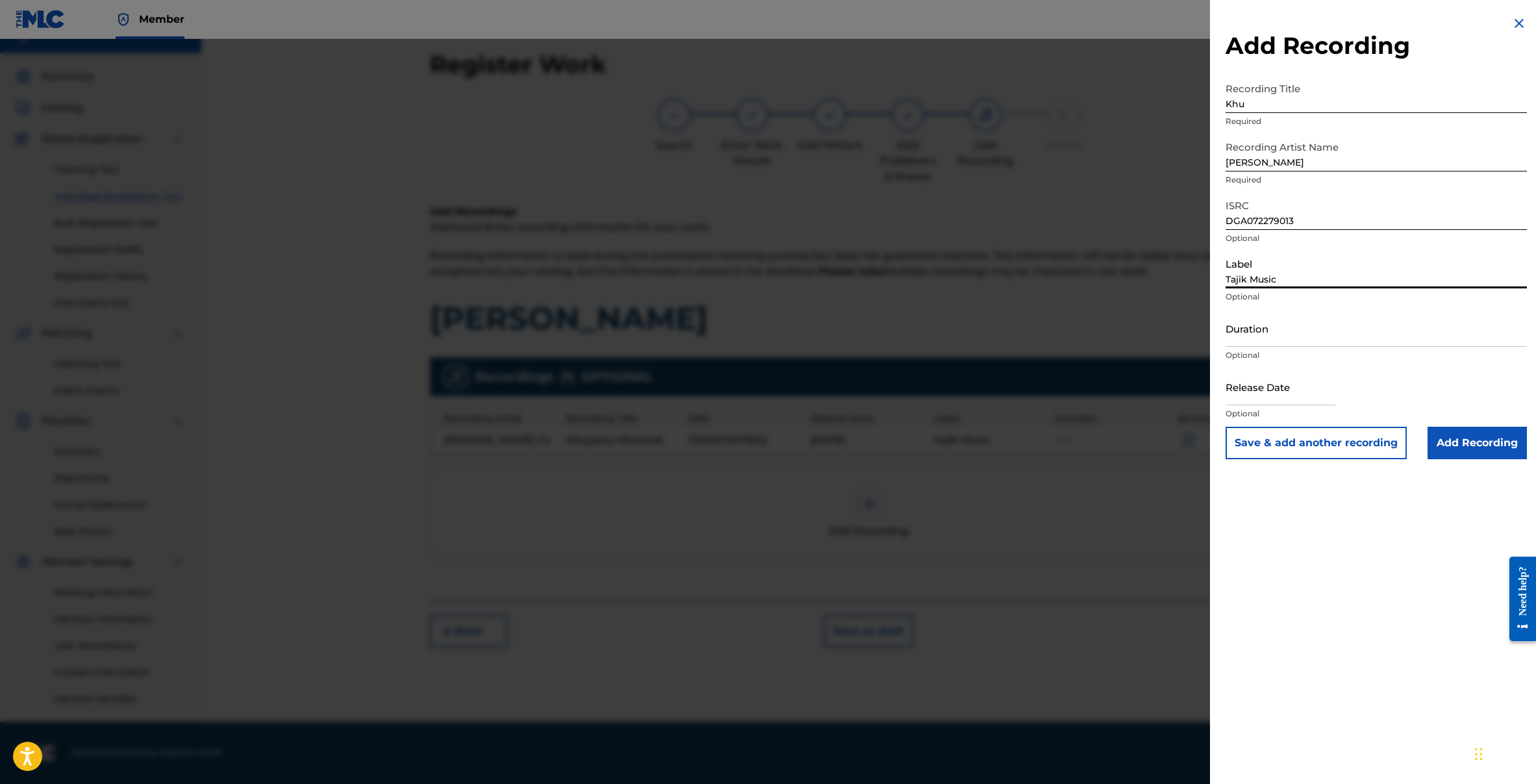
click at [1262, 388] on input "text" at bounding box center [1281, 386] width 111 height 37
select select "8"
select select "2025"
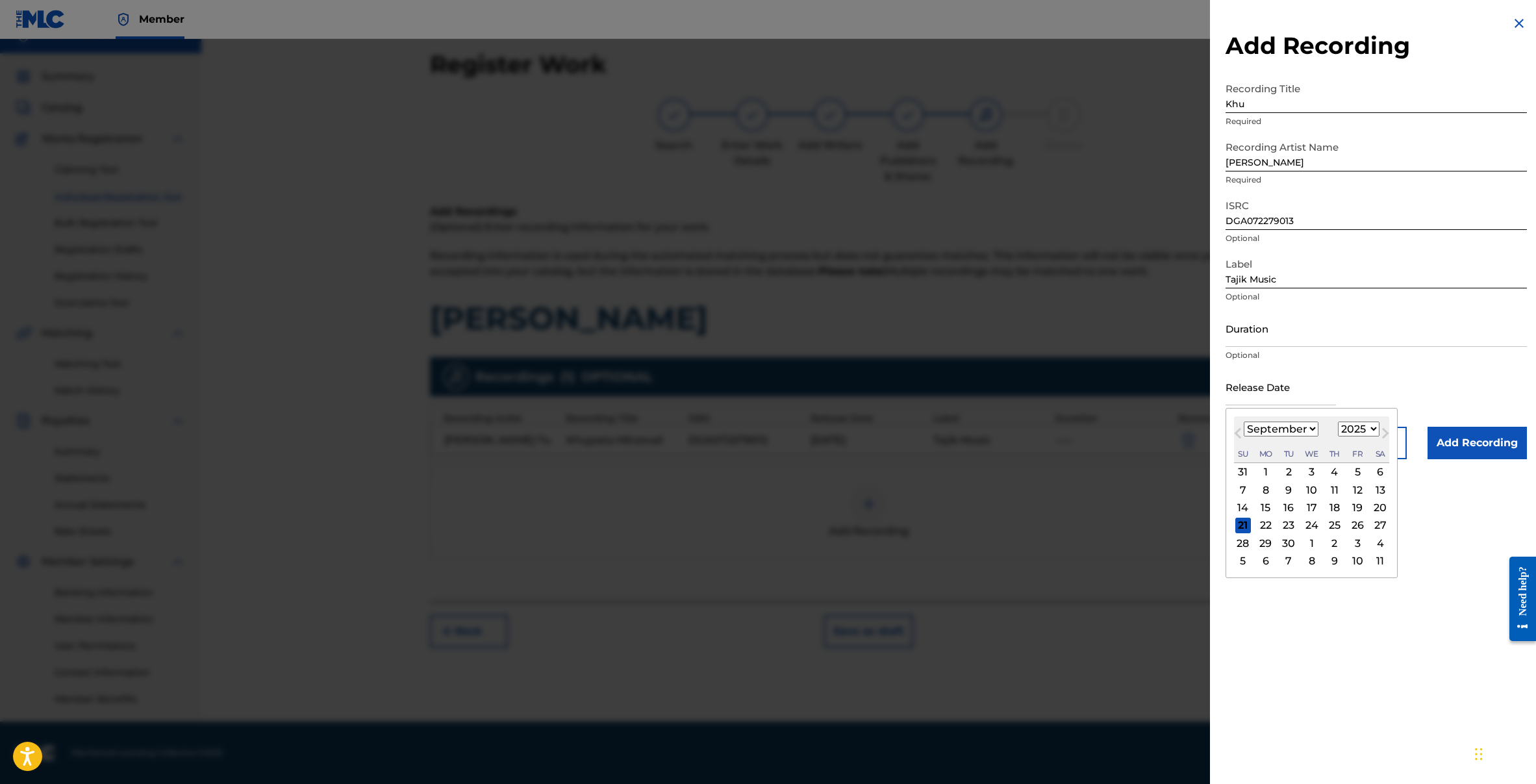
click at [1376, 432] on button "Next Month" at bounding box center [1385, 435] width 21 height 21
select select "10"
click at [1354, 428] on select "1900 1901 1902 1903 1904 1905 1906 1907 1908 1909 1910 1911 1912 1913 1914 1915…" at bounding box center [1359, 428] width 42 height 15
select select "2023"
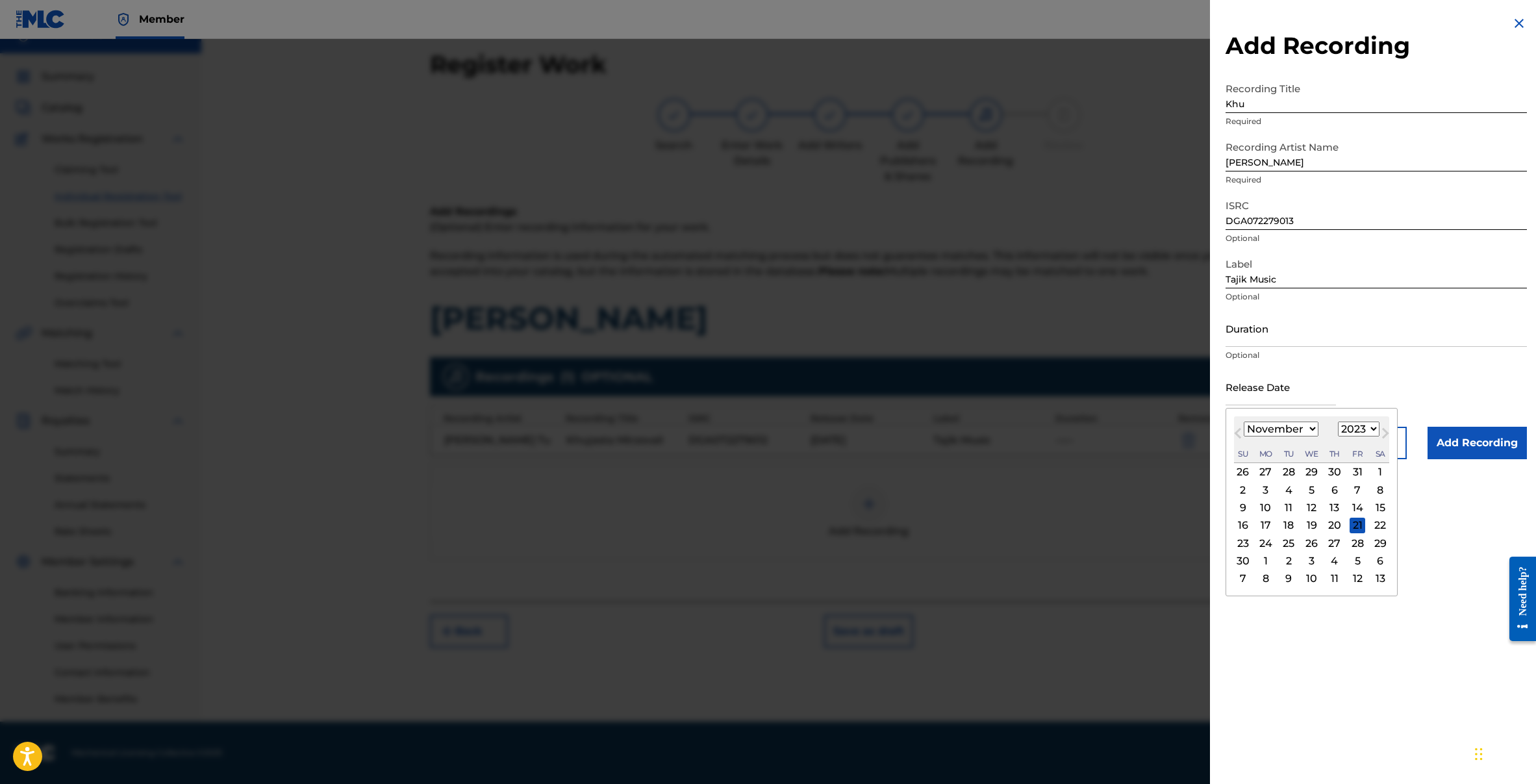
click at [1338, 421] on select "1900 1901 1902 1903 1904 1905 1906 1907 1908 1909 1910 1911 1912 1913 1914 1915…" at bounding box center [1359, 428] width 42 height 15
click at [1239, 433] on span "Previous Month" at bounding box center [1239, 434] width 0 height 20
select select "8"
click at [1308, 506] on div "13" at bounding box center [1312, 508] width 16 height 16
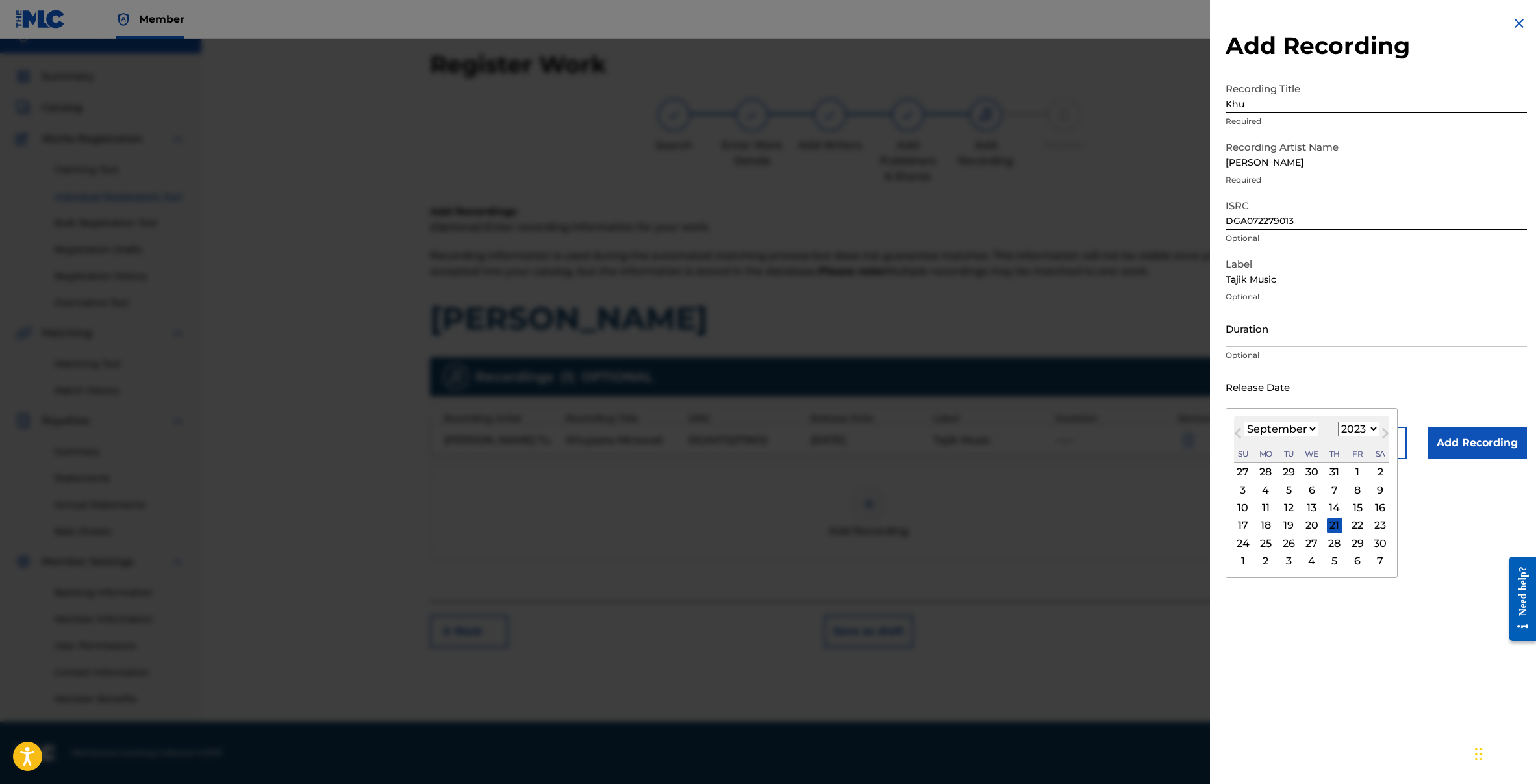
type input "September 13 2023"
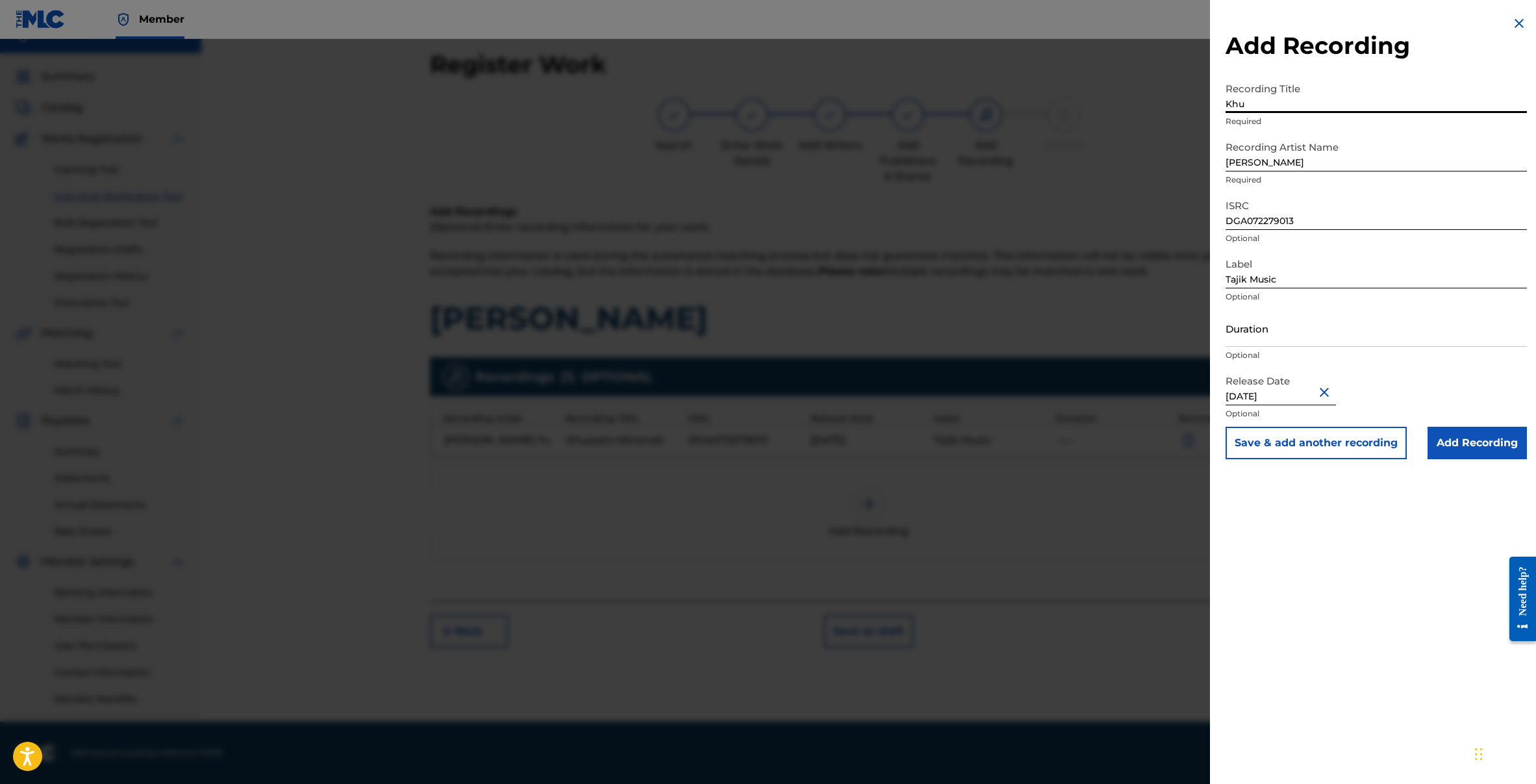
drag, startPoint x: 1269, startPoint y: 103, endPoint x: 1148, endPoint y: 103, distance: 121.0
click at [1148, 103] on div "Add Recording Recording Title Khu Required Recording Artist Name Bovar Mekunam …" at bounding box center [768, 411] width 1536 height 745
paste input "jasta Mirzovali"
type input "Khujasta Mirzovali"
click at [1249, 447] on button "Save & add another recording" at bounding box center [1315, 443] width 181 height 33
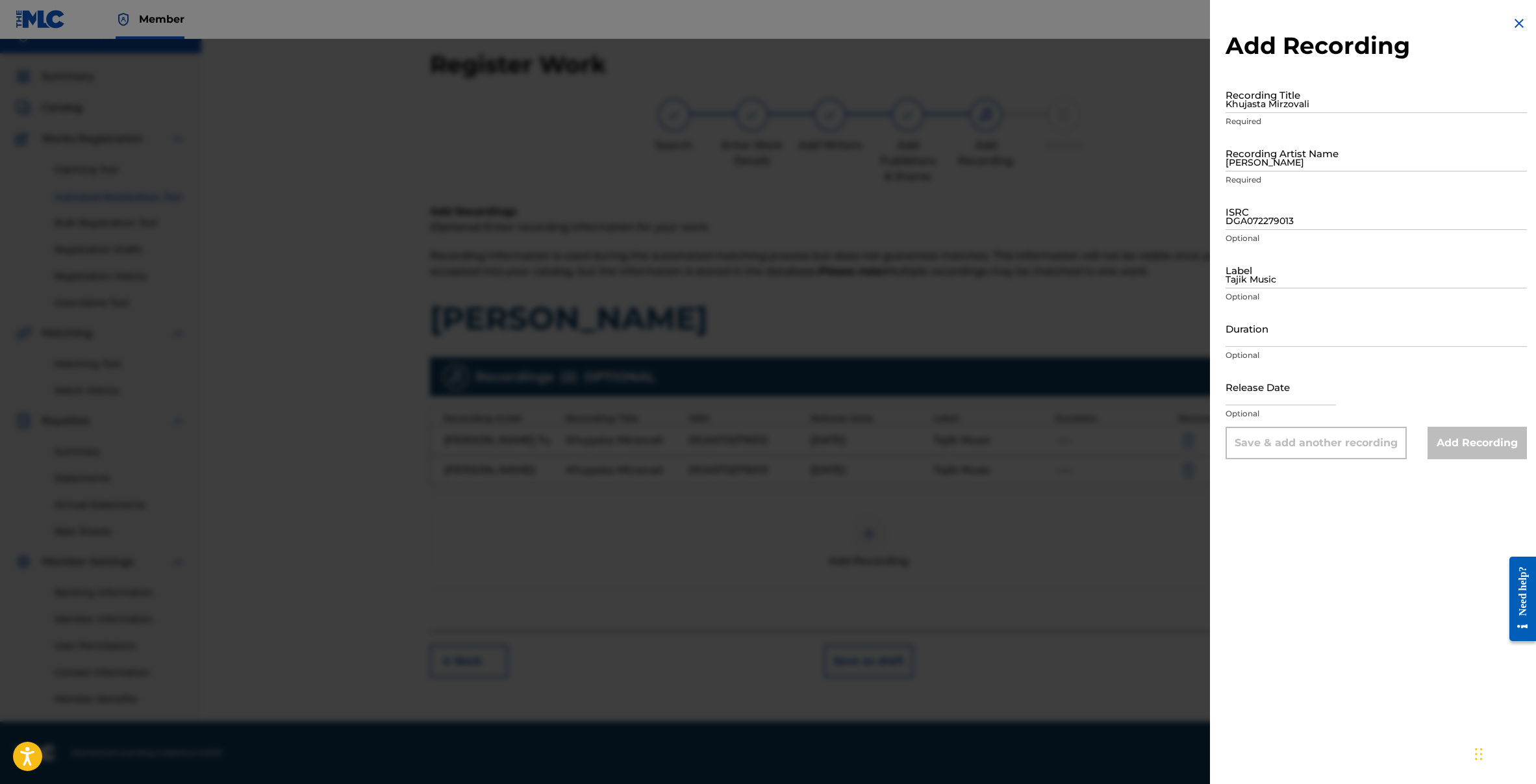
click at [1269, 91] on input "Khujasta Mirzovali" at bounding box center [1376, 94] width 301 height 37
paste input "Khujasta Mirzovali"
type input "Khujasta Mirzovali"
click at [1251, 157] on input "Bovar Mekunam" at bounding box center [1376, 152] width 301 height 37
paste input "Hamjoda"
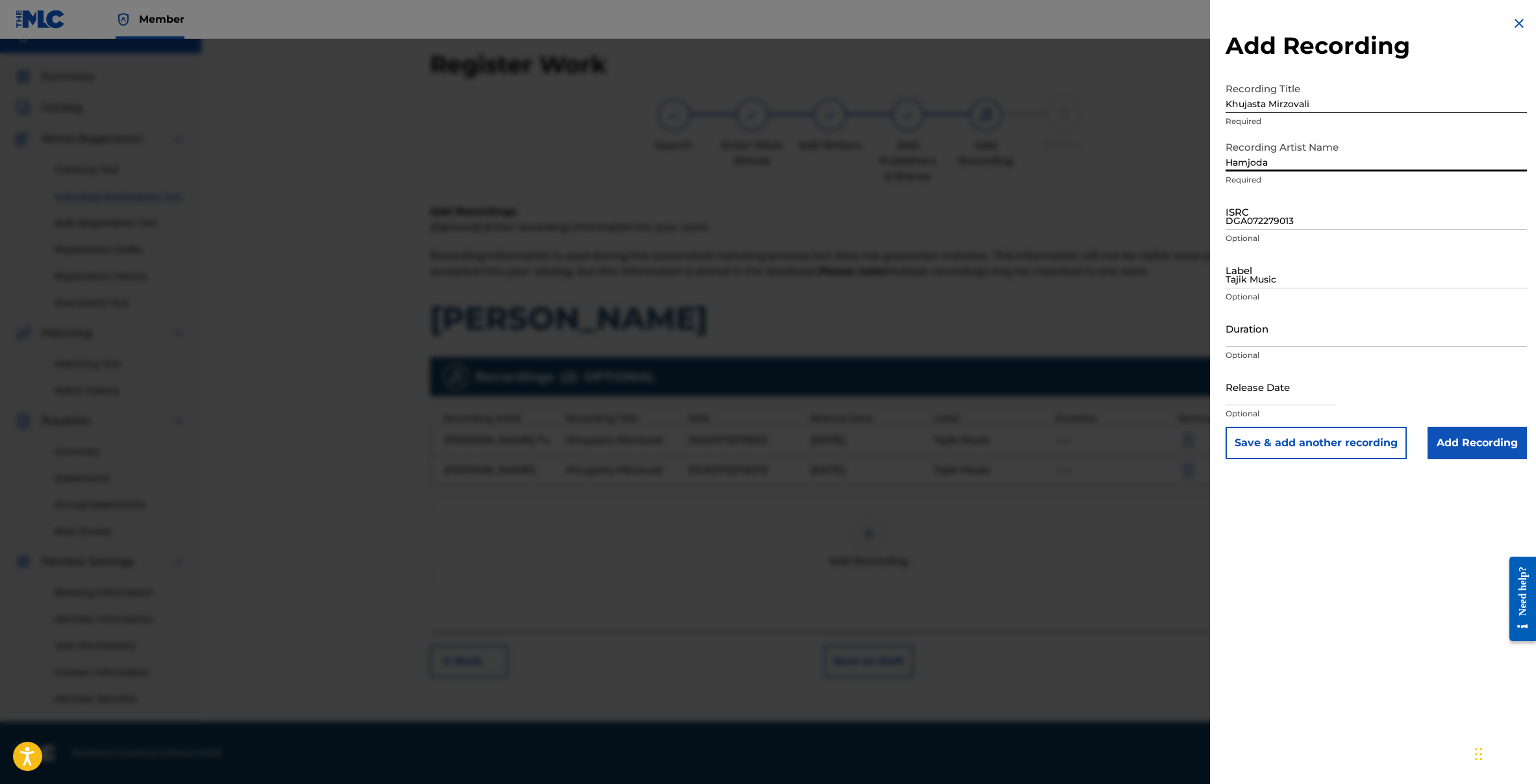
type input "Hamjoda"
click at [1273, 217] on input "DGA072279013" at bounding box center [1376, 211] width 301 height 37
paste input "DGA072279014"
type input "DGA072279014"
click at [1268, 279] on input "Tajik Music" at bounding box center [1376, 269] width 301 height 37
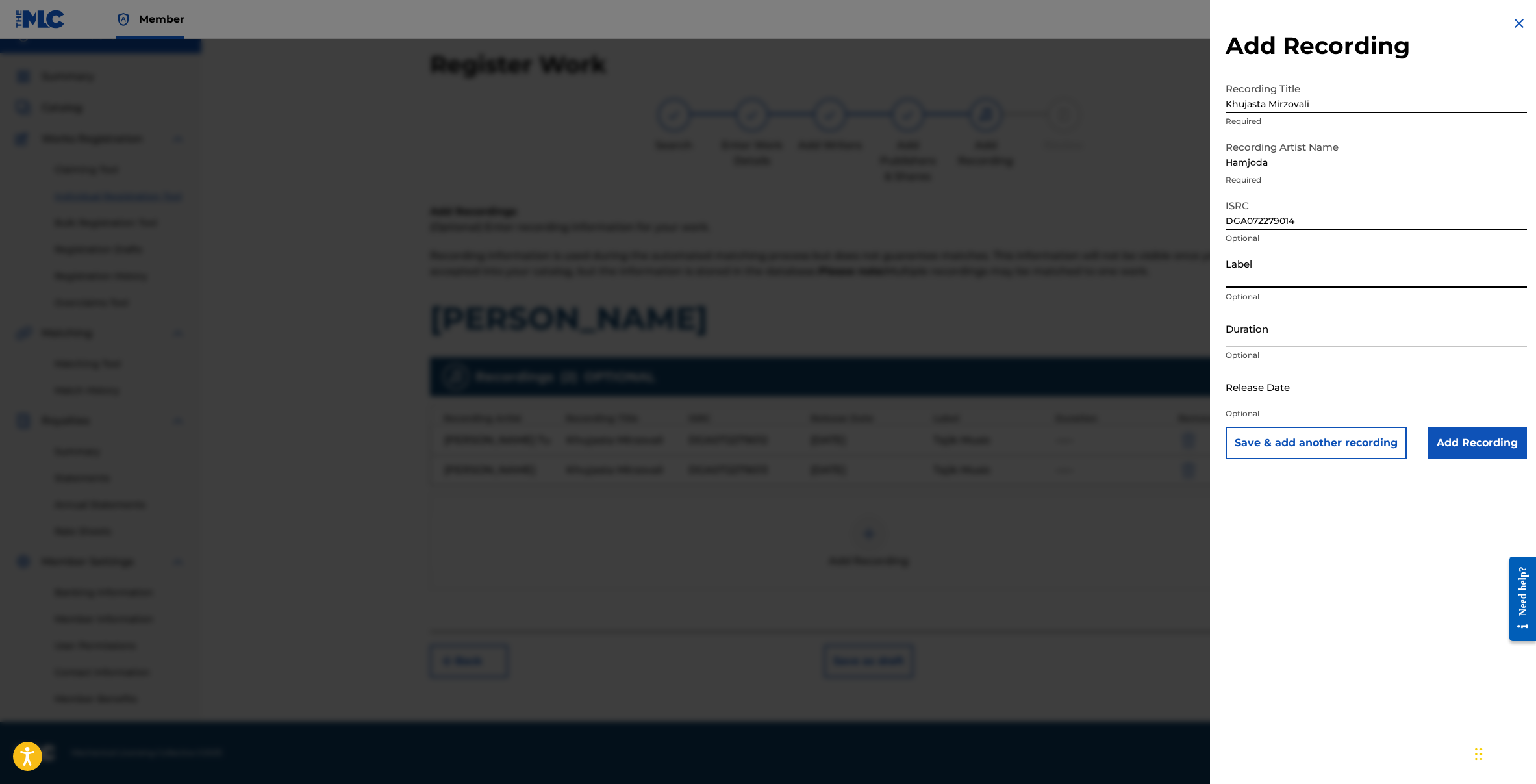
type input "Tajik Music"
click at [1335, 404] on input "text" at bounding box center [1281, 386] width 111 height 37
select select "8"
select select "2025"
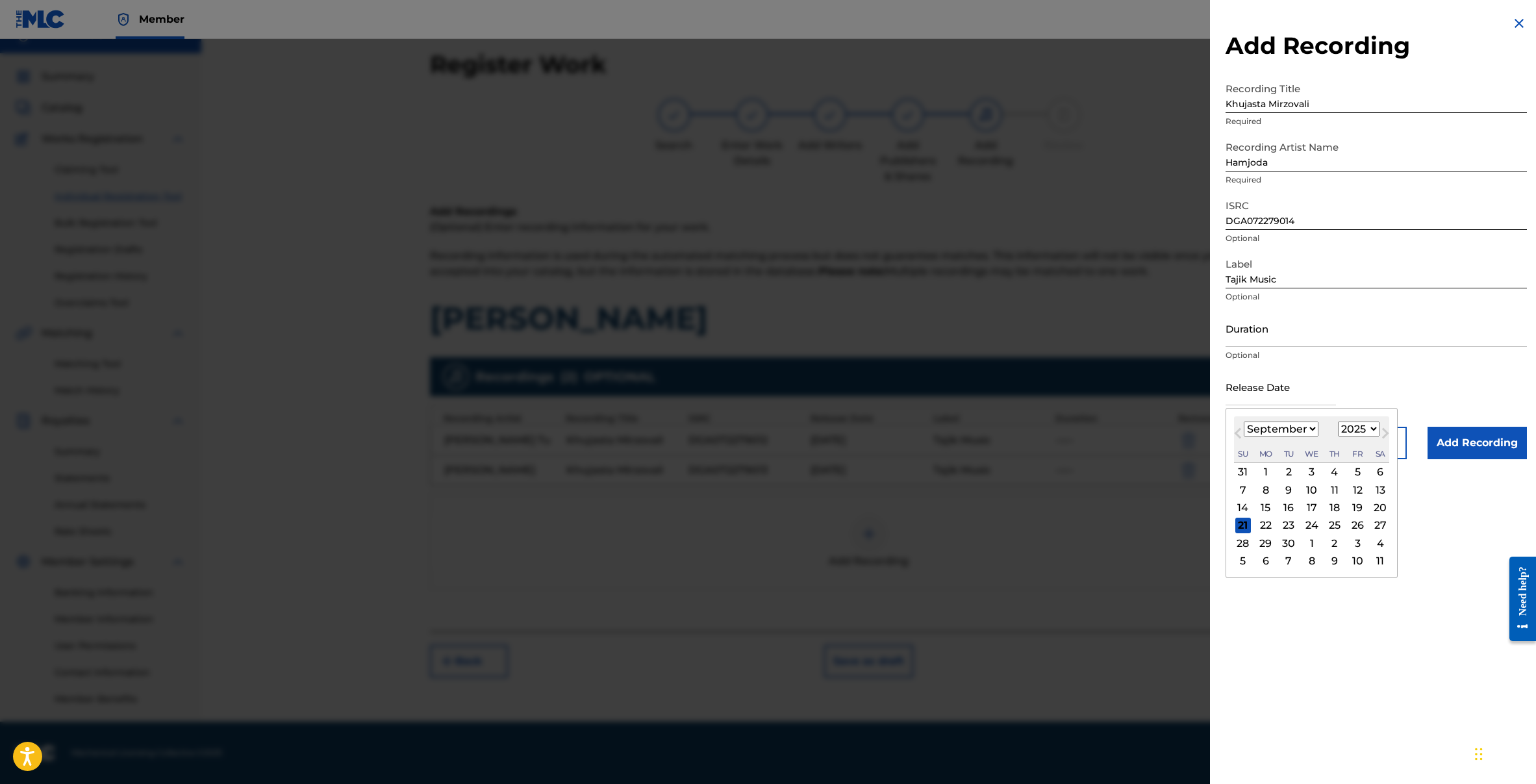
click at [1375, 427] on button "Next Month" at bounding box center [1385, 435] width 21 height 21
select select "9"
click at [1371, 432] on select "1900 1901 1902 1903 1904 1905 1906 1907 1908 1909 1910 1911 1912 1913 1914 1915…" at bounding box center [1359, 428] width 42 height 15
select select "2023"
click at [1338, 421] on select "1900 1901 1902 1903 1904 1905 1906 1907 1908 1909 1910 1911 1912 1913 1914 1915…" at bounding box center [1359, 428] width 42 height 15
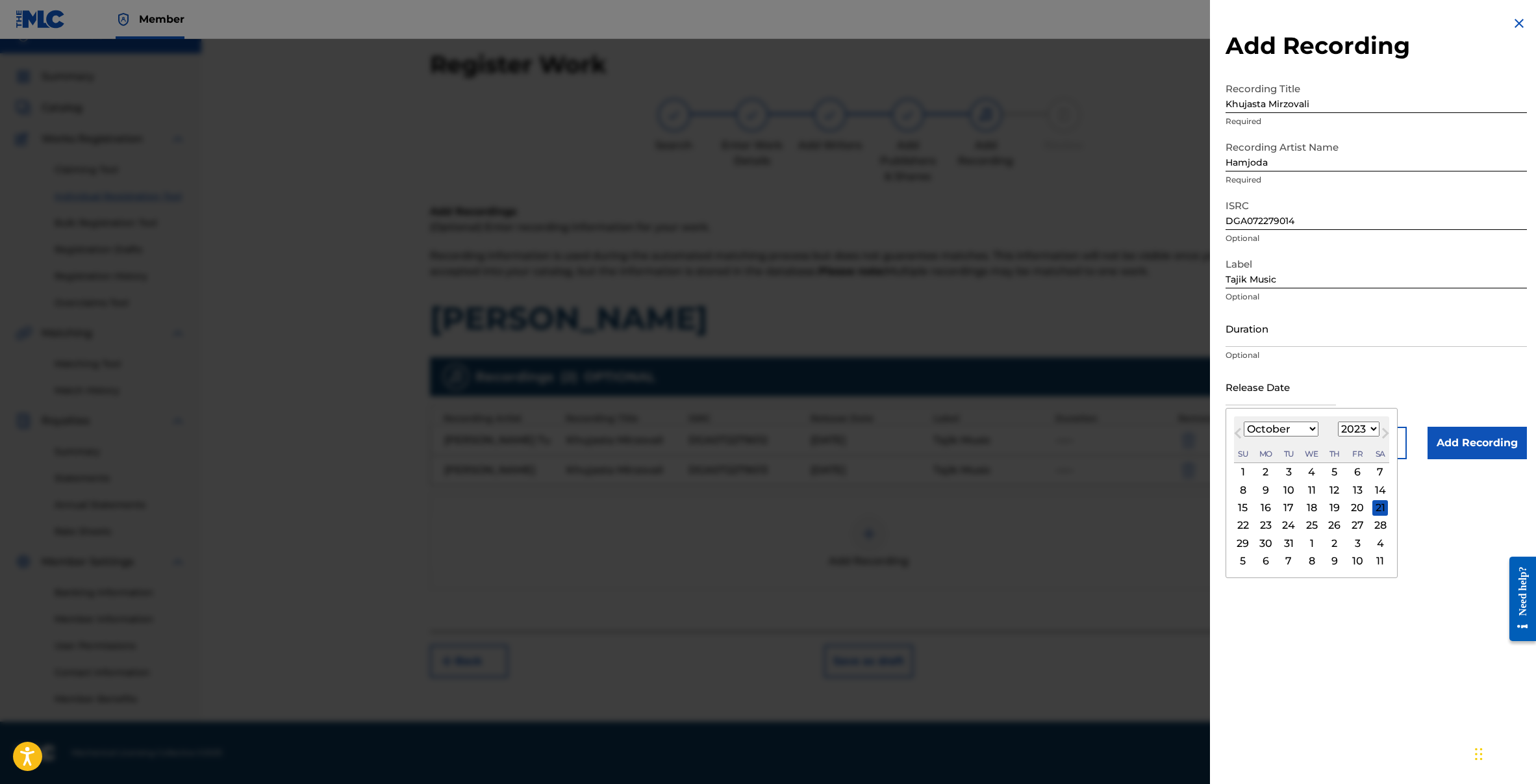
click at [1234, 427] on button "Previous Month" at bounding box center [1237, 435] width 21 height 21
select select "8"
click at [1284, 510] on div "12" at bounding box center [1289, 508] width 16 height 16
type input "September 12 2023"
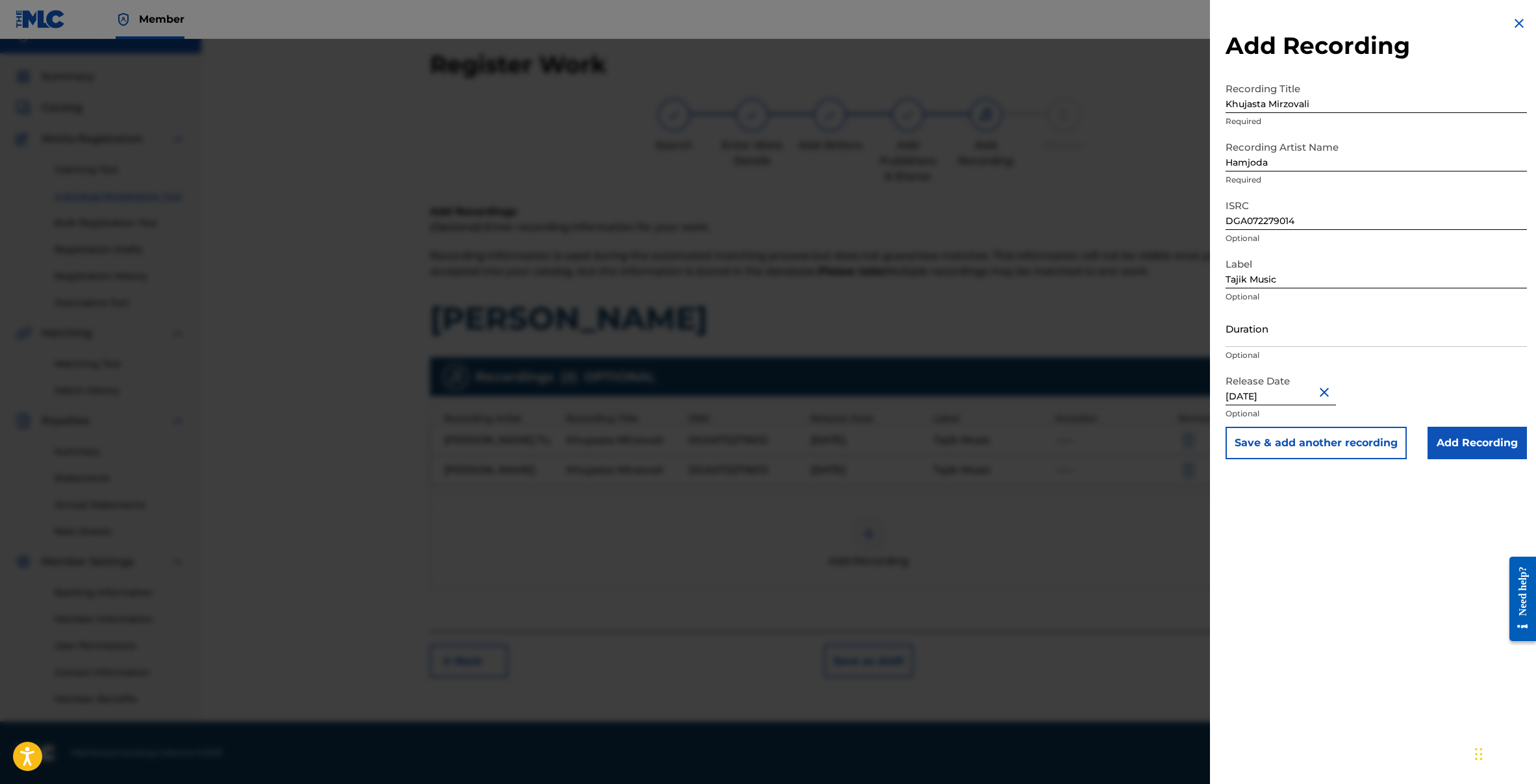
click at [1487, 438] on input "Add Recording" at bounding box center [1476, 443] width 100 height 33
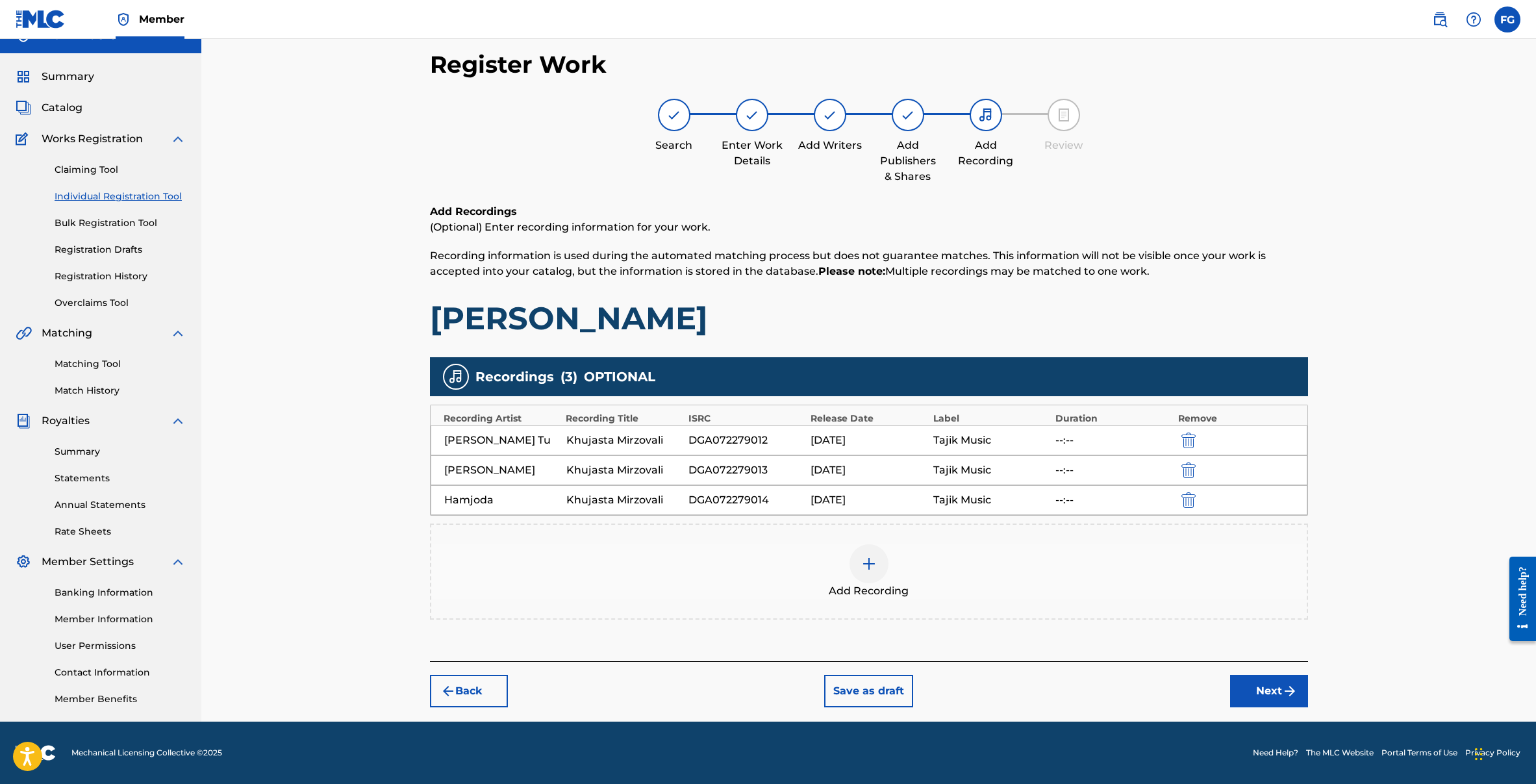
click at [1279, 689] on button "Next" at bounding box center [1269, 691] width 78 height 33
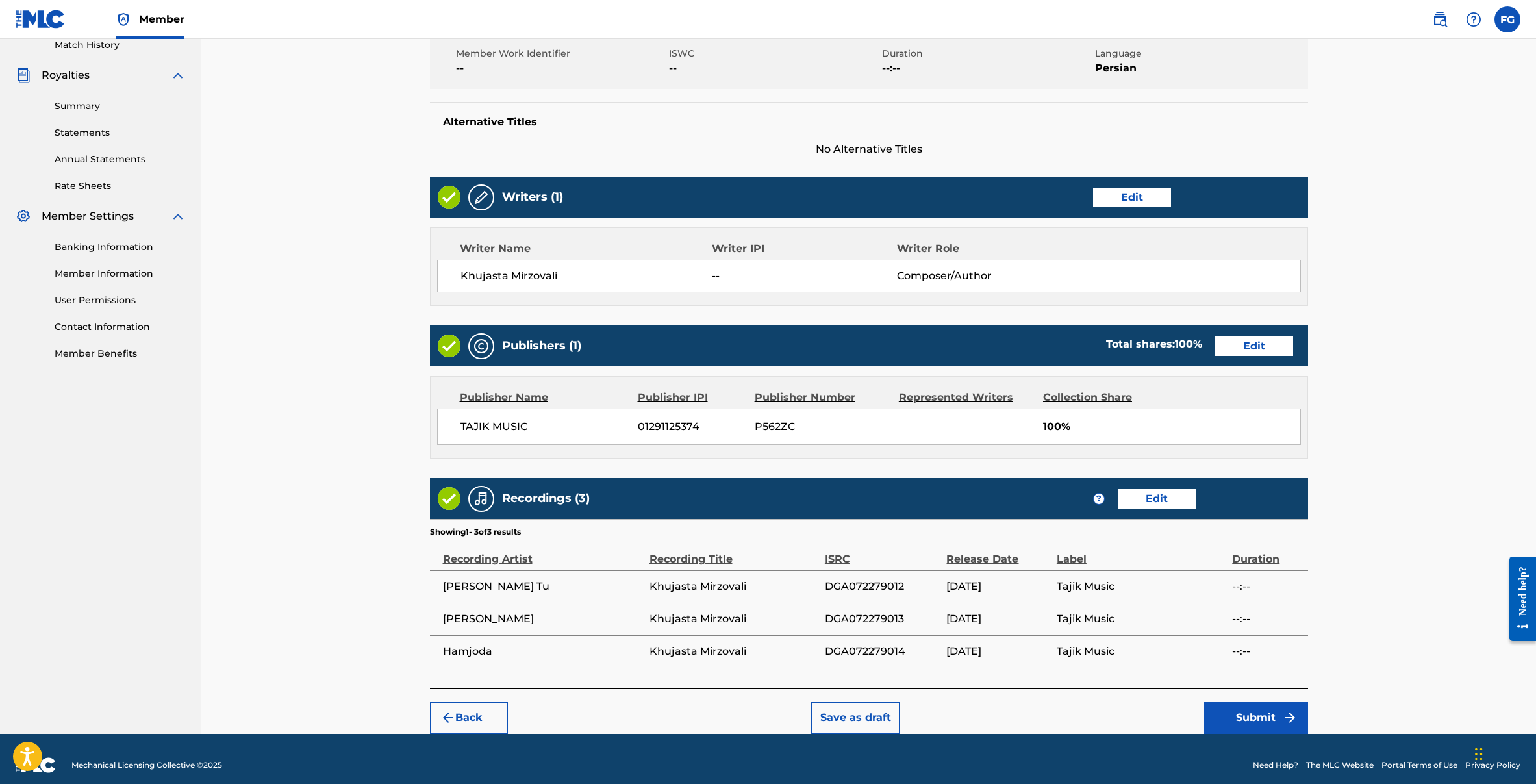
scroll to position [379, 0]
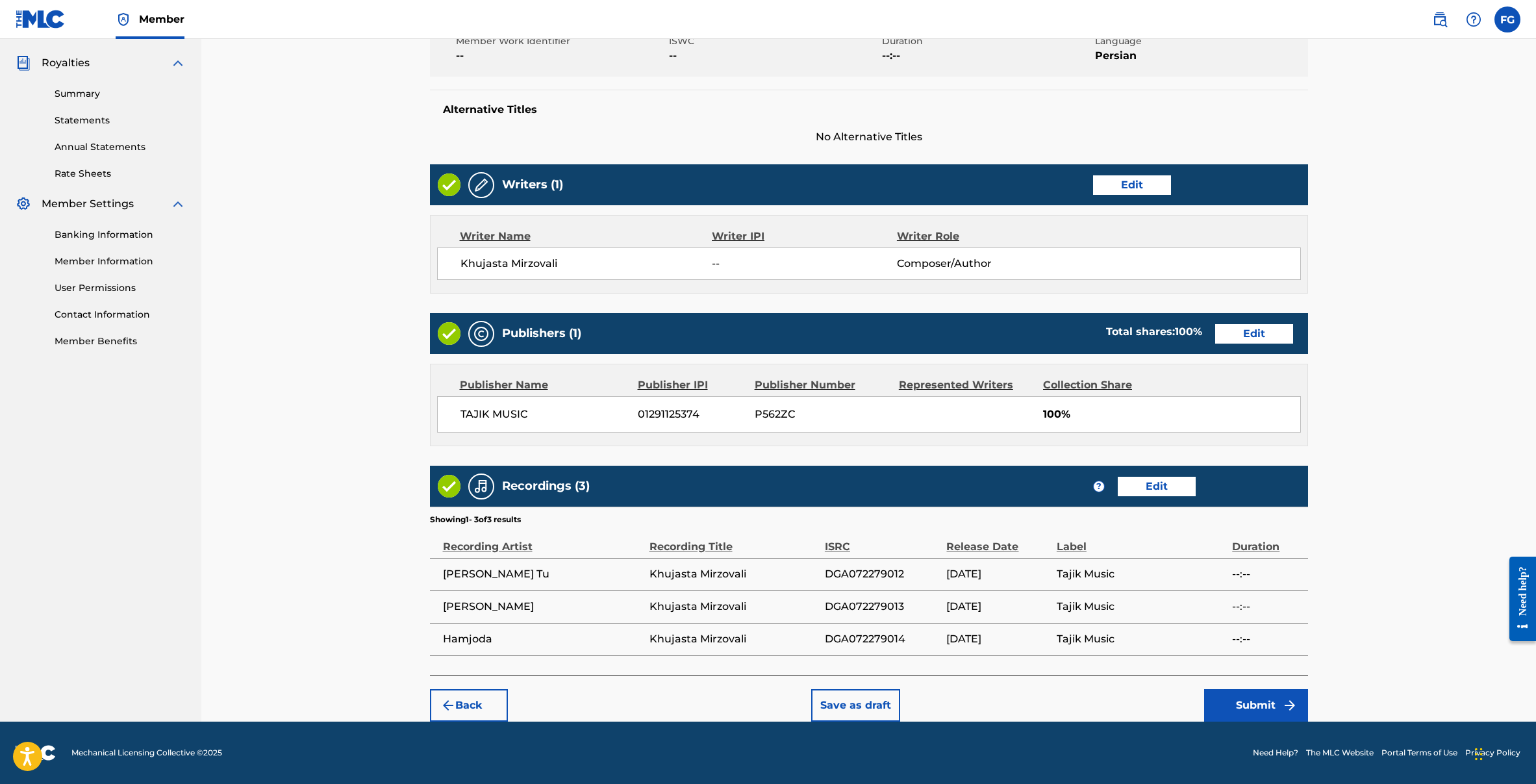
click at [1245, 693] on button "Submit" at bounding box center [1256, 705] width 104 height 33
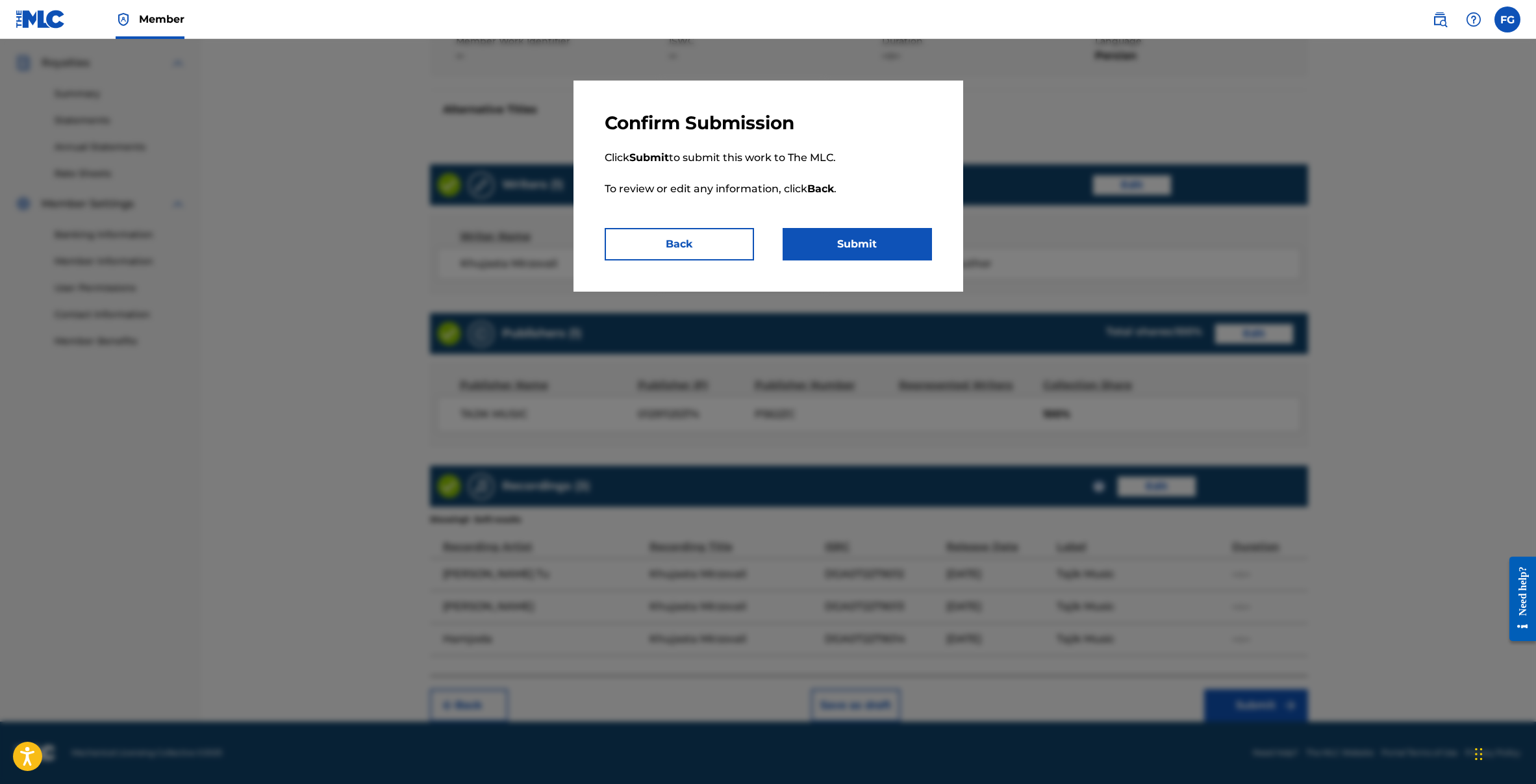
click at [828, 249] on button "Submit" at bounding box center [857, 244] width 150 height 33
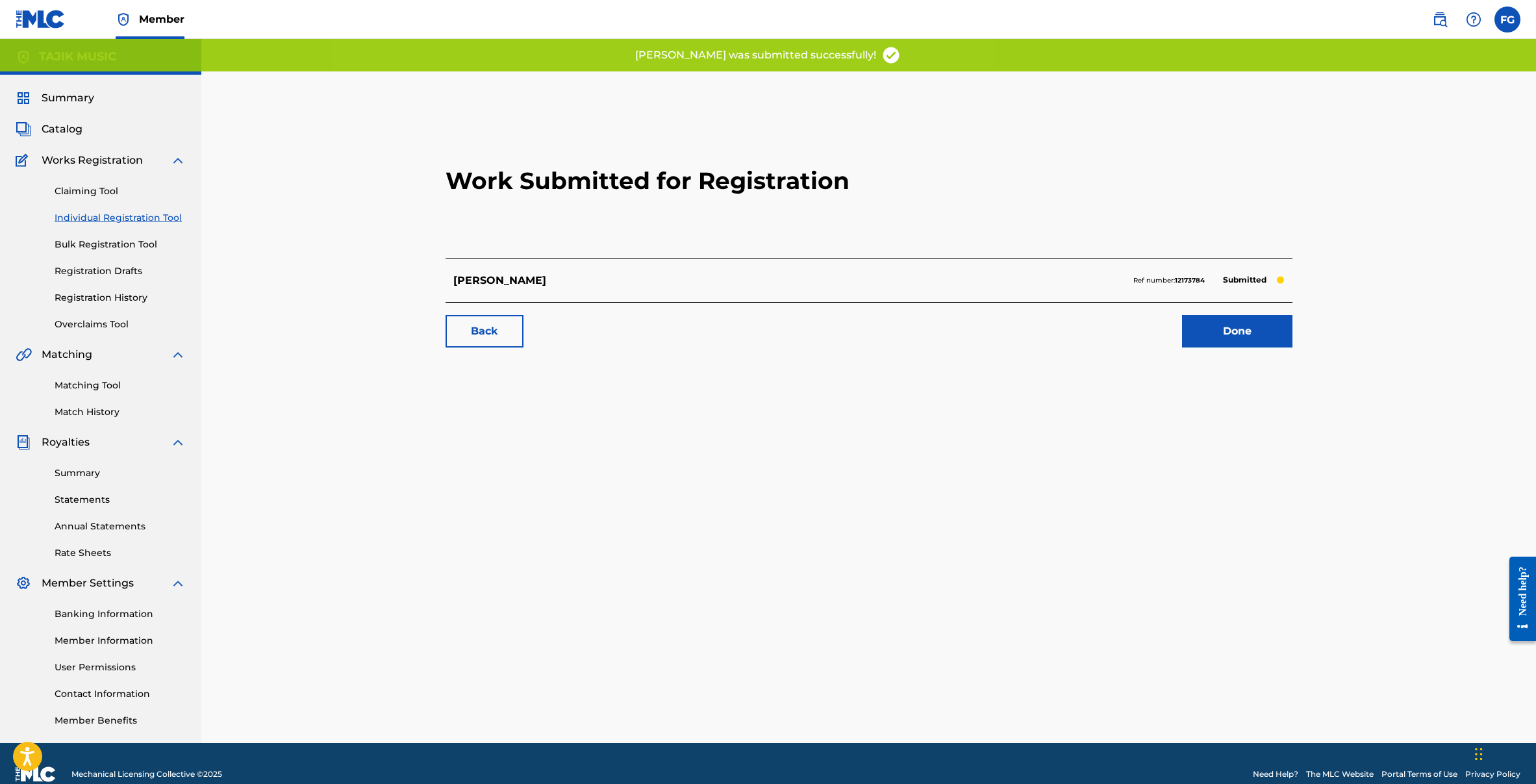
click at [519, 280] on p "Bovar Mekunam" at bounding box center [499, 280] width 93 height 16
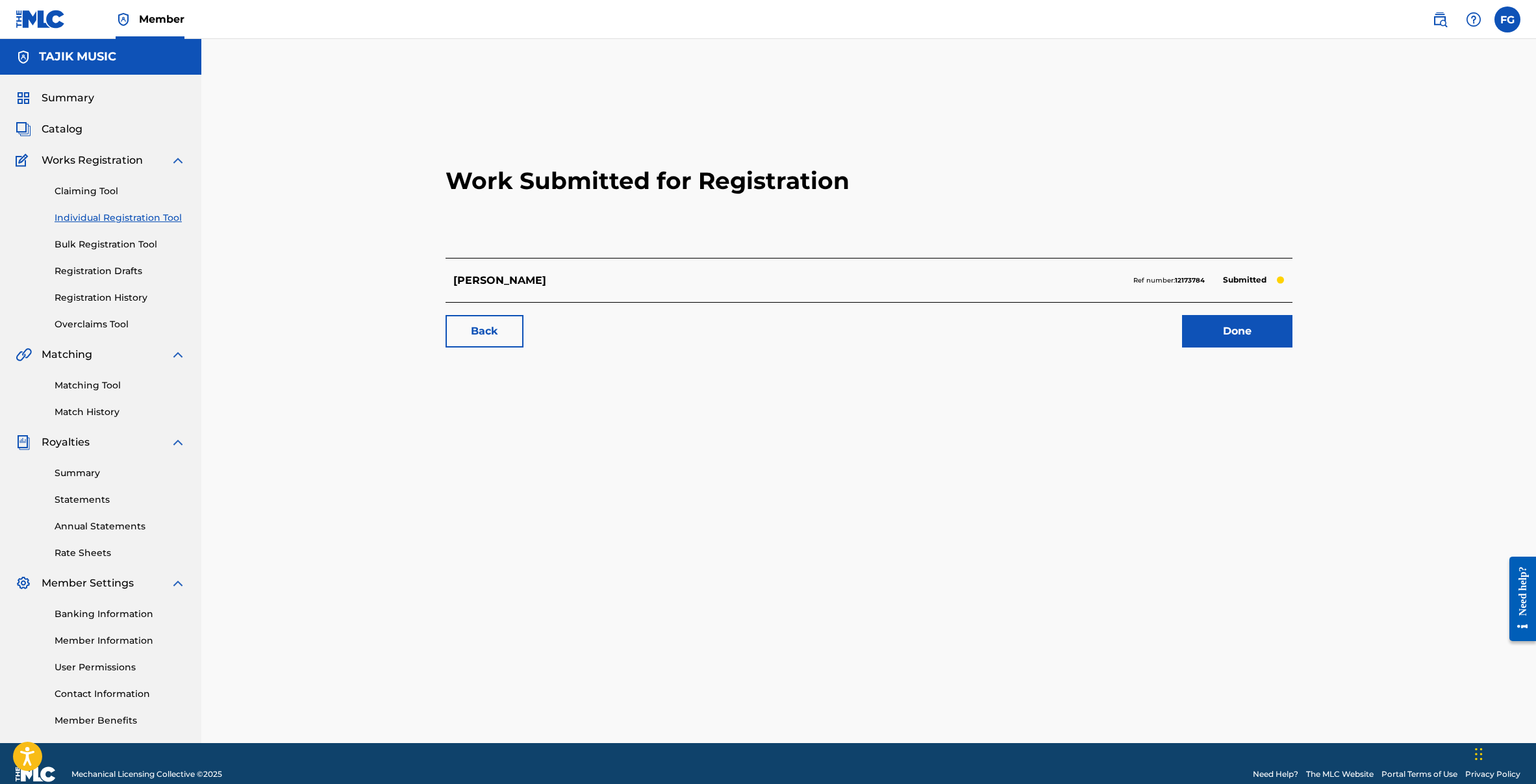
click at [1239, 327] on link "Done" at bounding box center [1237, 331] width 111 height 33
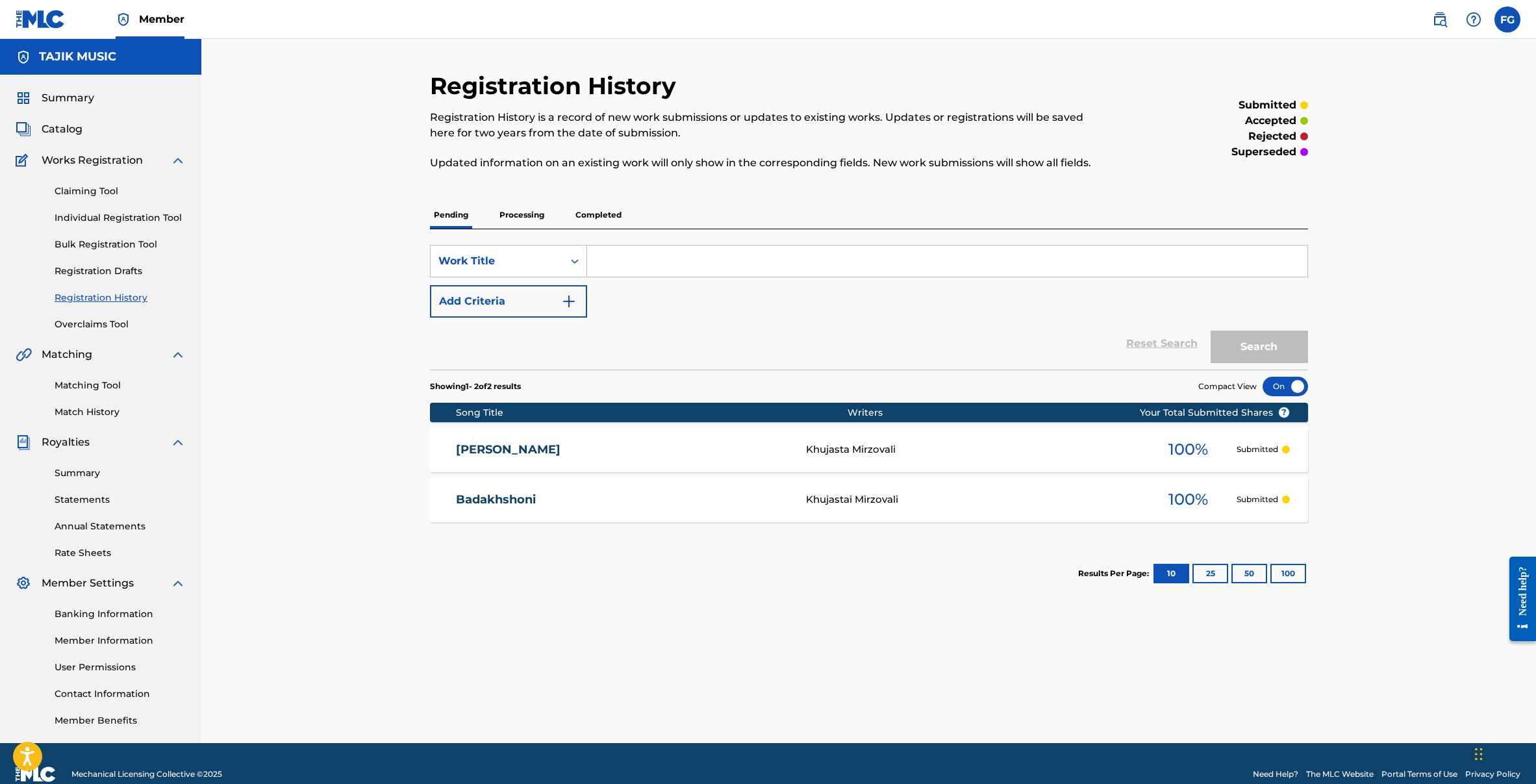
click at [540, 454] on link "Bovar Mekunam" at bounding box center [622, 449] width 332 height 15
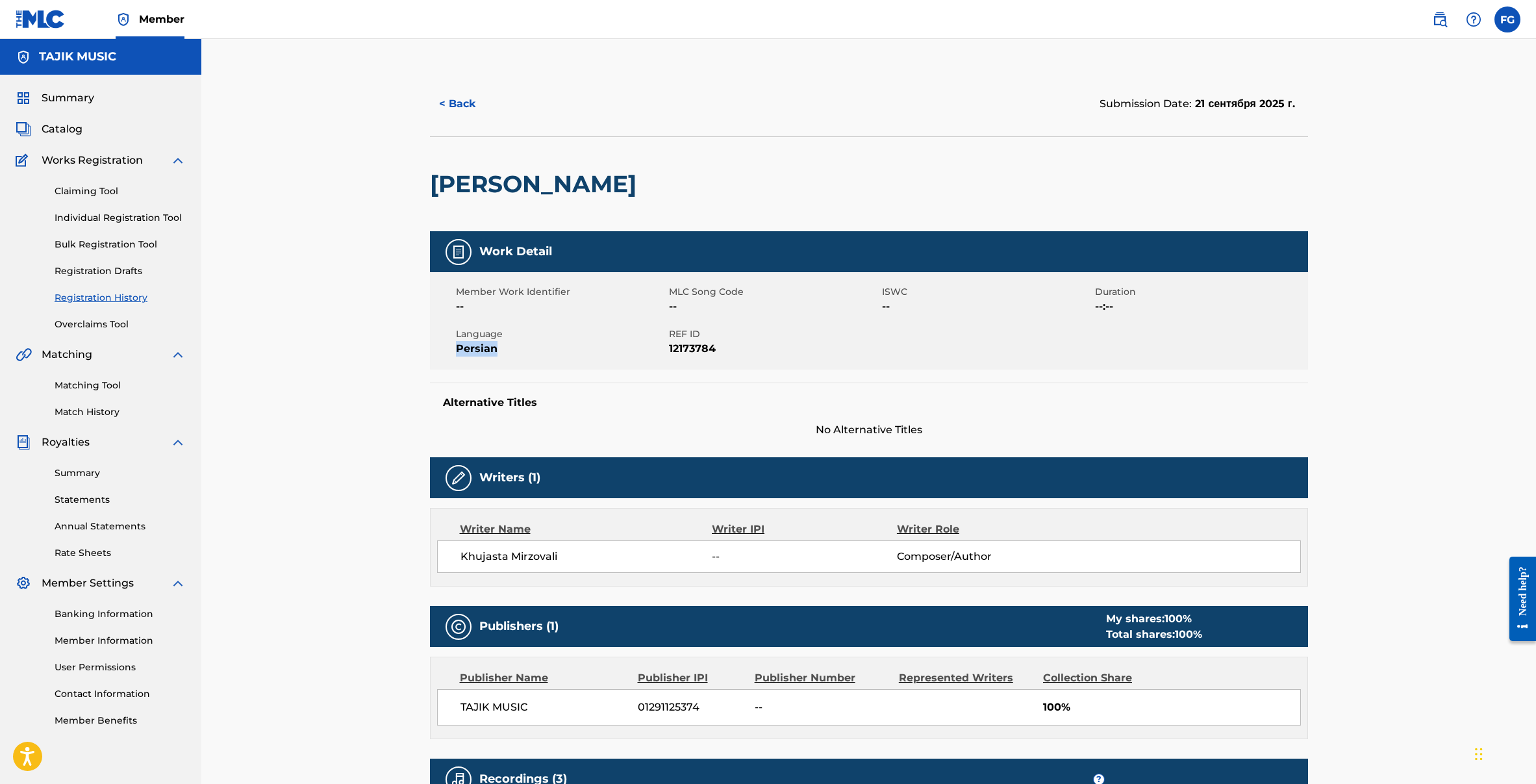
drag, startPoint x: 457, startPoint y: 352, endPoint x: 498, endPoint y: 352, distance: 41.0
click at [498, 352] on span "Persian" at bounding box center [561, 349] width 209 height 16
copy span "Persian"
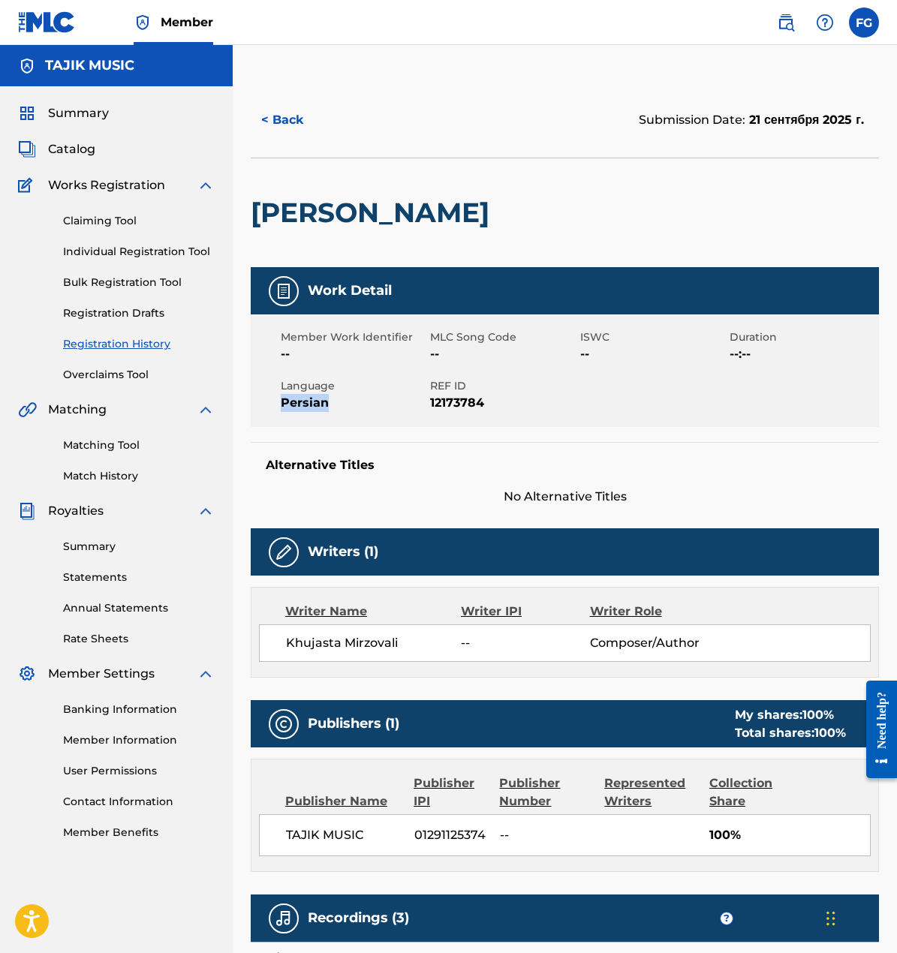
click at [50, 112] on span "Summary" at bounding box center [78, 113] width 61 height 18
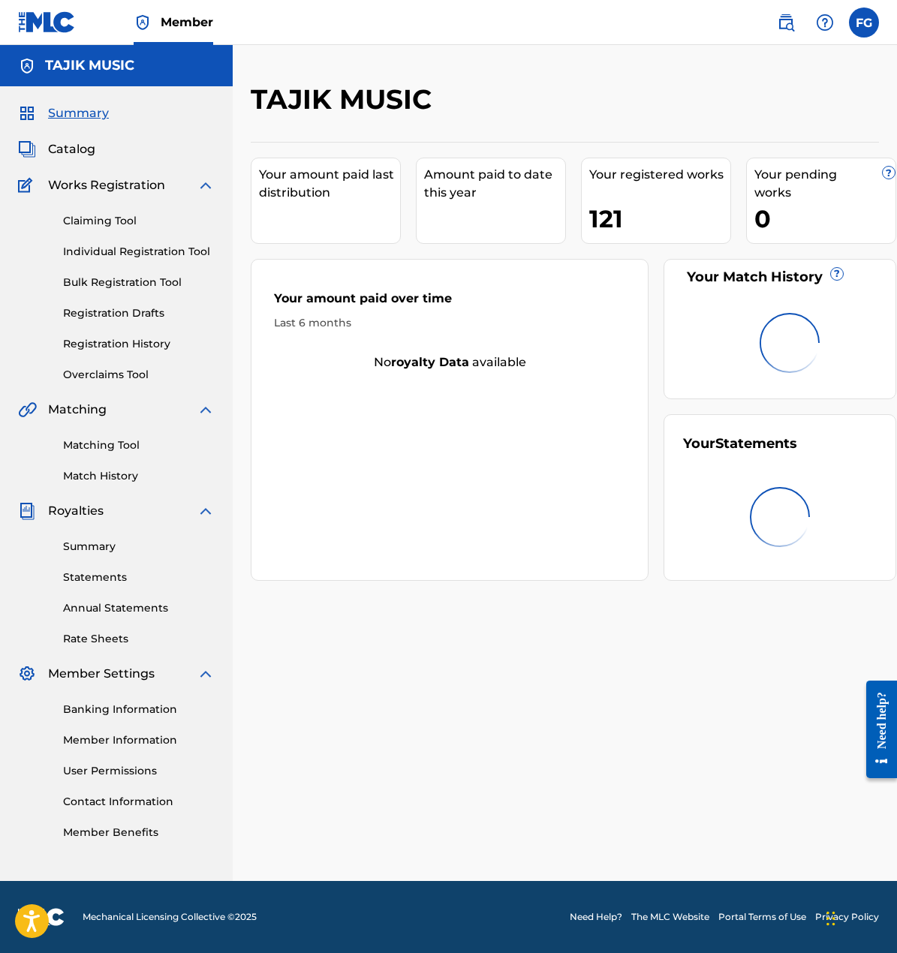
click at [51, 149] on span "Catalog" at bounding box center [71, 149] width 47 height 18
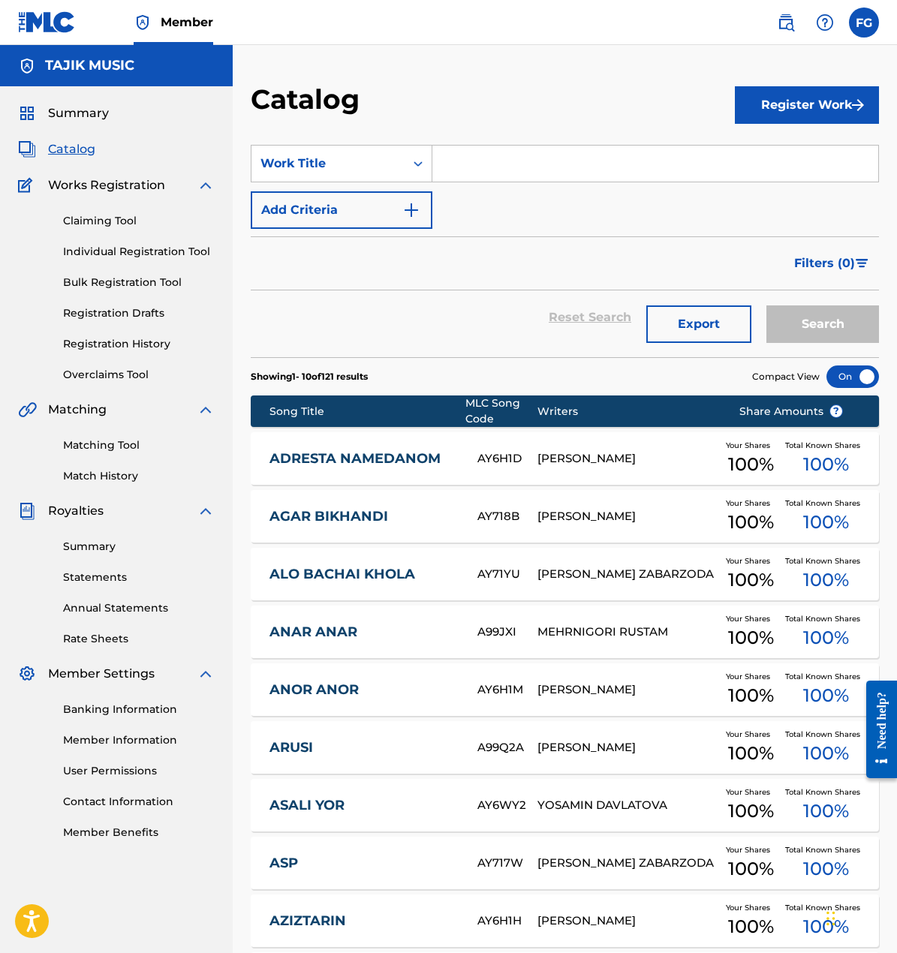
click at [92, 313] on link "Registration Drafts" at bounding box center [139, 313] width 152 height 16
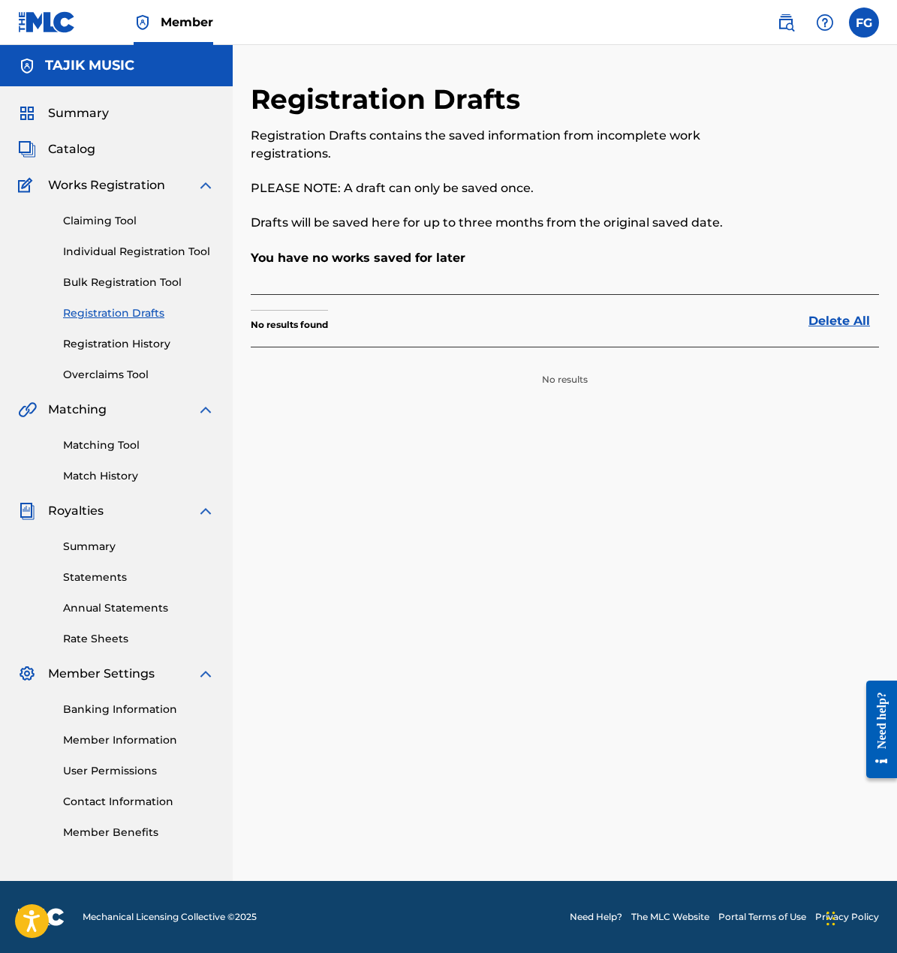
click at [104, 292] on div "Claiming Tool Individual Registration Tool Bulk Registration Tool Registration …" at bounding box center [116, 288] width 197 height 188
click at [104, 287] on link "Bulk Registration Tool" at bounding box center [139, 283] width 152 height 16
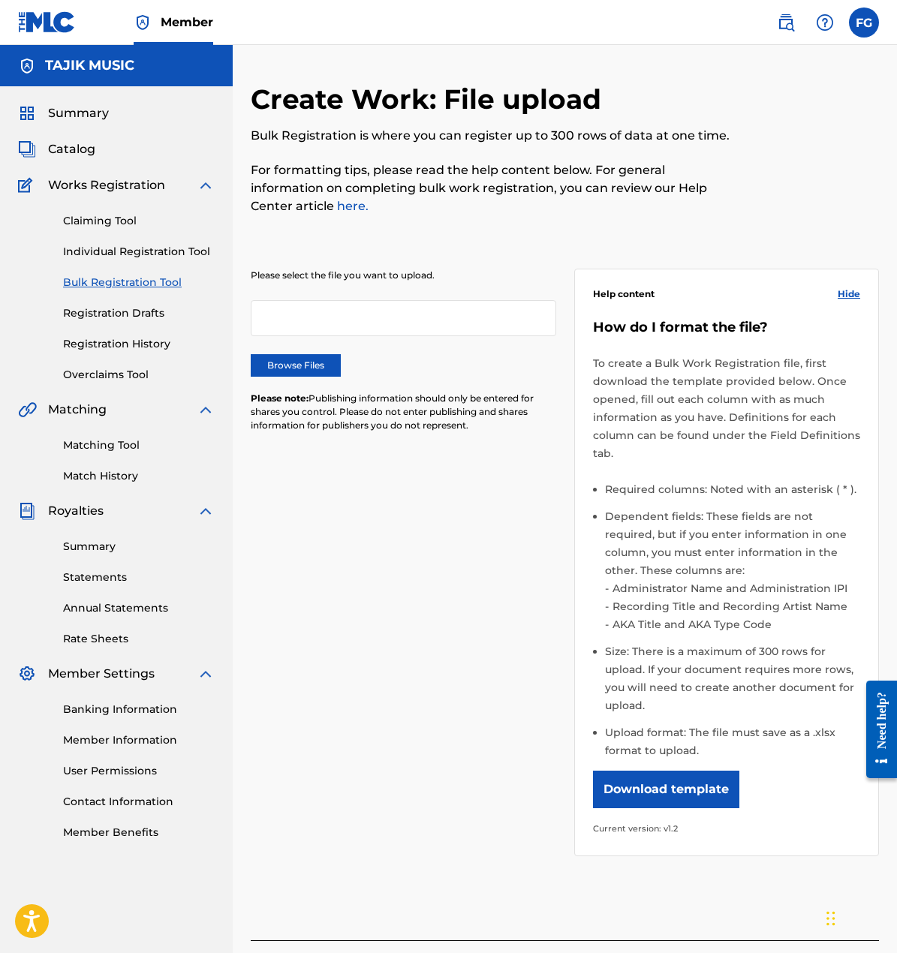
click at [319, 360] on label "Browse Files" at bounding box center [296, 365] width 90 height 23
click at [0, 0] on input "Browse Files" at bounding box center [0, 0] width 0 height 0
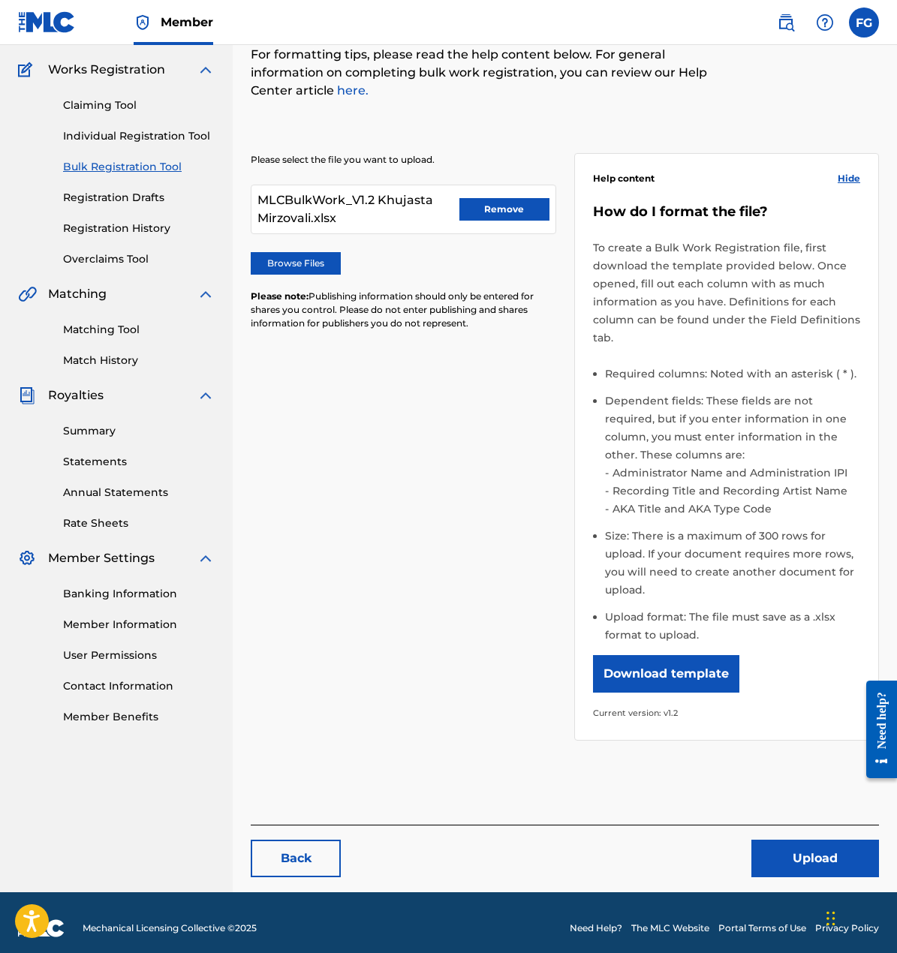
scroll to position [127, 0]
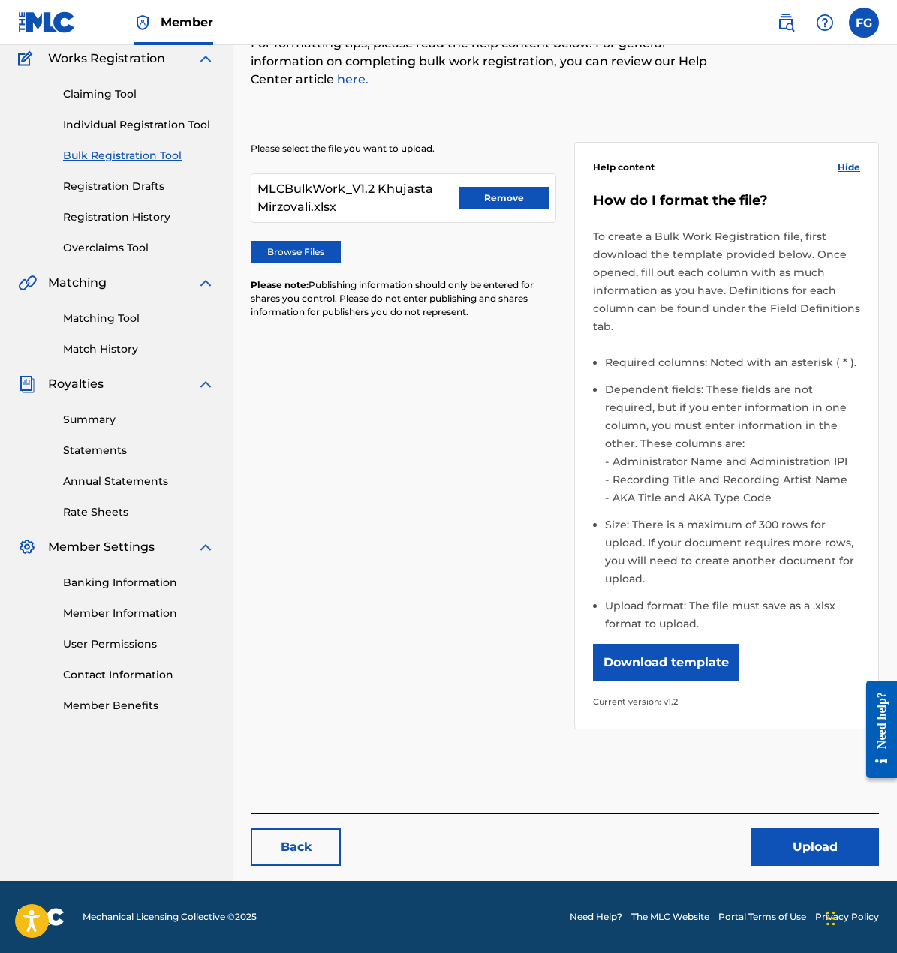
click at [788, 837] on button "Upload" at bounding box center [815, 847] width 128 height 38
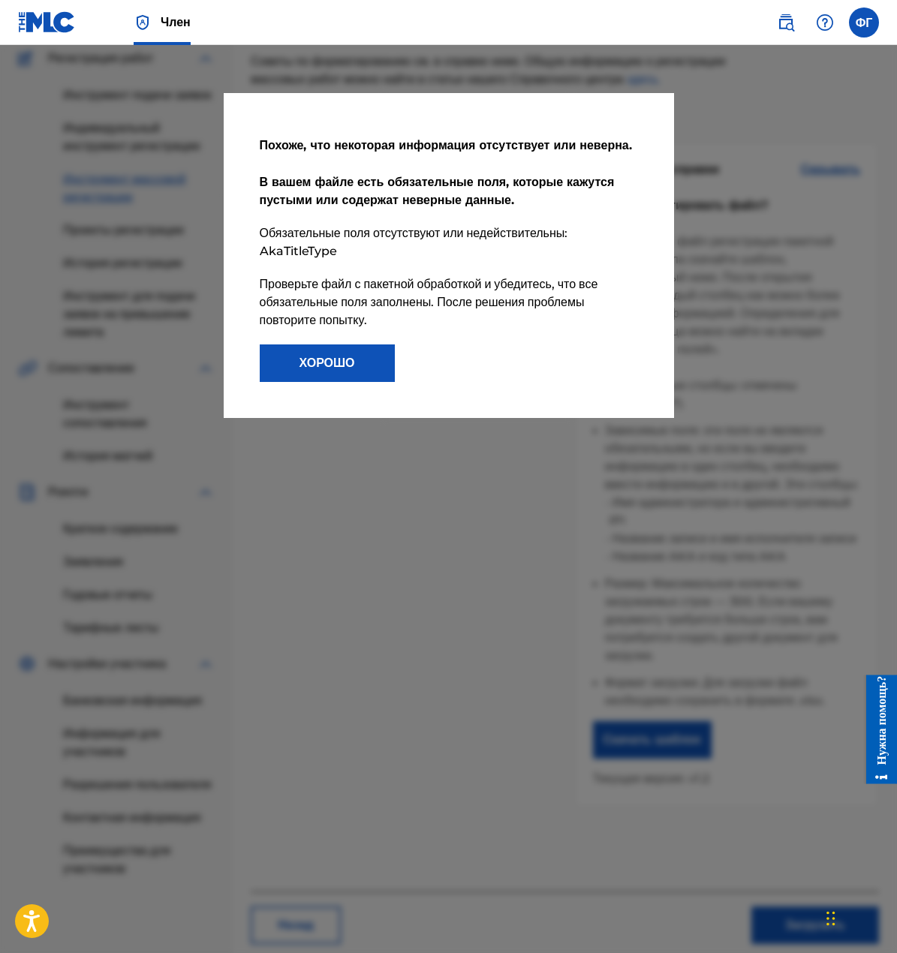
click at [335, 378] on button "ХОРОШО" at bounding box center [327, 363] width 135 height 38
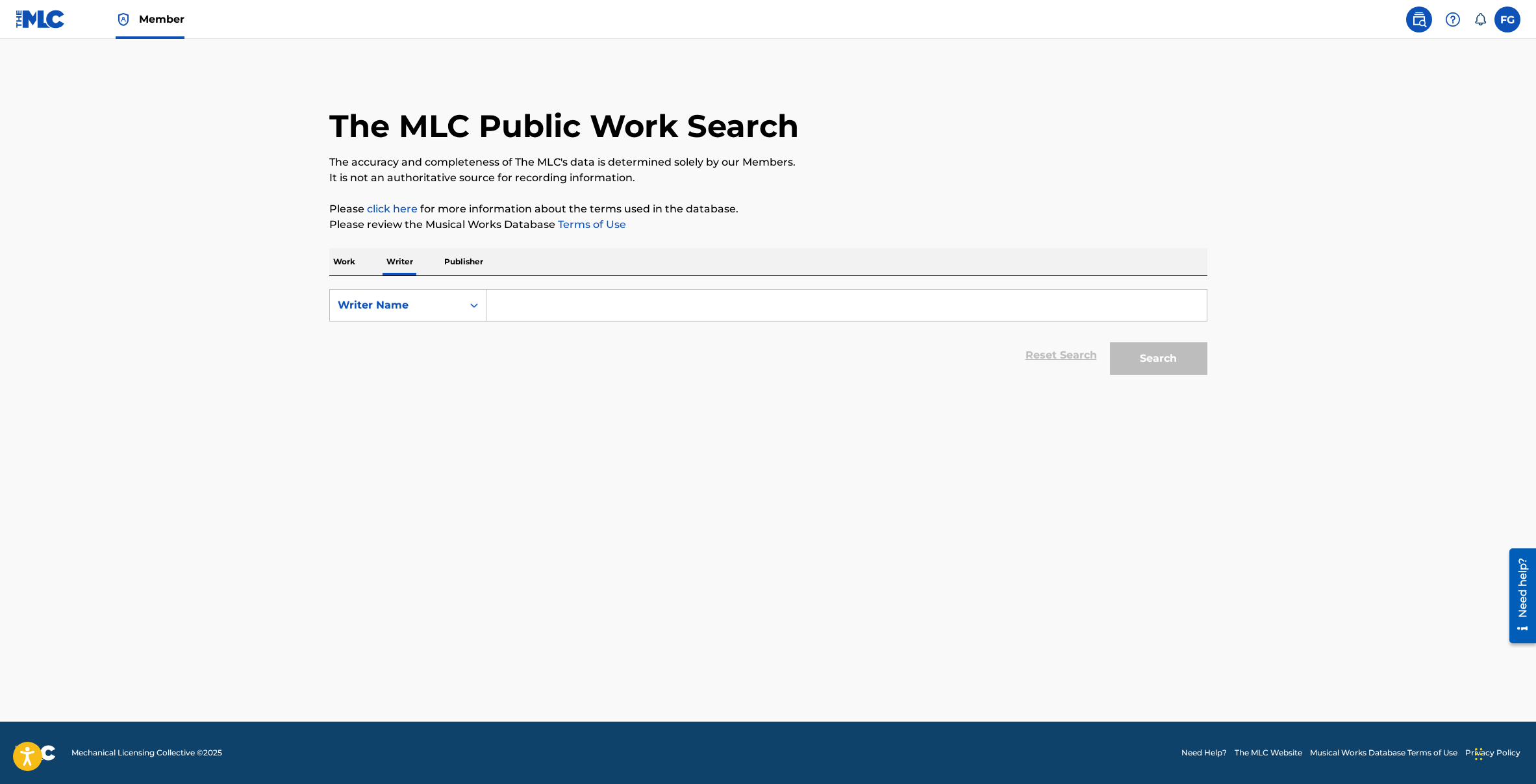
click at [325, 250] on div "The MLC Public Work Search The accuracy and completeness of The MLC's data is d…" at bounding box center [768, 227] width 909 height 310
click at [337, 254] on p "Work" at bounding box center [344, 262] width 30 height 28
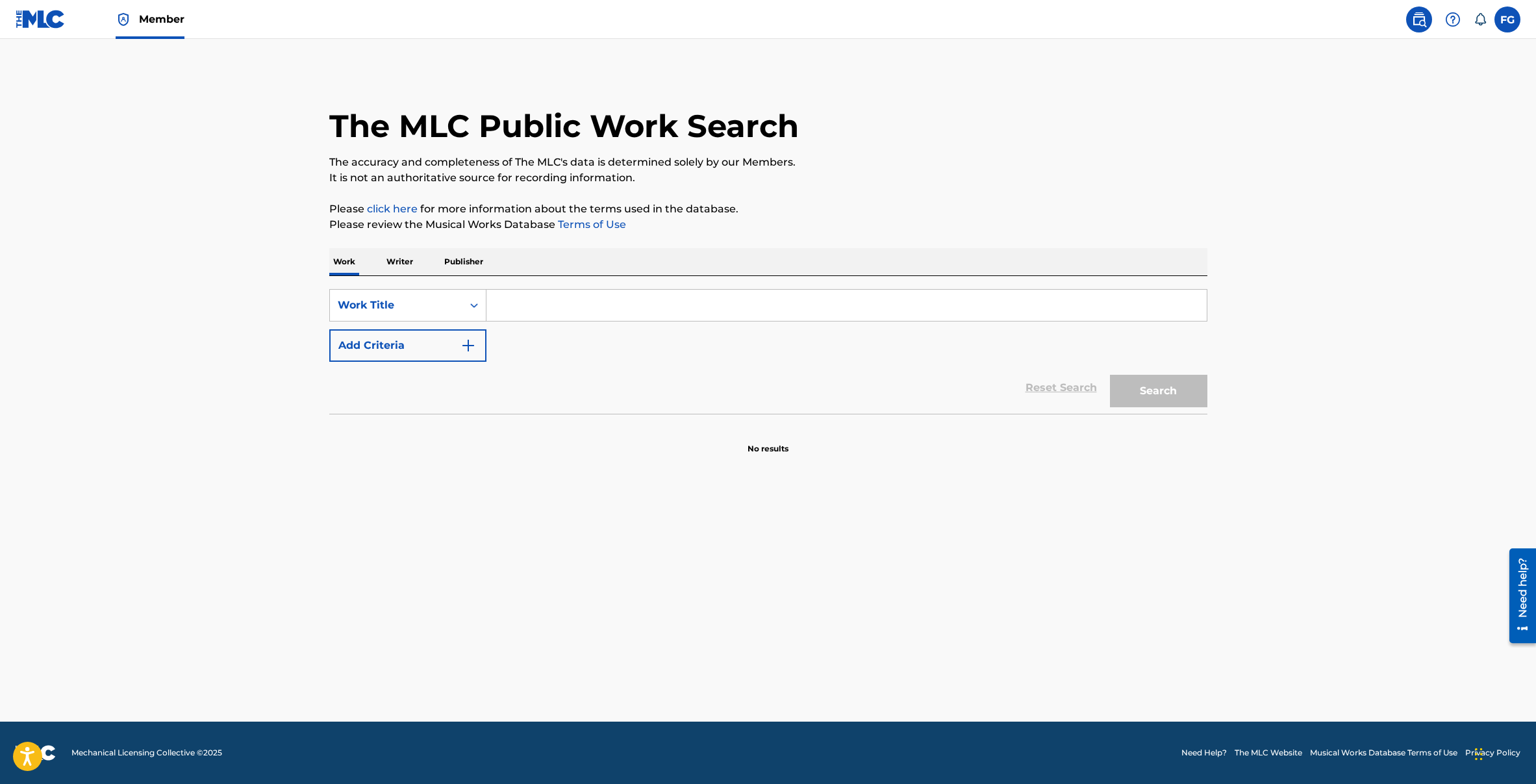
click at [558, 306] on input "Search Form" at bounding box center [846, 305] width 720 height 31
paste input "Sabzinarang"
click at [1135, 385] on button "Search" at bounding box center [1158, 391] width 98 height 33
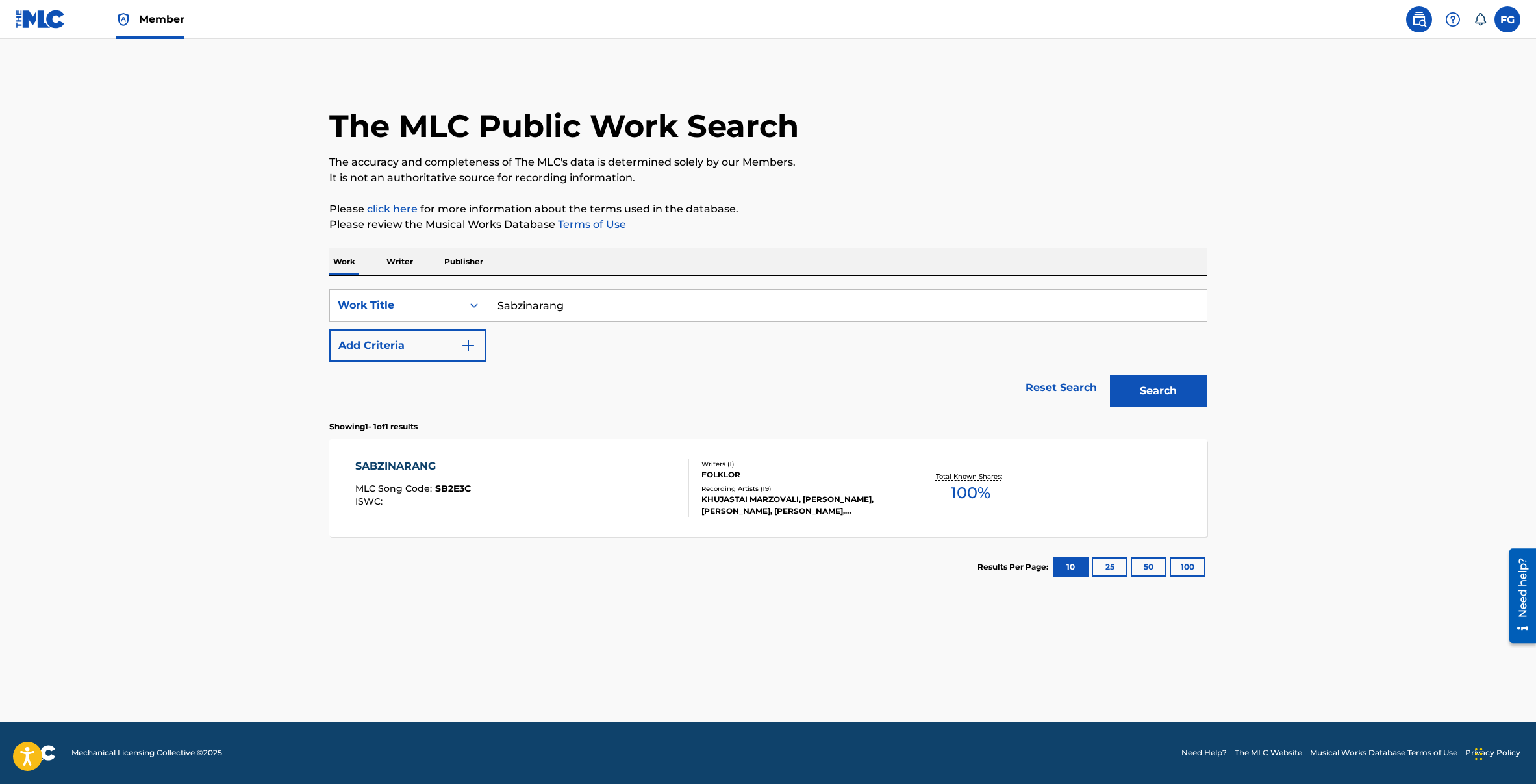
click at [1016, 298] on input "Sabzinarang" at bounding box center [846, 305] width 720 height 31
drag, startPoint x: 902, startPoint y: 297, endPoint x: 92, endPoint y: 286, distance: 810.1
click at [70, 284] on main "The MLC Public Work Search The accuracy and completeness of The MLC's data is d…" at bounding box center [768, 380] width 1536 height 683
paste input "Nigor"
click at [1159, 391] on button "Search" at bounding box center [1158, 391] width 98 height 33
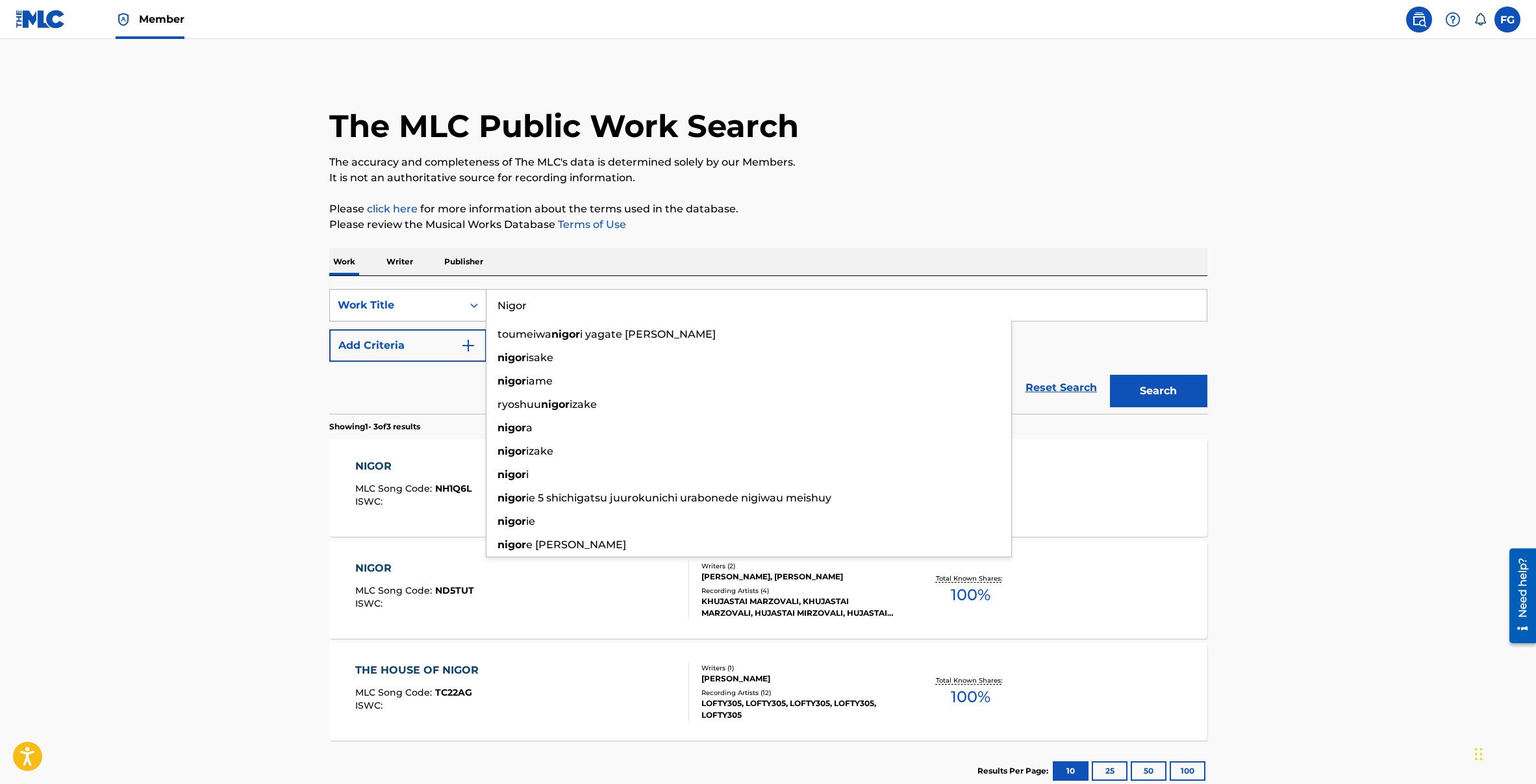
drag, startPoint x: 544, startPoint y: 311, endPoint x: 370, endPoint y: 301, distance: 174.3
click at [370, 301] on div "SearchWithCriteria69ab05a1-eeb0-4248-82fe-aa7a4265017d Work Title Nigor toumeiw…" at bounding box center [768, 305] width 877 height 33
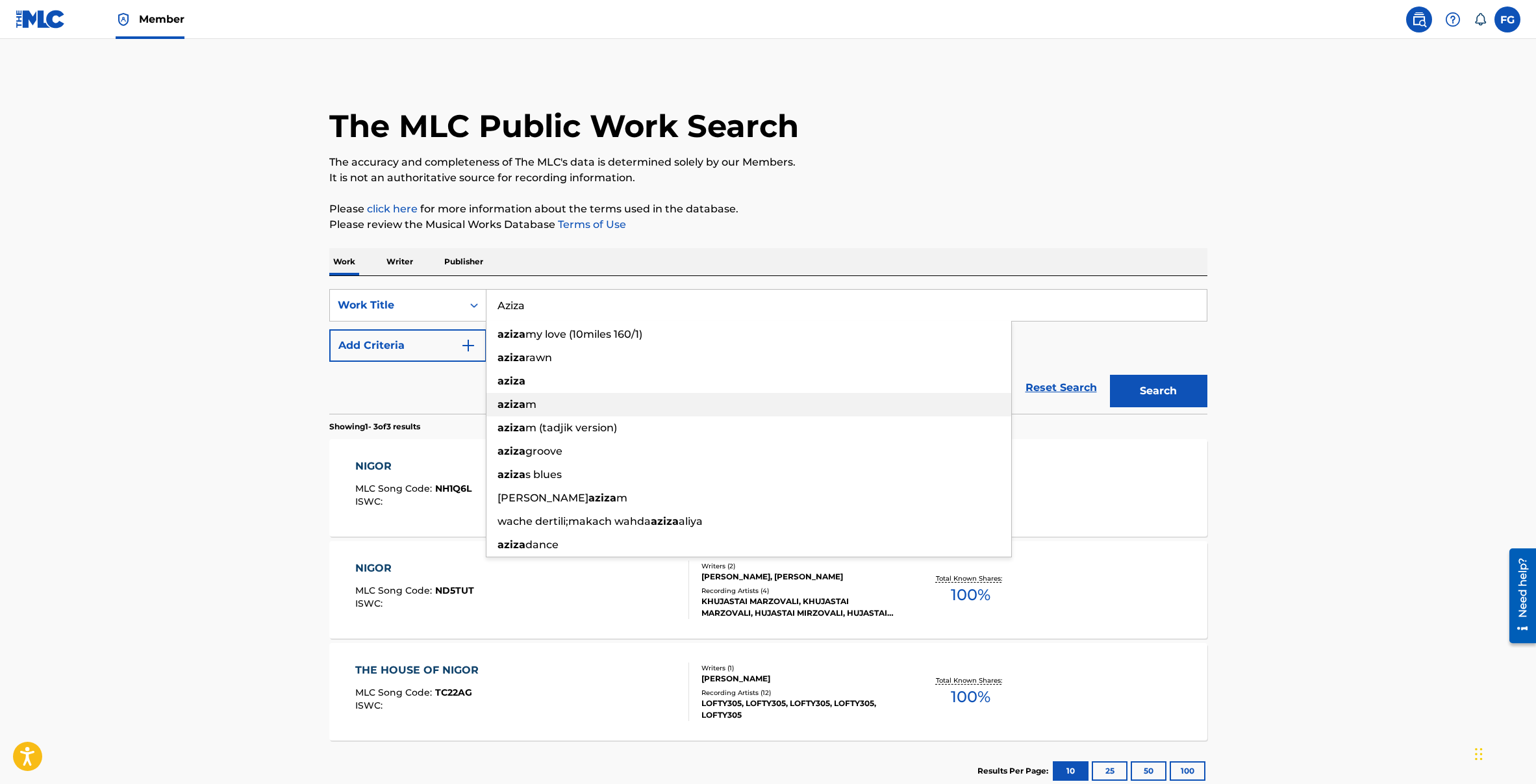
click at [516, 403] on strong "aziza" at bounding box center [511, 404] width 28 height 12
type input "azizam"
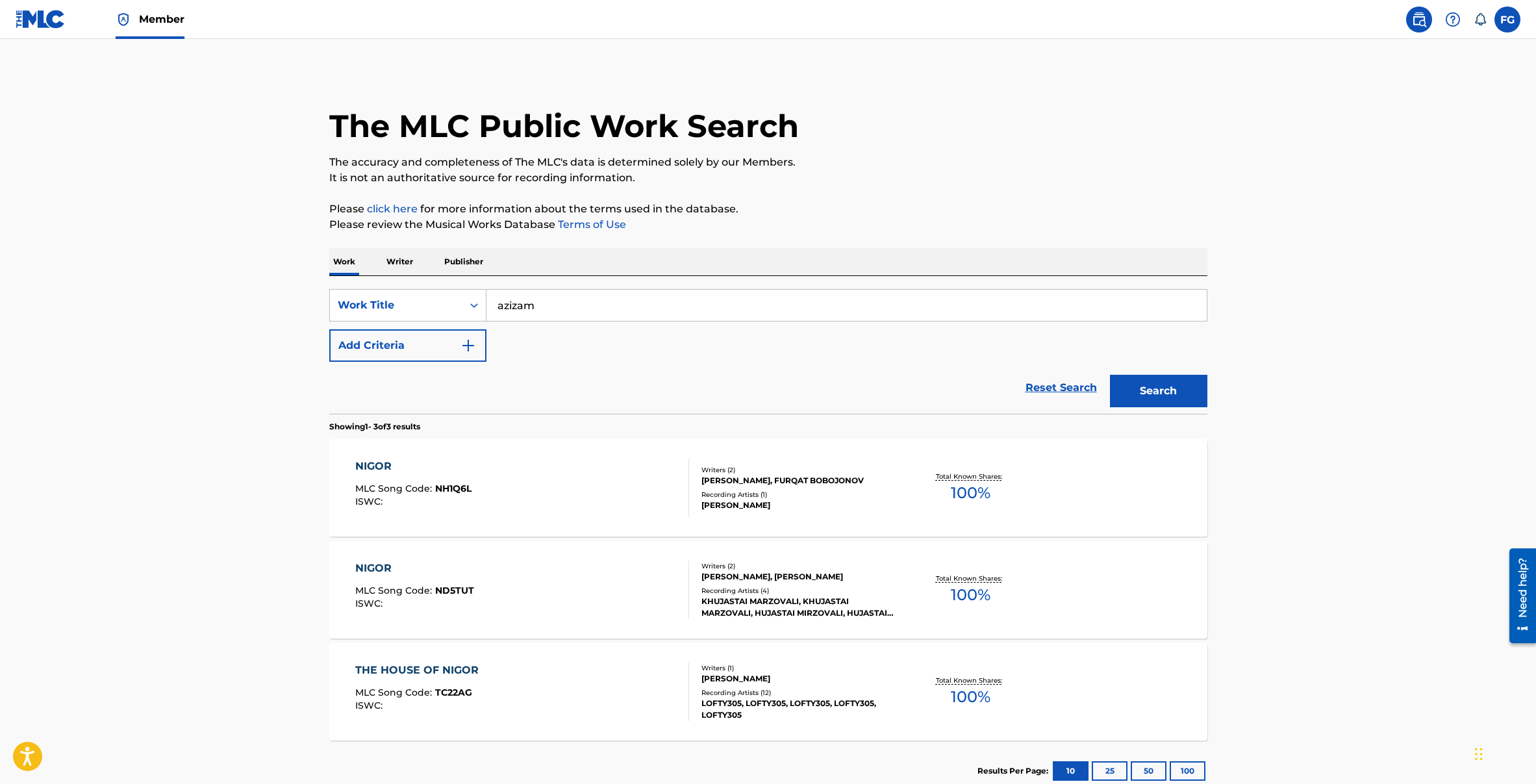
click at [1171, 396] on button "Search" at bounding box center [1158, 391] width 98 height 33
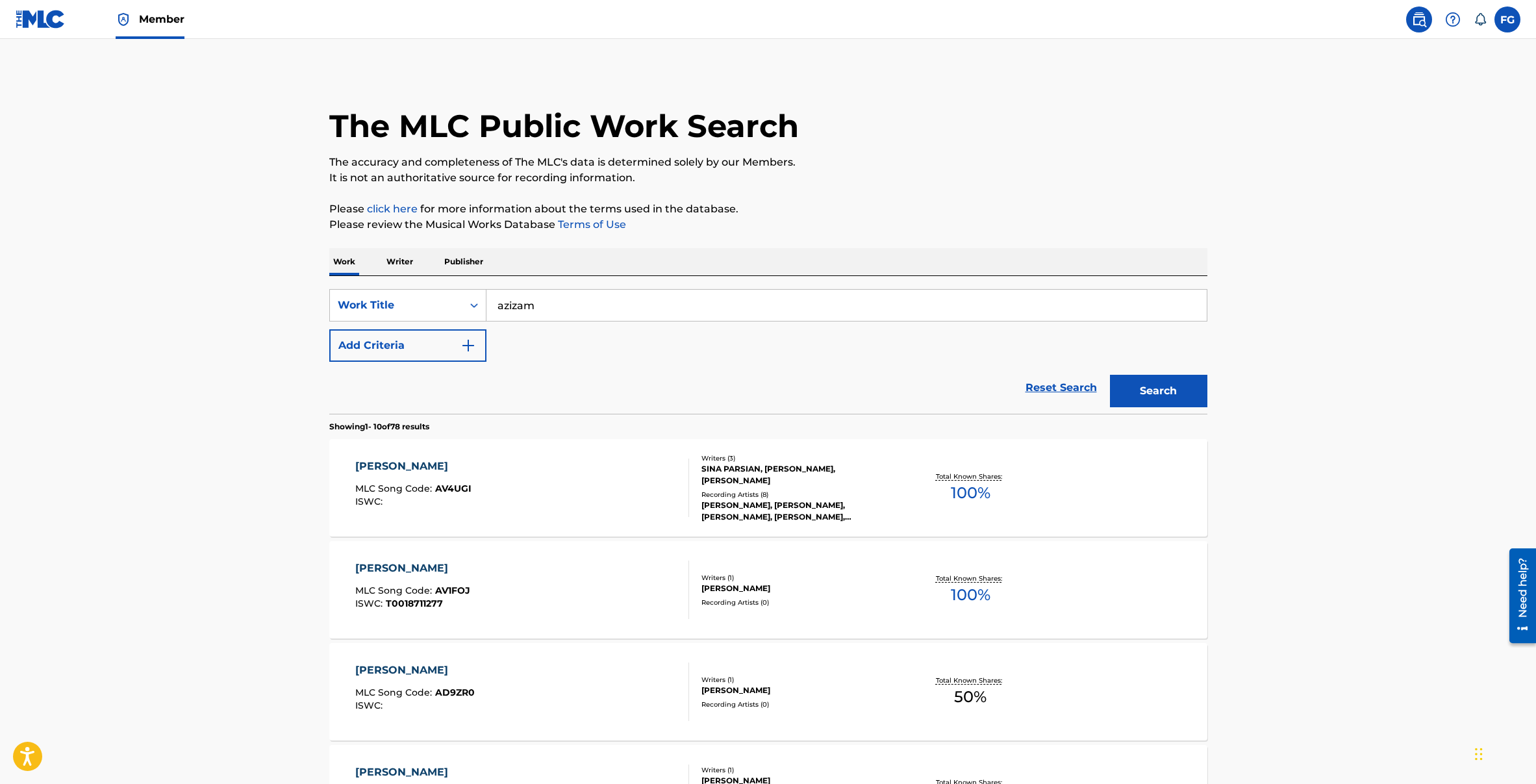
click at [1357, 434] on main "The MLC Public Work Search The accuracy and completeness of The MLC's data is d…" at bounding box center [768, 783] width 1536 height 1488
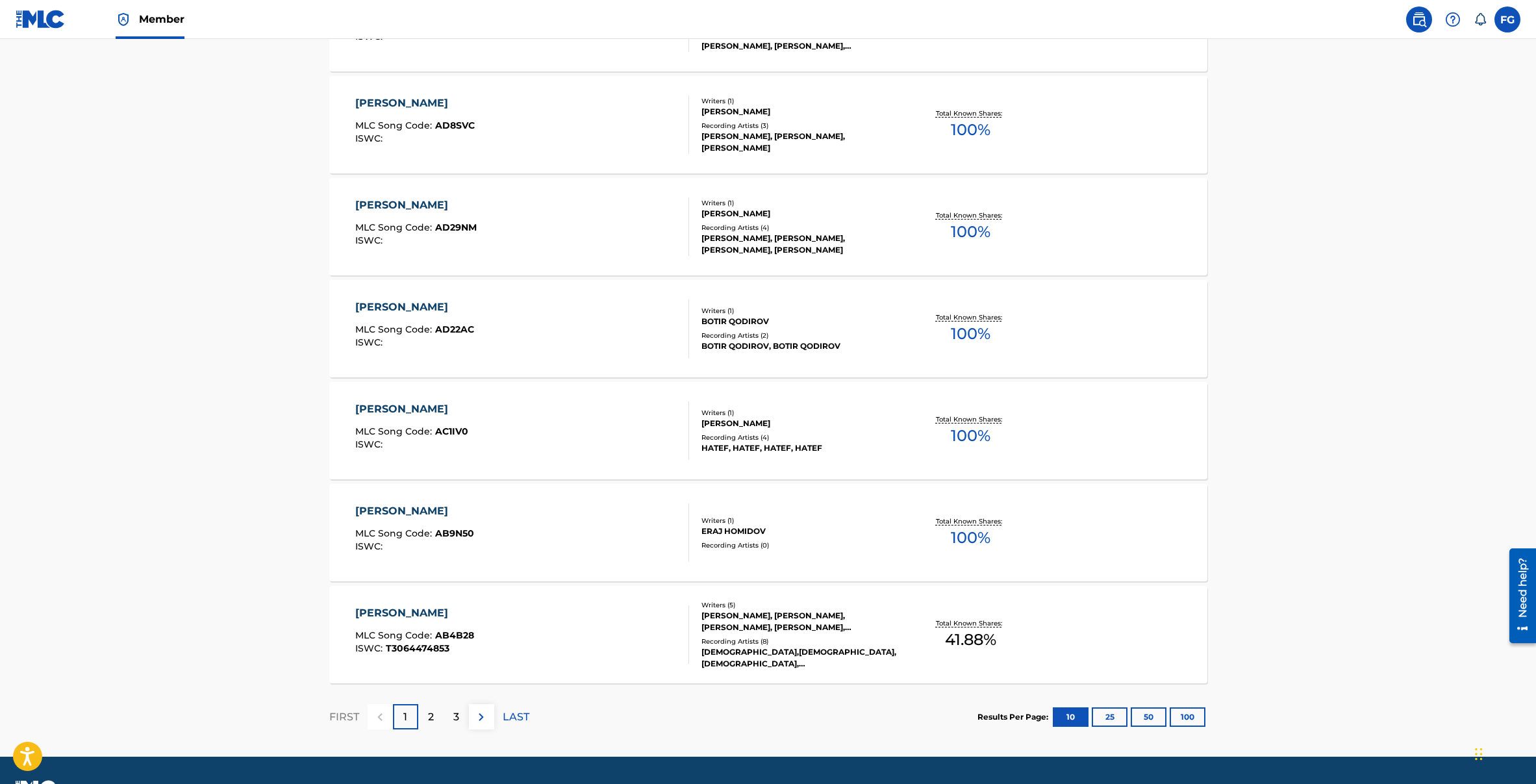
scroll to position [806, 0]
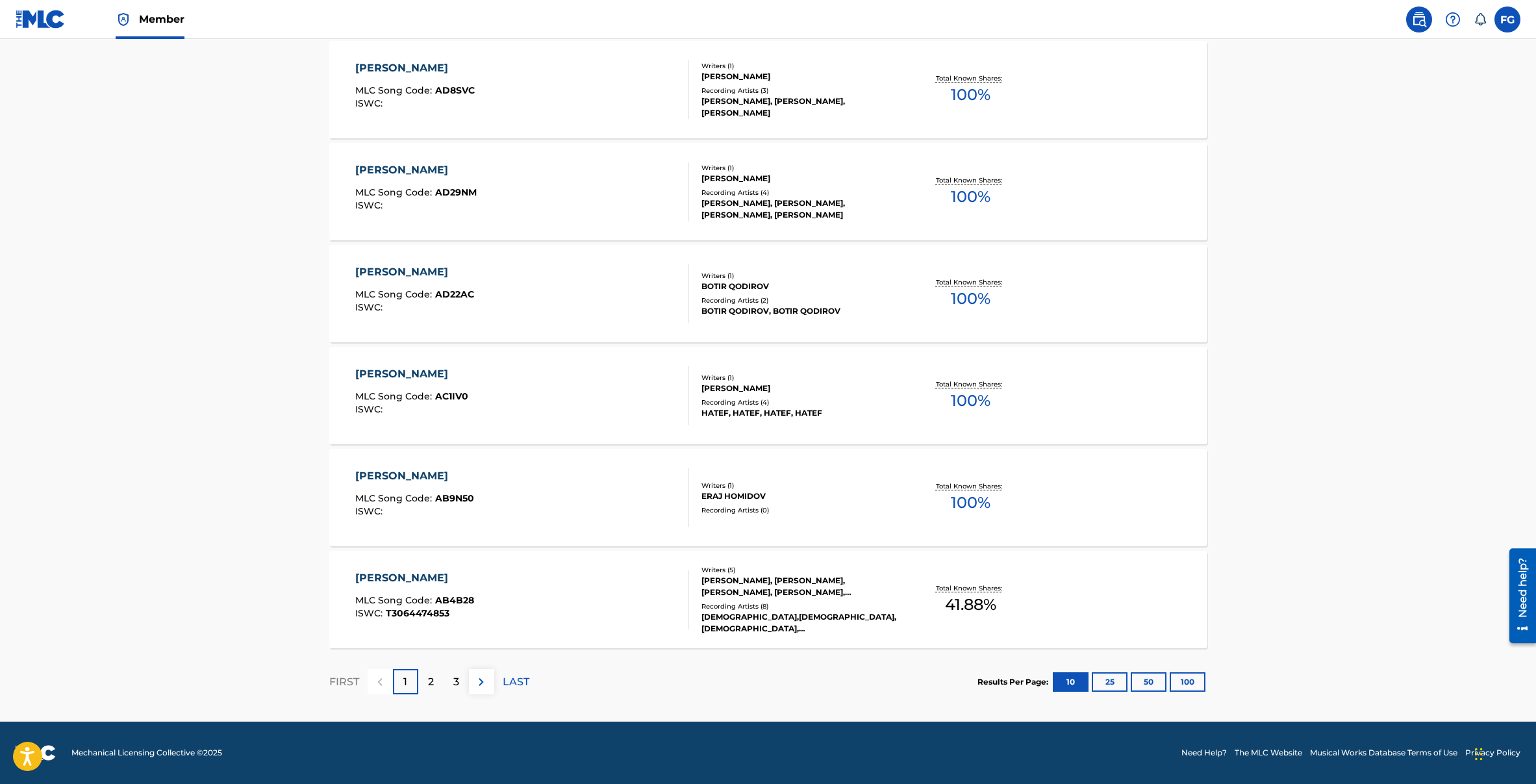
click at [385, 474] on div "[PERSON_NAME]" at bounding box center [414, 476] width 119 height 16
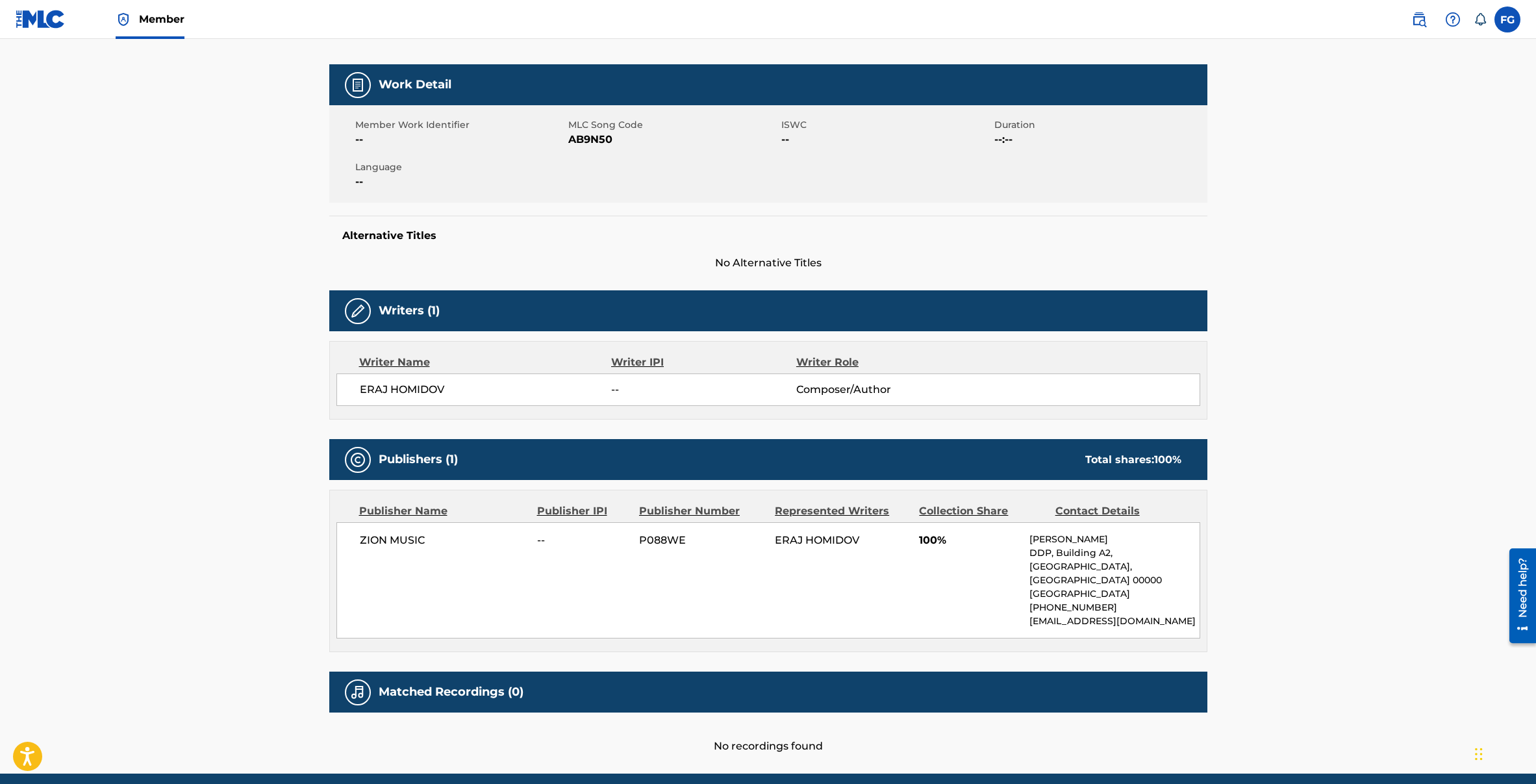
scroll to position [205, 0]
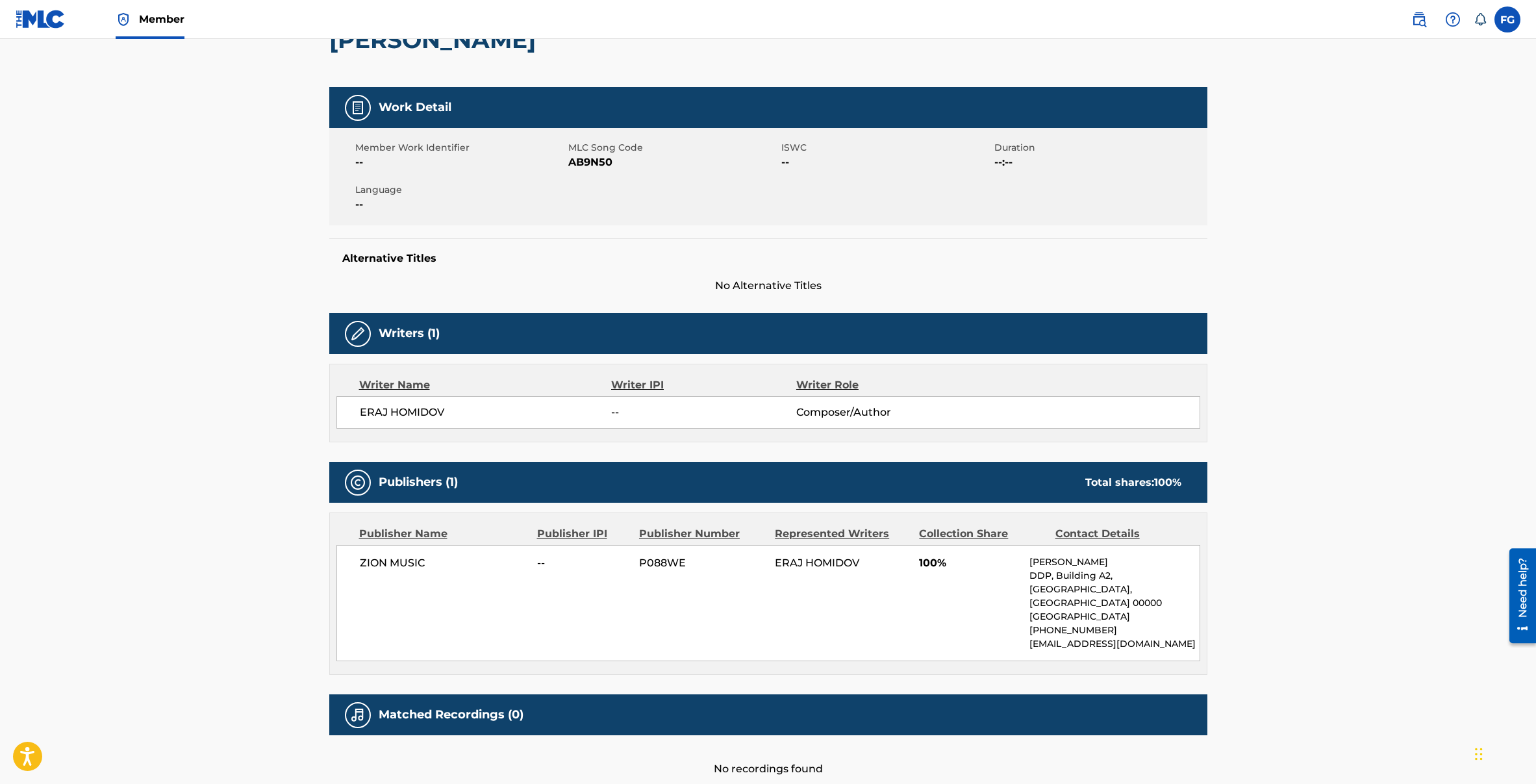
scroll to position [806, 0]
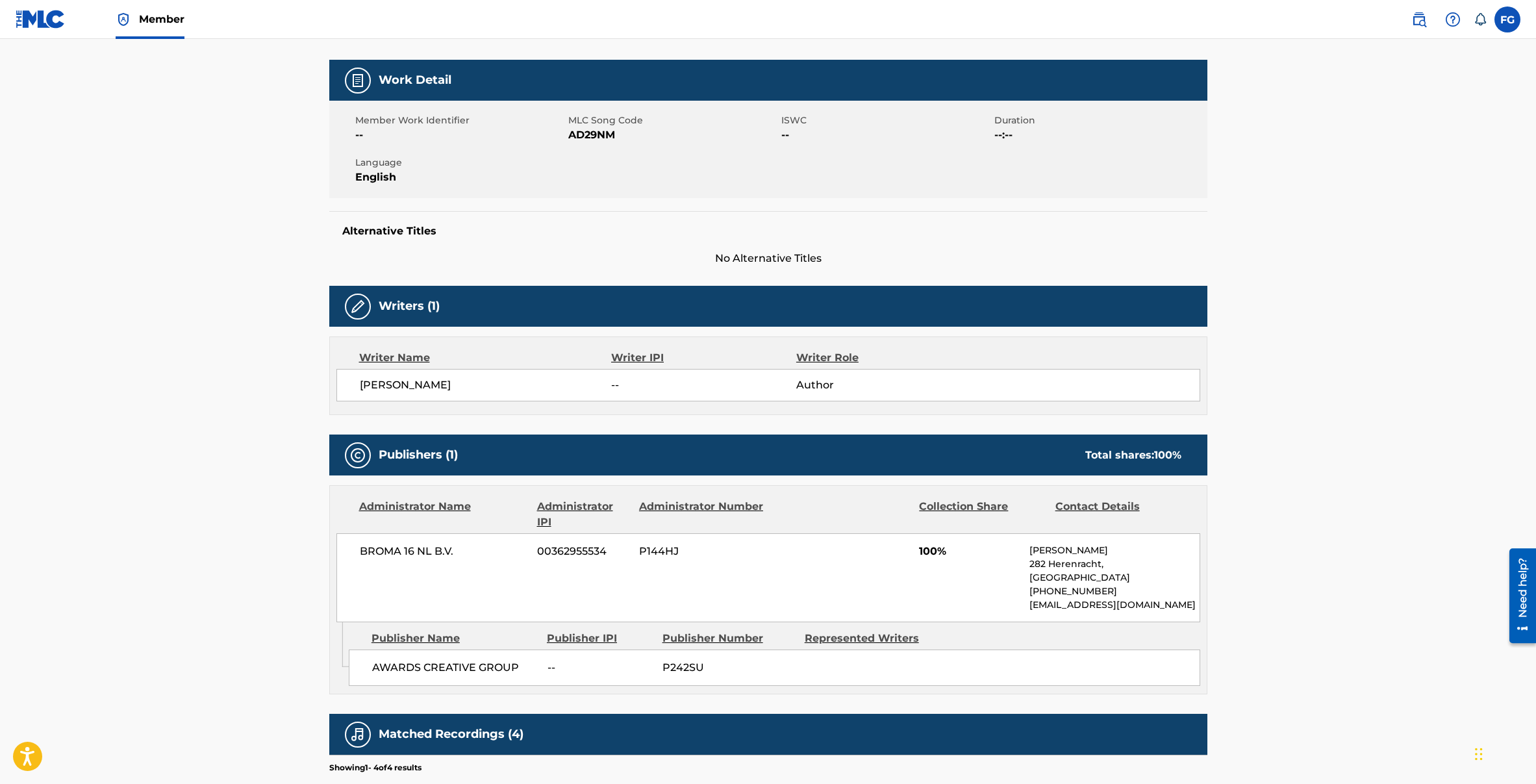
scroll to position [146, 0]
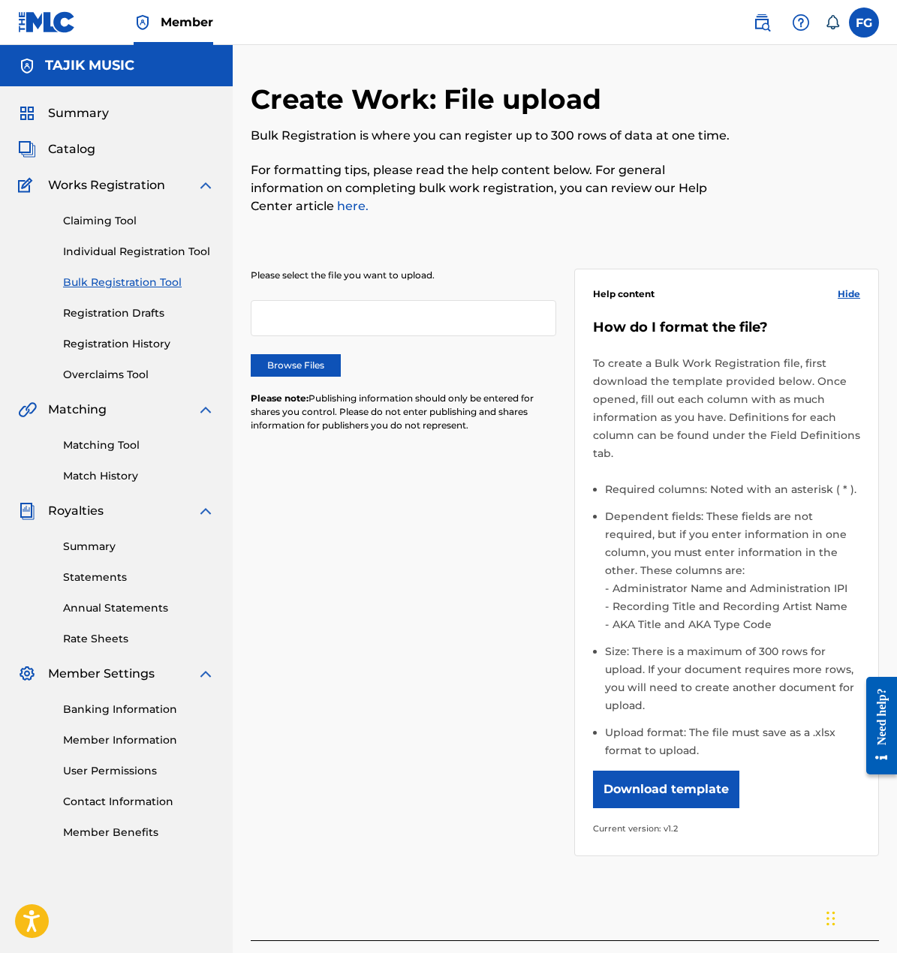
click at [299, 366] on label "Browse Files" at bounding box center [296, 365] width 90 height 23
click at [0, 0] on input "Browse Files" at bounding box center [0, 0] width 0 height 0
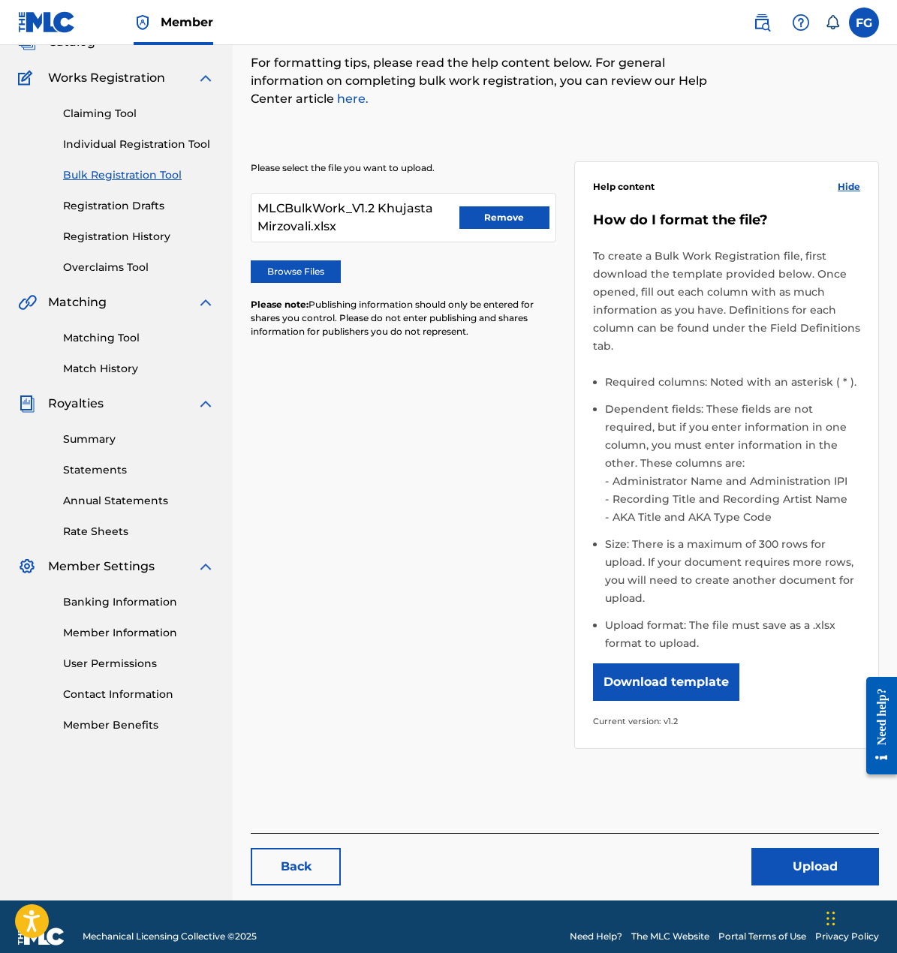
scroll to position [127, 0]
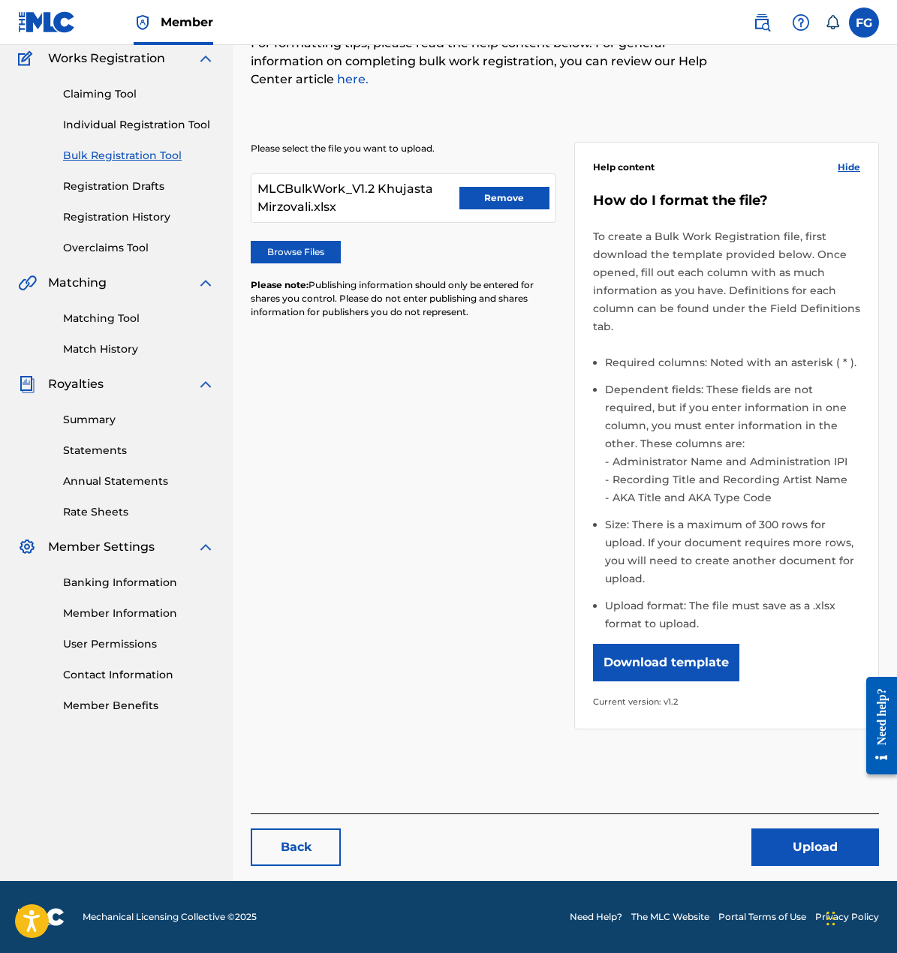
click at [801, 849] on button "Upload" at bounding box center [815, 847] width 128 height 38
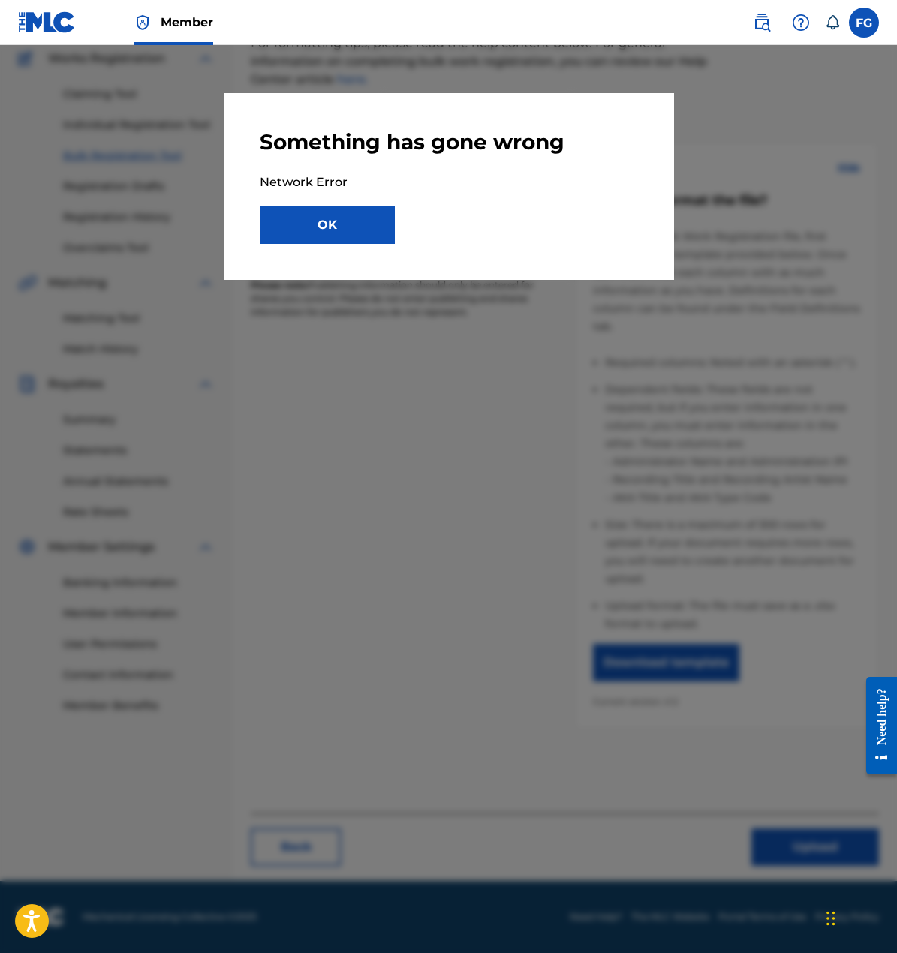
click at [314, 224] on button "OK" at bounding box center [327, 225] width 135 height 38
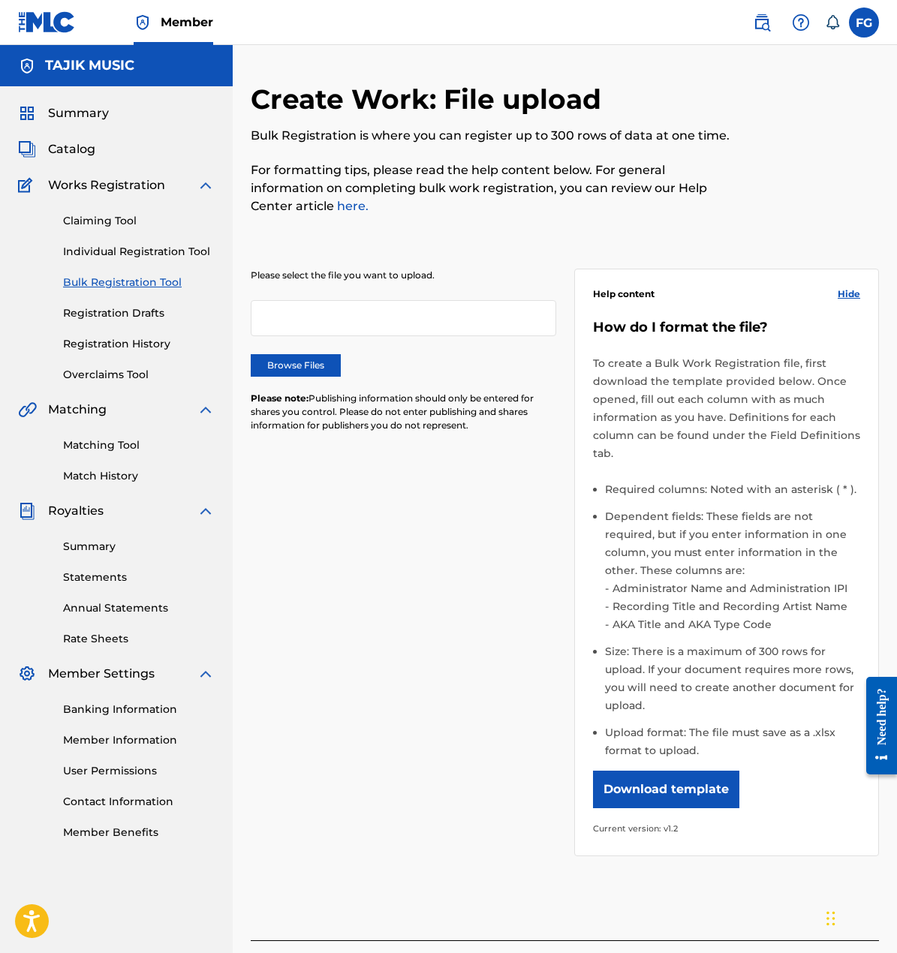
click at [329, 363] on label "Browse Files" at bounding box center [296, 365] width 90 height 23
click at [0, 0] on input "Browse Files" at bounding box center [0, 0] width 0 height 0
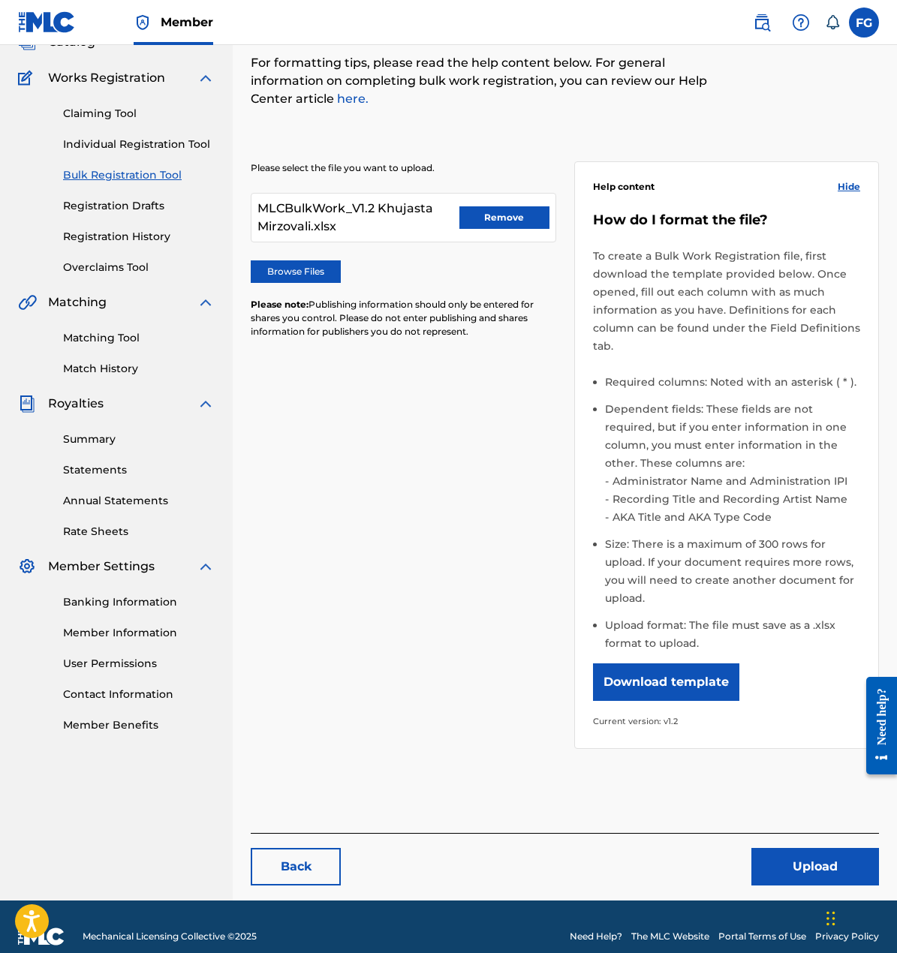
scroll to position [127, 0]
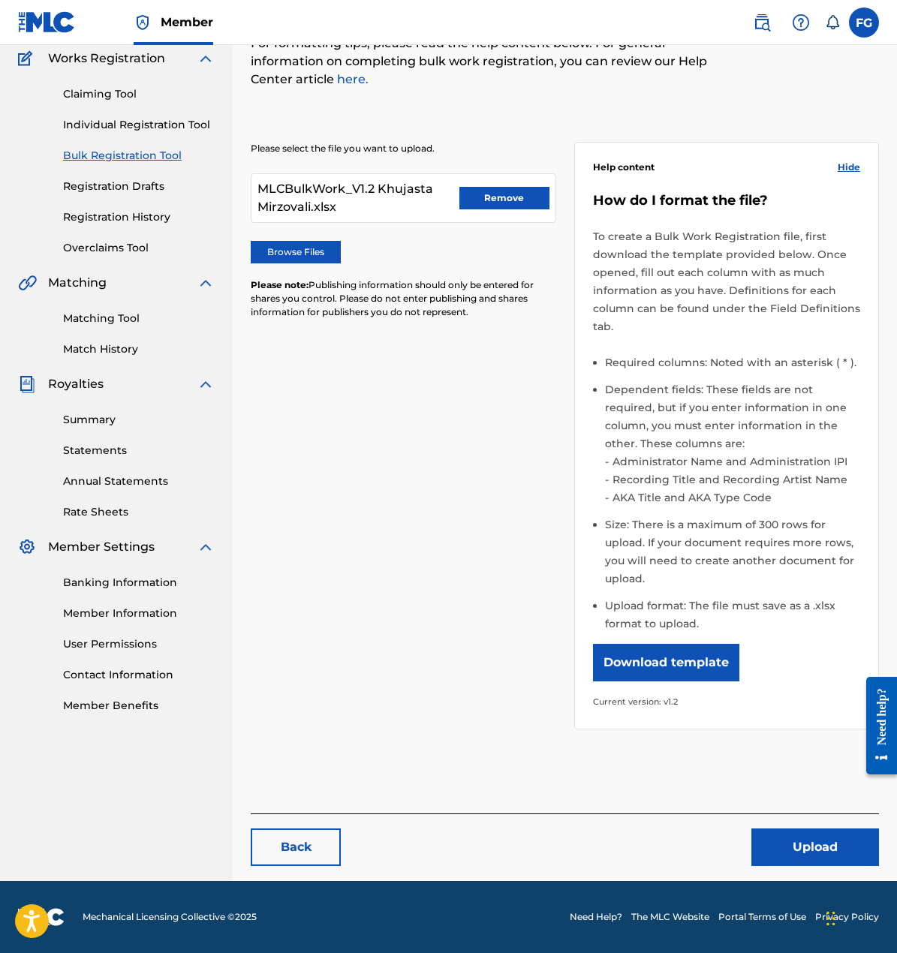
click at [810, 844] on button "Upload" at bounding box center [815, 847] width 128 height 38
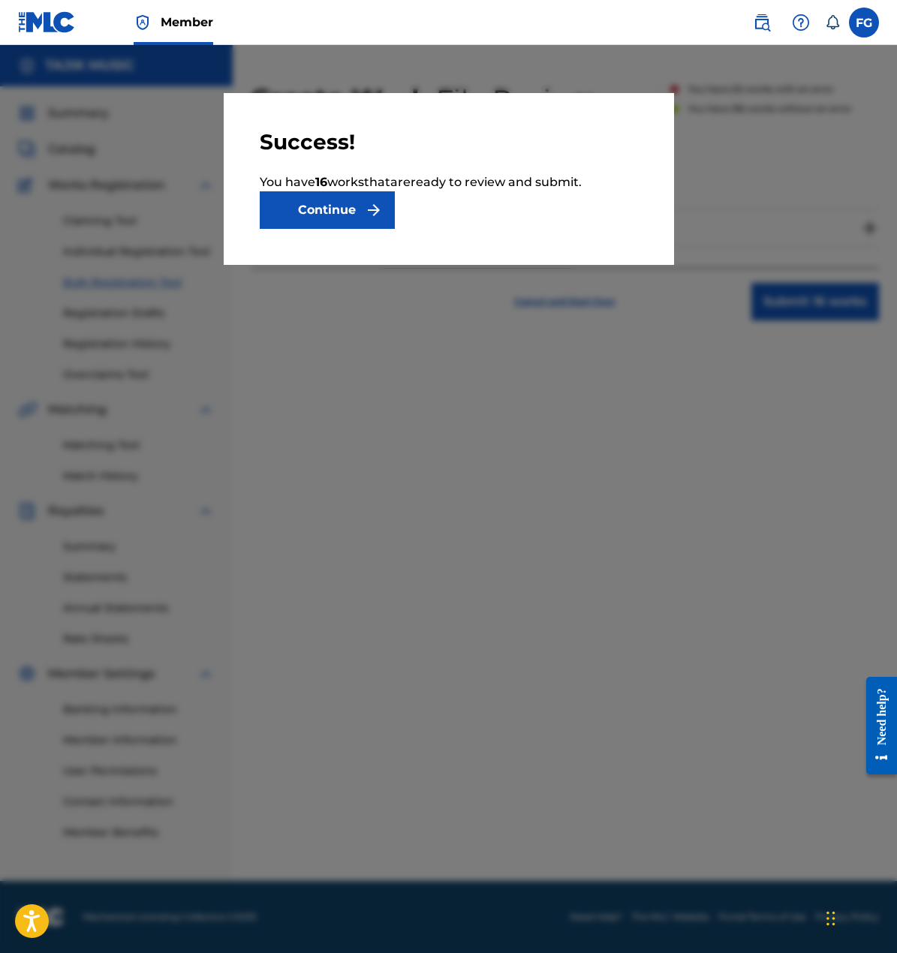
click at [354, 201] on button "Continue" at bounding box center [327, 210] width 135 height 38
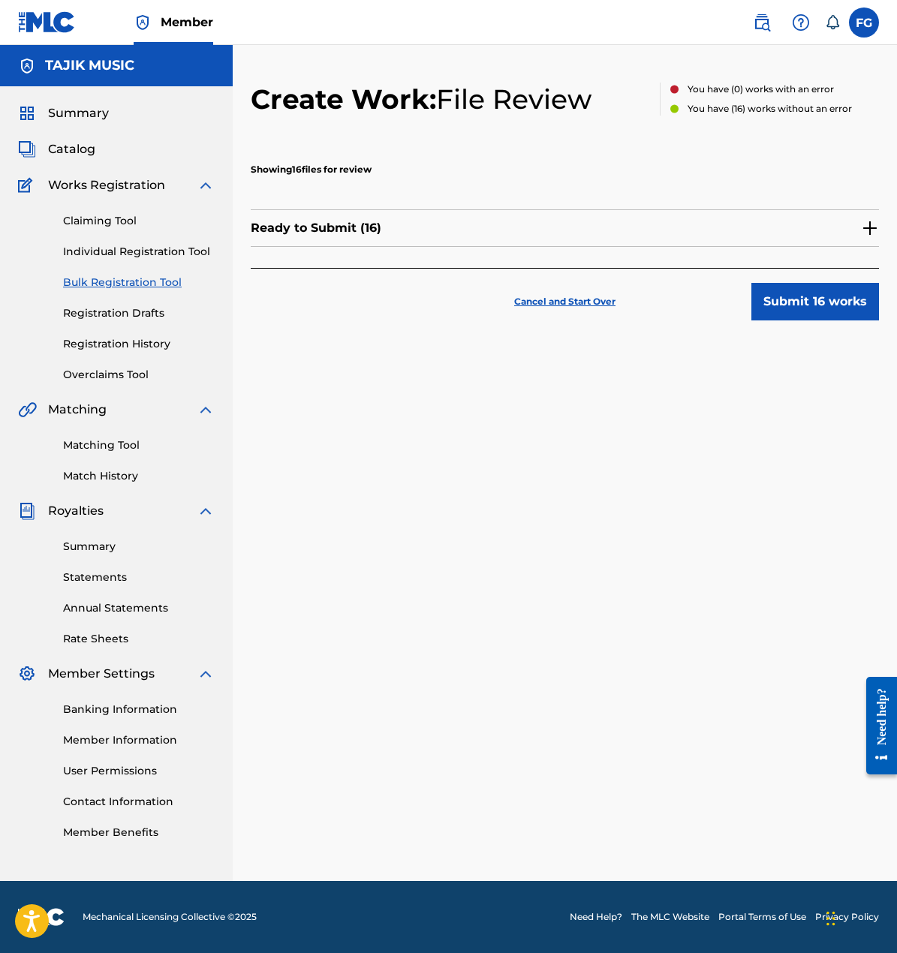
click at [803, 293] on button "Submit 16 works" at bounding box center [815, 302] width 128 height 38
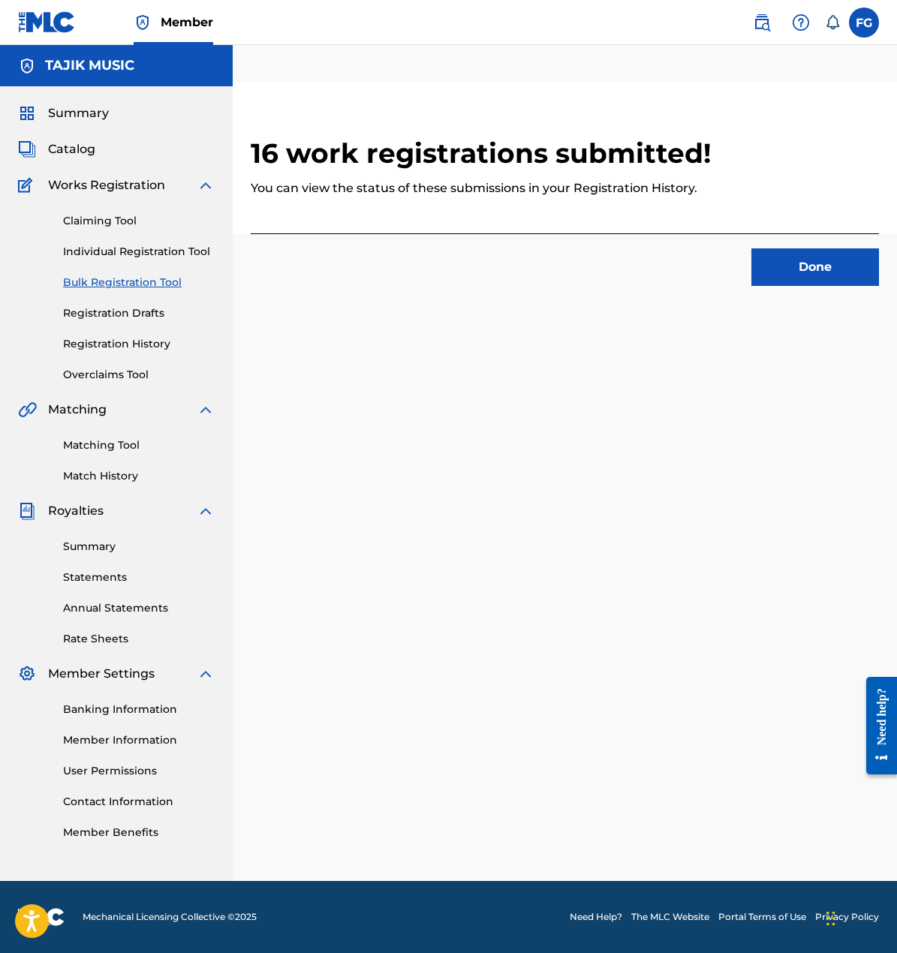
click at [789, 269] on button "Done" at bounding box center [815, 267] width 128 height 38
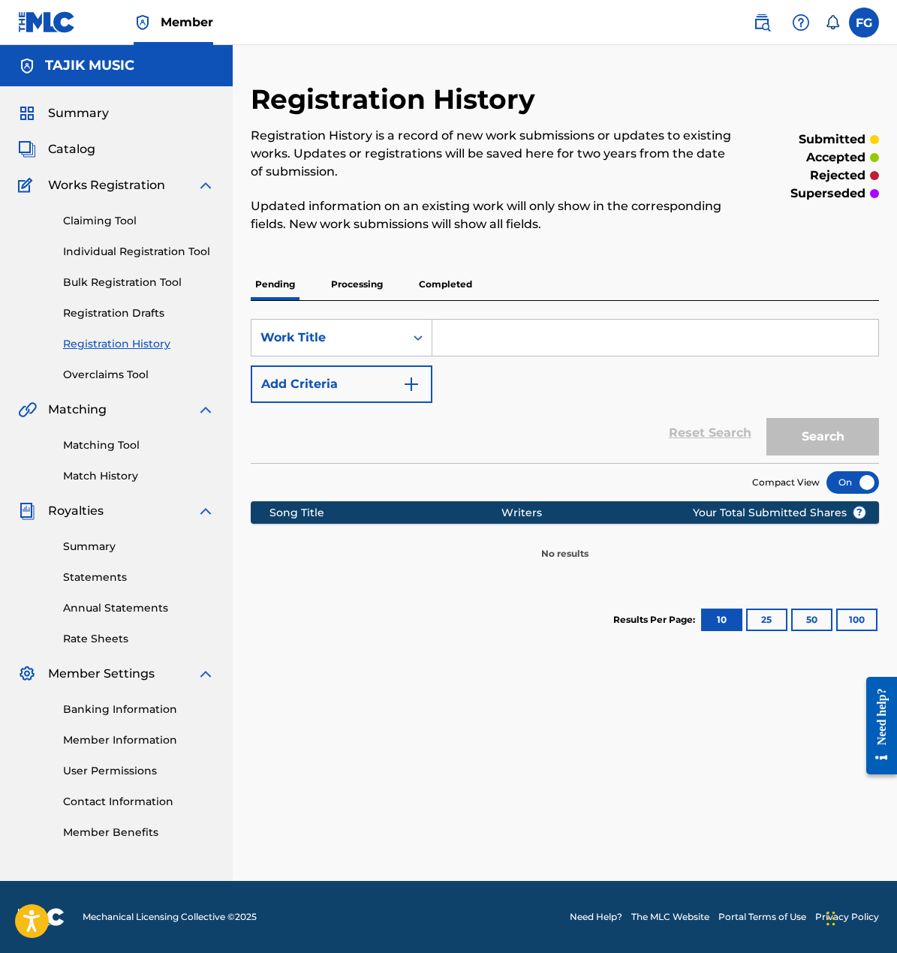
click at [98, 347] on link "Registration History" at bounding box center [139, 344] width 152 height 16
click at [364, 279] on p "Processing" at bounding box center [356, 285] width 61 height 32
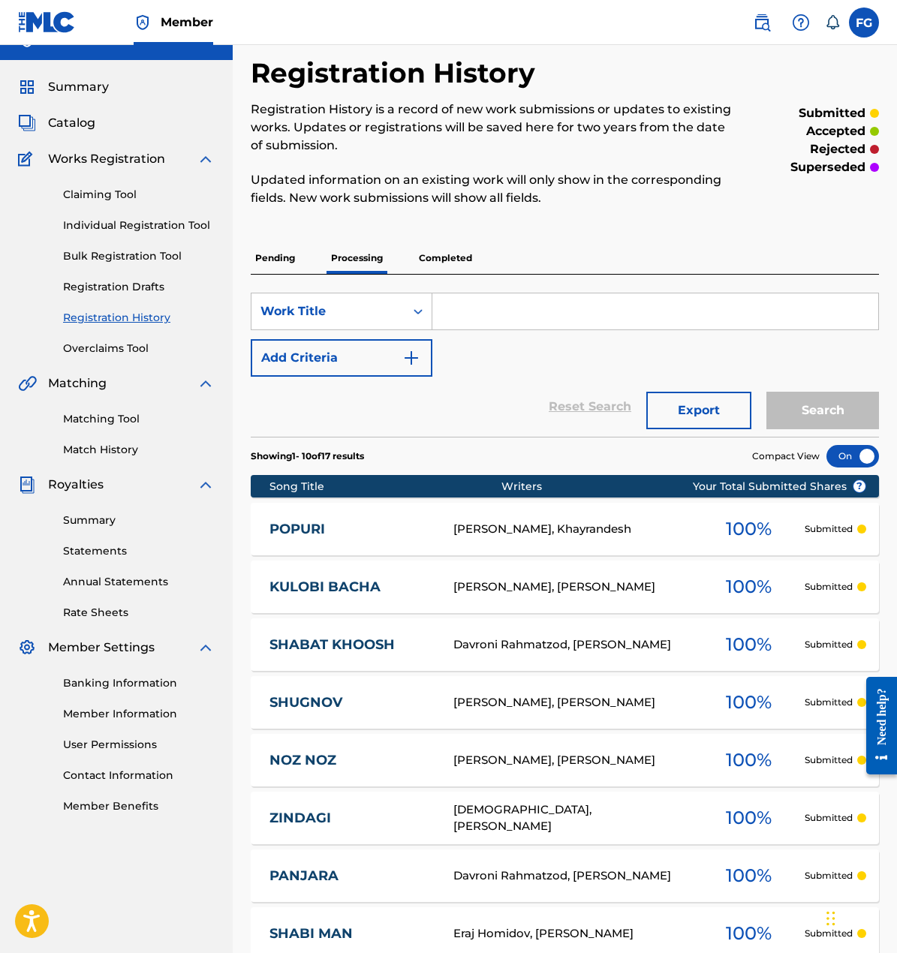
scroll to position [22, 0]
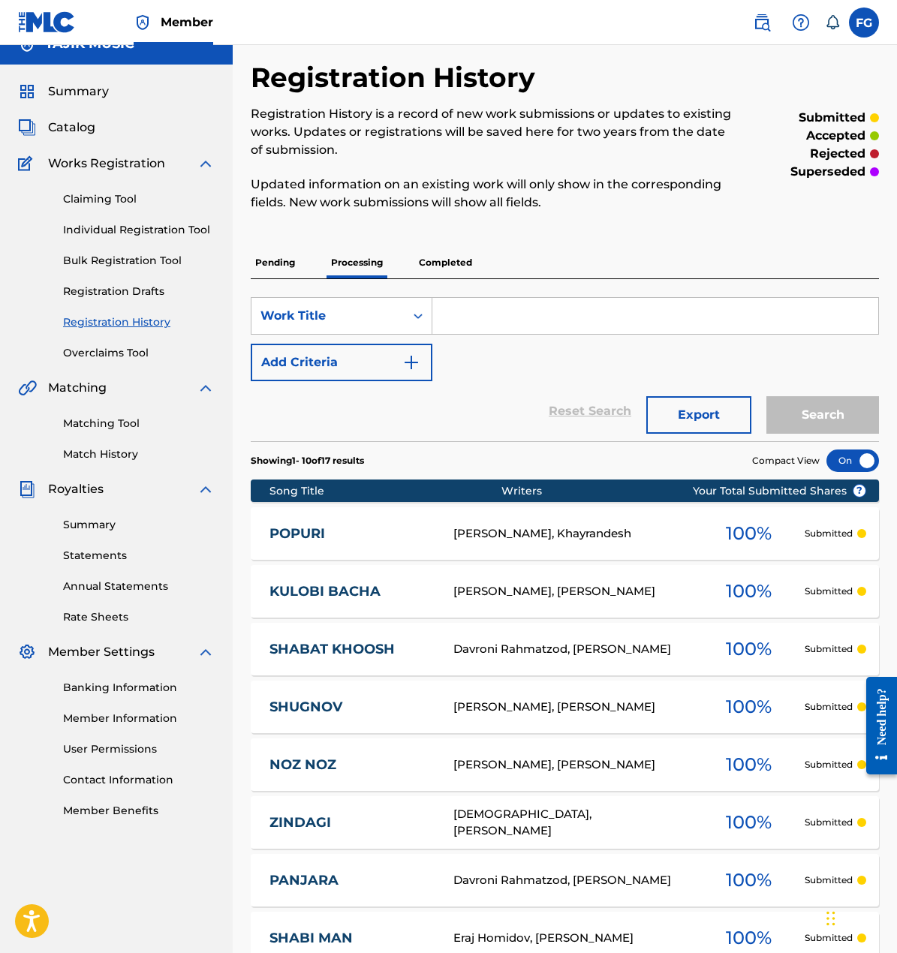
click at [281, 272] on p "Pending" at bounding box center [275, 263] width 49 height 32
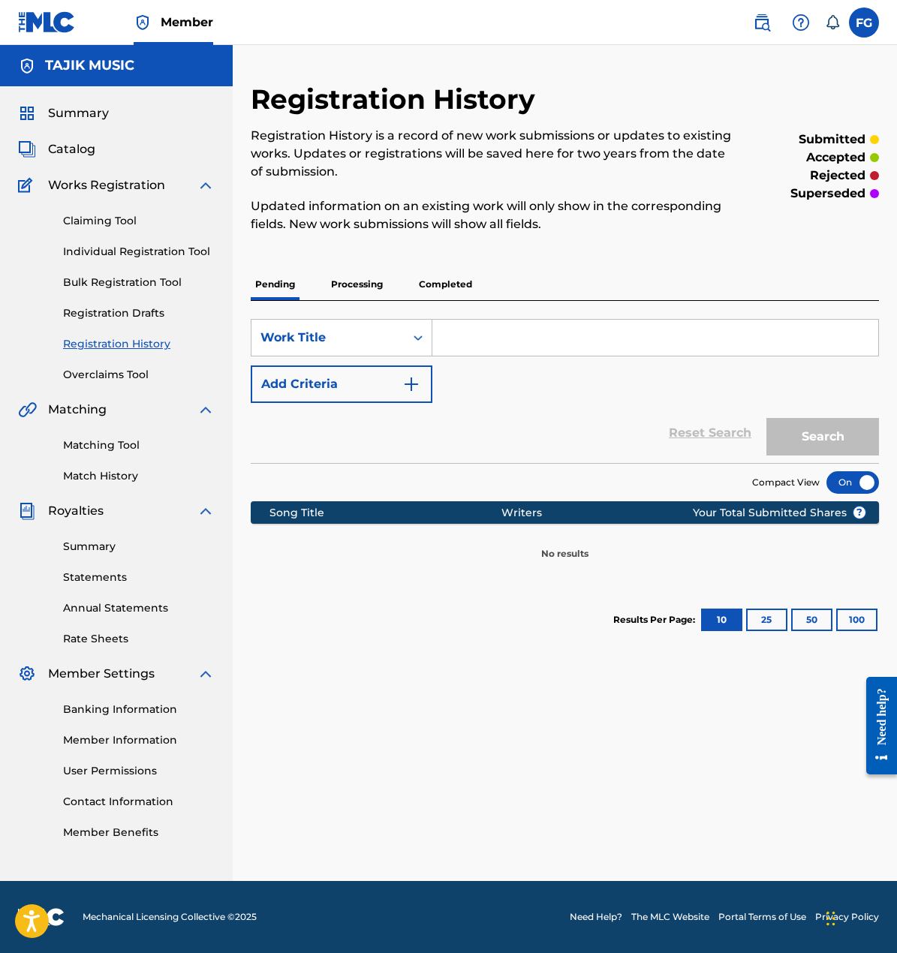
click at [455, 332] on input "Search Form" at bounding box center [655, 338] width 446 height 36
click at [494, 335] on input "Search Form" at bounding box center [655, 338] width 446 height 36
paste input "[PERSON_NAME]"
type input "[PERSON_NAME]"
click at [766, 418] on button "Search" at bounding box center [822, 437] width 113 height 38
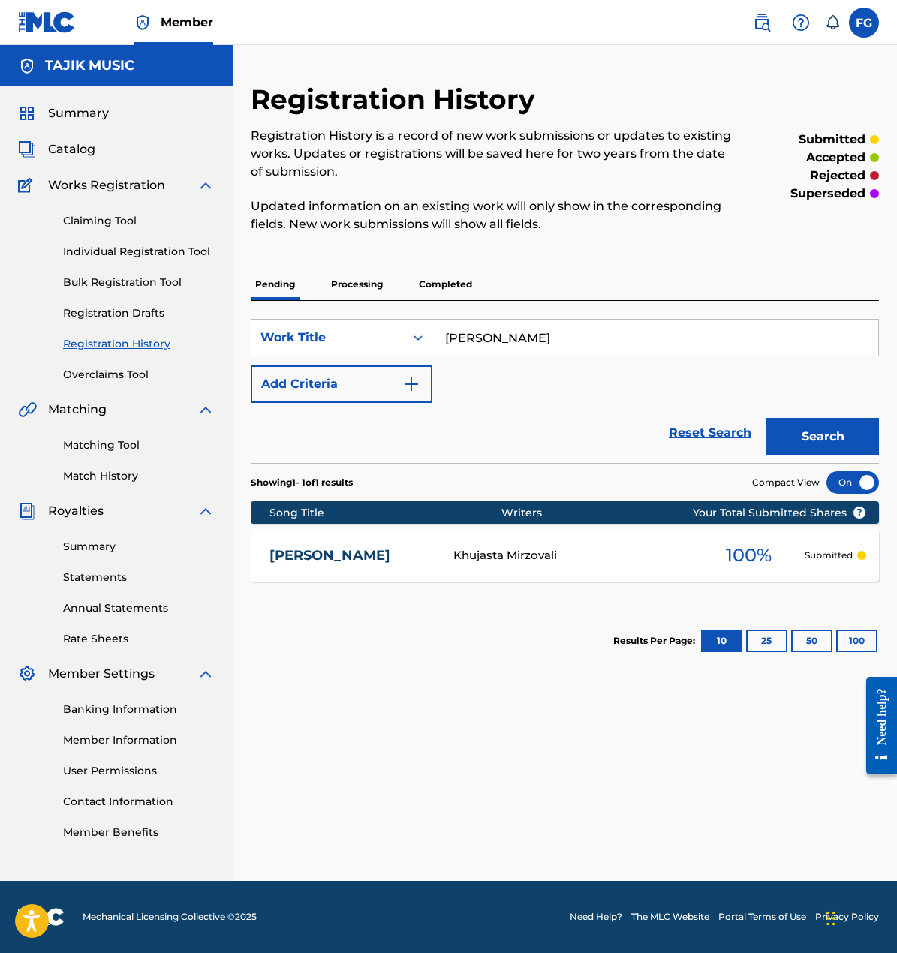
click at [366, 287] on p "Processing" at bounding box center [356, 285] width 61 height 32
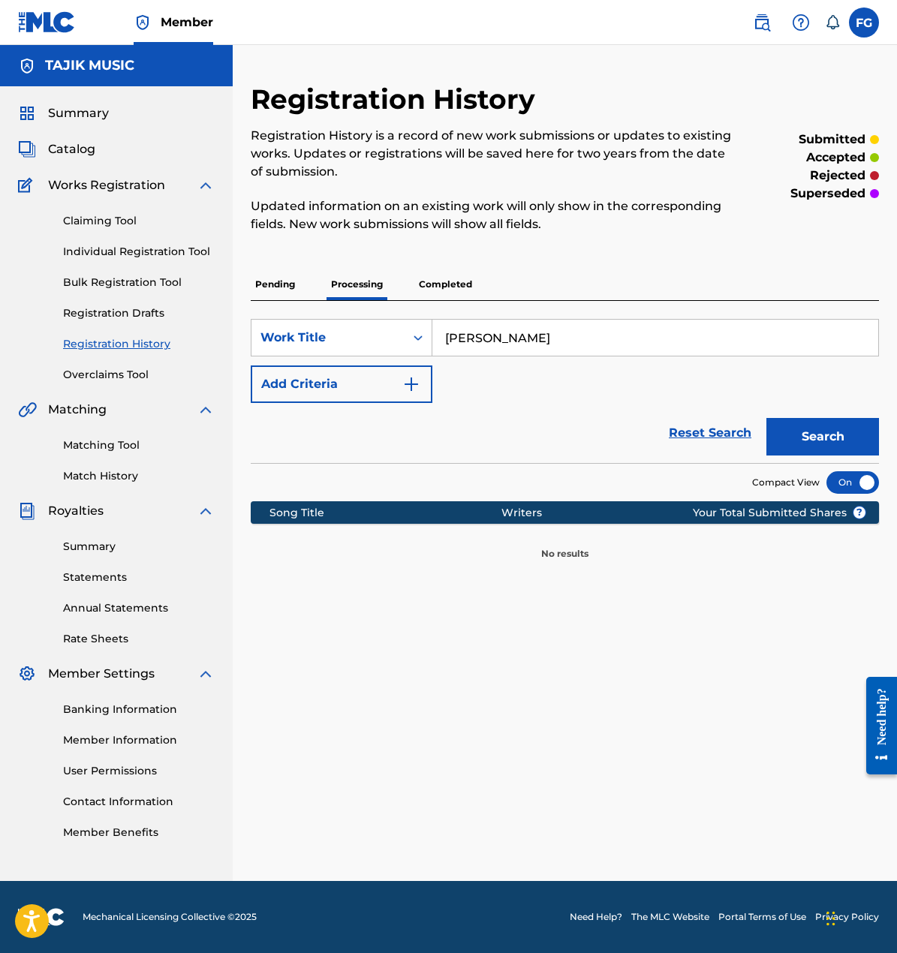
click at [584, 348] on input "Shirin Jon" at bounding box center [655, 338] width 446 height 36
click at [837, 427] on button "Search" at bounding box center [822, 437] width 113 height 38
click at [442, 291] on p "Completed" at bounding box center [445, 285] width 62 height 32
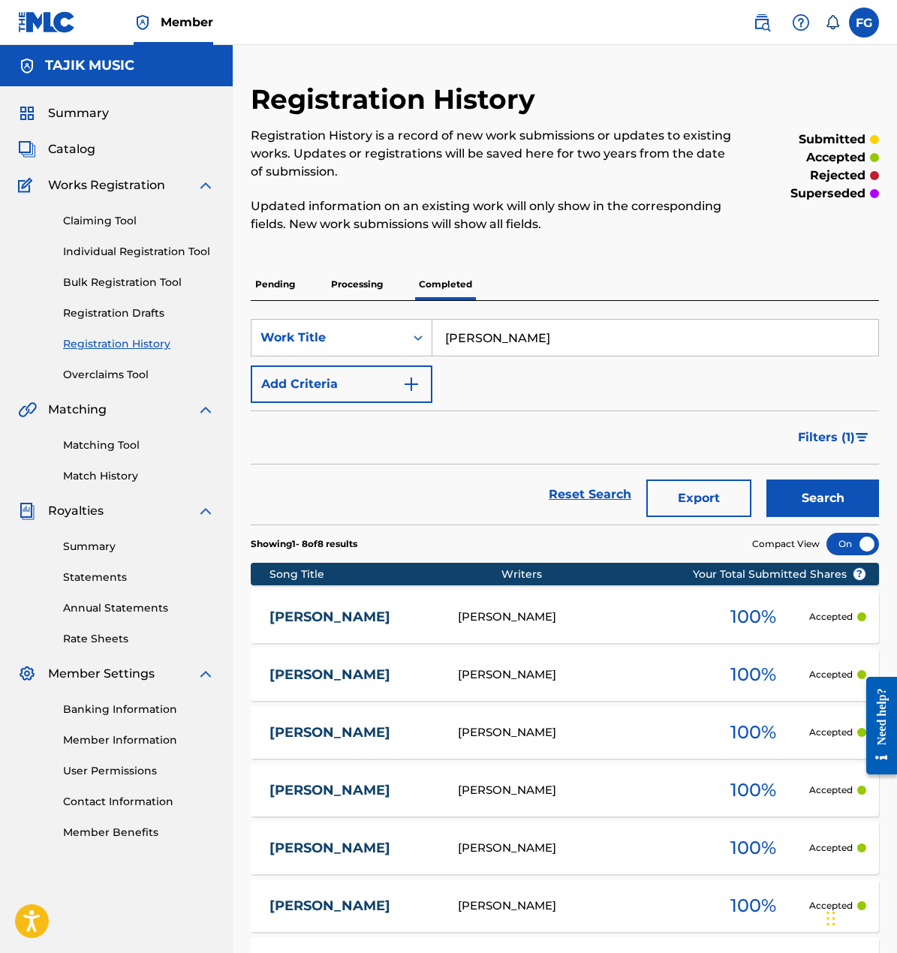
click at [546, 347] on input "Shirin Jon" at bounding box center [655, 338] width 446 height 36
click at [851, 489] on button "Search" at bounding box center [822, 498] width 113 height 38
click at [288, 281] on p "Pending" at bounding box center [275, 285] width 49 height 32
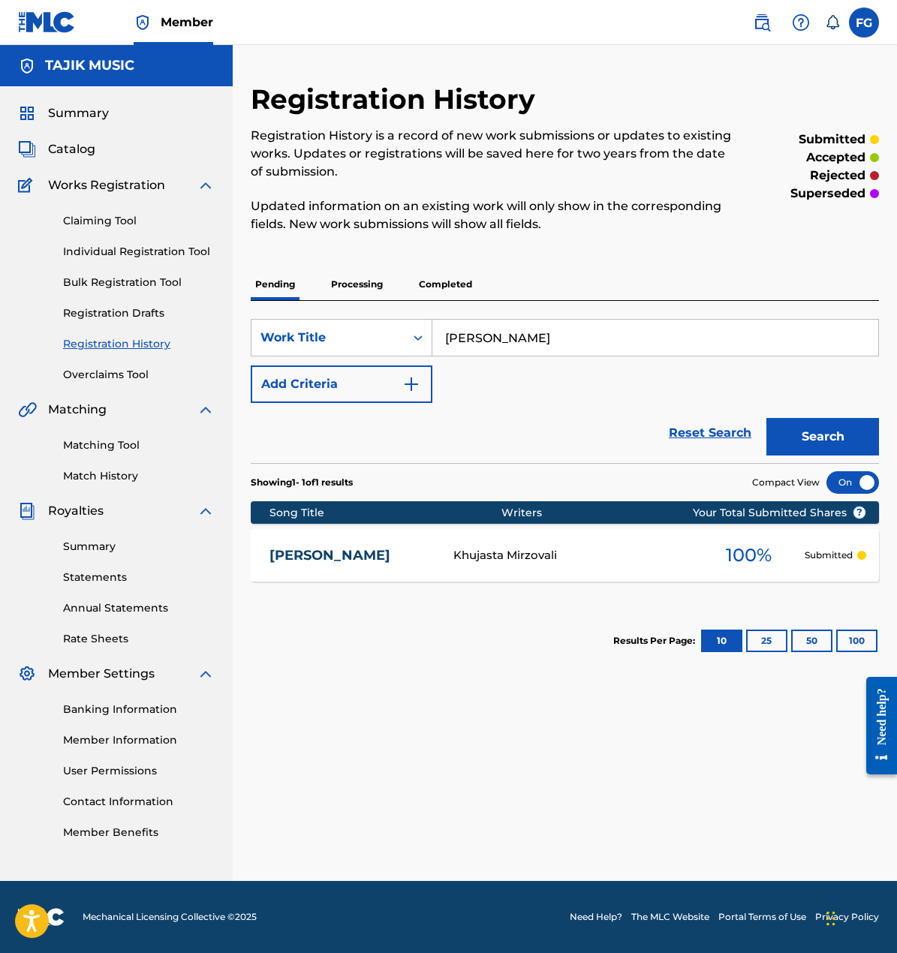
click at [283, 563] on link "Shirin Jon" at bounding box center [351, 555] width 164 height 17
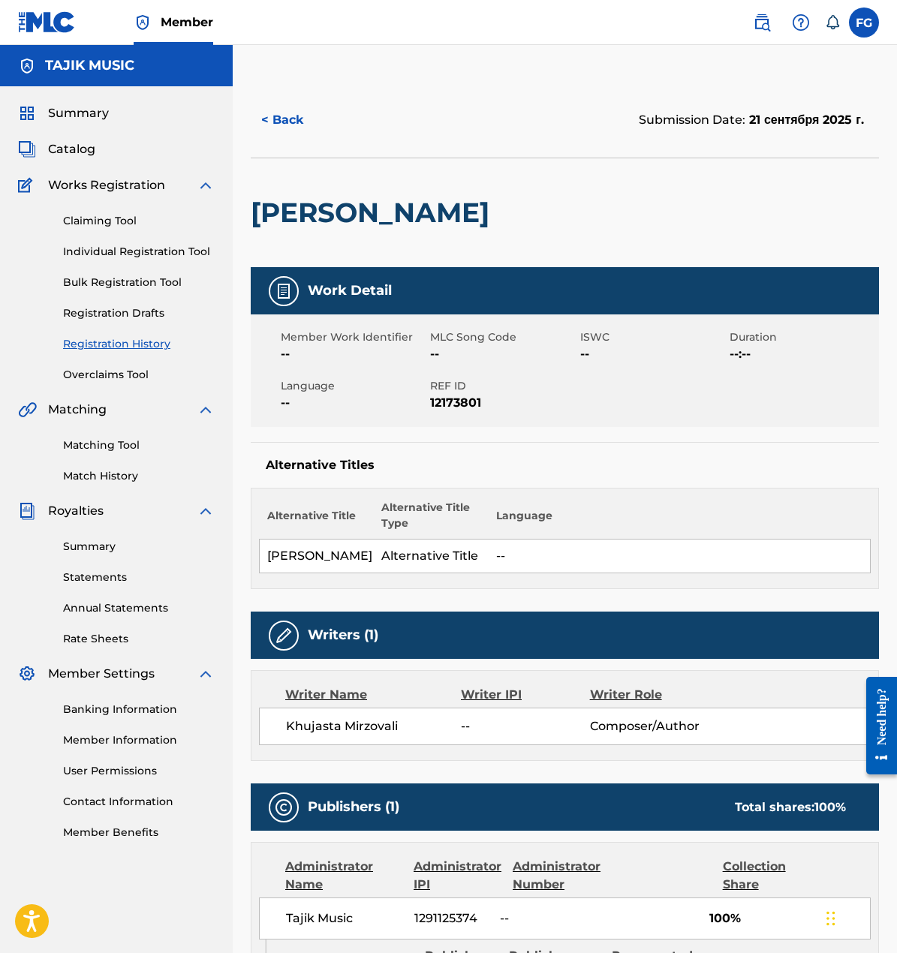
click at [287, 128] on button "< Back" at bounding box center [296, 120] width 90 height 38
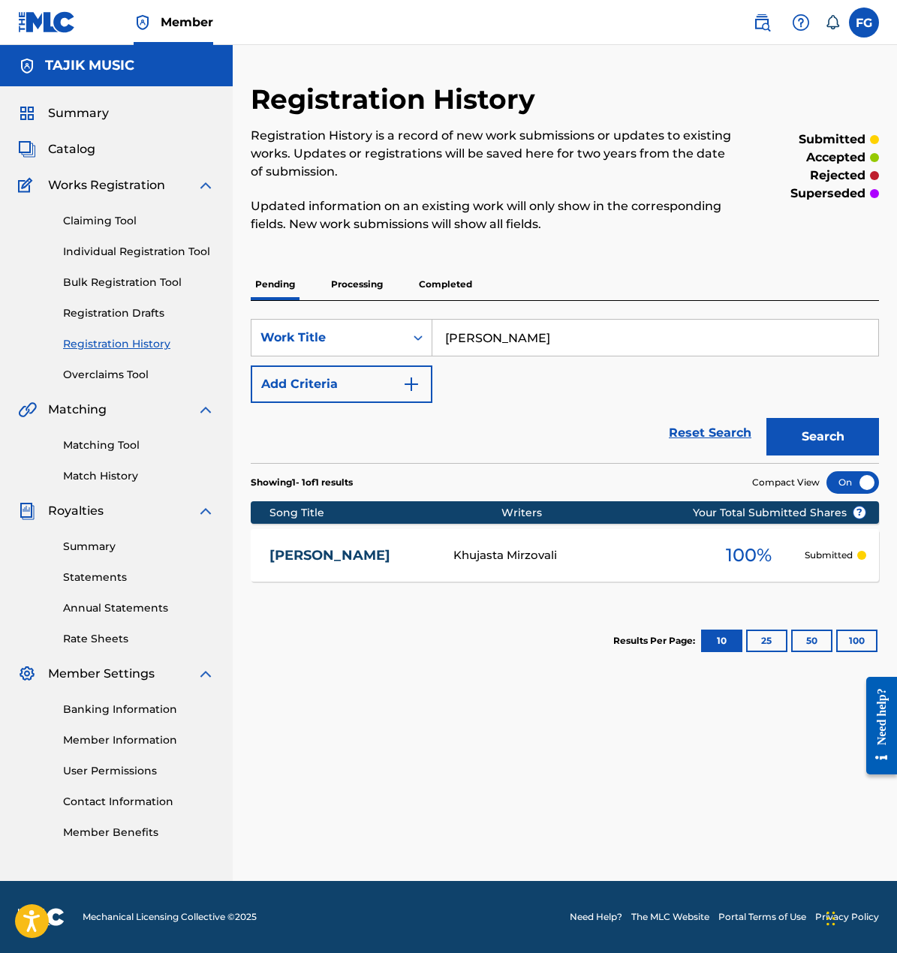
click at [39, 154] on link "Catalog" at bounding box center [56, 149] width 77 height 18
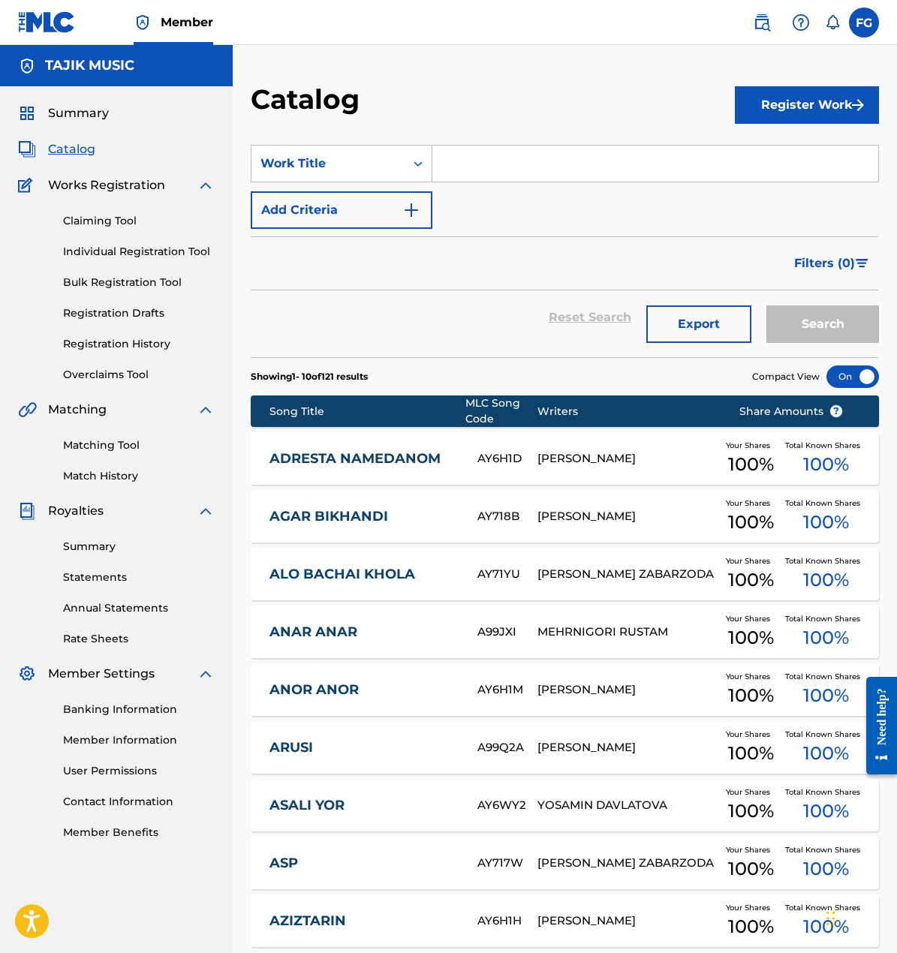
click at [69, 121] on span "Summary" at bounding box center [78, 113] width 61 height 18
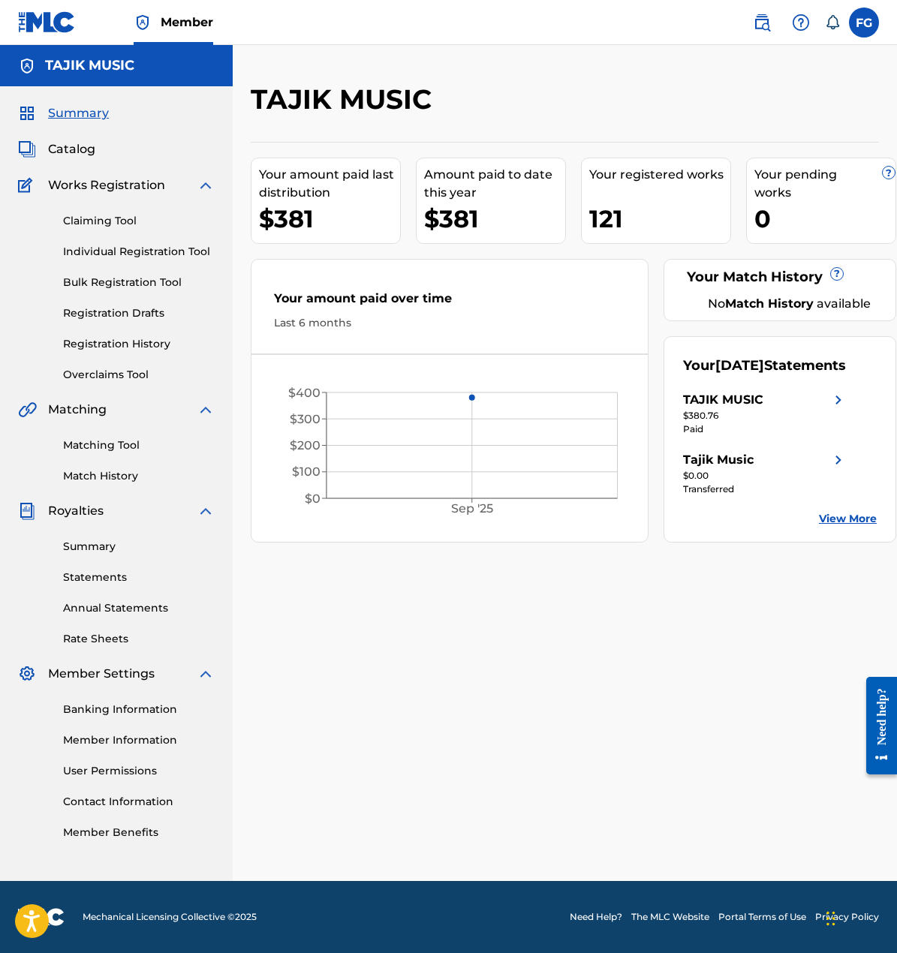
drag, startPoint x: 786, startPoint y: 742, endPoint x: 756, endPoint y: 720, distance: 37.5
click at [786, 742] on div "TAJIK MUSIC Your amount paid last distribution $381 Amount paid to date this ye…" at bounding box center [565, 482] width 664 height 798
click at [107, 306] on link "Registration Drafts" at bounding box center [139, 313] width 152 height 16
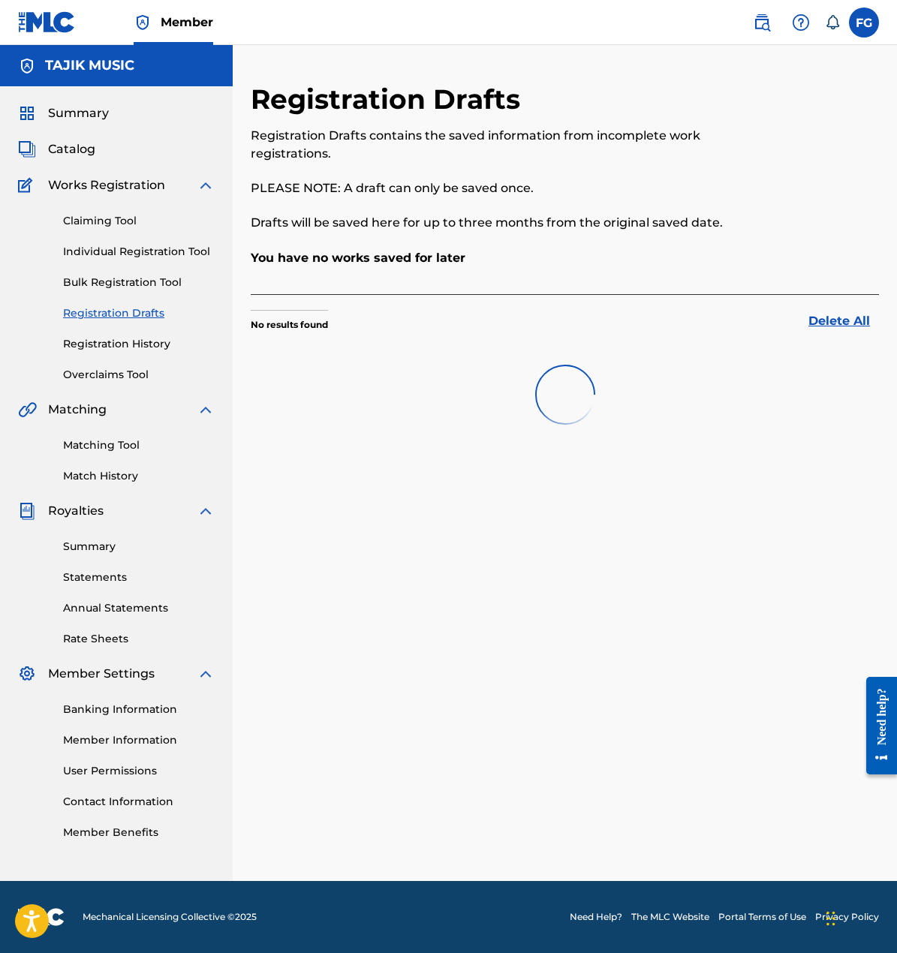
click at [109, 347] on link "Registration History" at bounding box center [139, 344] width 152 height 16
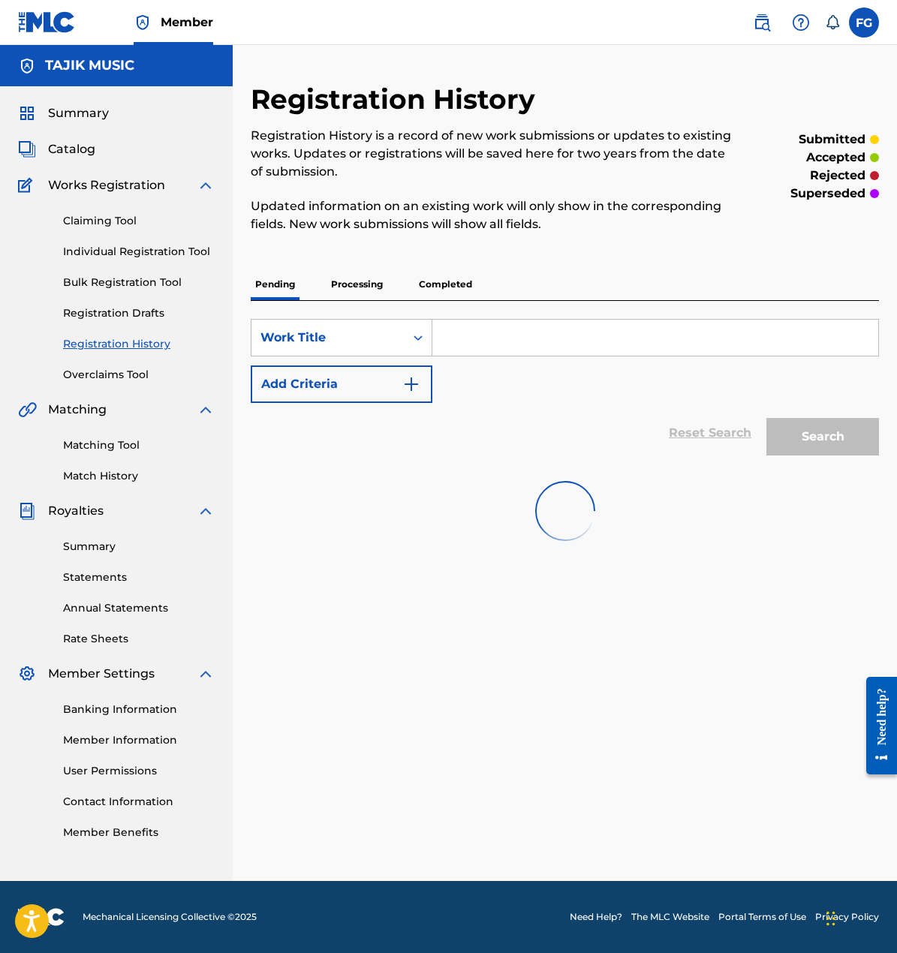
click at [98, 263] on div "Claiming Tool Individual Registration Tool Bulk Registration Tool Registration …" at bounding box center [116, 288] width 197 height 188
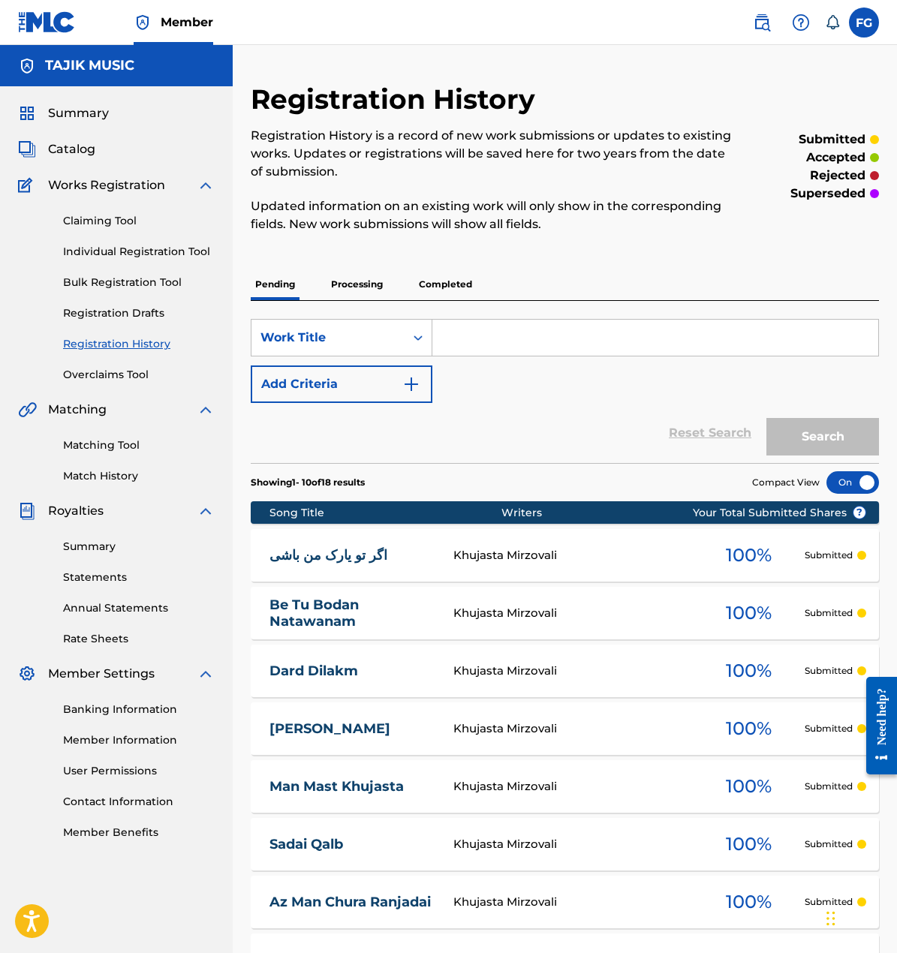
click at [95, 281] on link "Bulk Registration Tool" at bounding box center [139, 283] width 152 height 16
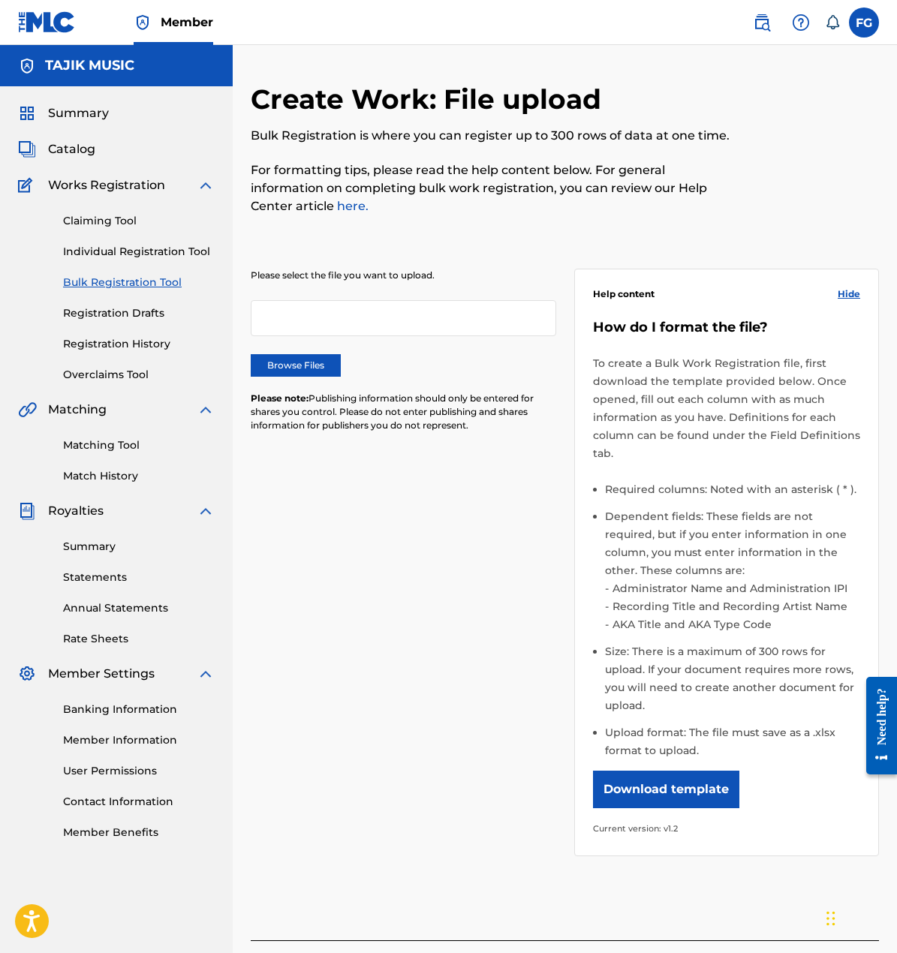
click at [300, 360] on label "Browse Files" at bounding box center [296, 365] width 90 height 23
click at [0, 0] on input "Browse Files" at bounding box center [0, 0] width 0 height 0
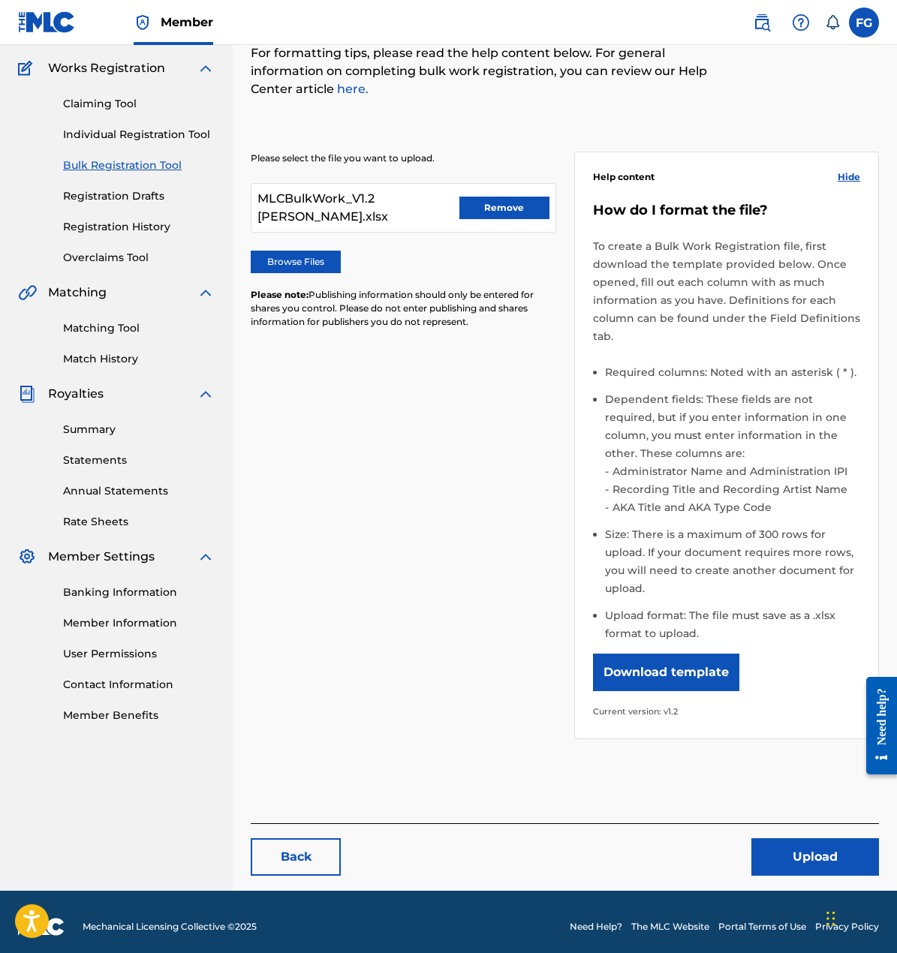
scroll to position [127, 0]
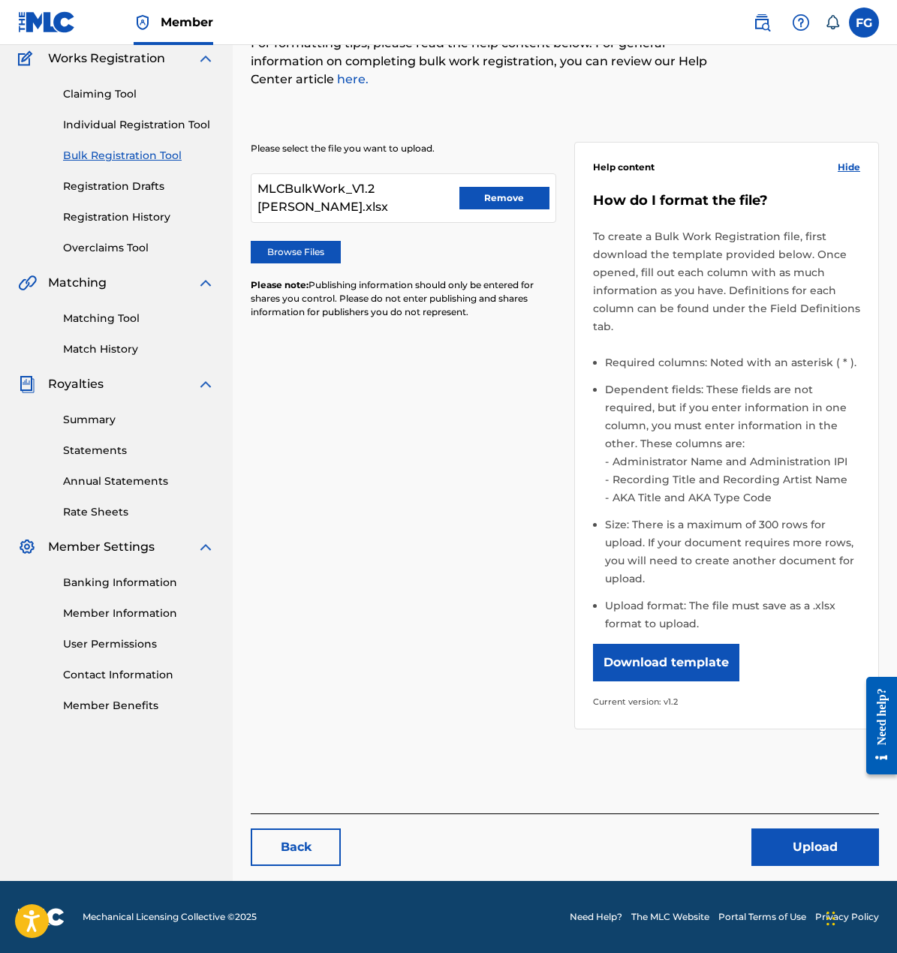
click at [784, 846] on button "Upload" at bounding box center [815, 847] width 128 height 38
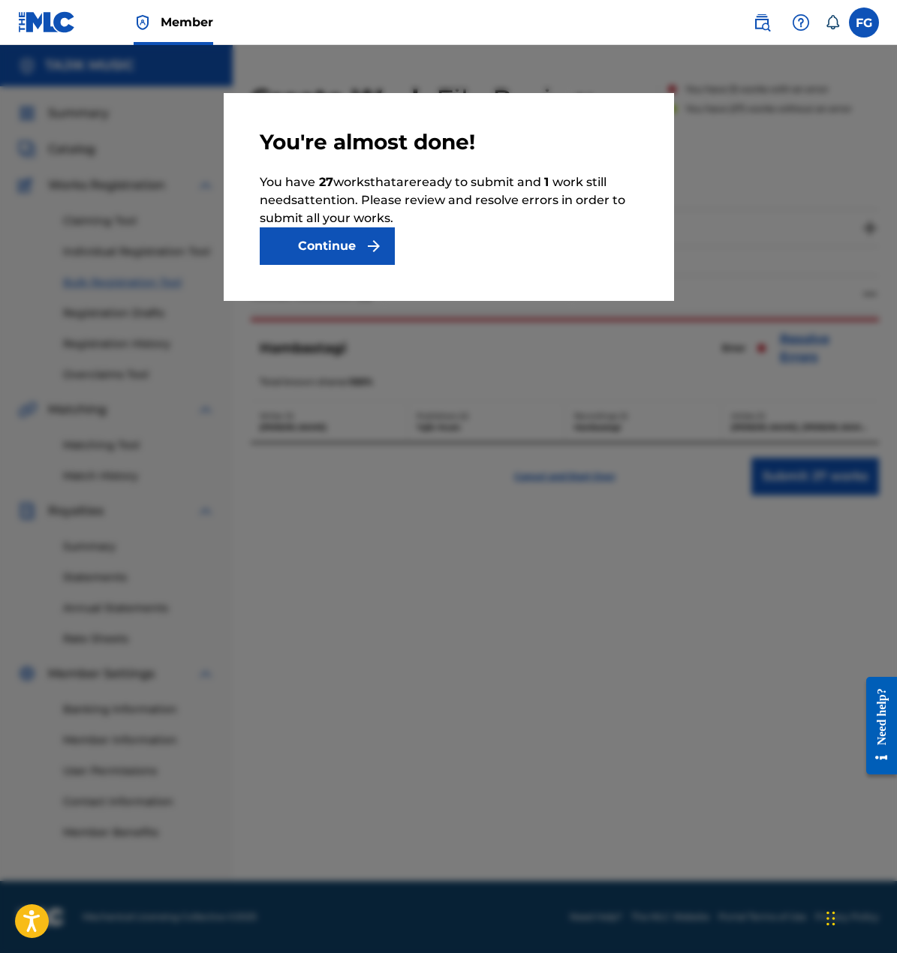
click at [369, 253] on img "submit" at bounding box center [374, 246] width 18 height 18
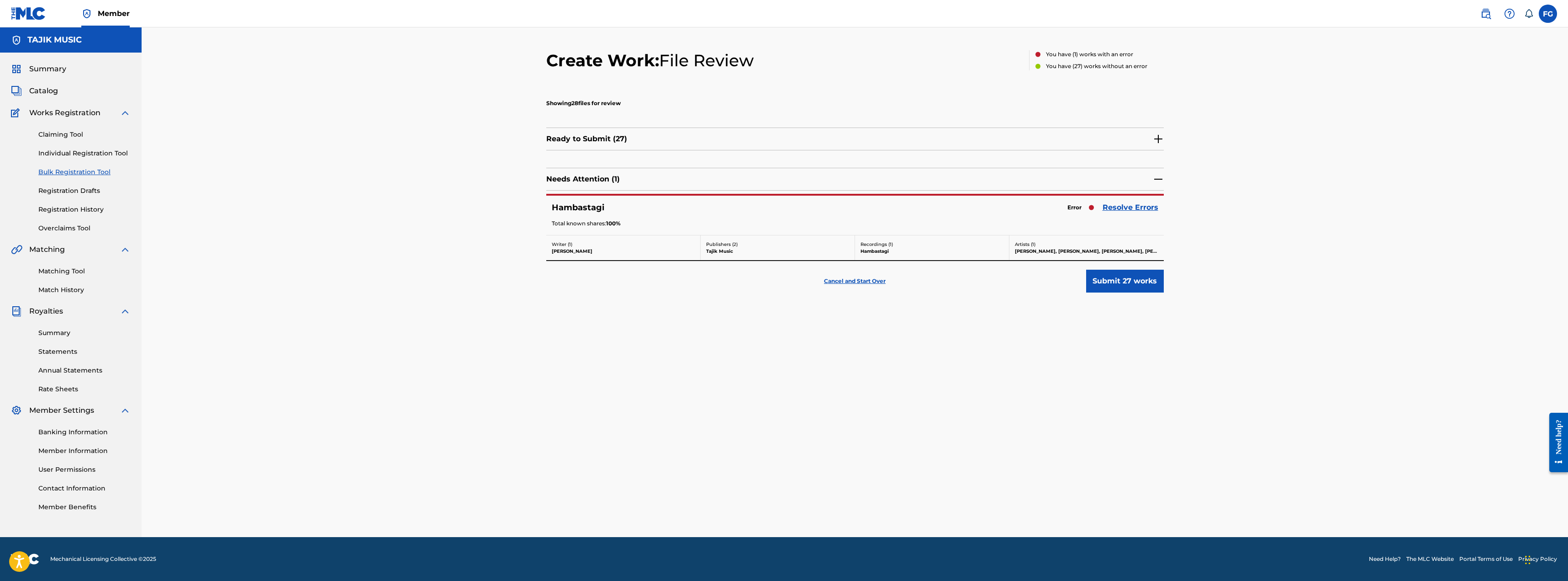
click at [545, 205] on link "Resolve Errors" at bounding box center [1130, 208] width 56 height 11
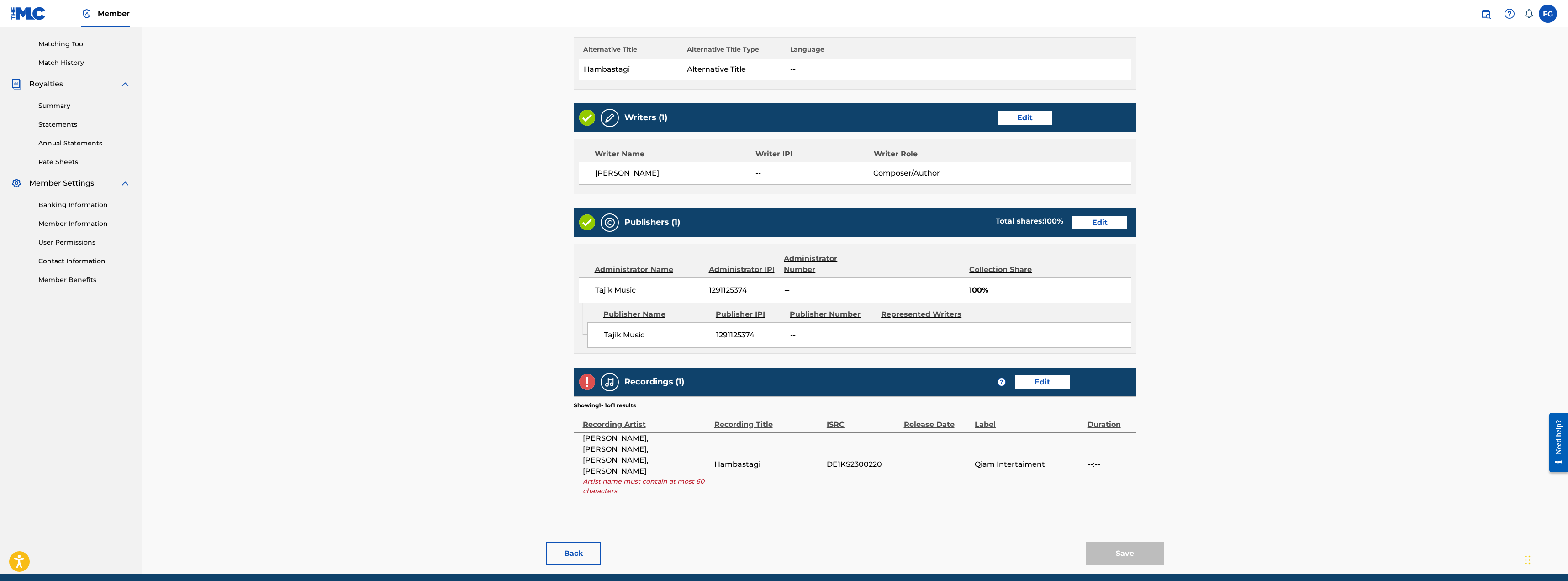
scroll to position [228, 0]
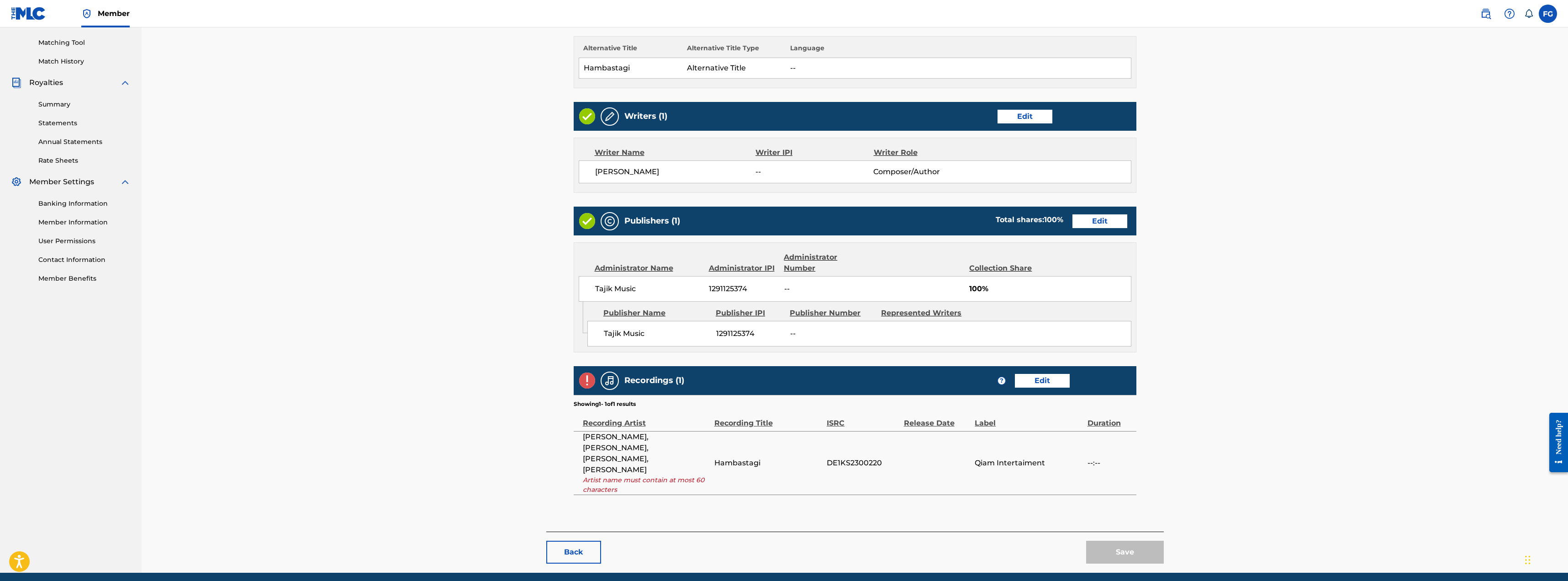
click at [545, 375] on link "Edit" at bounding box center [1042, 381] width 55 height 14
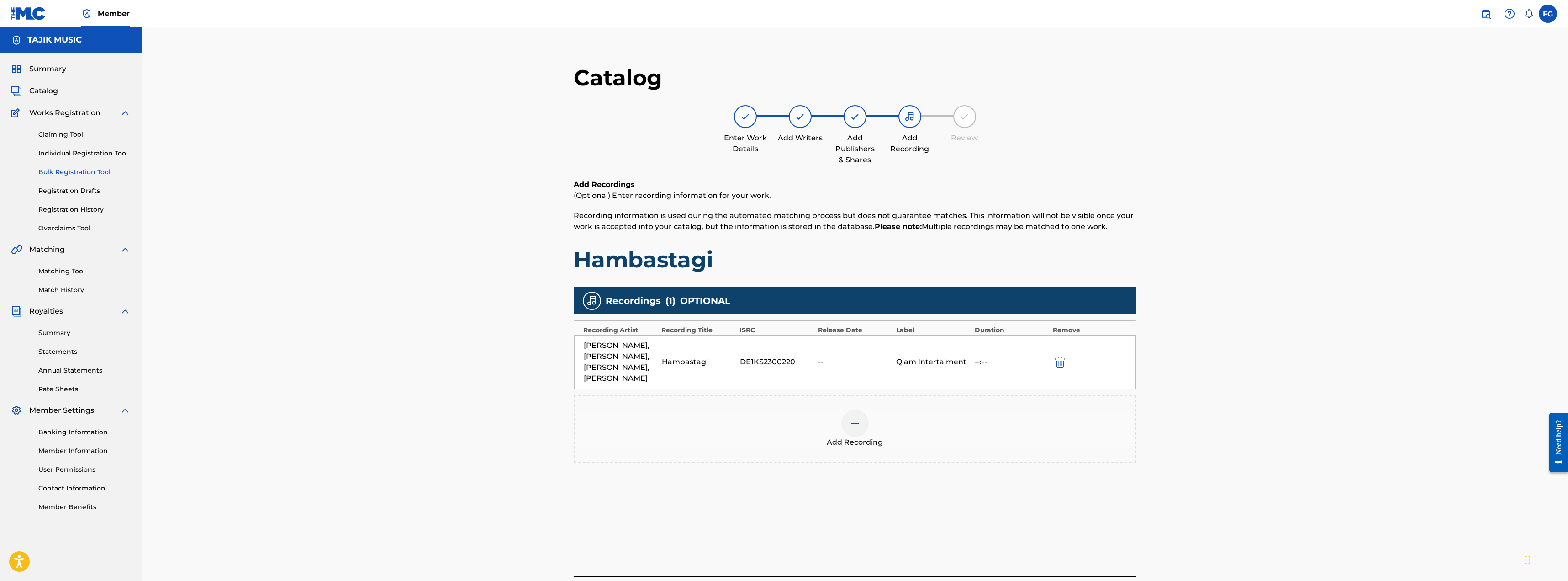
click at [545, 365] on div "Qiam Intertaiment" at bounding box center [933, 362] width 74 height 11
click at [545, 365] on div "DE1KS2300220" at bounding box center [777, 362] width 74 height 11
copy div "DE1KS2300220"
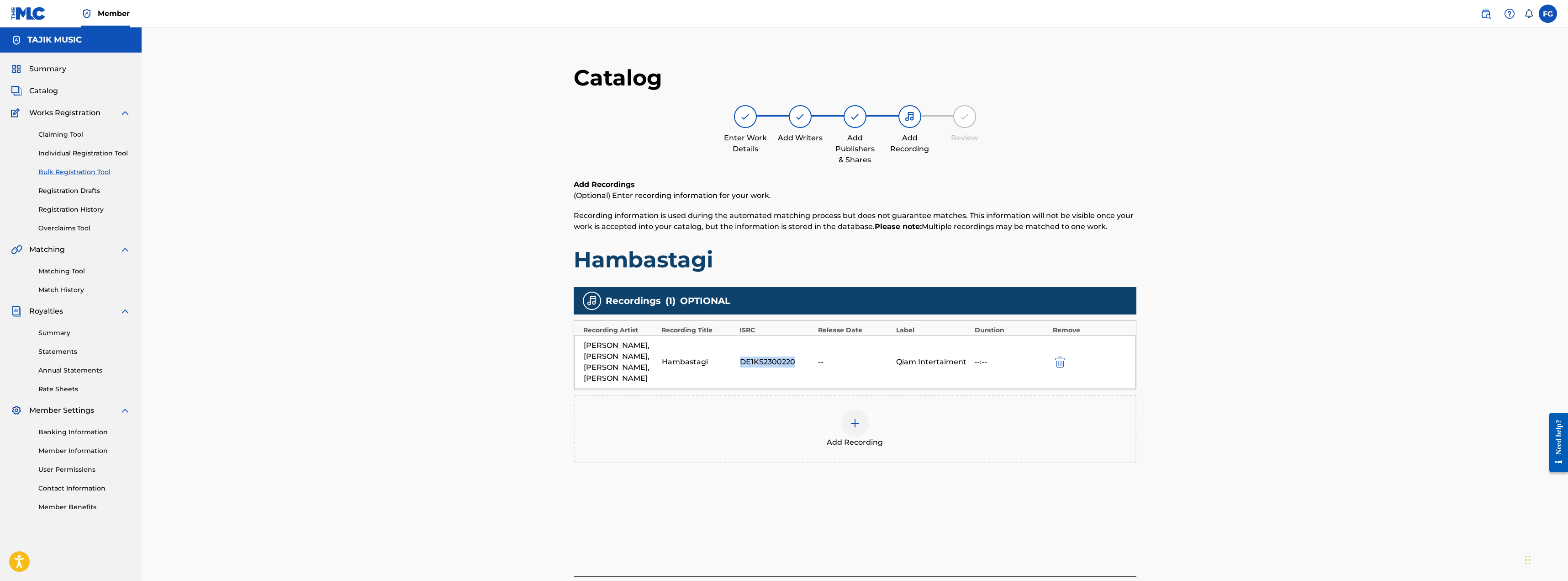
click at [545, 367] on img "submit" at bounding box center [1060, 362] width 10 height 11
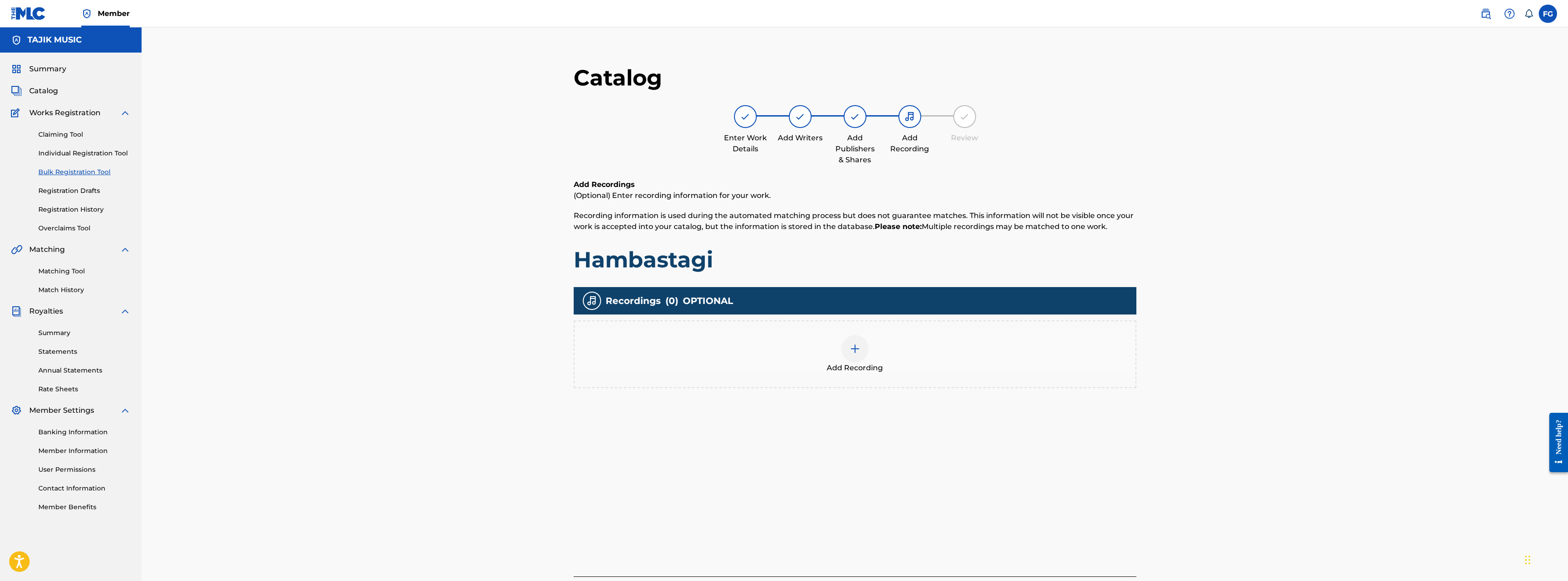
click at [545, 362] on span "Add Recording" at bounding box center [855, 368] width 56 height 11
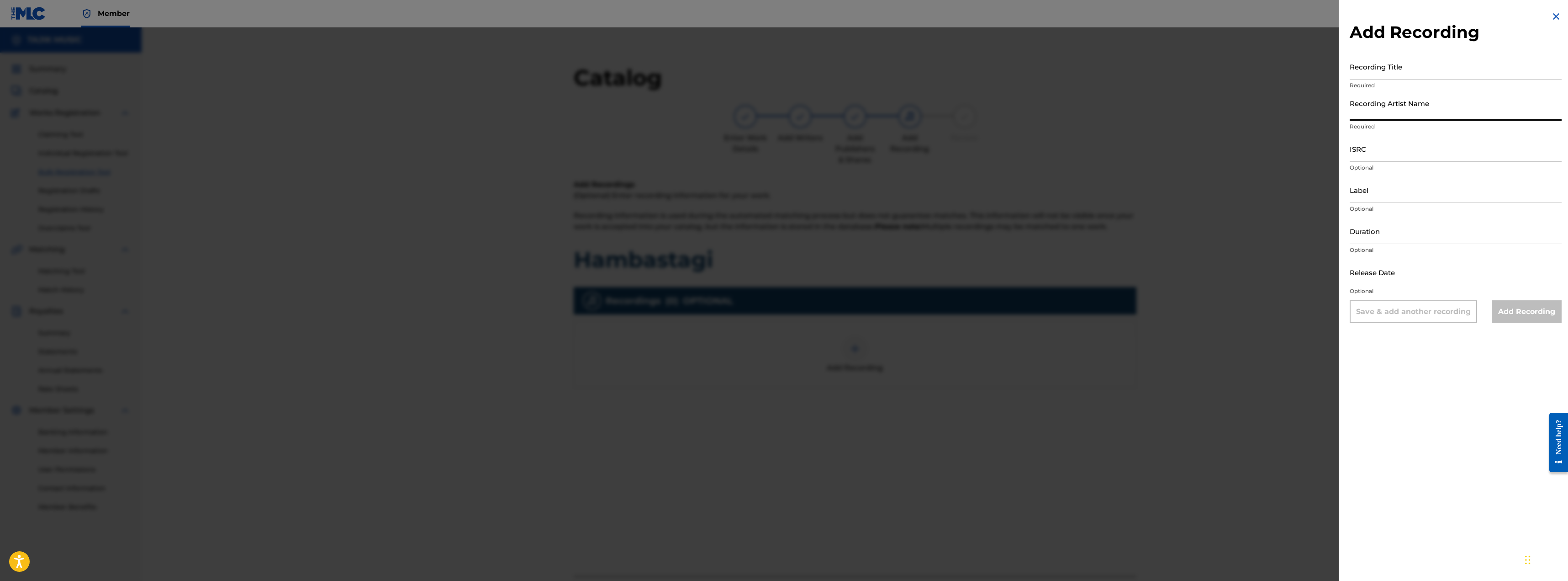
click at [545, 111] on input "Recording Artist Name" at bounding box center [1455, 107] width 212 height 26
paste input "DE1KS2300220"
type input "DE1KS2300220"
click at [545, 149] on input "ISRC" at bounding box center [1455, 149] width 212 height 26
paste input "DE1KS2300220"
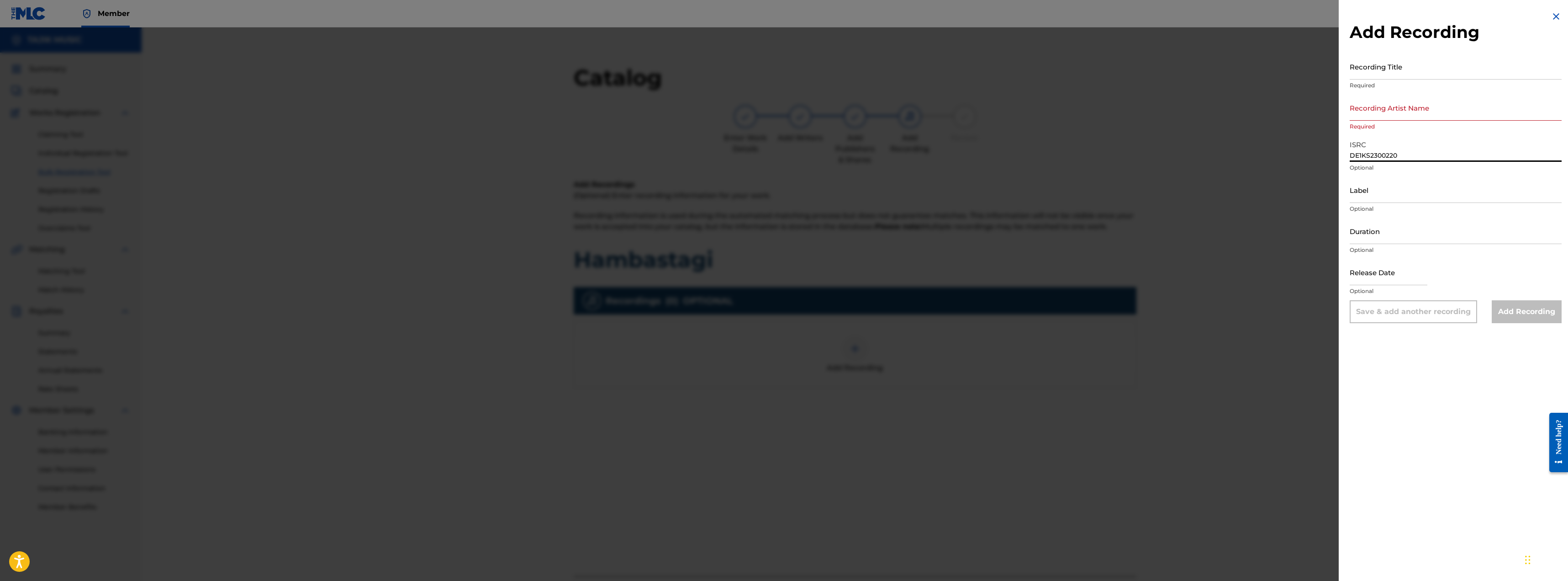
type input "DE1KS2300220"
click at [545, 197] on input "Label" at bounding box center [1455, 189] width 212 height 26
drag, startPoint x: 1402, startPoint y: 197, endPoint x: 1298, endPoint y: 197, distance: 104.0
click at [545, 197] on div "Add Recording Recording Title Required Recording Artist Name Required ISRC DE1K…" at bounding box center [784, 304] width 1568 height 554
paste input "aiment"
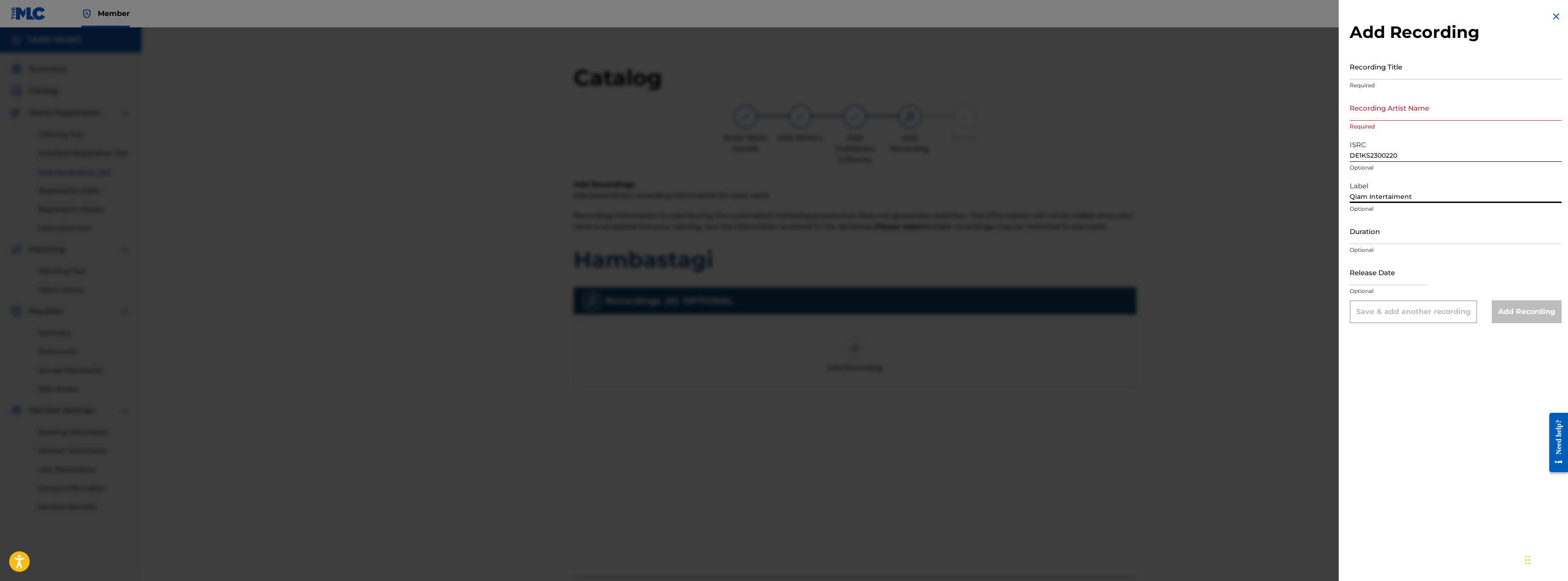
type input "Qiam Intertaiment"
click at [545, 68] on input "Recording Title" at bounding box center [1455, 66] width 212 height 26
click at [545, 111] on input "Recording Artist Name" at bounding box center [1455, 107] width 212 height 26
paste input "Hambastagi"
type input "Hambastagi"
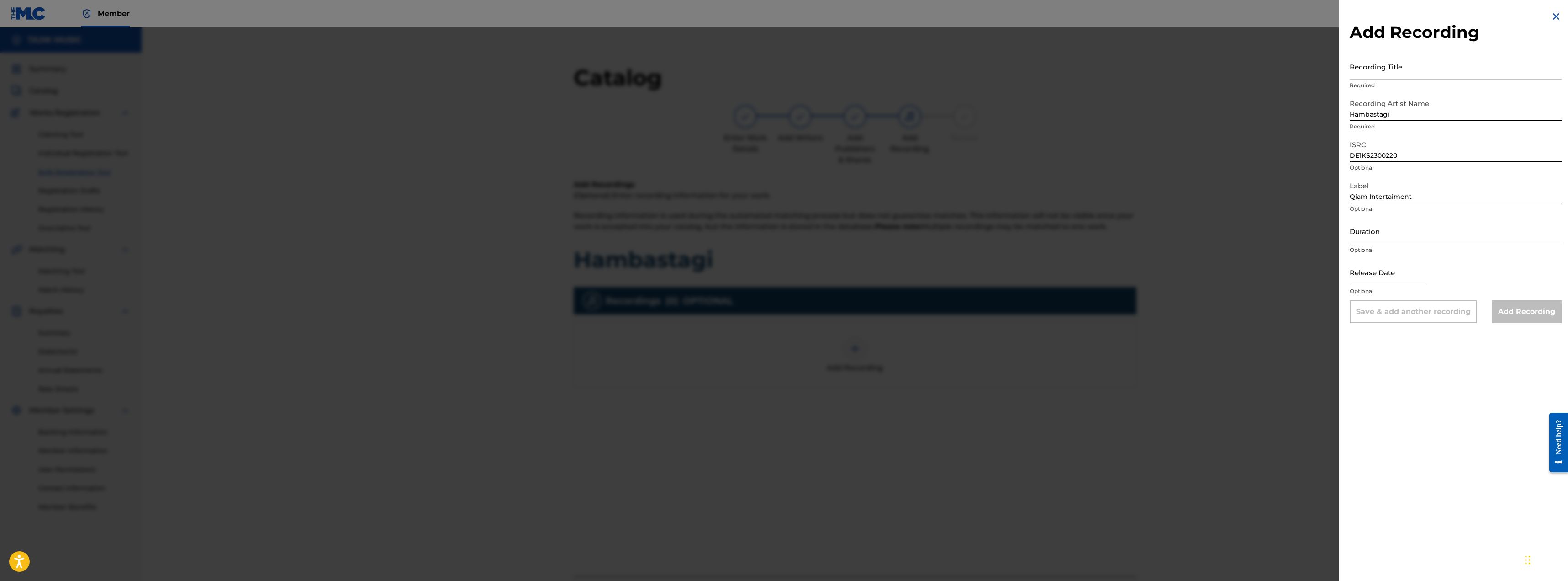
click at [545, 76] on input "Recording Title" at bounding box center [1455, 66] width 212 height 26
paste input "Madina Aknazarova, Nigina Amonqulova, Nigora Kholova, Mohira Toheri"
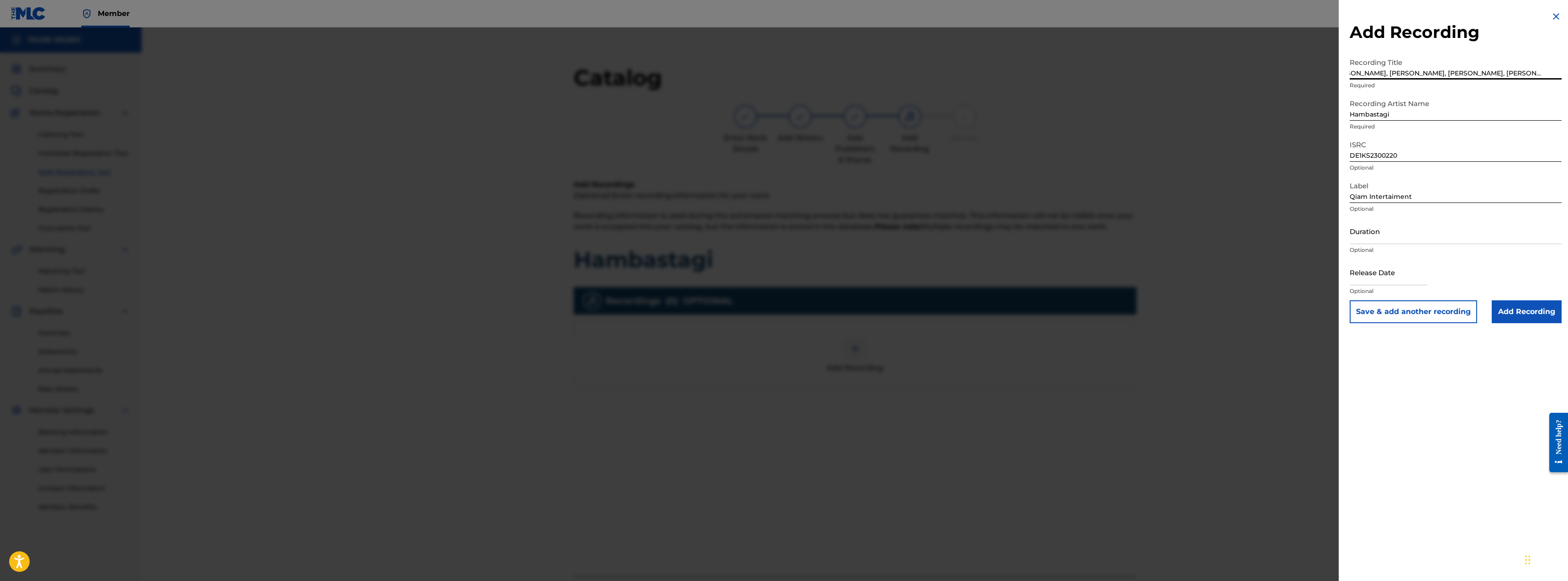
type input "Madina Aknazarova, Nigina Amonqulova, Nigora Kholova, Mohira Toheri"
select select "8"
select select "2025"
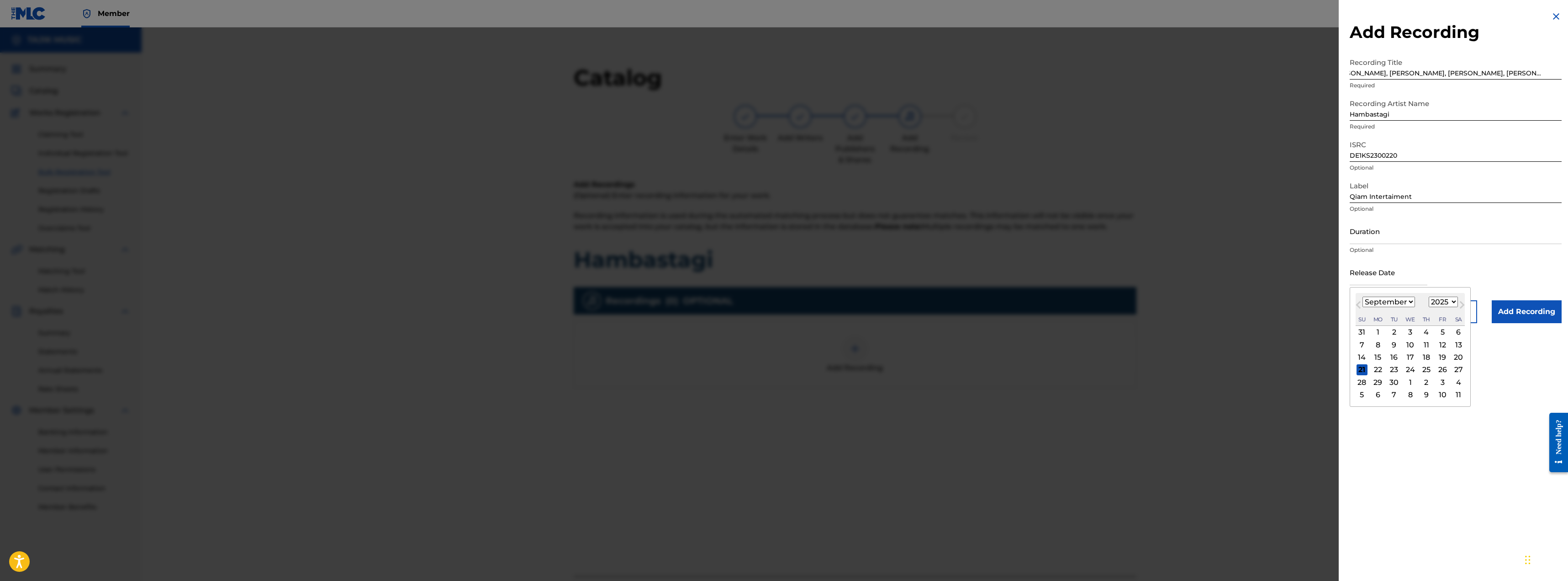
scroll to position [0, 0]
click at [545, 280] on input "text" at bounding box center [1388, 272] width 78 height 26
click at [545, 303] on button "Next Month" at bounding box center [1462, 306] width 15 height 15
select select "9"
click at [545, 301] on select "1900 1901 1902 1903 1904 1905 1906 1907 1908 1909 1910 1911 1912 1913 1914 1915…" at bounding box center [1443, 301] width 29 height 10
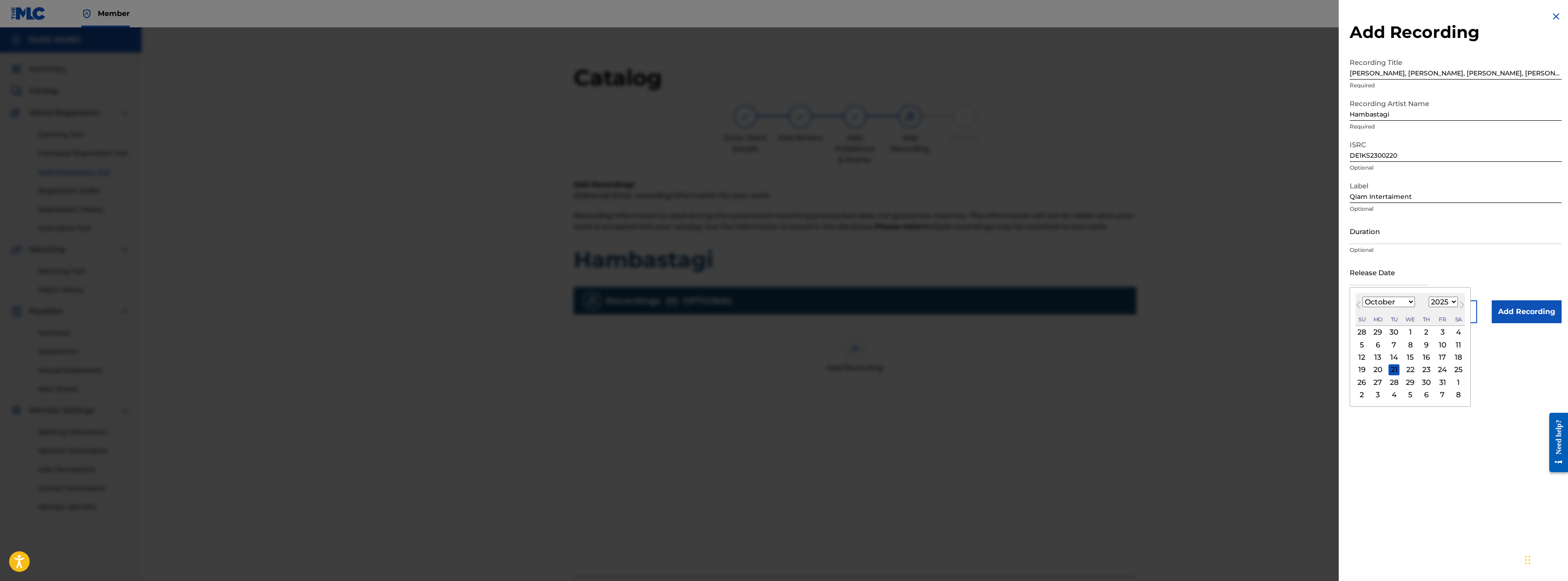
select select "2021"
click at [545, 297] on select "1900 1901 1902 1903 1904 1905 1906 1907 1908 1909 1910 1911 1912 1913 1914 1915…" at bounding box center [1443, 301] width 29 height 10
click at [545, 375] on div "17 18 19 20 21 22 23" at bounding box center [1410, 370] width 109 height 12
click at [545, 370] on div "20" at bounding box center [1410, 370] width 11 height 11
type input "October 20 2021"
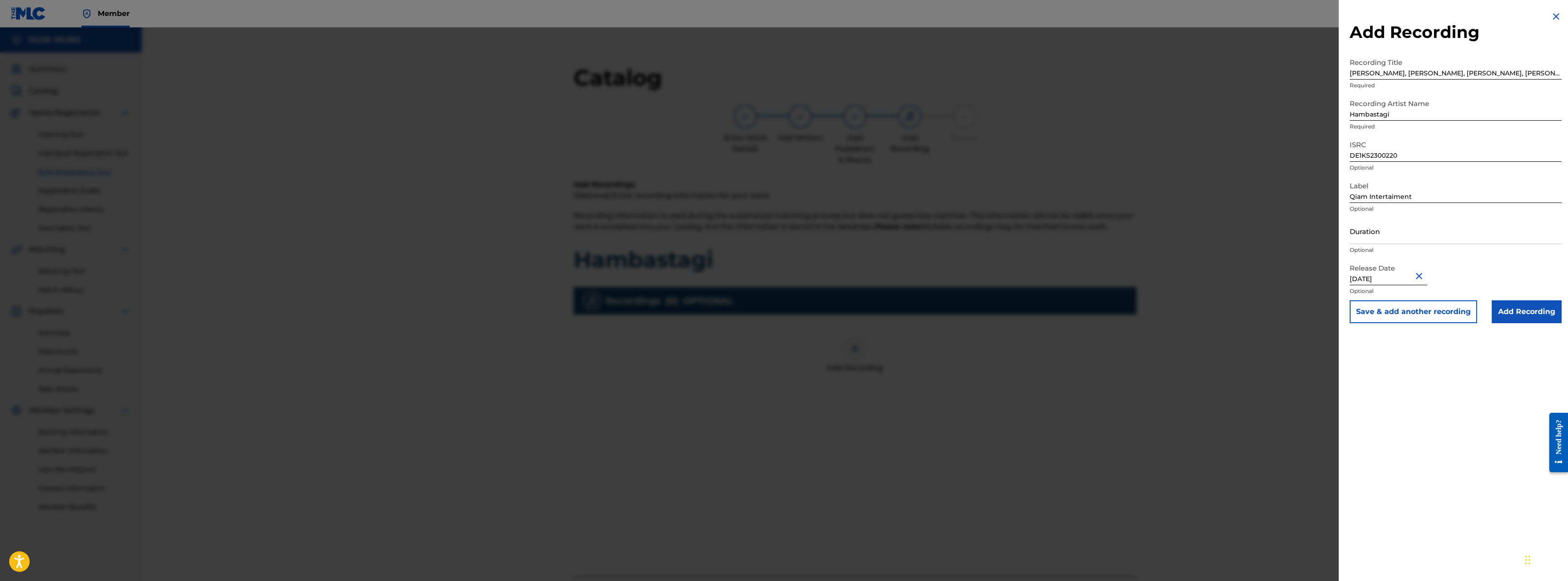
click at [545, 311] on button "Save & add another recording" at bounding box center [1413, 312] width 127 height 23
click at [545, 10] on div "Add Recording Recording Title Madina Aknazarova, Nigina Amonqulova, Nigora Khol…" at bounding box center [1455, 167] width 234 height 334
click at [545, 18] on img at bounding box center [1556, 16] width 11 height 11
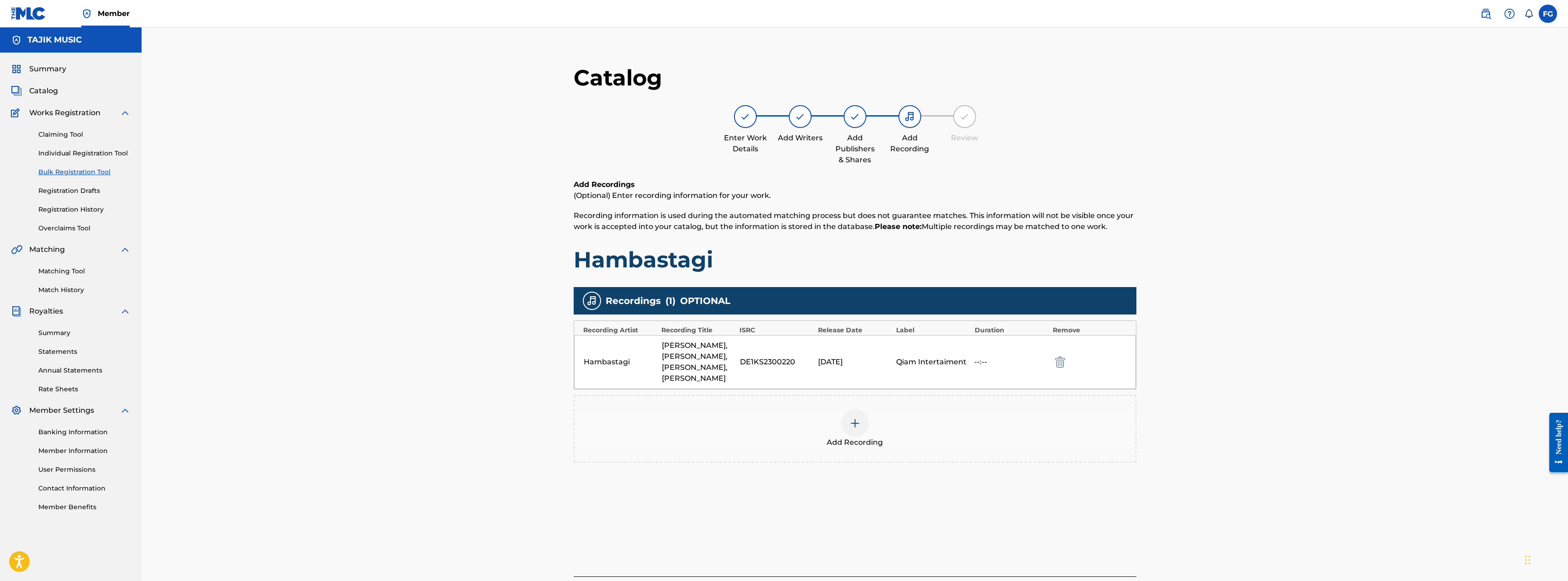
click at [545, 388] on div "Hambastagi Madina Aknazarova, Nigina Amonqulova, Nigora Kholova, Mohira Toheri …" at bounding box center [855, 362] width 562 height 54
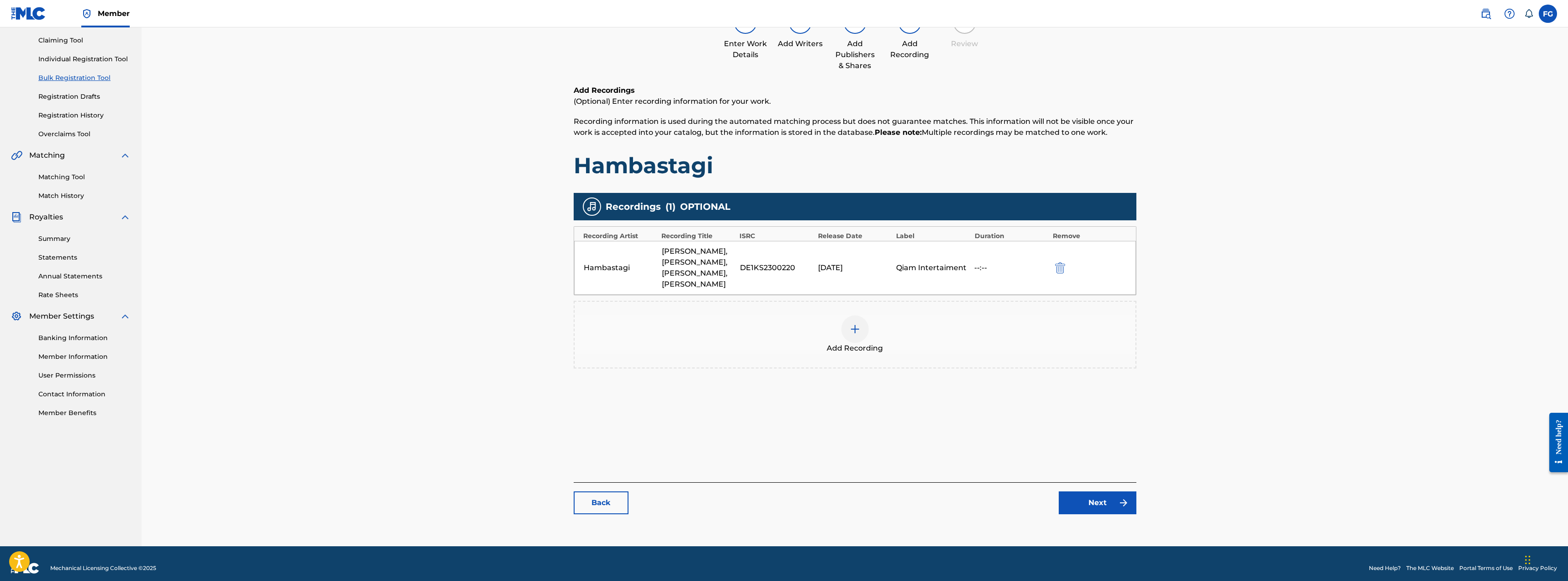
scroll to position [104, 0]
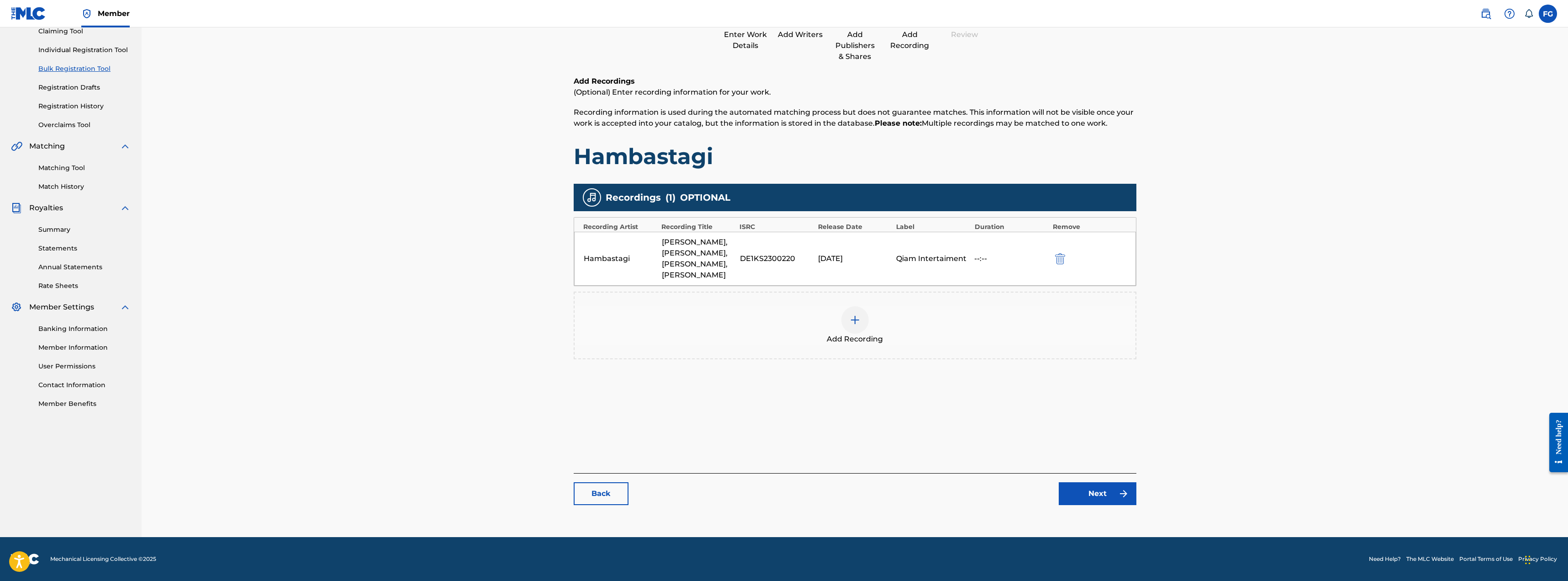
click at [545, 490] on link "Next" at bounding box center [1097, 494] width 78 height 23
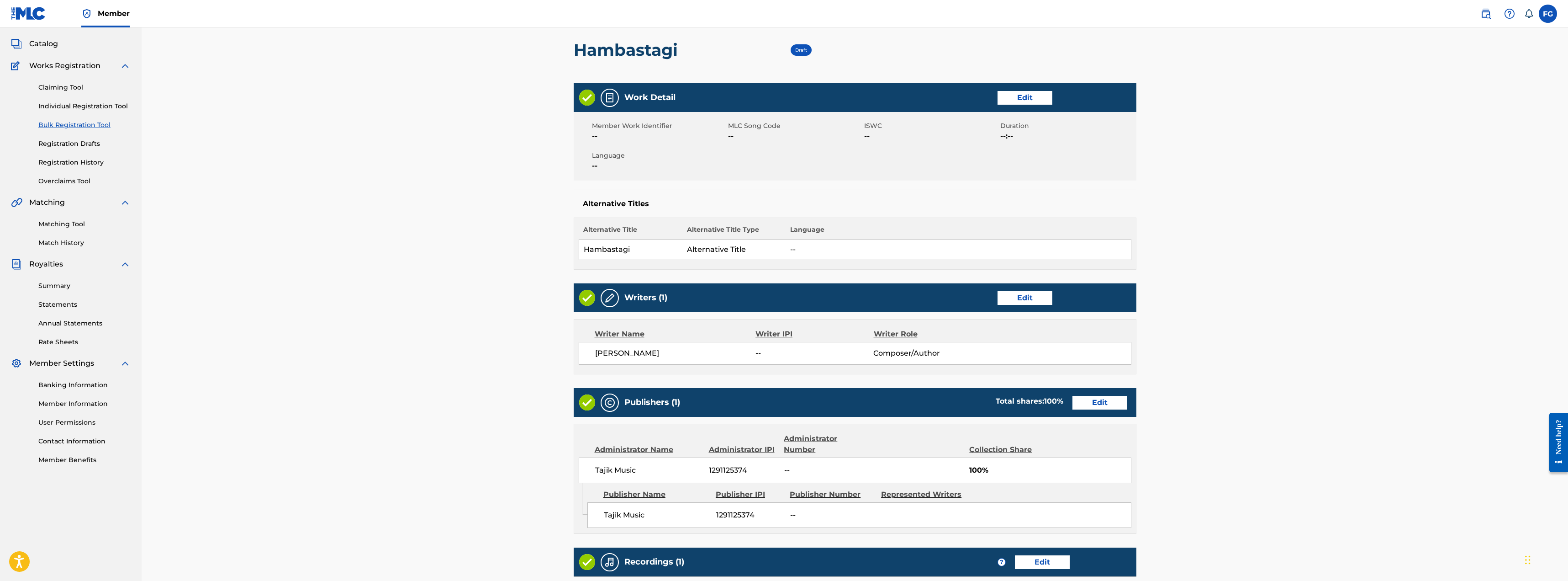
scroll to position [5, 0]
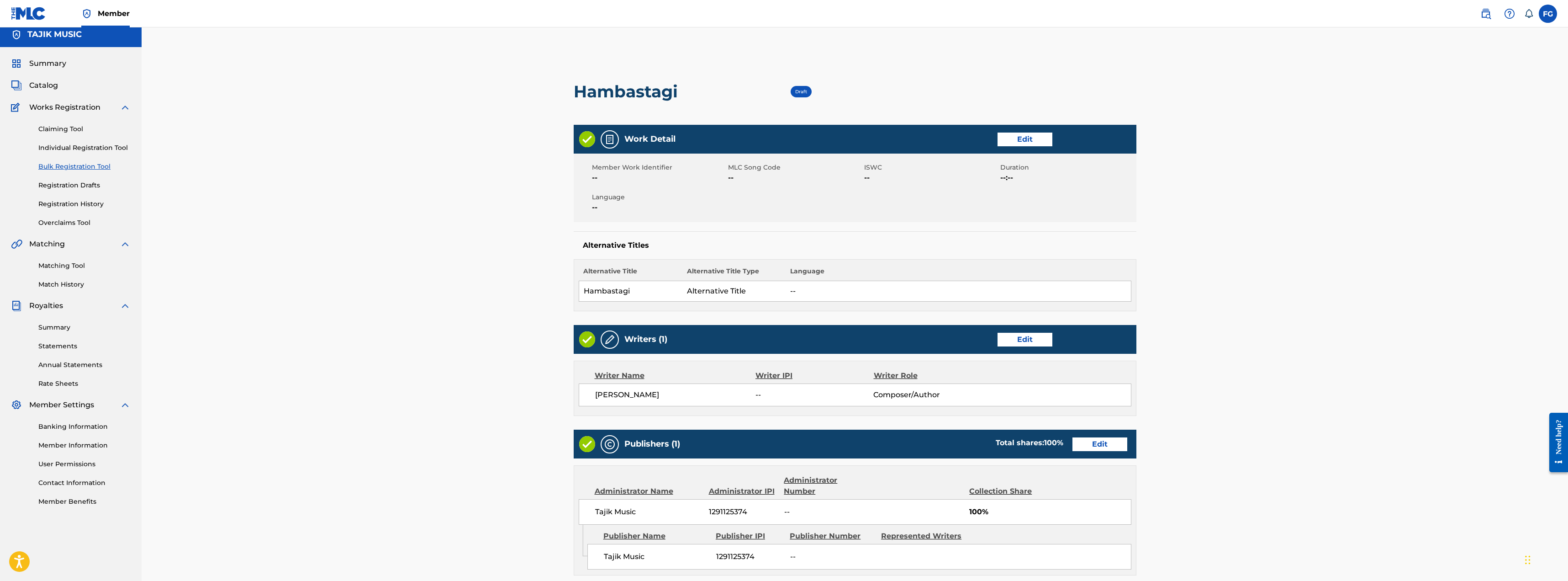
click at [545, 340] on link "Edit" at bounding box center [1025, 339] width 55 height 14
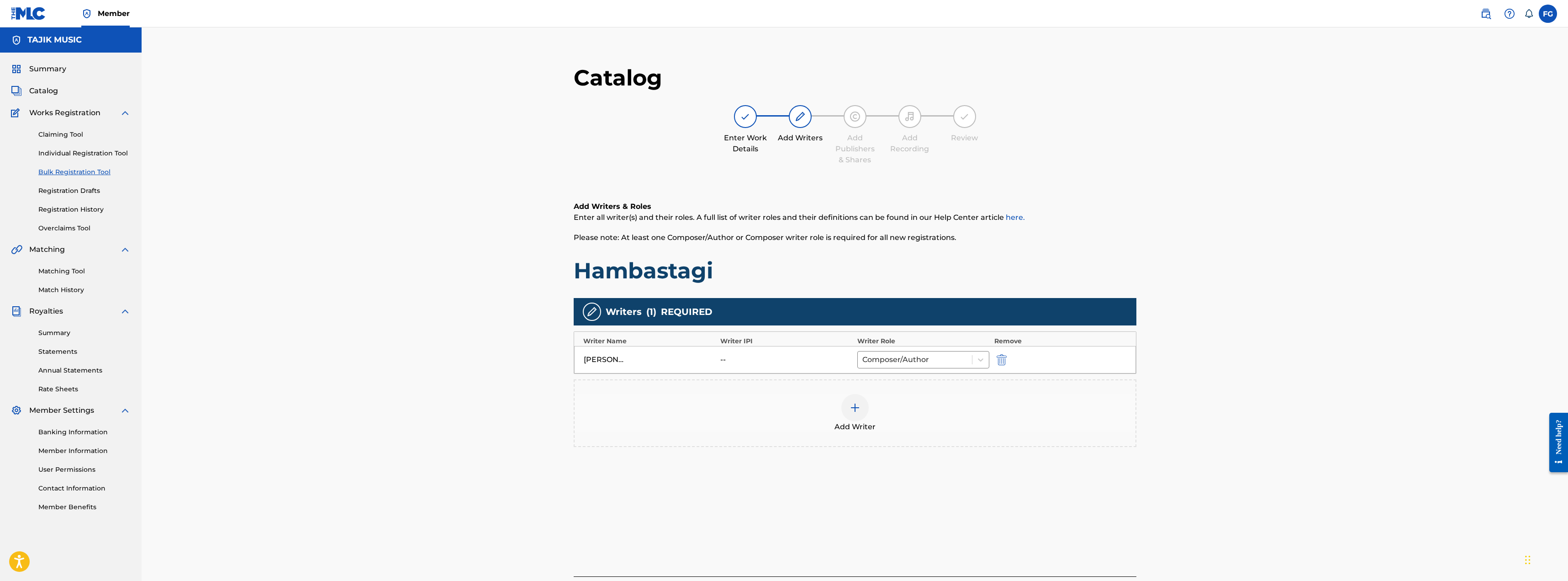
click at [545, 356] on img "submit" at bounding box center [1001, 360] width 10 height 11
click at [545, 359] on img at bounding box center [855, 360] width 11 height 11
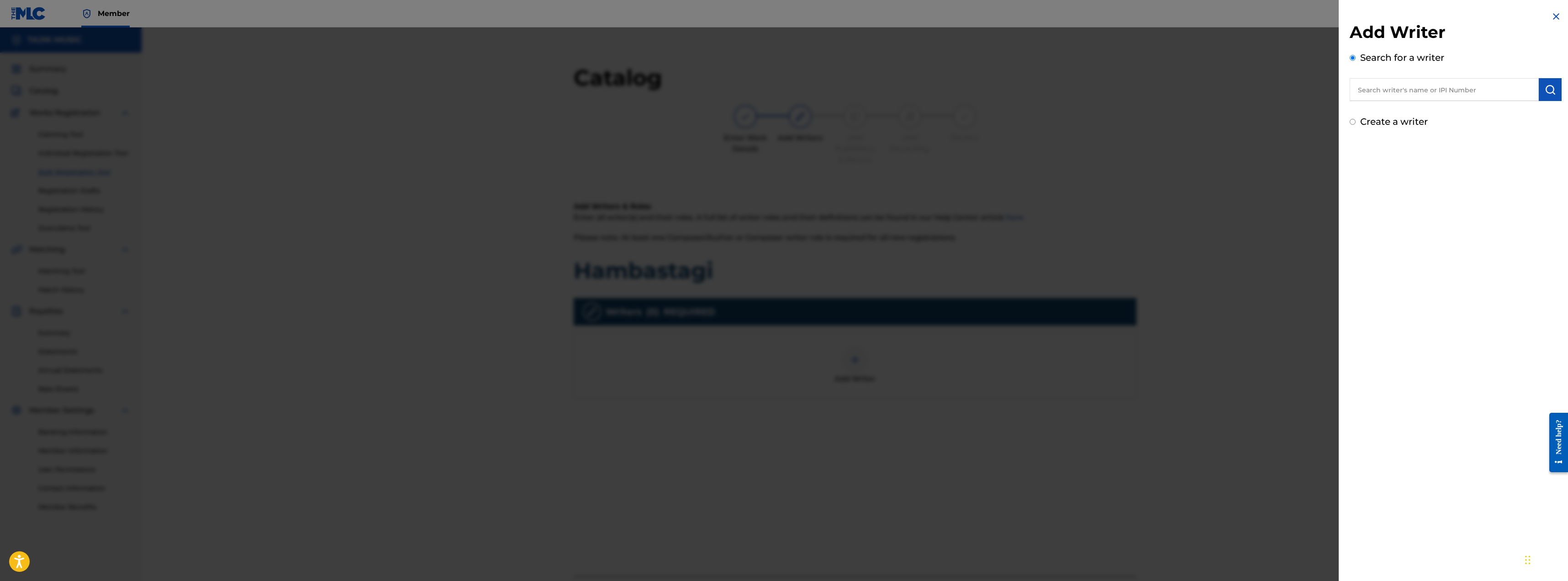
click at [545, 102] on div "Add Writer Search for a writer Create a writer" at bounding box center [1455, 75] width 212 height 107
click at [545, 87] on input "text" at bounding box center [1444, 90] width 189 height 23
click at [545, 111] on strong "rahmatzod" at bounding box center [1409, 110] width 41 height 9
type input "dawran rahmatzod orzu isoev"
click at [545, 90] on img "submit" at bounding box center [1550, 90] width 11 height 11
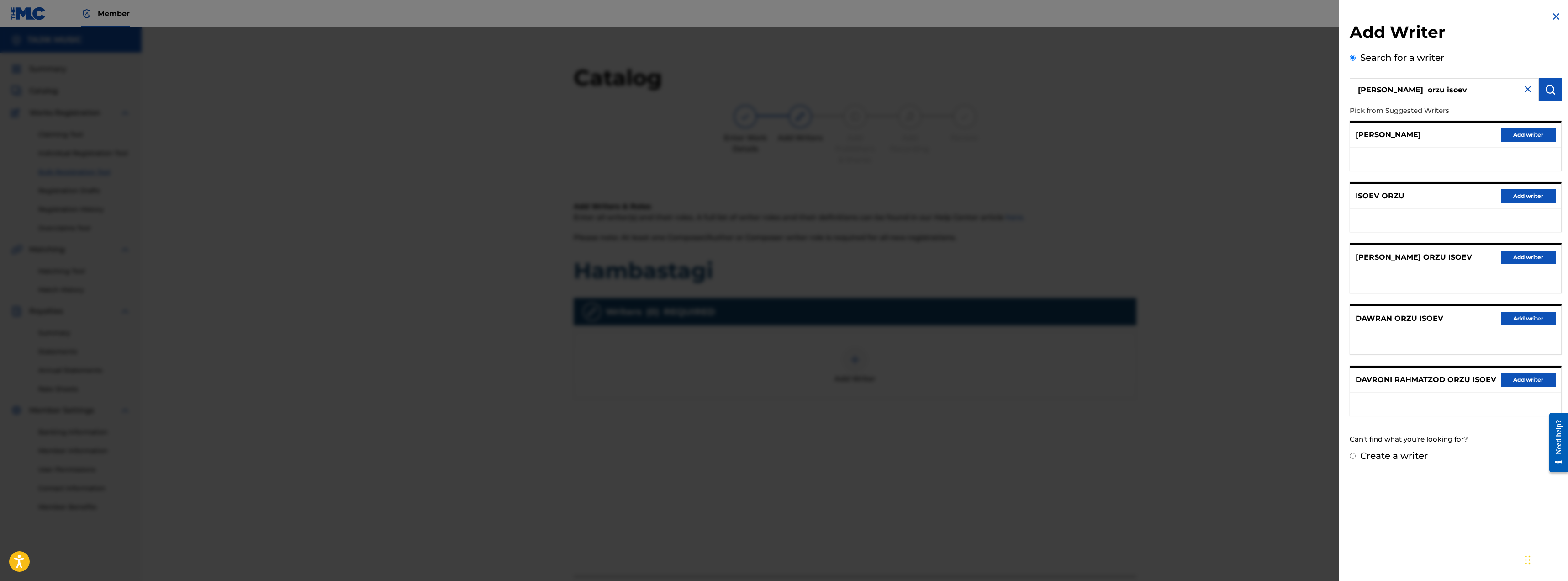
click at [545, 135] on button "Add writer" at bounding box center [1528, 135] width 55 height 14
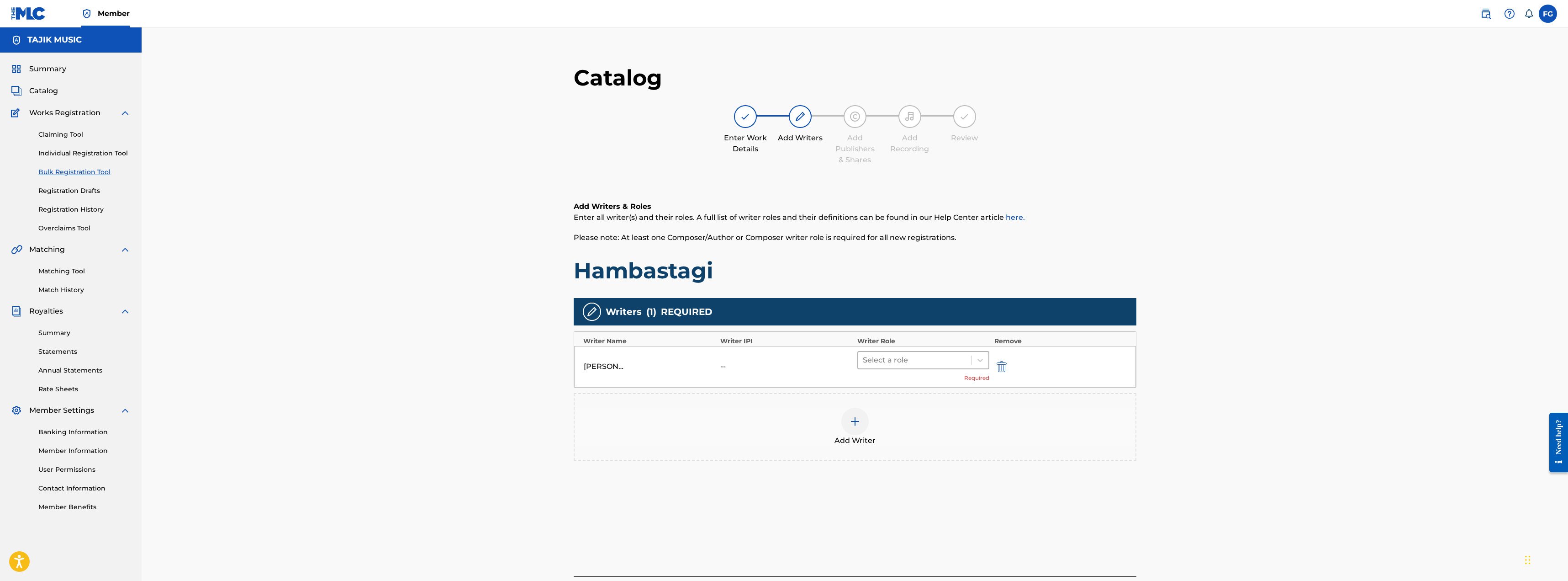
click at [545, 360] on div at bounding box center [915, 360] width 105 height 13
click at [545, 400] on div "Author" at bounding box center [923, 402] width 133 height 18
click at [545, 405] on img at bounding box center [855, 407] width 11 height 11
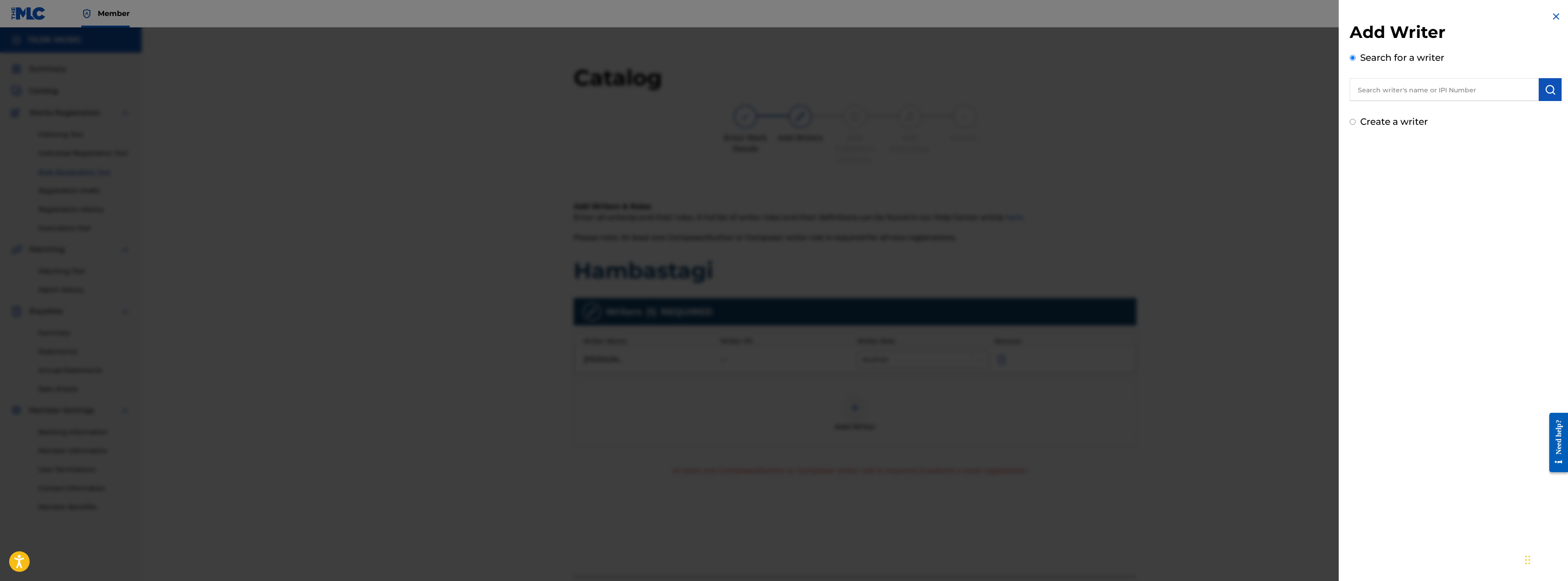
click at [545, 84] on input "text" at bounding box center [1444, 90] width 189 height 23
click at [545, 142] on span "rahmatzod orzu isoev" at bounding box center [1426, 143] width 80 height 9
type input "dawran rahmatzod orzu isoev"
click at [545, 91] on button "submit" at bounding box center [1550, 90] width 23 height 23
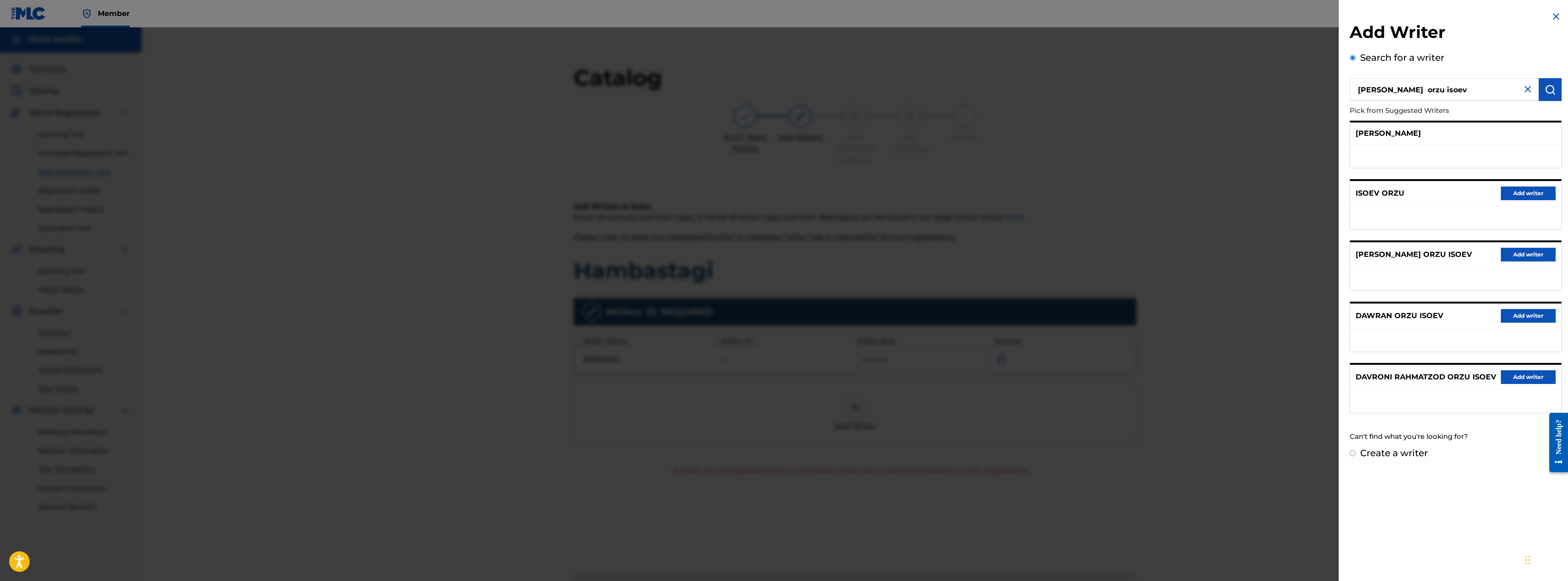
click at [545, 254] on button "Add writer" at bounding box center [1528, 255] width 55 height 14
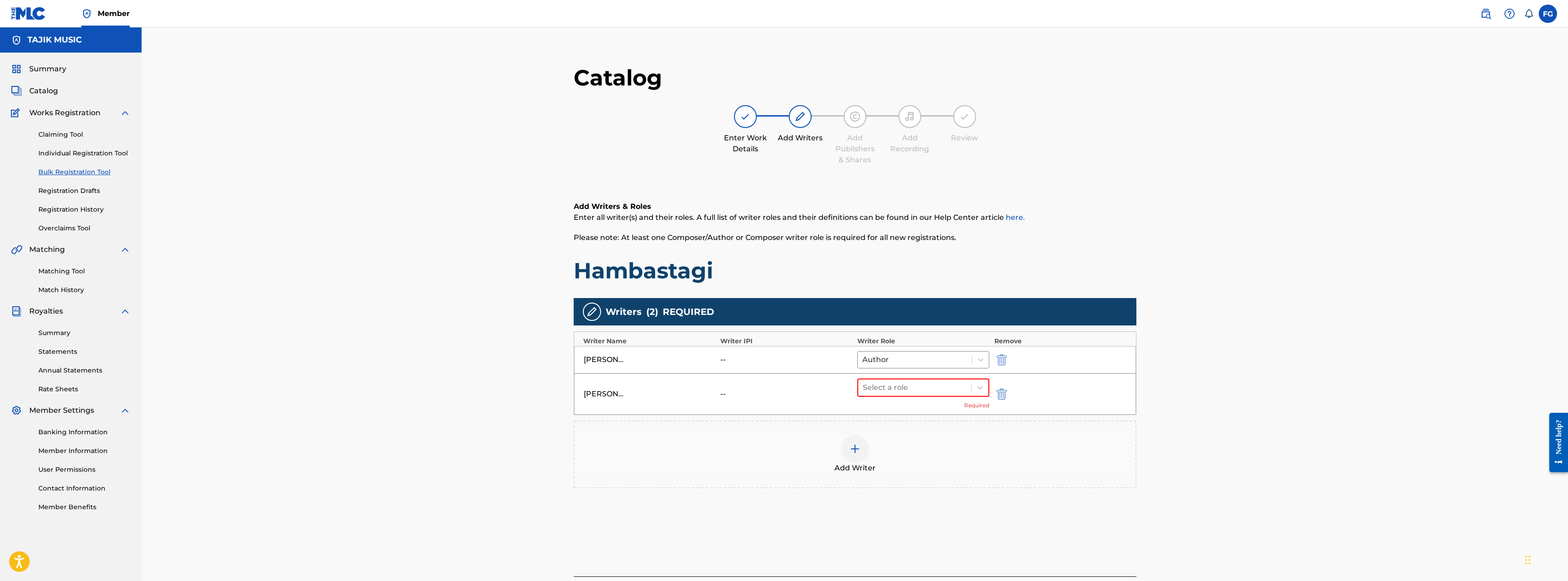
click at [545, 386] on div "DAWRAN RAHMATZOD ORZU ISOEV -- Select a role Required" at bounding box center [855, 394] width 562 height 41
click at [545, 390] on div "DAWRAN RAHMATZOD ORZU ISOEV" at bounding box center [604, 394] width 41 height 11
click at [545, 389] on img "submit" at bounding box center [1001, 394] width 10 height 11
click at [545, 411] on img at bounding box center [855, 407] width 11 height 11
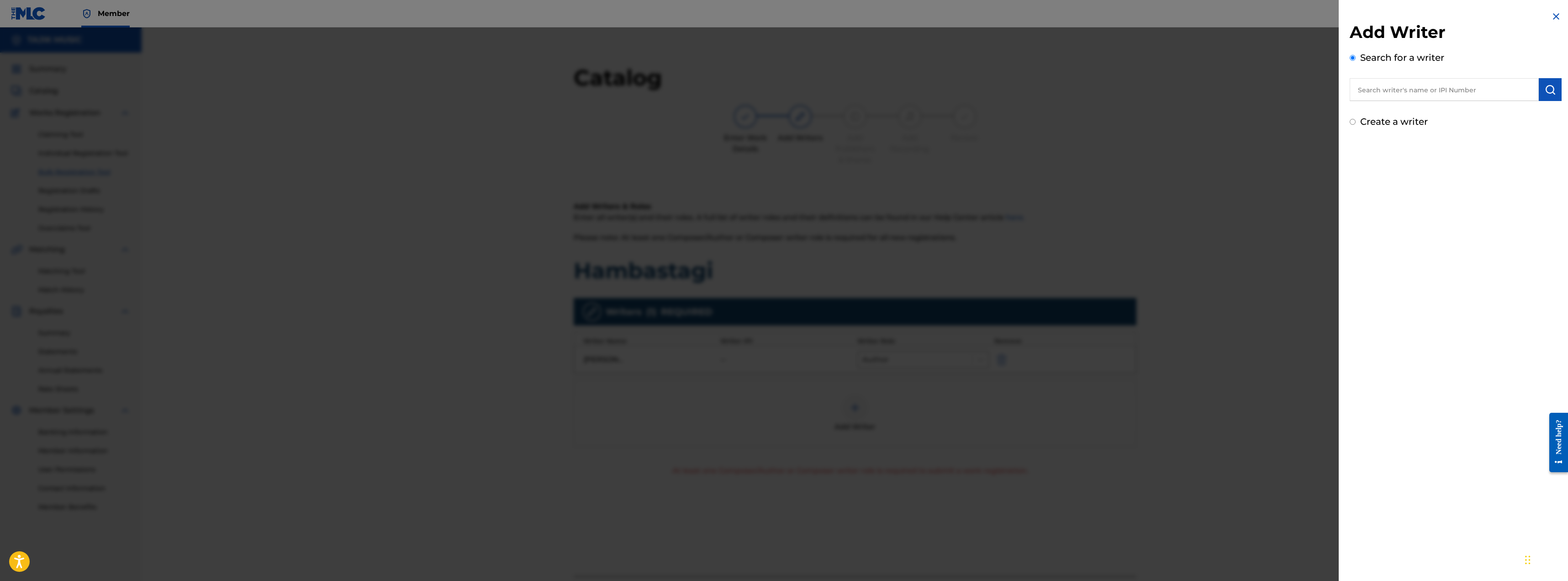
click at [545, 94] on input "text" at bounding box center [1444, 90] width 189 height 23
click at [545, 144] on strong "davroni" at bounding box center [1372, 143] width 29 height 9
type input "davroni rahmatzod"
click at [545, 92] on button "submit" at bounding box center [1550, 90] width 23 height 23
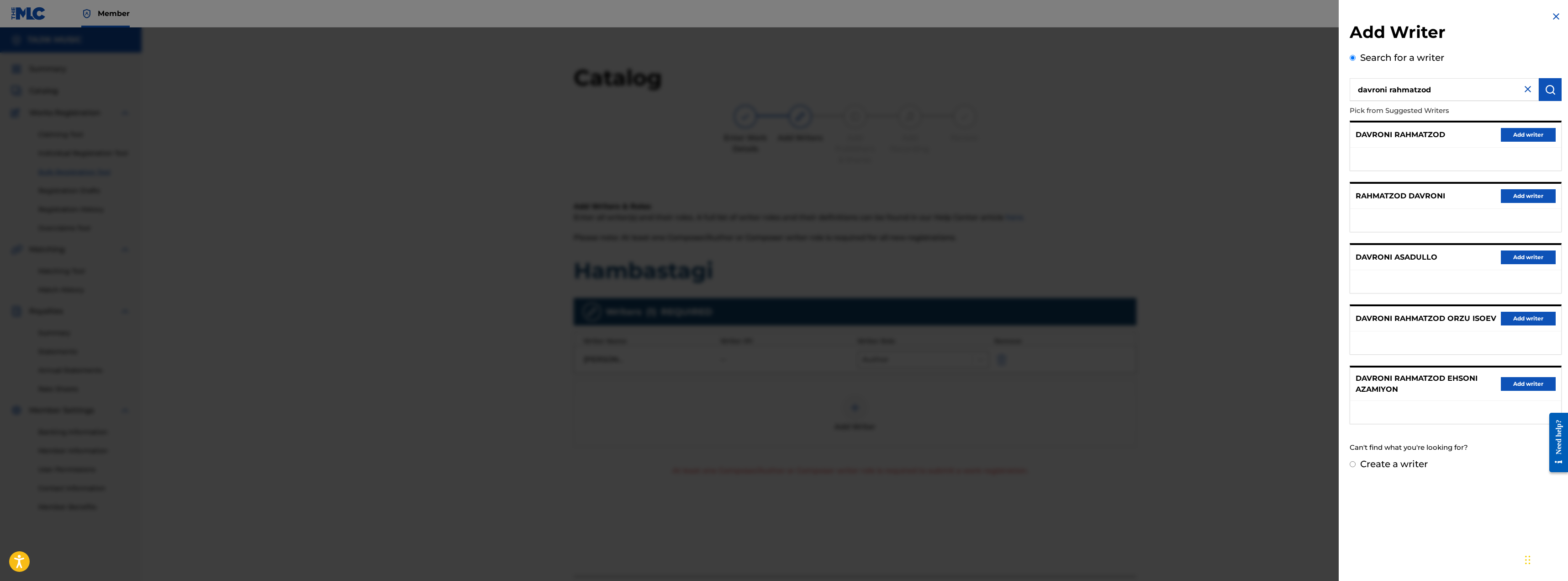
click at [545, 135] on button "Add writer" at bounding box center [1528, 135] width 55 height 14
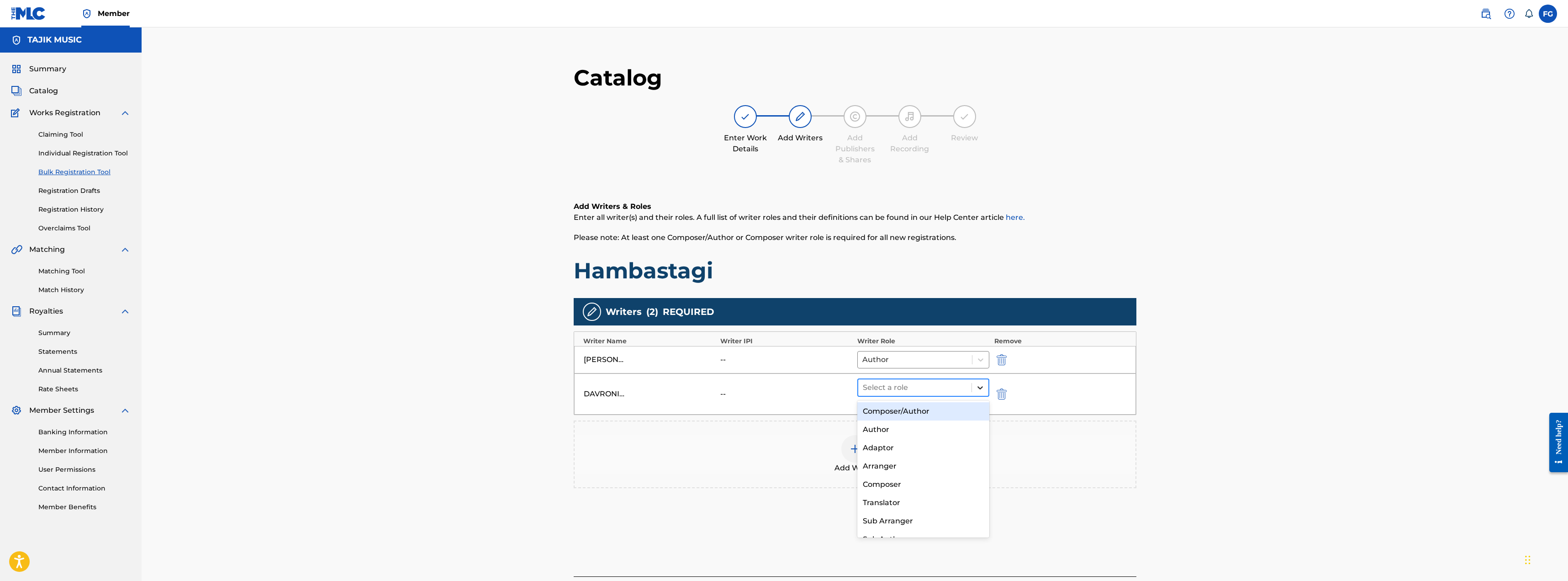
click at [545, 388] on div at bounding box center [980, 387] width 16 height 16
click at [545, 482] on div "Composer" at bounding box center [923, 484] width 133 height 18
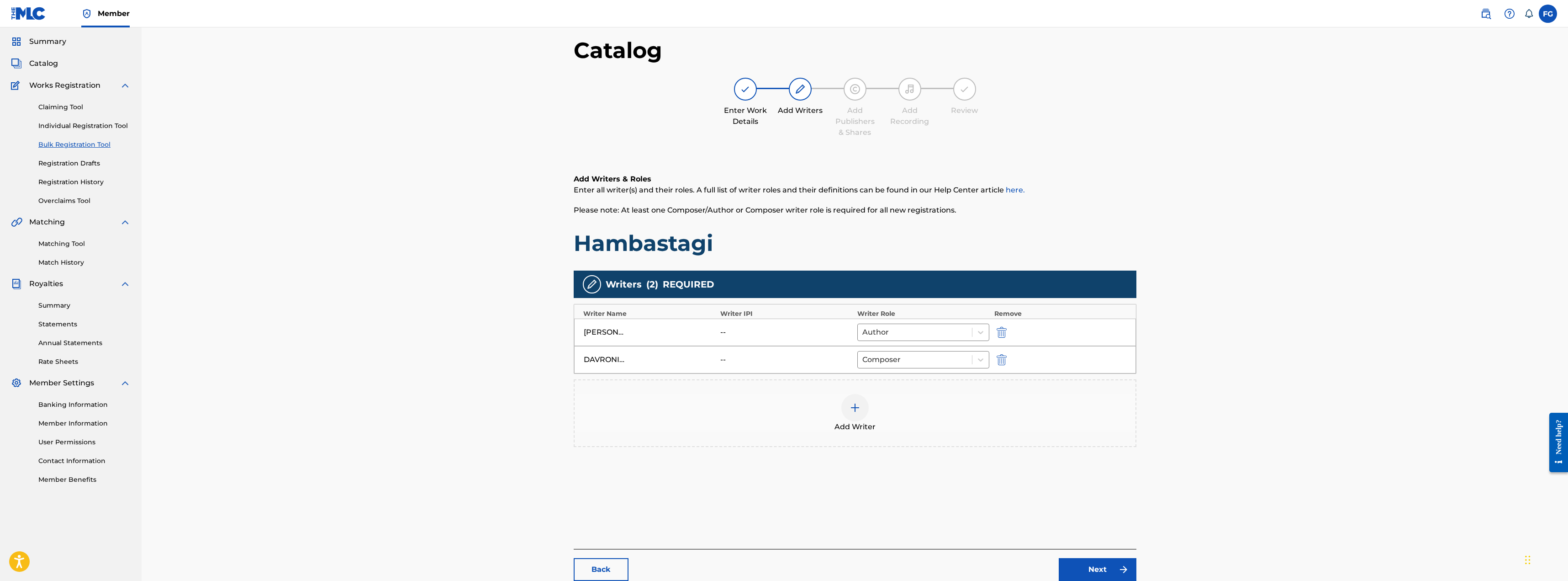
scroll to position [104, 0]
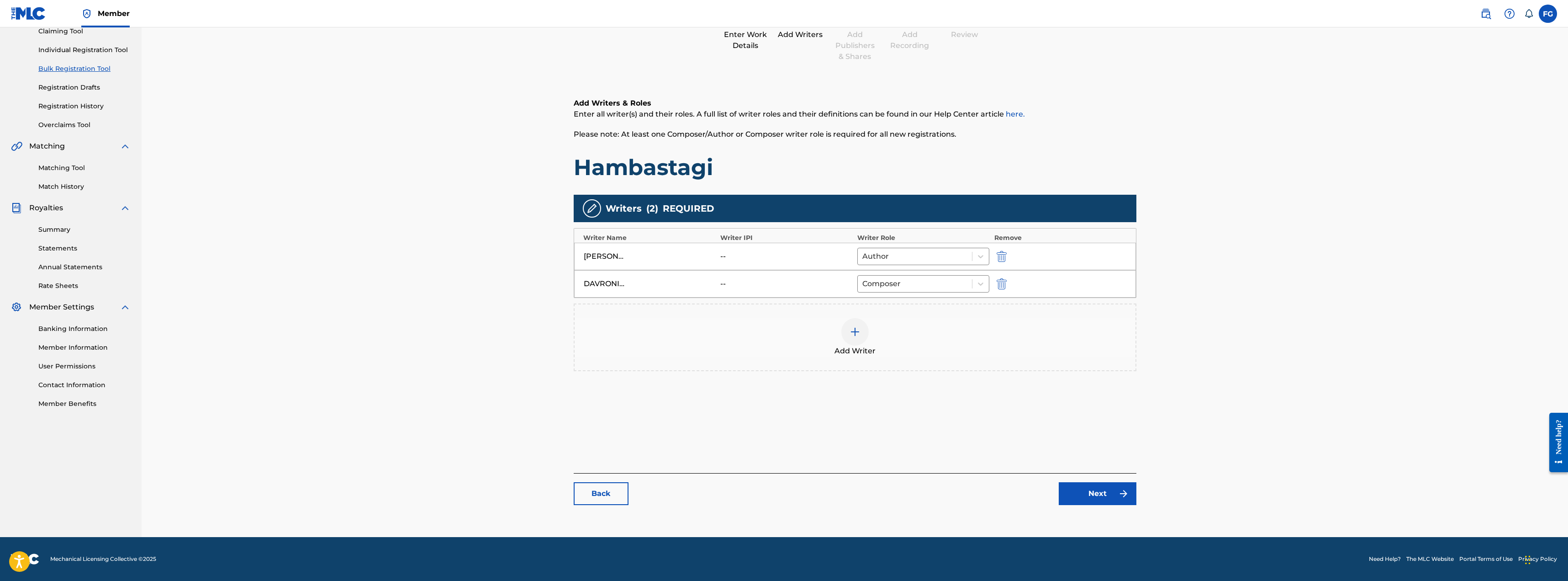
click at [545, 484] on link "Next" at bounding box center [1097, 494] width 78 height 23
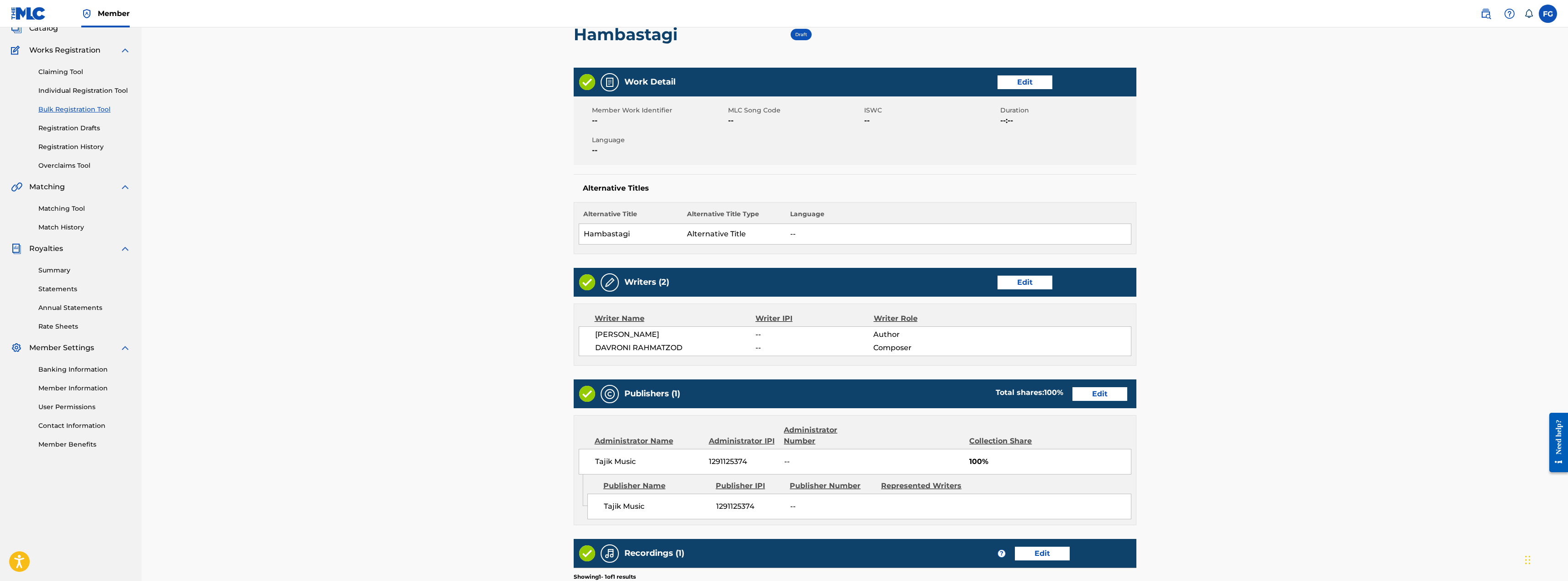
scroll to position [228, 0]
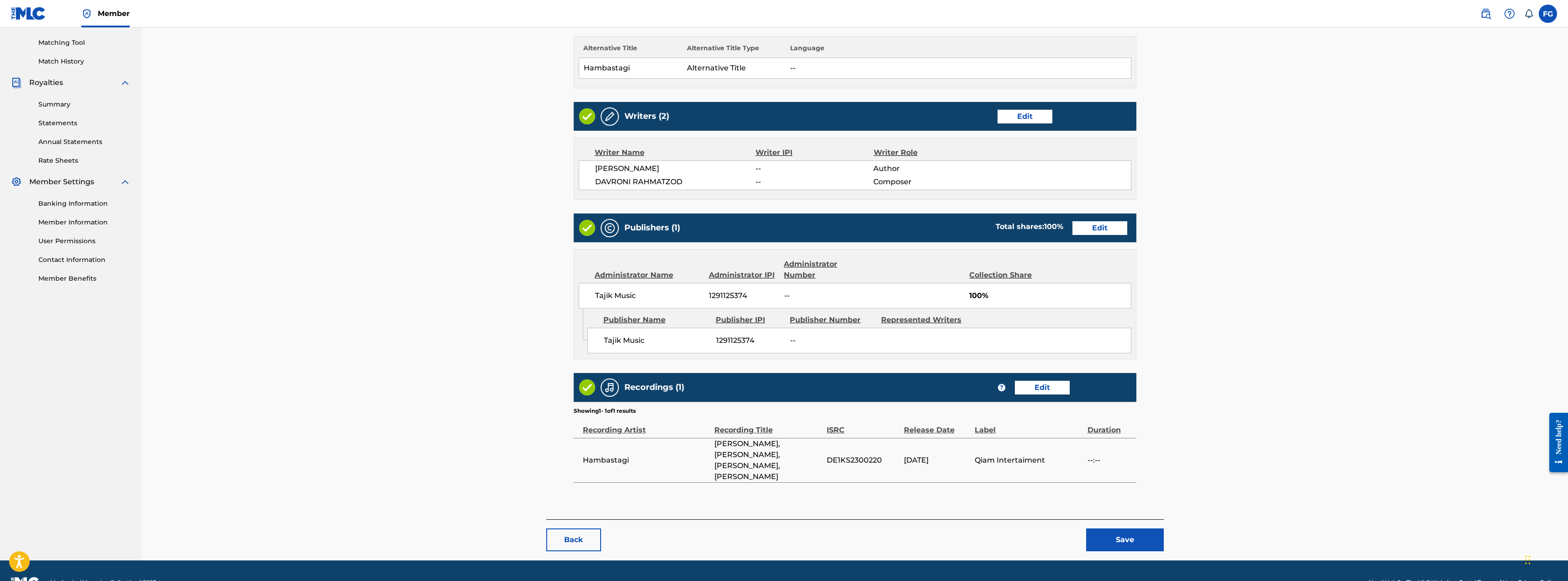
click at [545, 528] on button "Save" at bounding box center [1125, 540] width 78 height 23
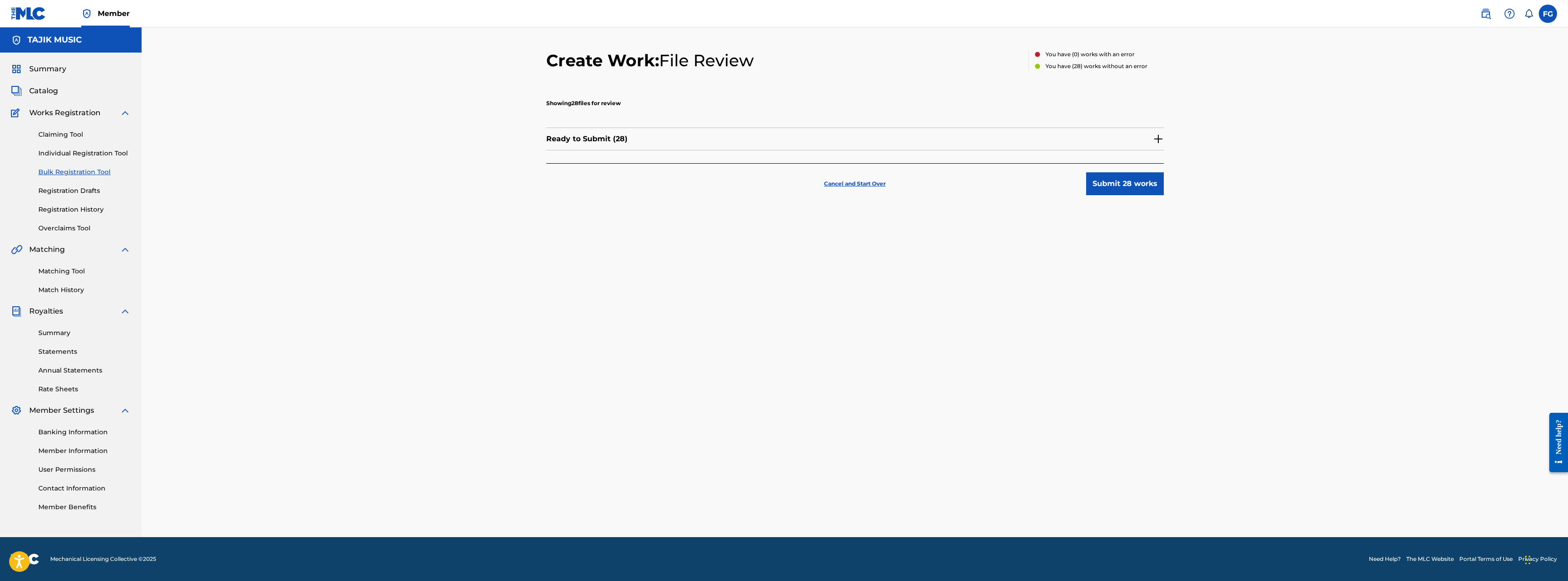
click at [545, 185] on button "Submit 28 works" at bounding box center [1125, 184] width 78 height 23
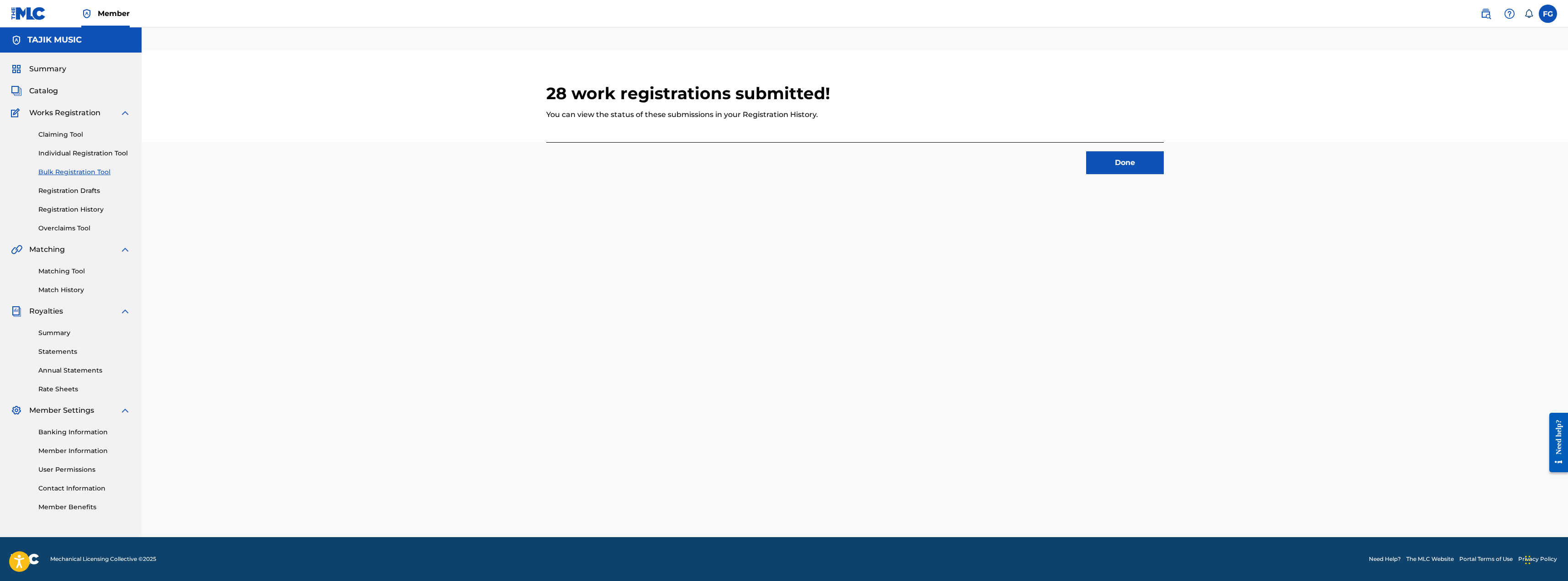
click at [545, 167] on button "Done" at bounding box center [1125, 163] width 78 height 23
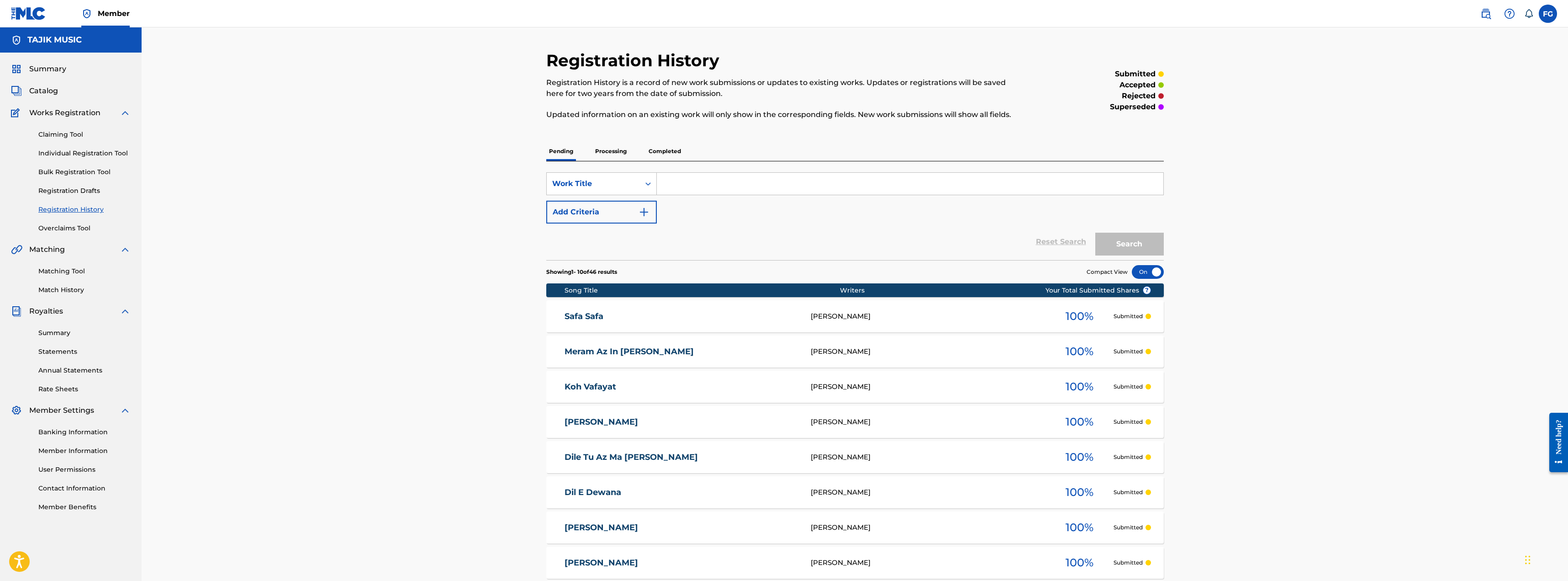
click at [71, 228] on link "Overclaims Tool" at bounding box center [85, 228] width 93 height 10
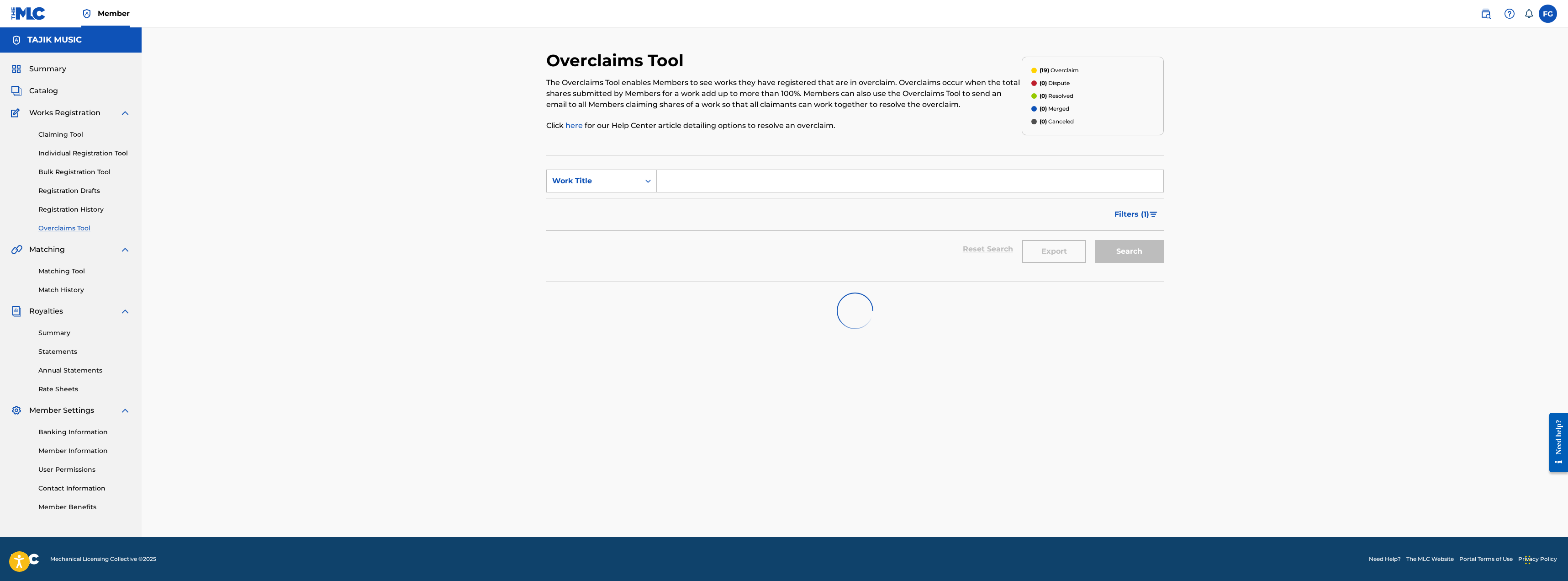
click at [74, 205] on link "Registration History" at bounding box center [85, 210] width 93 height 10
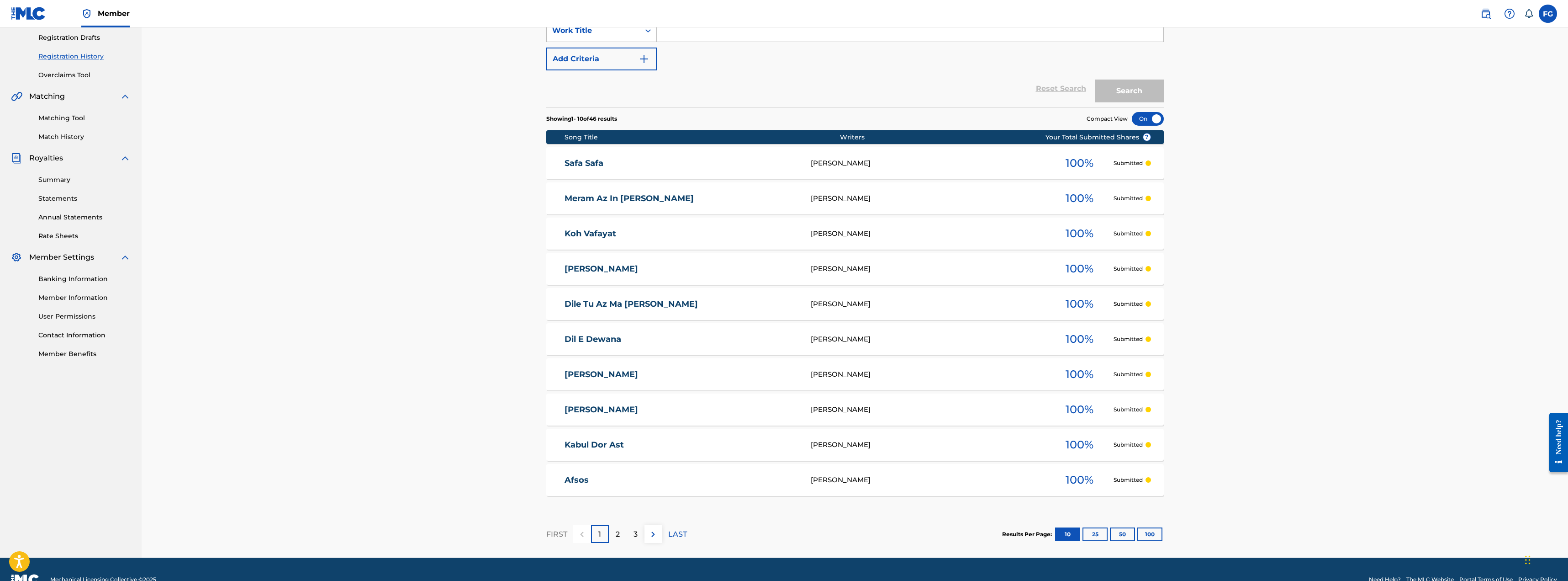
scroll to position [174, 0]
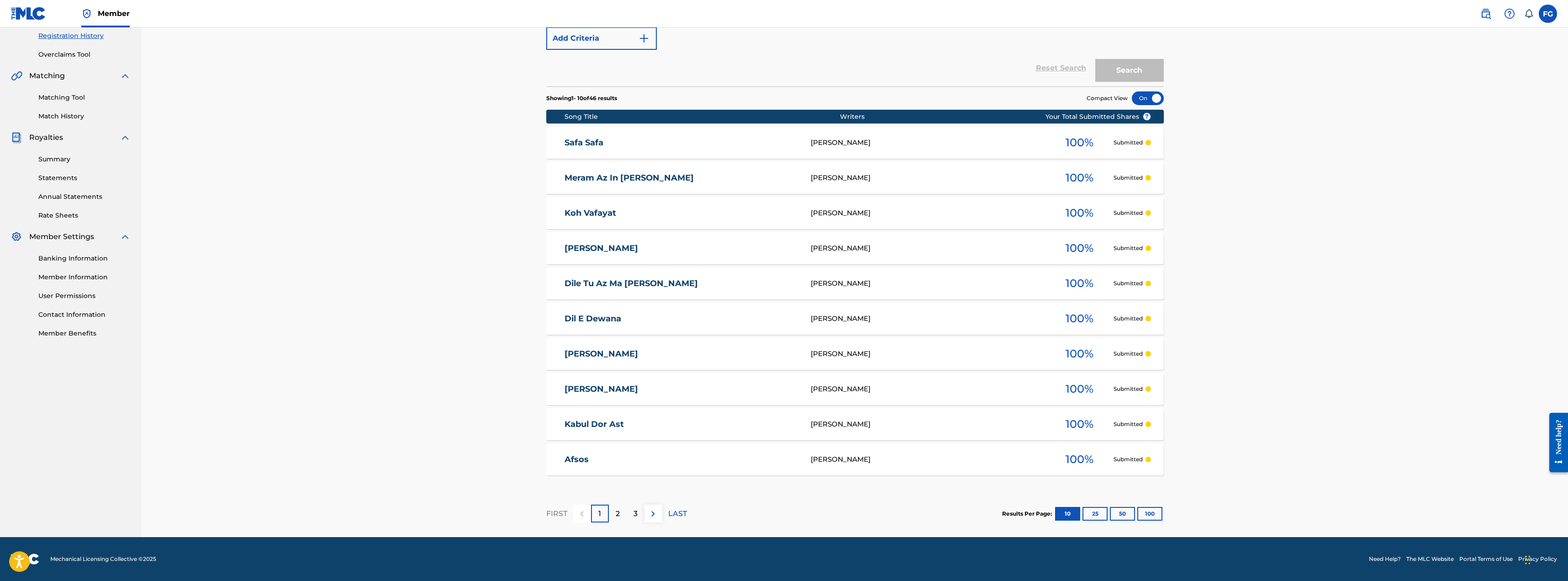
click at [545, 515] on button "100" at bounding box center [1149, 513] width 25 height 14
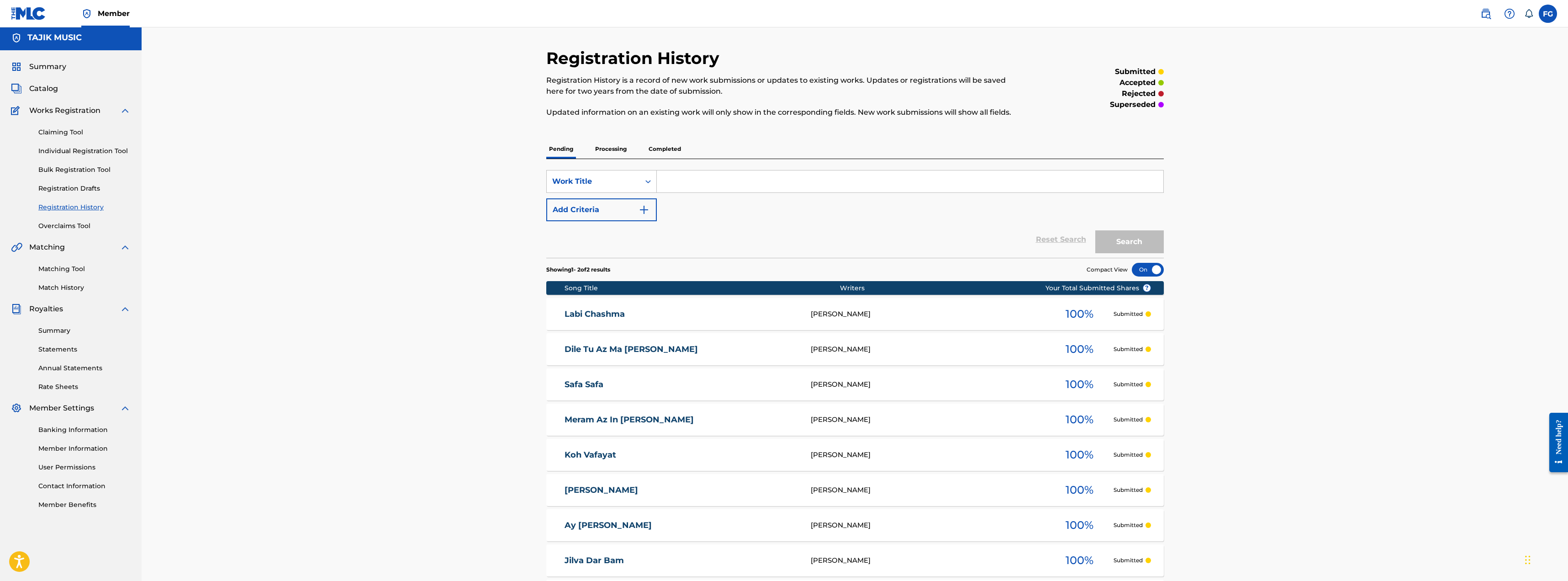
scroll to position [0, 0]
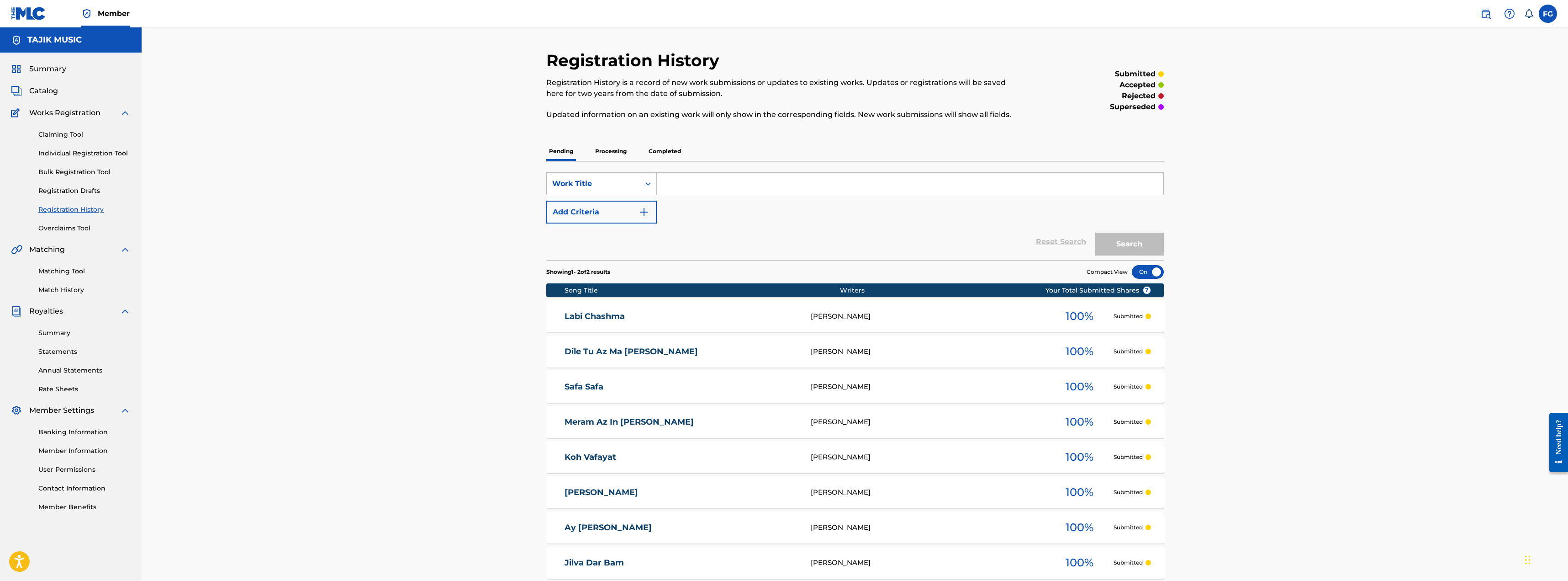
drag, startPoint x: 612, startPoint y: 164, endPoint x: 612, endPoint y: 151, distance: 13.0
click at [545, 163] on div "SearchWithCriteriaa679a79f-9f48-4c7e-bffb-5aa14111a6e1 Work Title Add Criteria …" at bounding box center [855, 211] width 617 height 99
click at [545, 151] on p "Processing" at bounding box center [611, 152] width 37 height 19
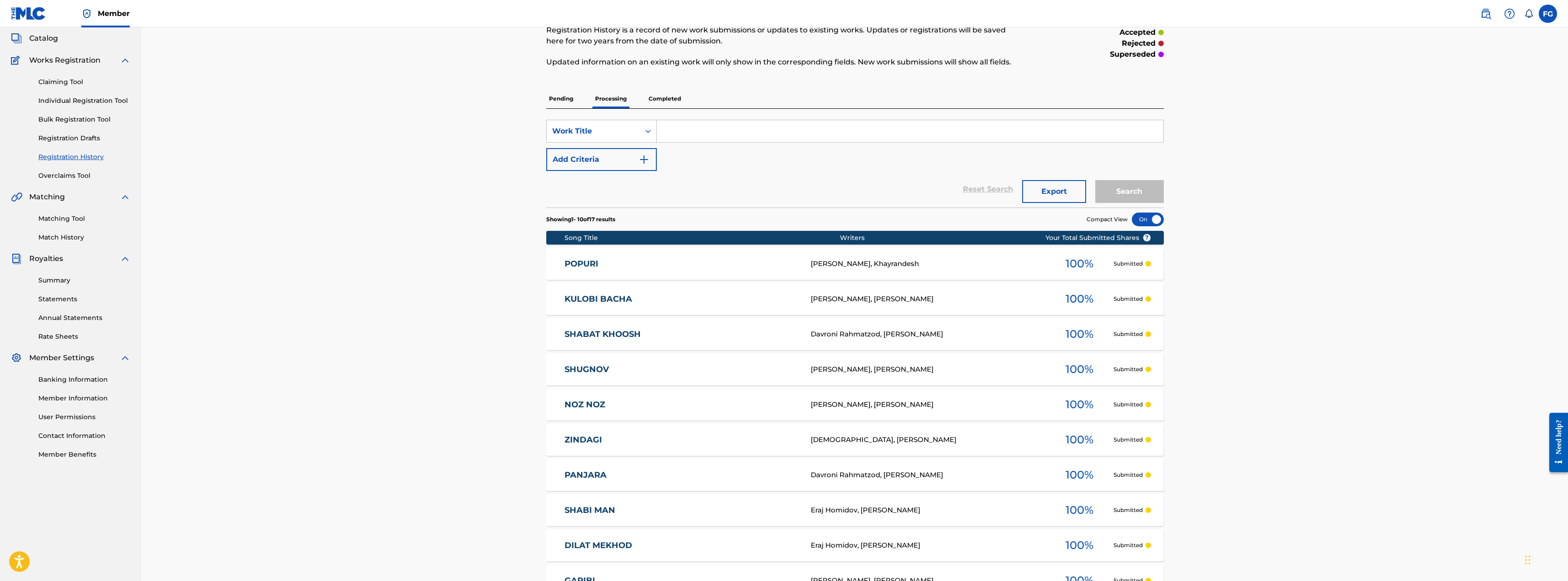
scroll to position [174, 0]
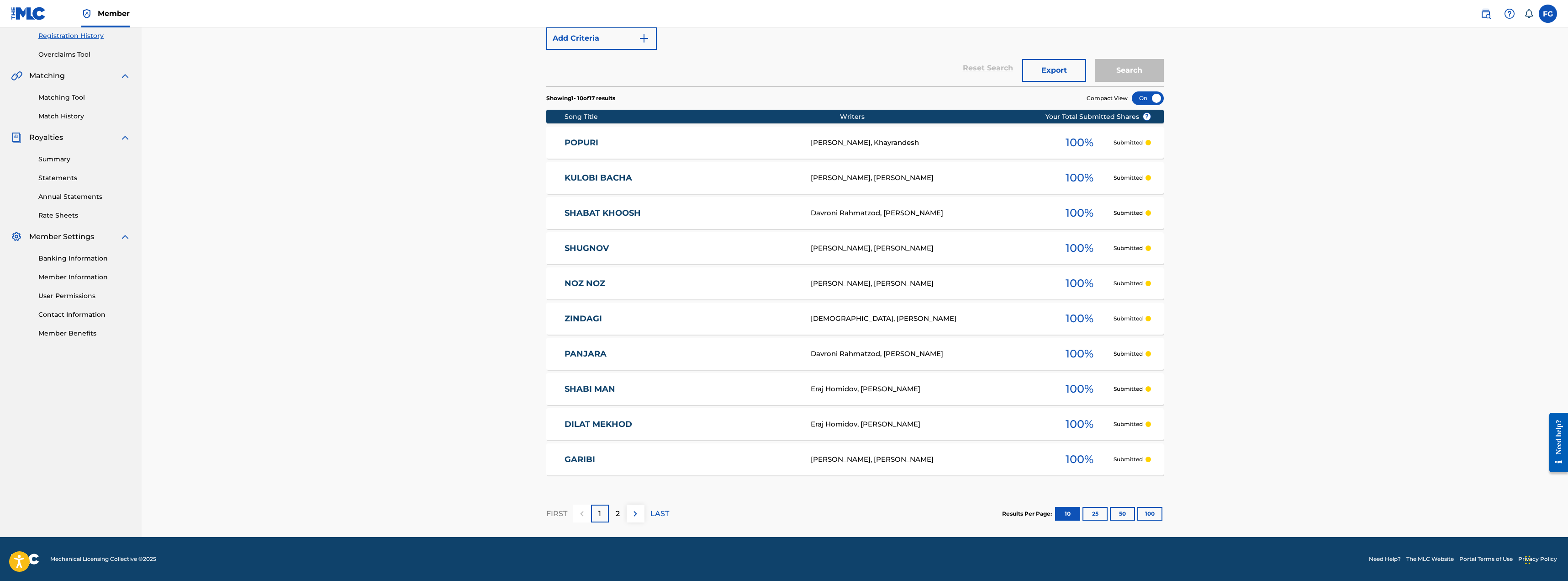
click at [545, 513] on button "100" at bounding box center [1149, 513] width 25 height 14
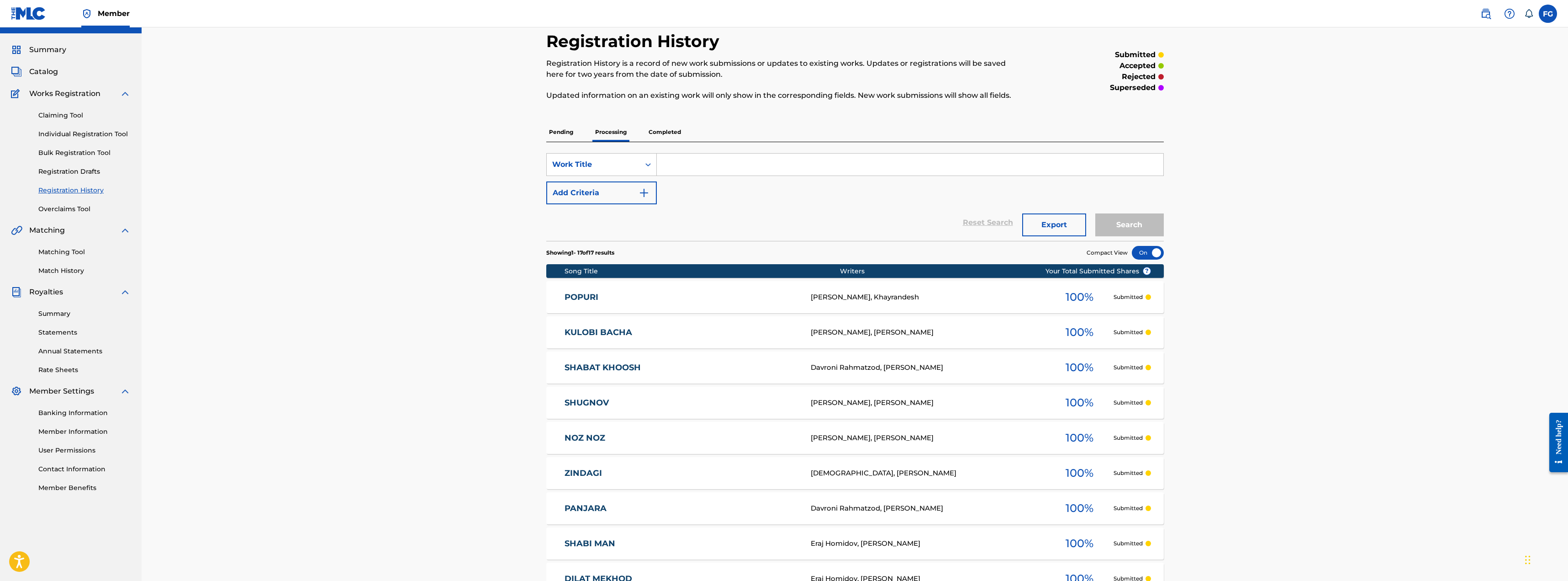
scroll to position [0, 0]
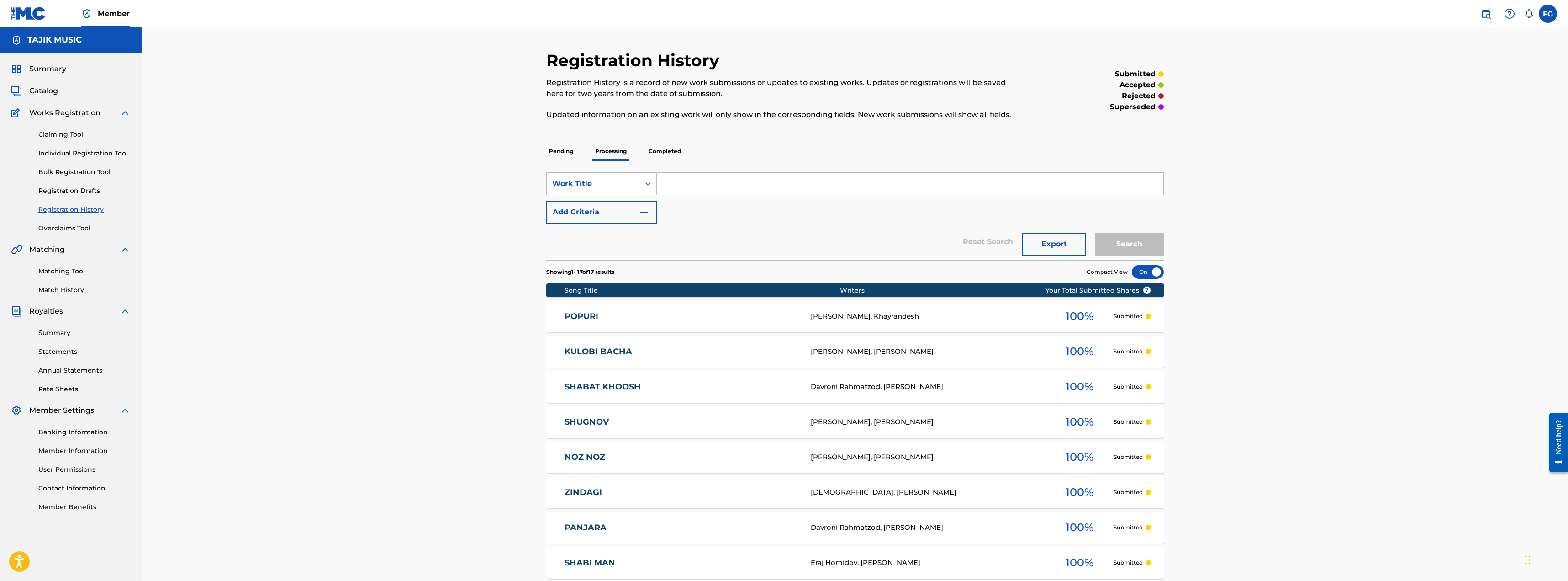
click at [545, 149] on p "Completed" at bounding box center [665, 152] width 38 height 19
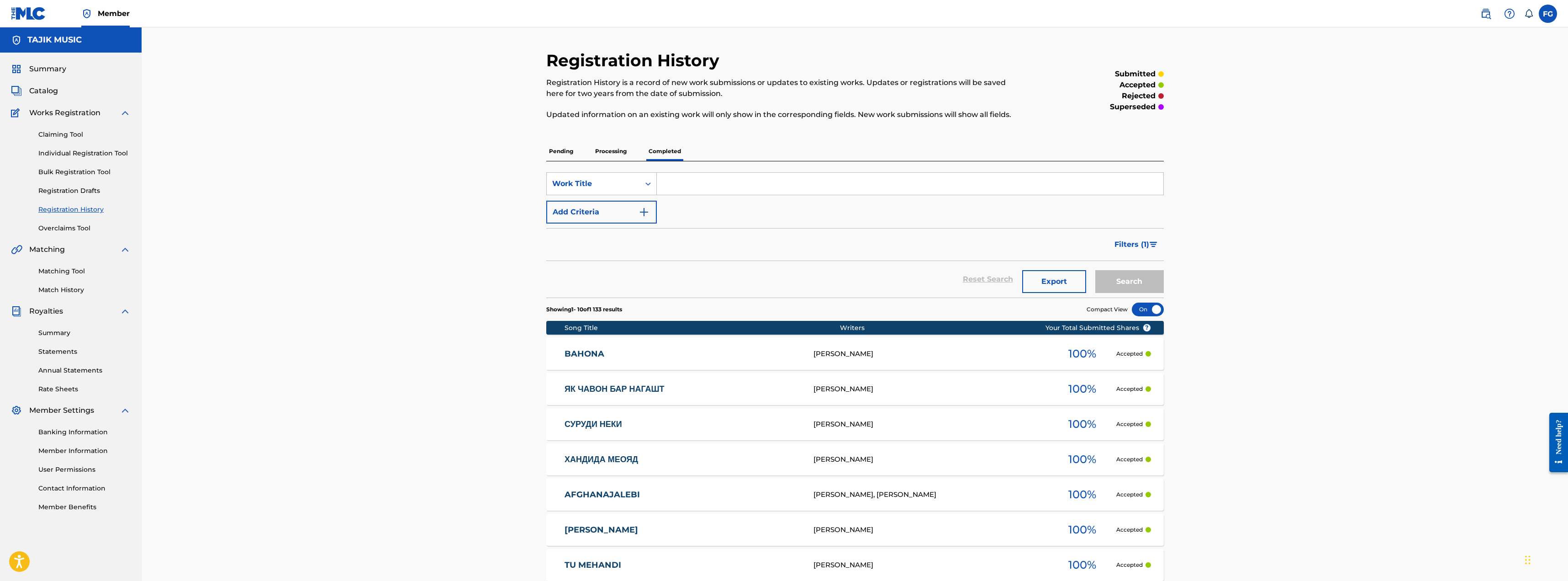
scroll to position [211, 0]
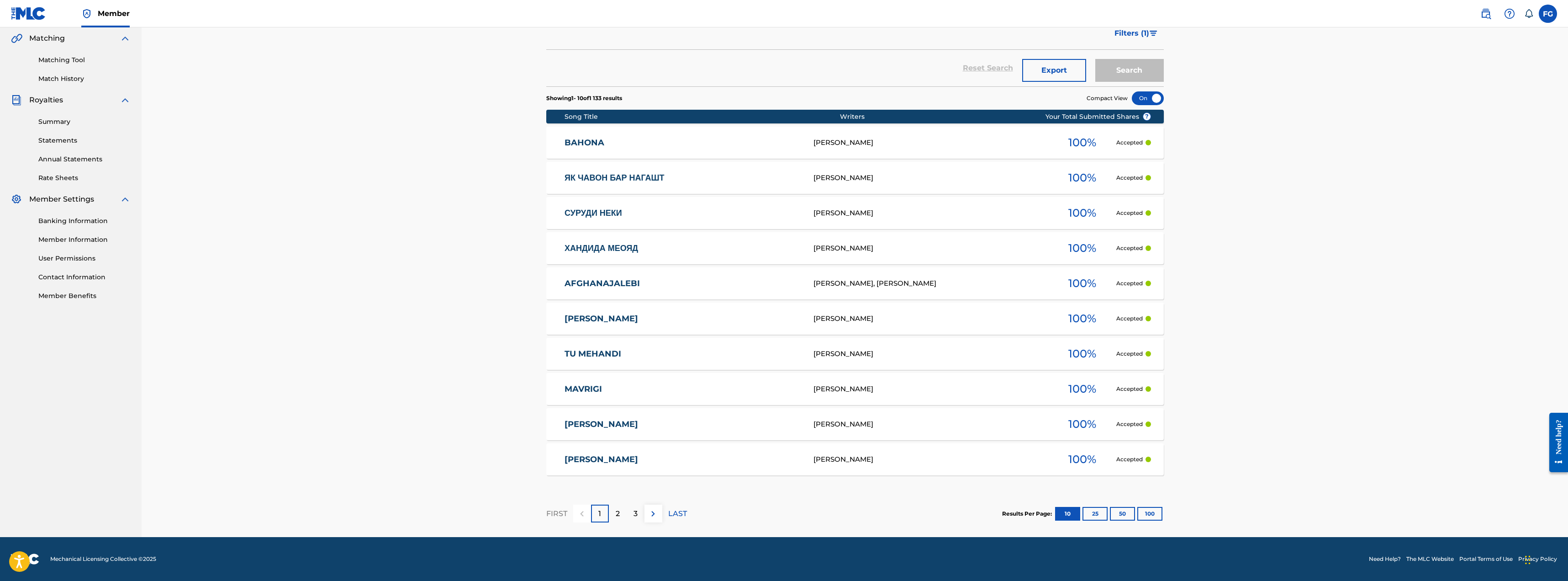
click at [545, 512] on button "100" at bounding box center [1149, 513] width 25 height 14
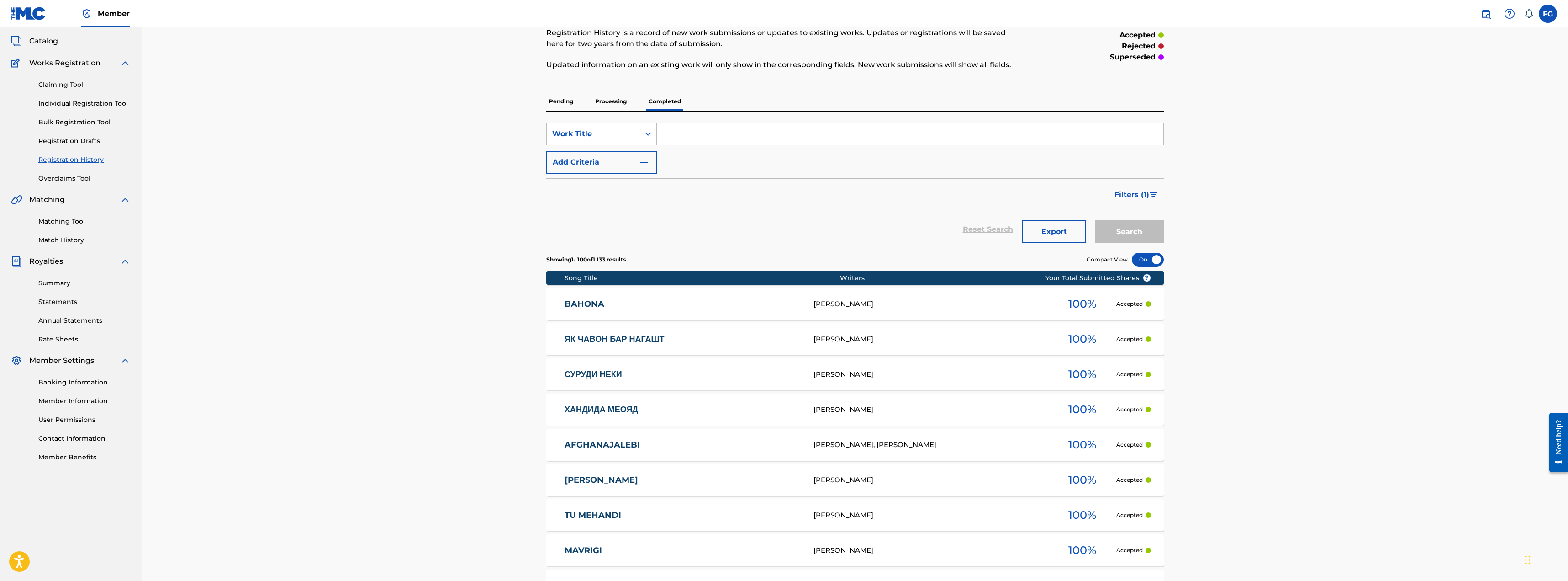
scroll to position [0, 0]
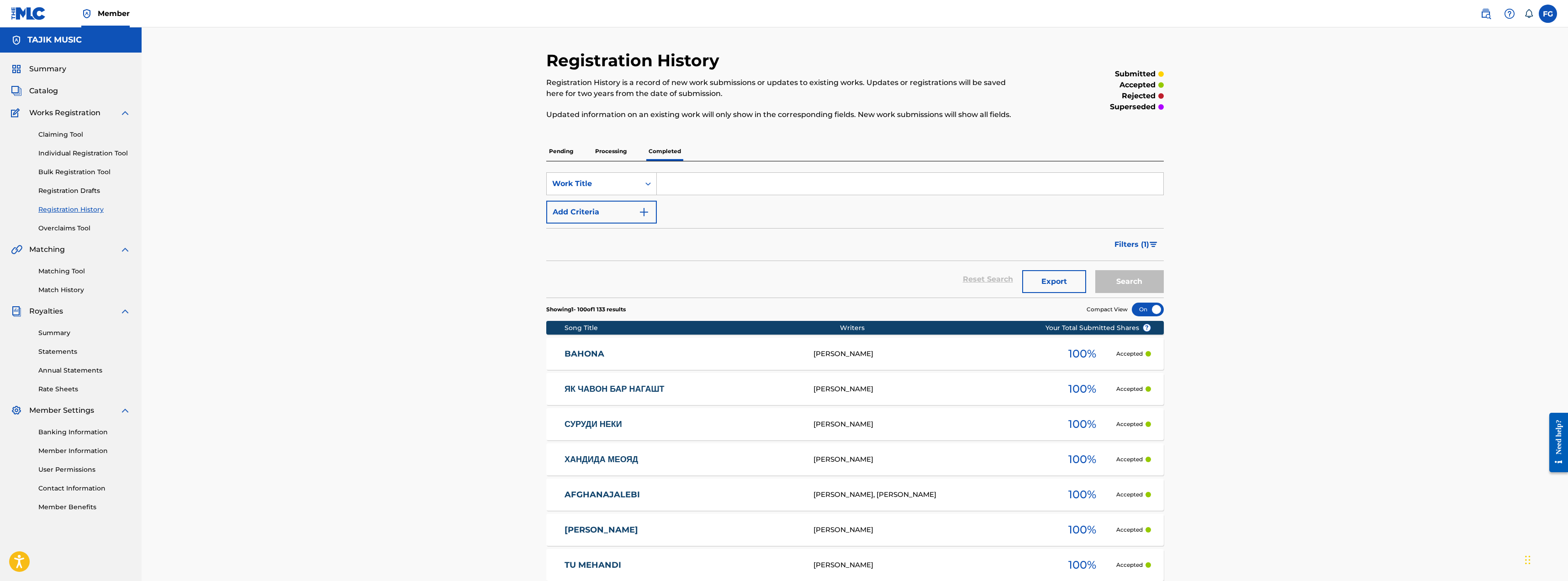
click at [24, 87] on link "Catalog" at bounding box center [34, 91] width 47 height 11
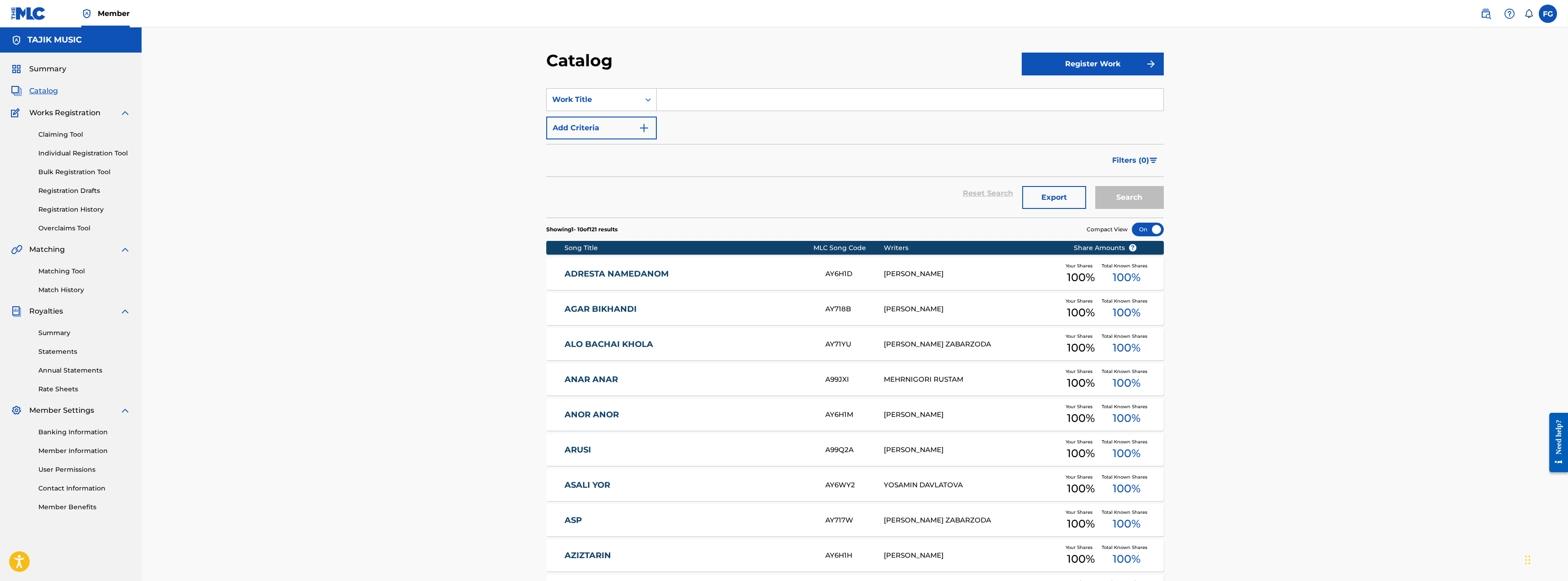
click at [19, 72] on img at bounding box center [16, 69] width 11 height 11
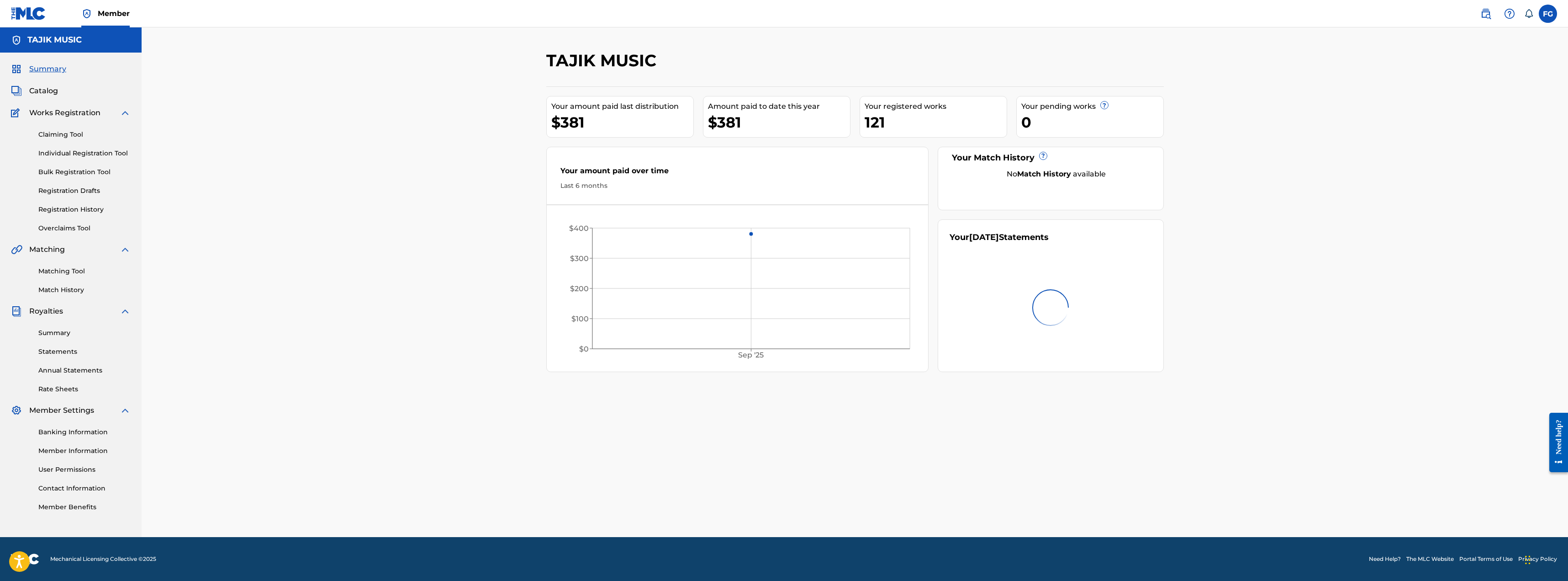
click at [19, 72] on img at bounding box center [16, 69] width 11 height 11
click at [545, 113] on div "121" at bounding box center [935, 122] width 142 height 21
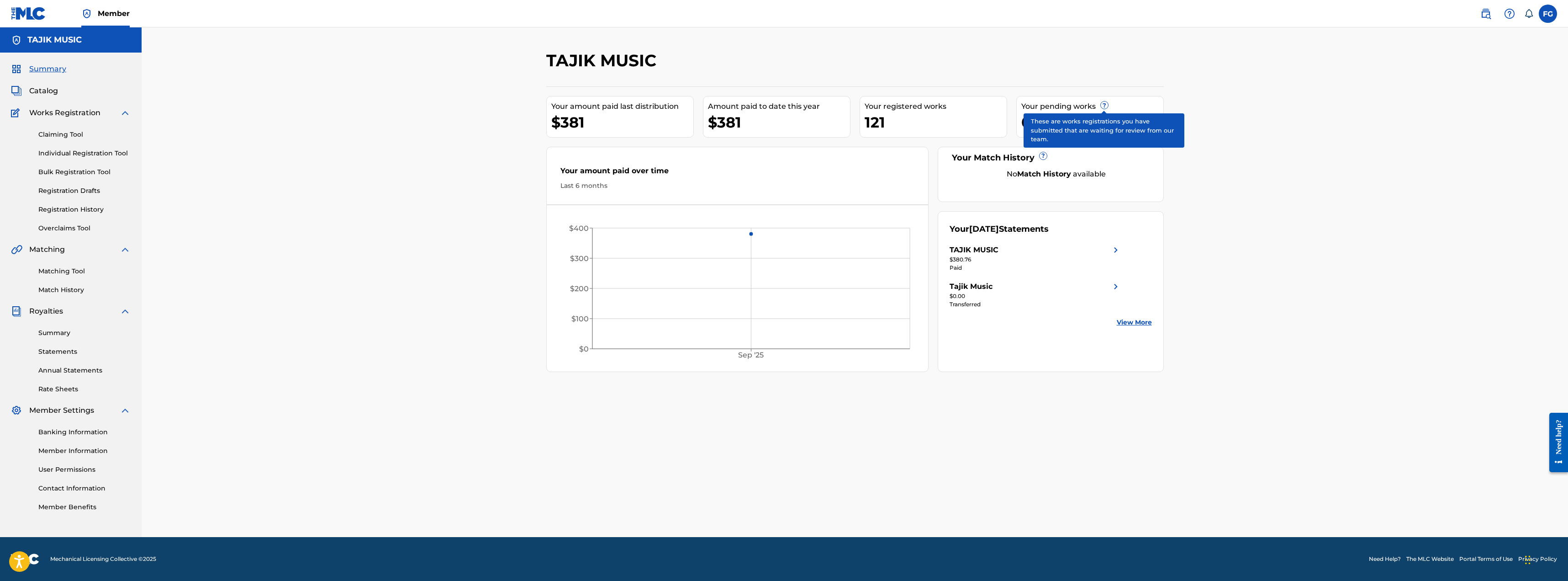
click at [545, 106] on span "?" at bounding box center [1104, 105] width 7 height 7
click at [545, 259] on div "$380.76" at bounding box center [1035, 259] width 172 height 9
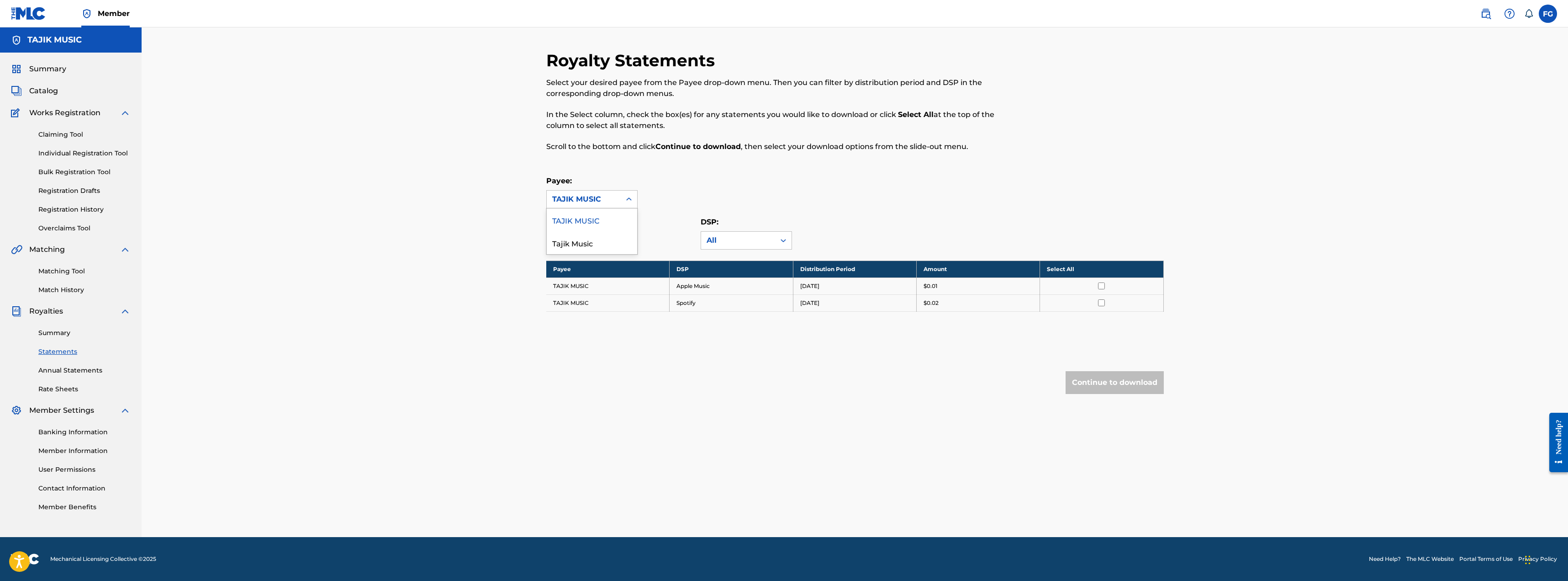
click at [584, 202] on div "TAJIK MUSIC" at bounding box center [584, 199] width 63 height 11
click at [577, 242] on div "Tajik Music" at bounding box center [592, 243] width 91 height 23
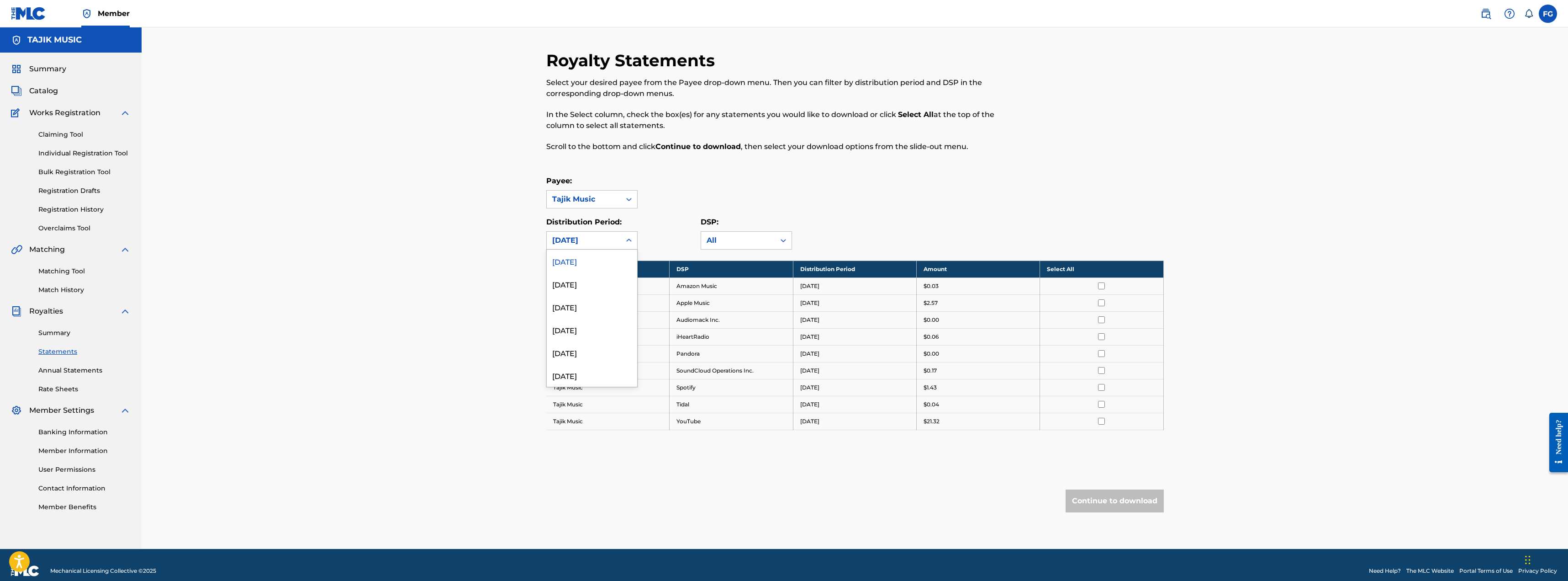
click at [581, 239] on div "[DATE]" at bounding box center [584, 241] width 63 height 11
click at [575, 282] on div "[DATE]" at bounding box center [592, 284] width 91 height 23
click at [1101, 419] on input "checkbox" at bounding box center [1101, 421] width 7 height 7
click at [1101, 496] on button "Continue to download" at bounding box center [1115, 501] width 98 height 23
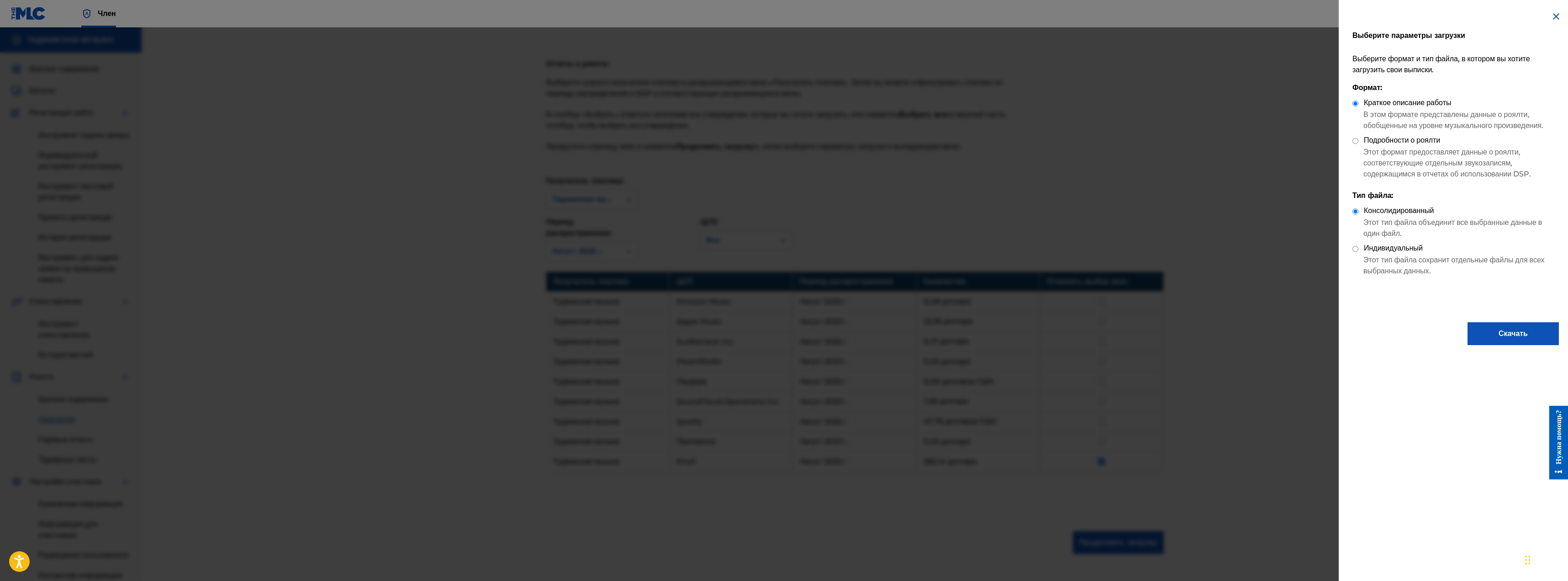
click at [1355, 252] on input "Индивидуальный" at bounding box center [1356, 249] width 6 height 6
radio input "true"
click at [1355, 144] on input "Подробности о роялти" at bounding box center [1356, 141] width 6 height 6
radio input "true"
click at [1499, 338] on font "Скачать" at bounding box center [1513, 333] width 29 height 9
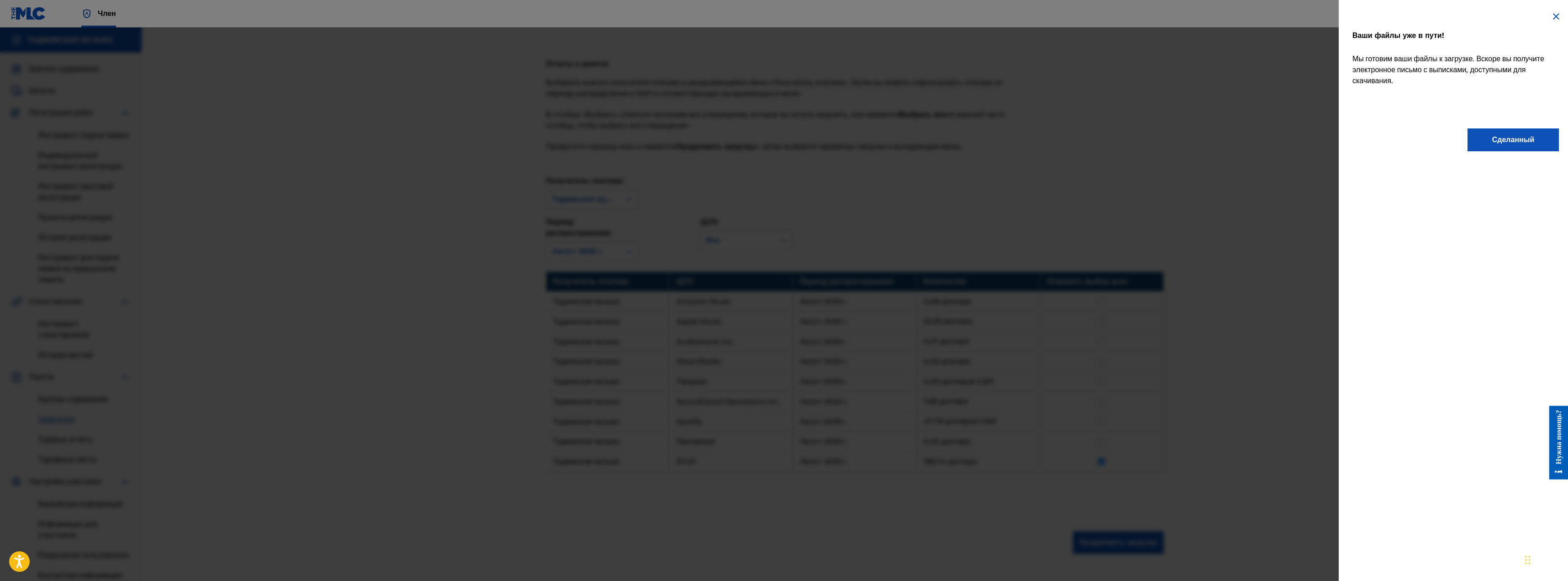
click at [1485, 137] on button "Сделанный" at bounding box center [1513, 140] width 91 height 23
